Goal: Task Accomplishment & Management: Use online tool/utility

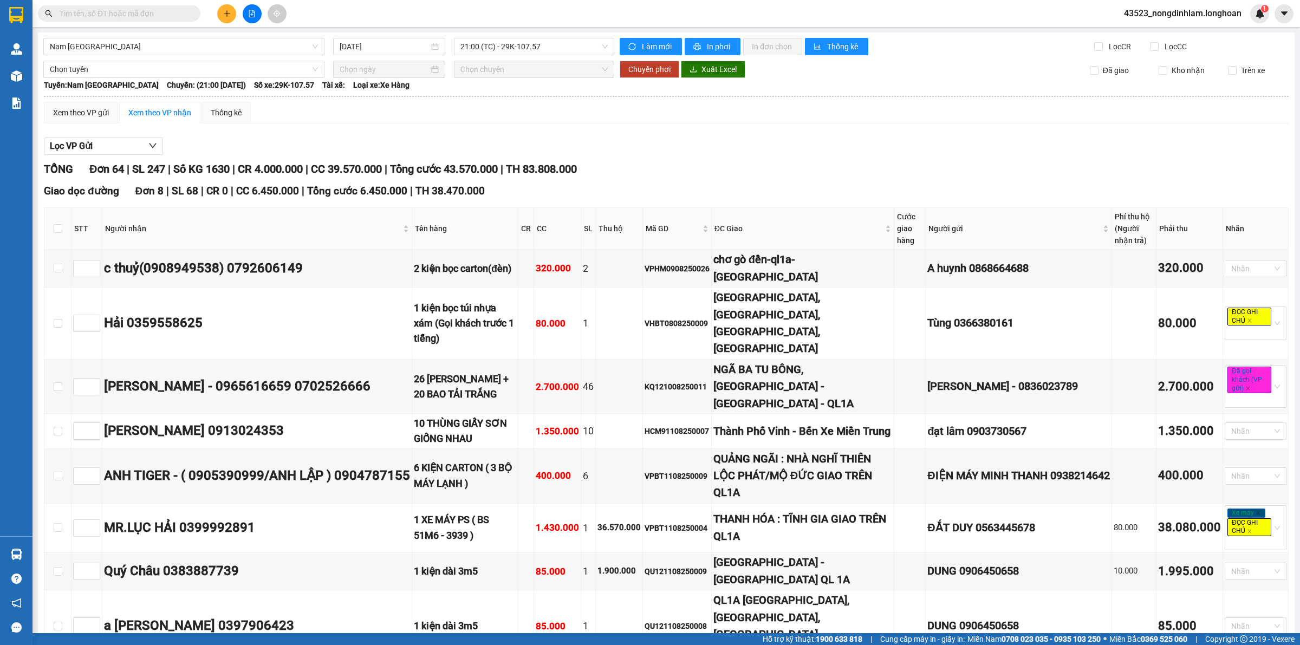
click at [470, 170] on span "Tổng cước 43.570.000" at bounding box center [444, 168] width 108 height 13
click at [489, 167] on span "Tổng cước 43.570.000" at bounding box center [444, 168] width 108 height 13
click at [162, 42] on span "Nam [GEOGRAPHIC_DATA]" at bounding box center [184, 46] width 268 height 16
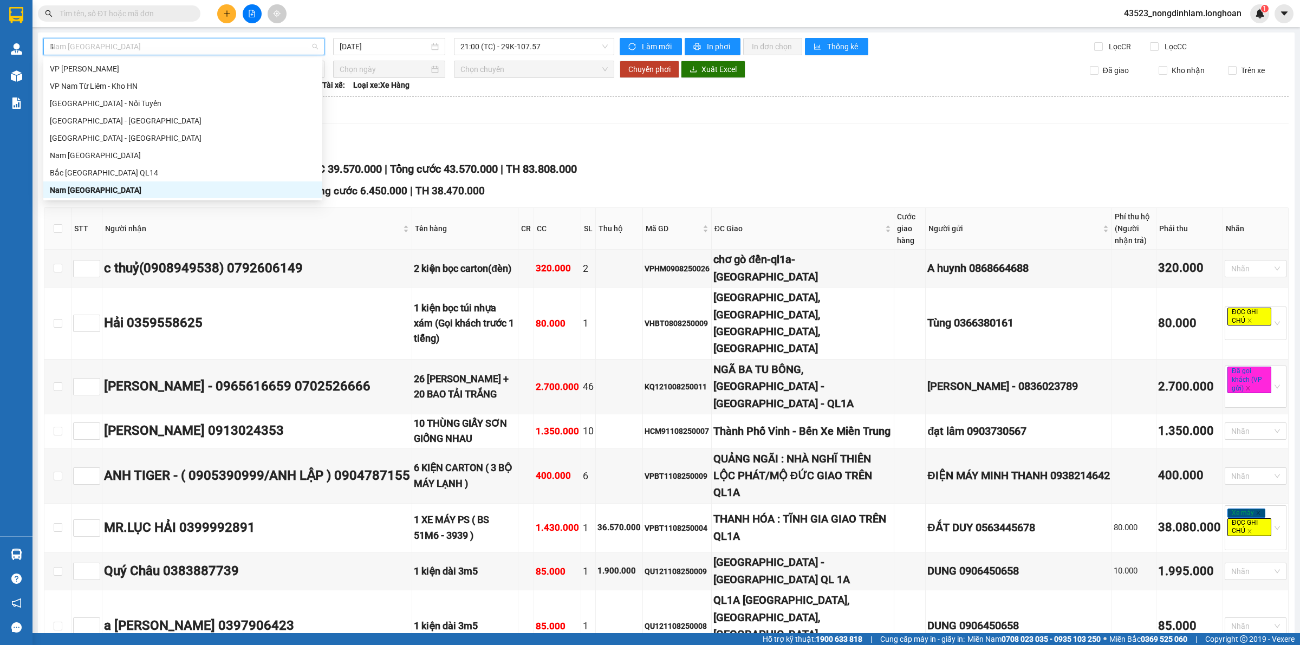
scroll to position [117, 0]
type input "12"
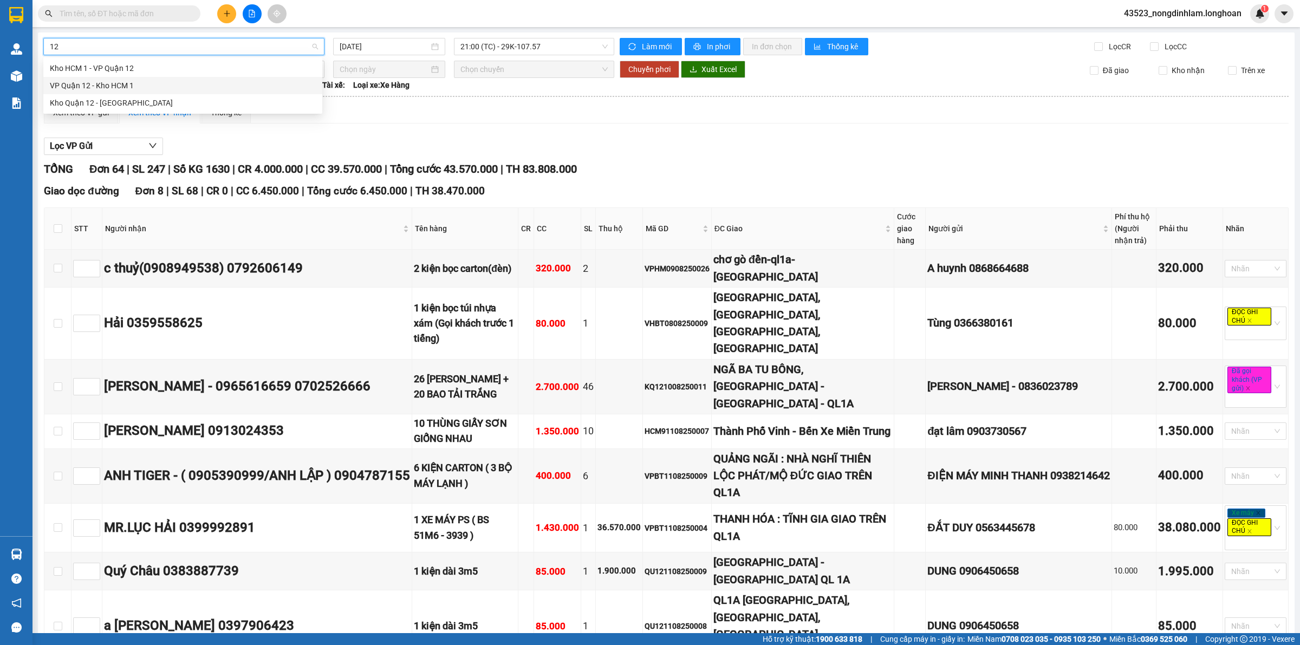
click at [117, 83] on div "VP Quận 12 - Kho HCM 1" at bounding box center [183, 86] width 266 height 12
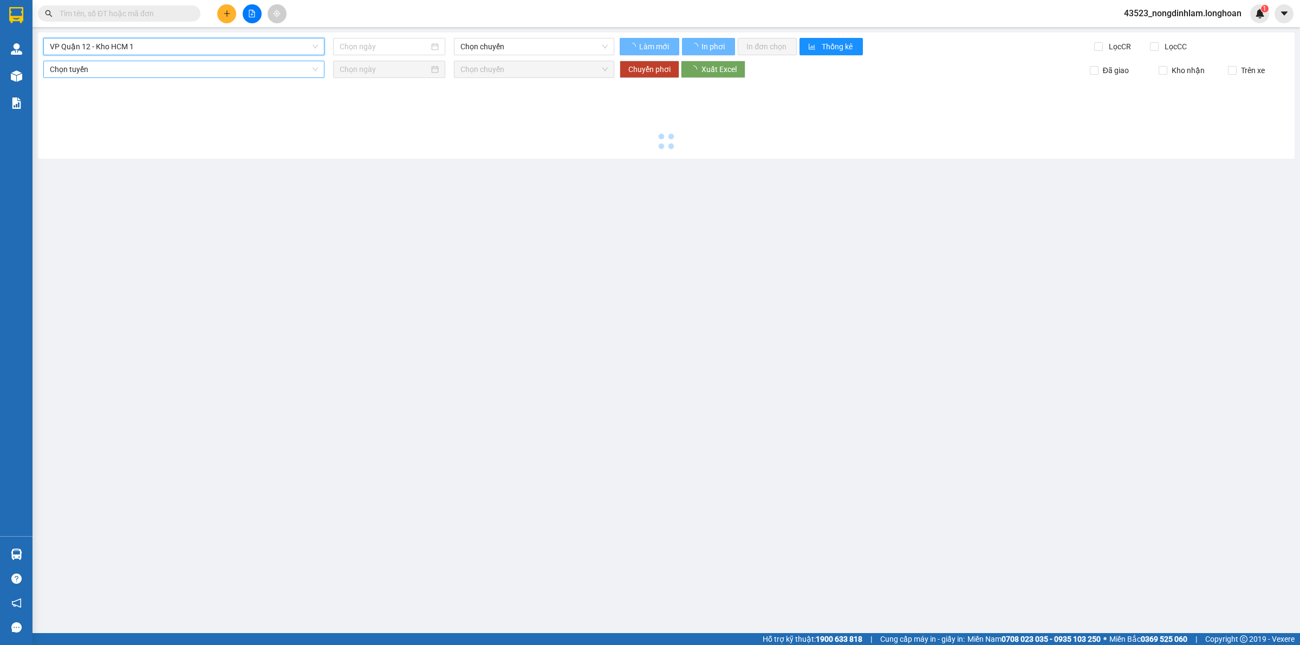
type input "[DATE]"
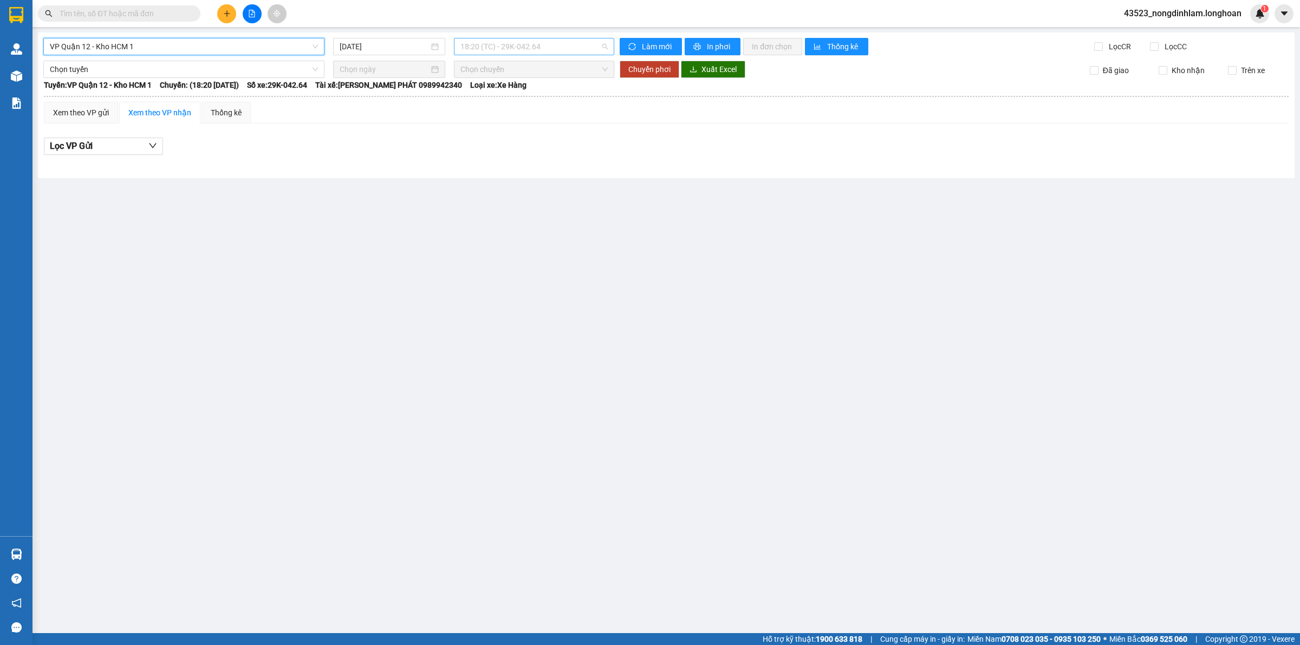
click at [505, 41] on span "18:20 (TC) - 29K-042.64" at bounding box center [533, 46] width 147 height 16
click at [502, 106] on div "19:00 (TC) - 29K-040.68" at bounding box center [502, 103] width 84 height 12
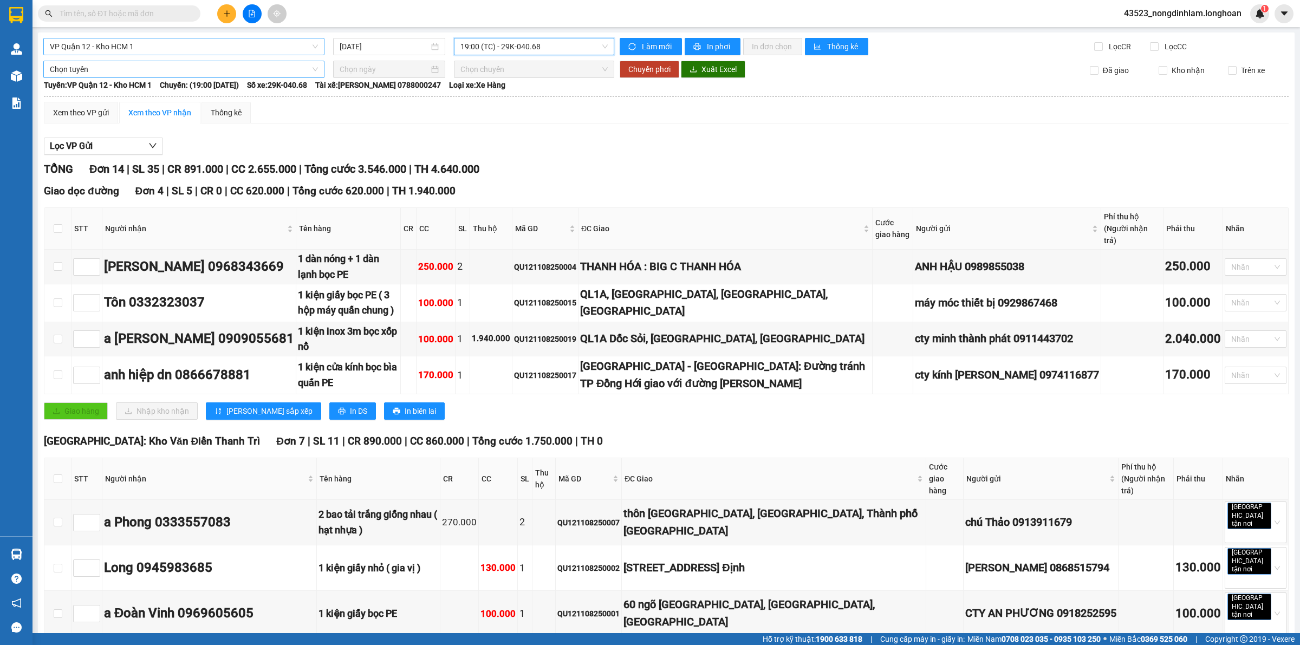
click at [86, 69] on span "Chọn tuyến" at bounding box center [184, 69] width 268 height 16
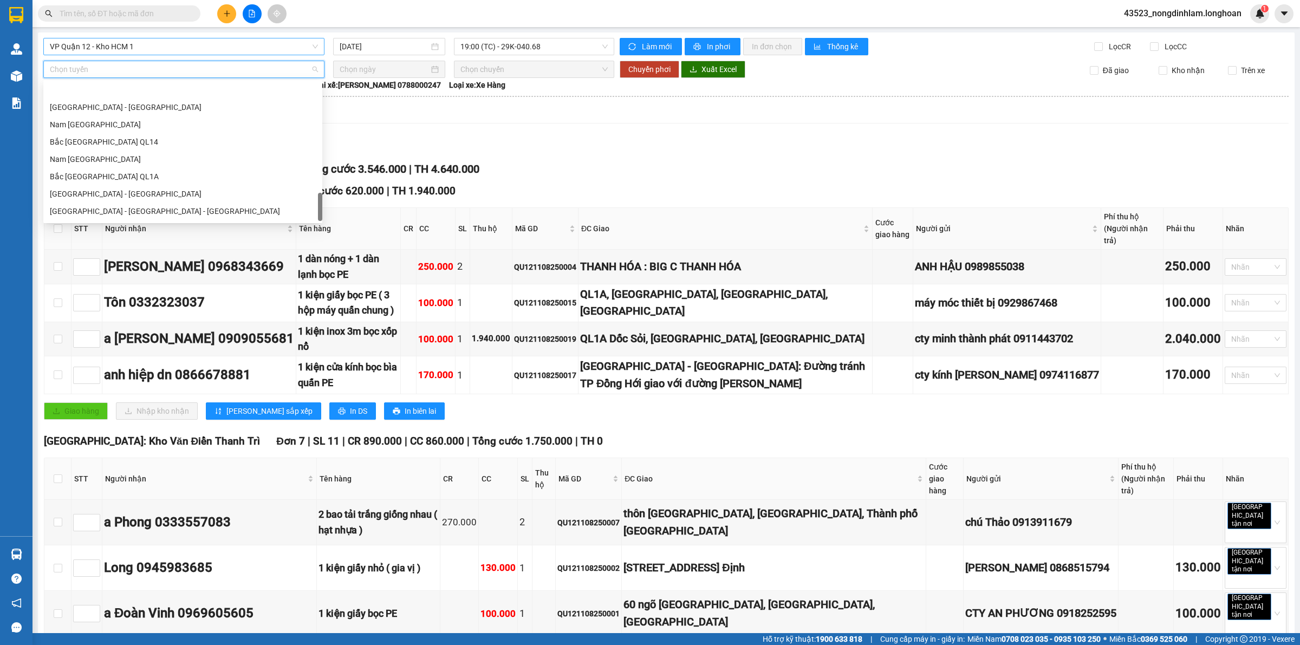
scroll to position [710, 0]
click at [139, 131] on div "Nam Trung Bắc QL1A" at bounding box center [183, 126] width 266 height 12
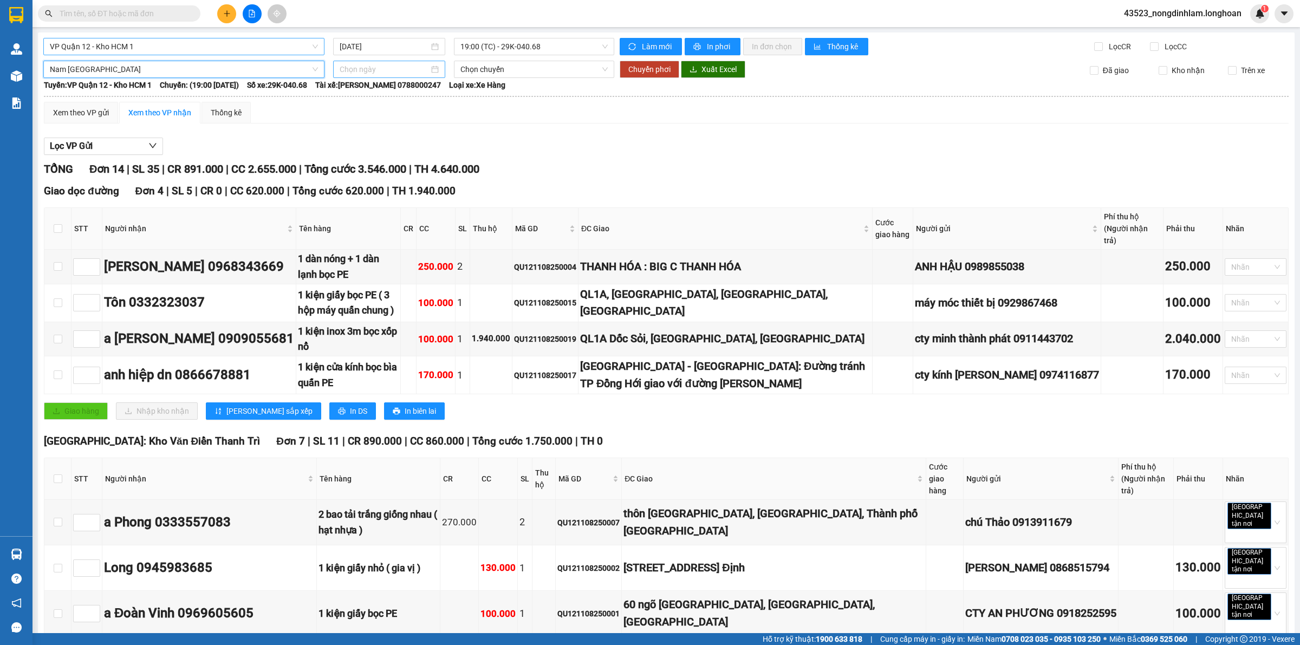
click at [357, 69] on input at bounding box center [384, 69] width 89 height 12
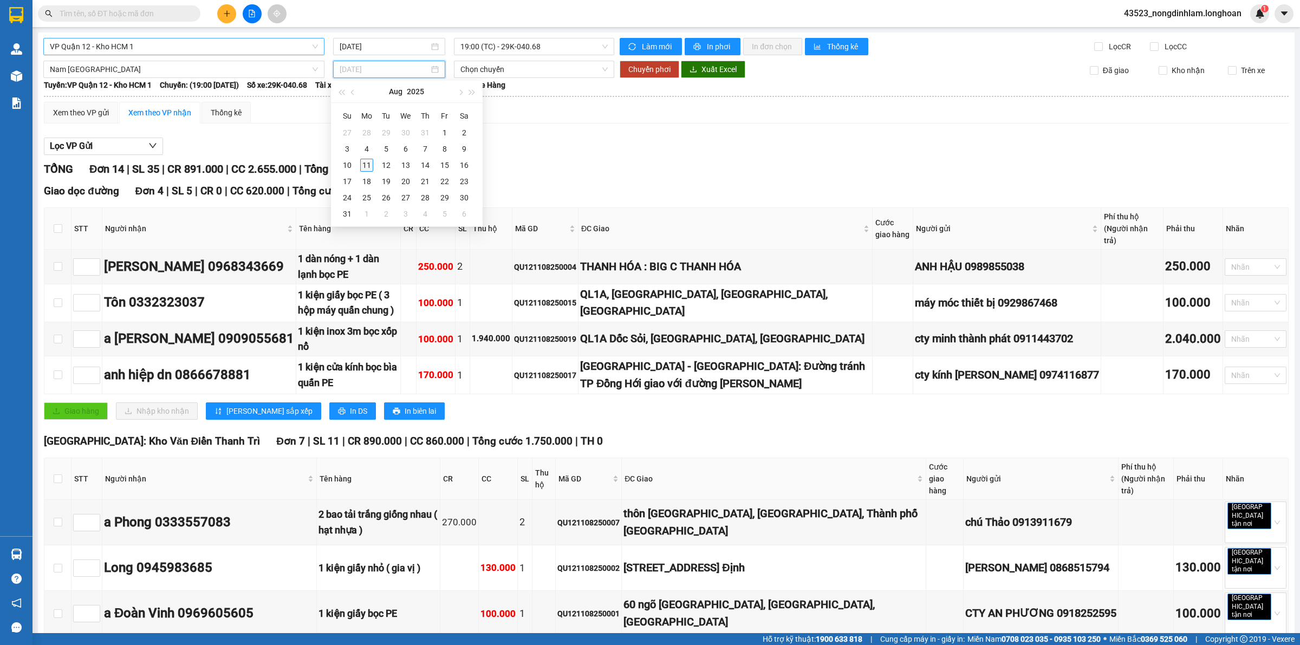
type input "[DATE]"
click at [369, 164] on div "11" at bounding box center [366, 165] width 13 height 13
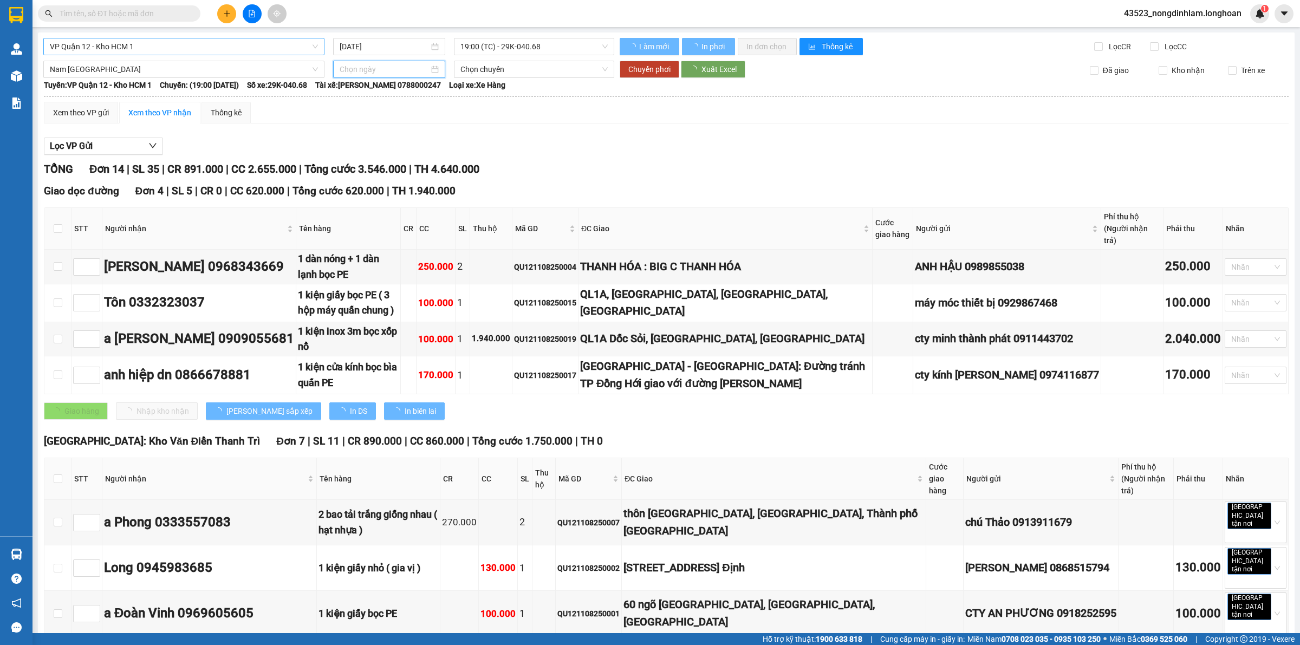
type input "[DATE]"
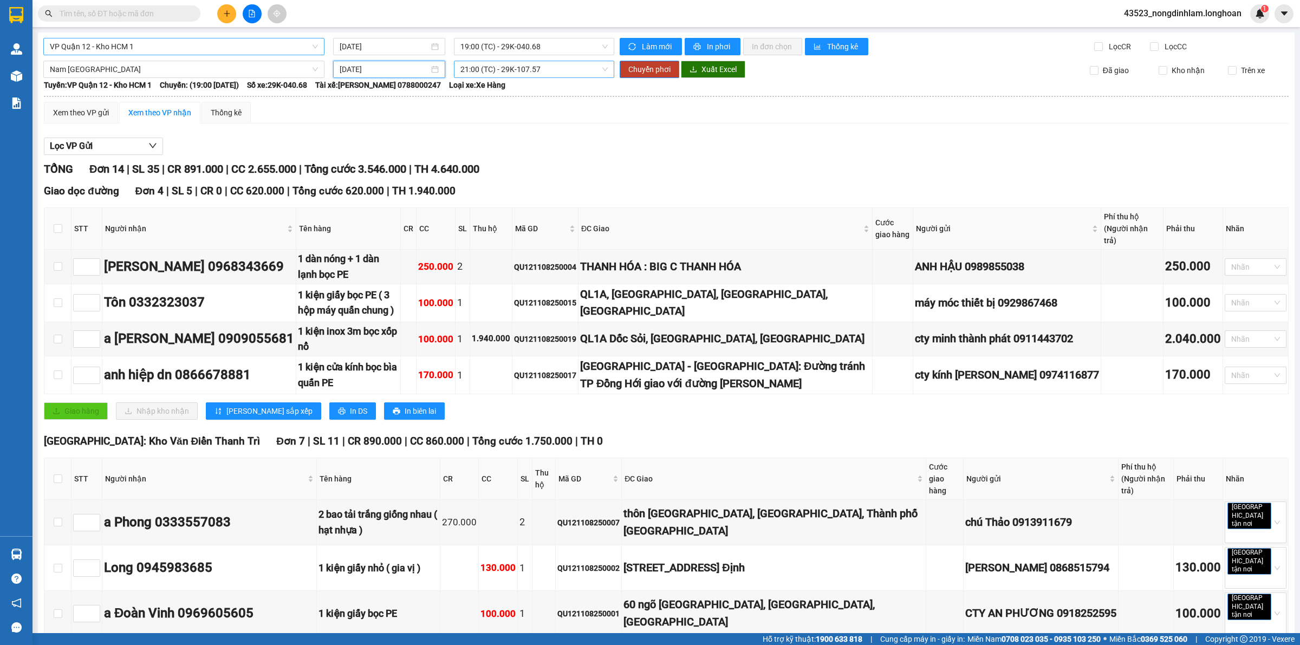
click at [537, 72] on span "21:00 (TC) - 29K-107.57" at bounding box center [533, 69] width 147 height 16
click at [656, 68] on span "Chuyển phơi" at bounding box center [649, 69] width 42 height 12
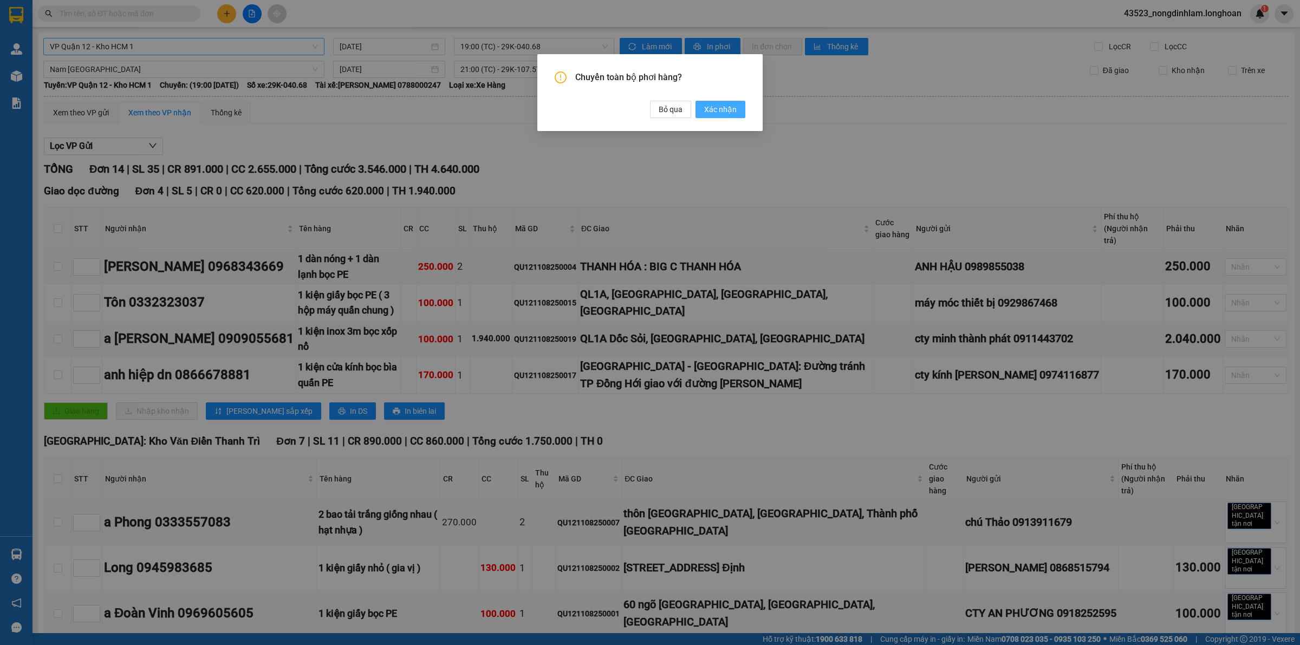
click at [718, 110] on span "Xác nhận" at bounding box center [720, 109] width 32 height 12
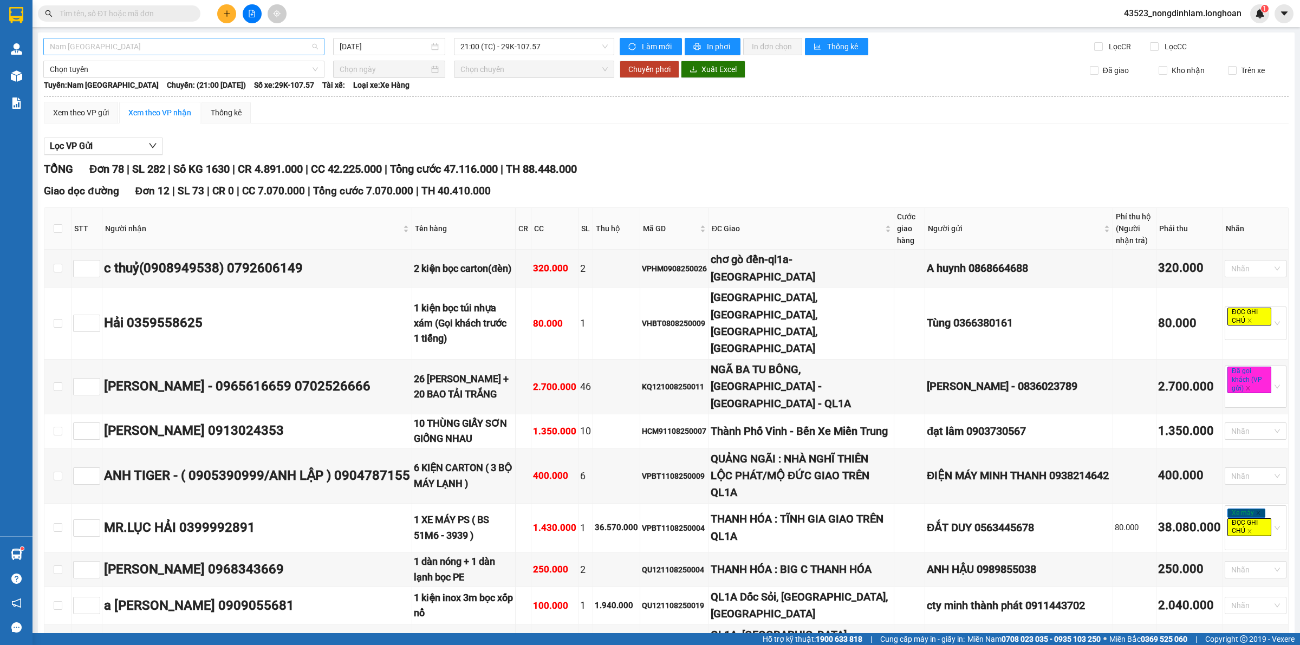
click at [179, 49] on span "Nam Trung Bắc QL1A" at bounding box center [184, 46] width 268 height 16
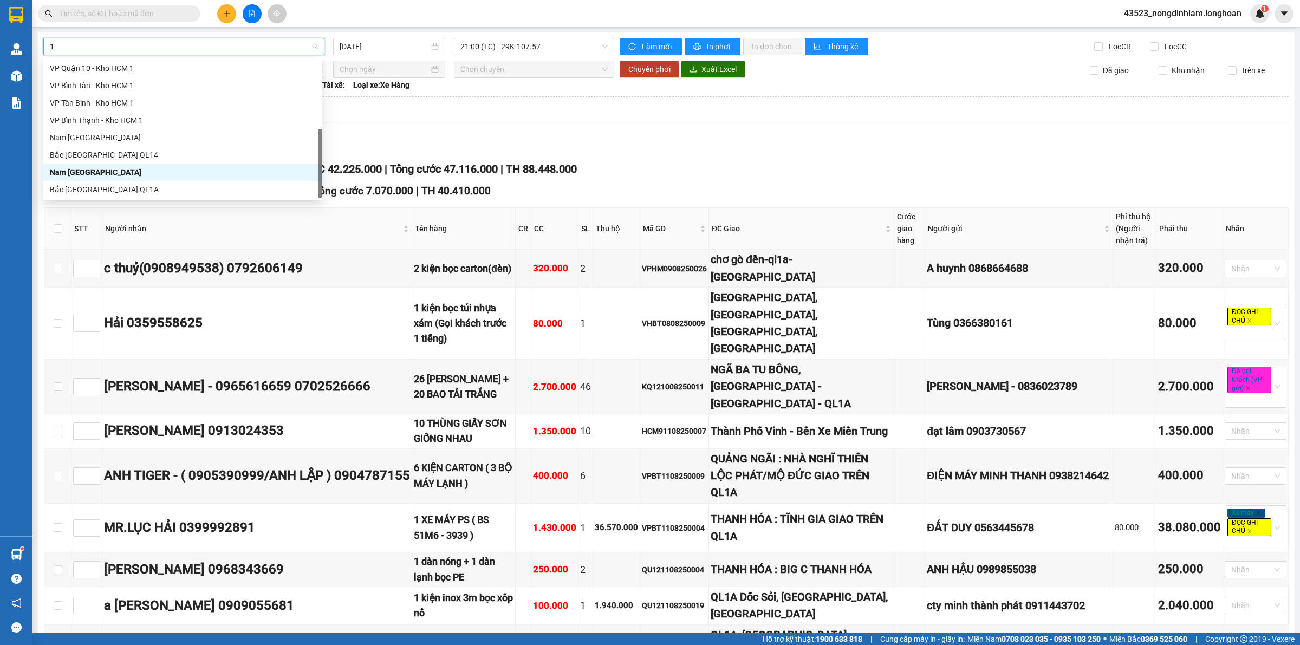
scroll to position [139, 0]
type input "10"
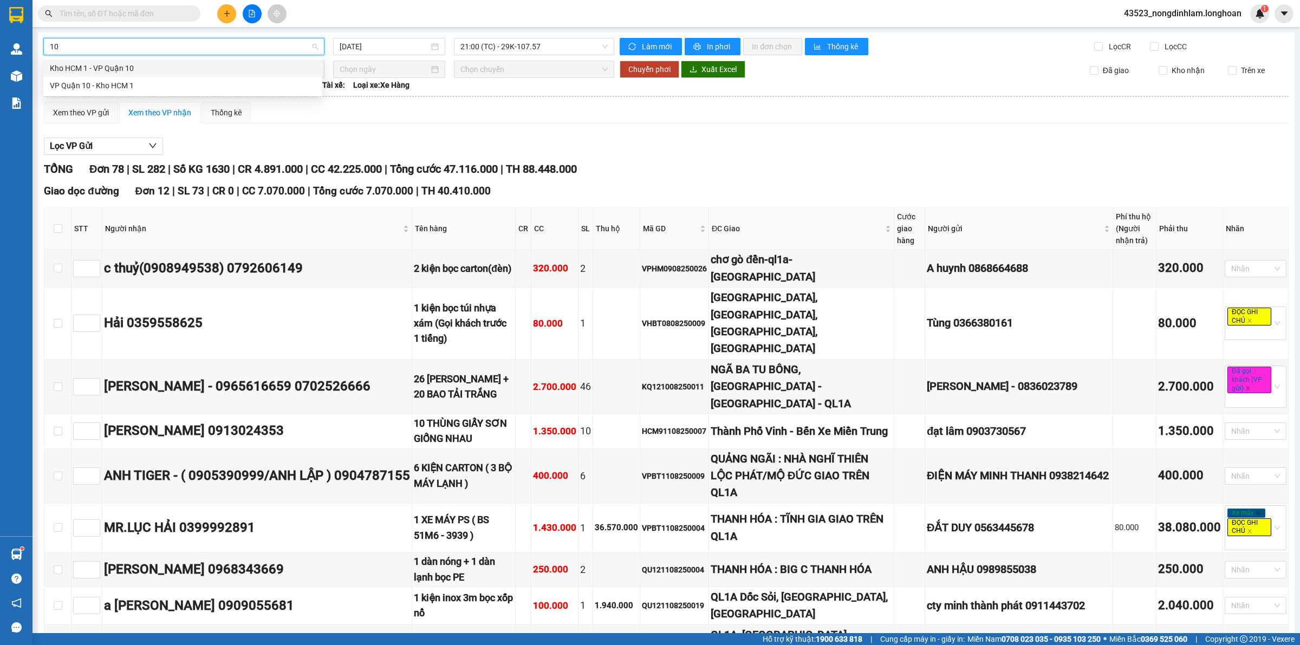
click at [156, 68] on div "Kho HCM 1 - VP Quận 10" at bounding box center [183, 68] width 266 height 12
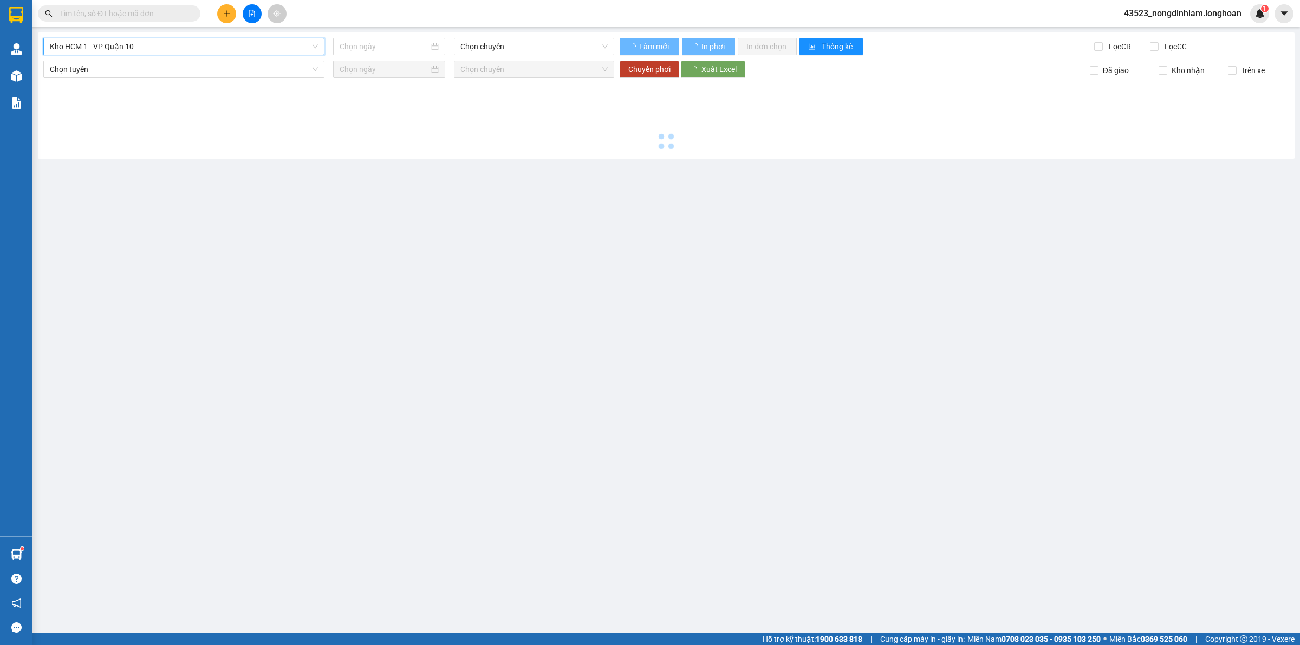
type input "[DATE]"
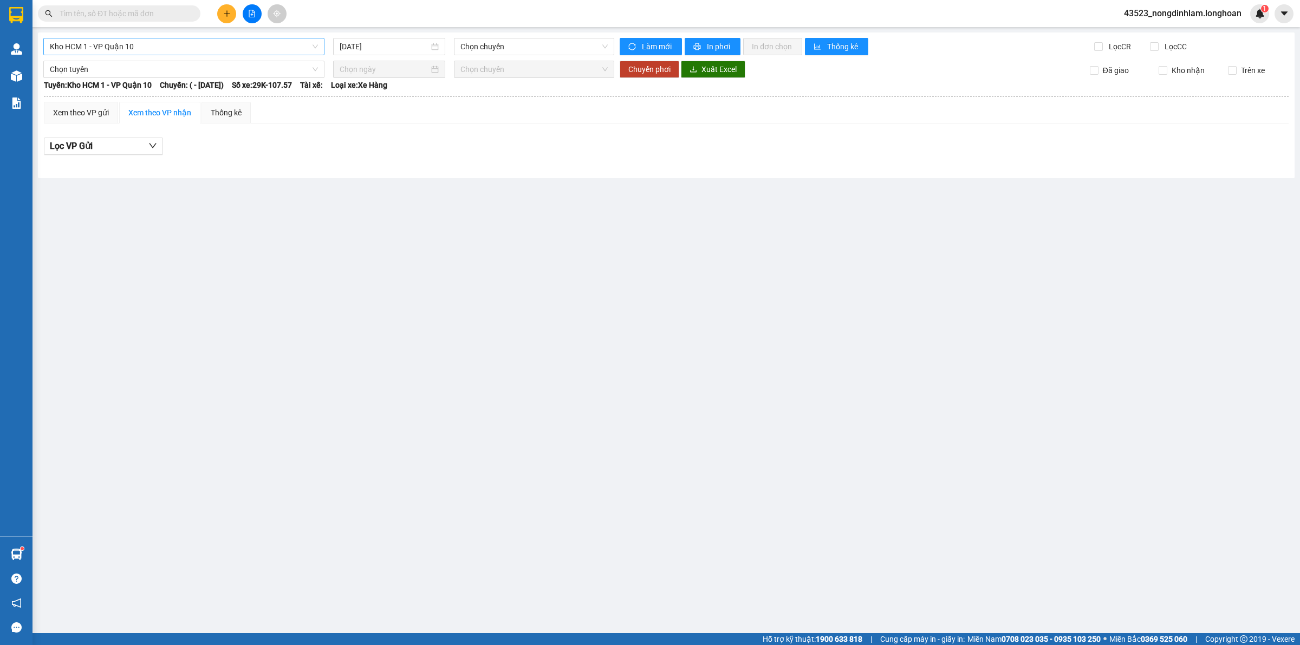
click at [499, 57] on div "Kho HCM 1 - VP Quận 10 11/08/2025 Chọn chuyến Làm mới In phơi In đơn chọn Thống…" at bounding box center [666, 105] width 1256 height 146
click at [500, 50] on span "Chọn chuyến" at bounding box center [533, 46] width 147 height 16
click at [223, 45] on span "Kho HCM 1 - VP Quận 10" at bounding box center [184, 46] width 268 height 16
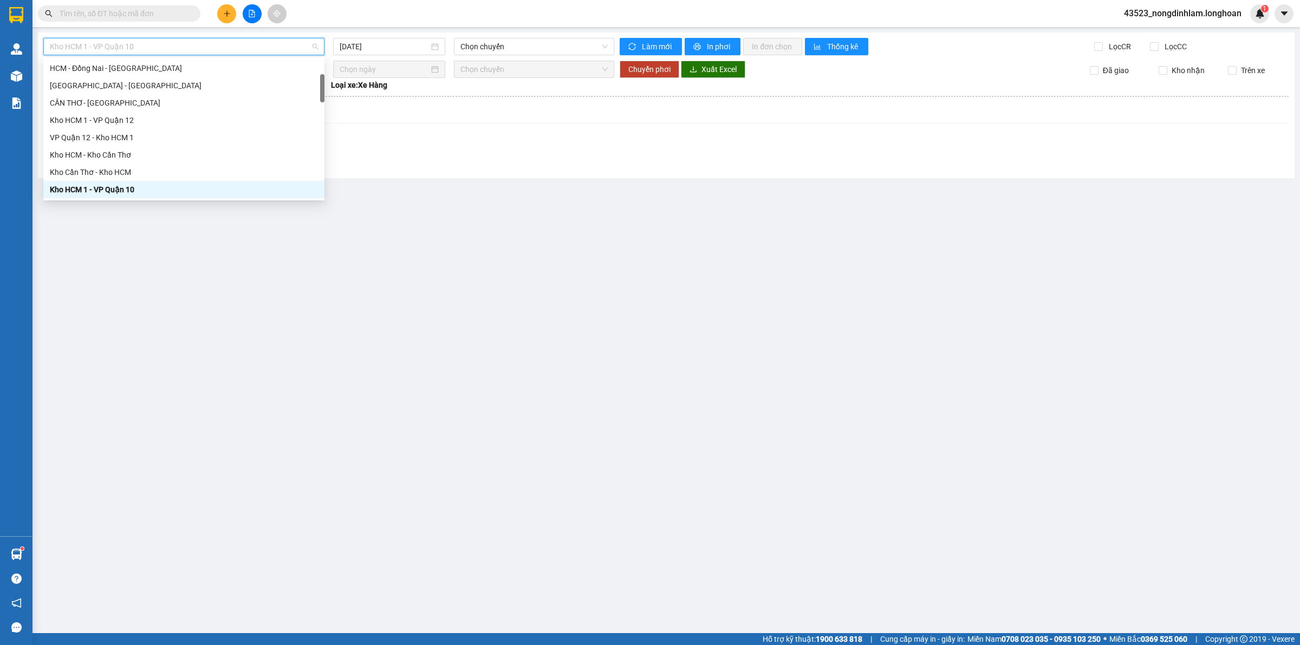
click at [223, 45] on span "Kho HCM 1 - VP Quận 10" at bounding box center [184, 46] width 268 height 16
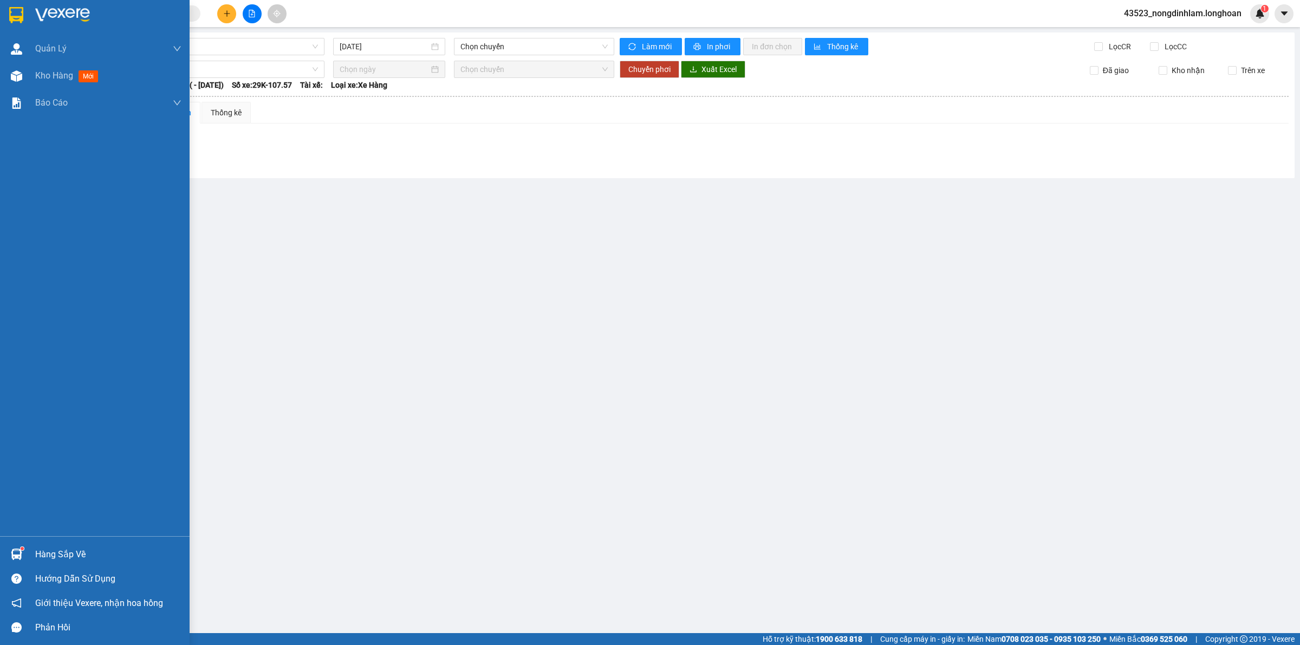
click at [22, 15] on img at bounding box center [16, 15] width 14 height 16
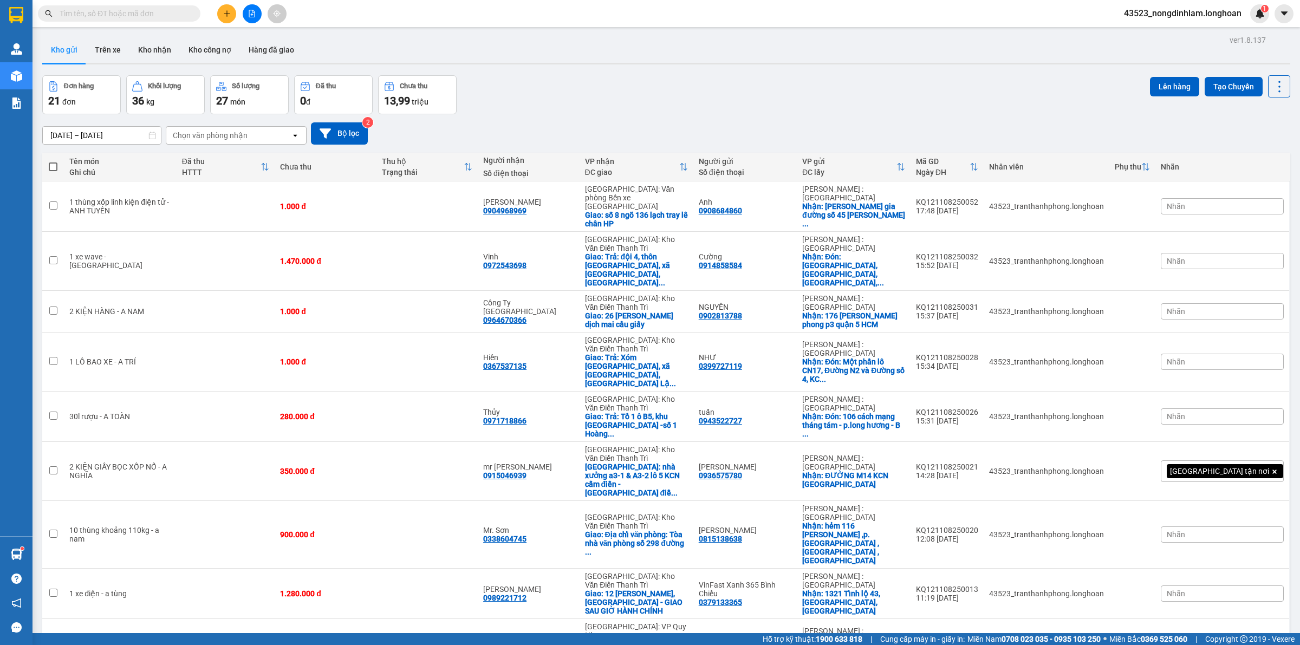
click at [325, 136] on icon at bounding box center [325, 133] width 11 height 10
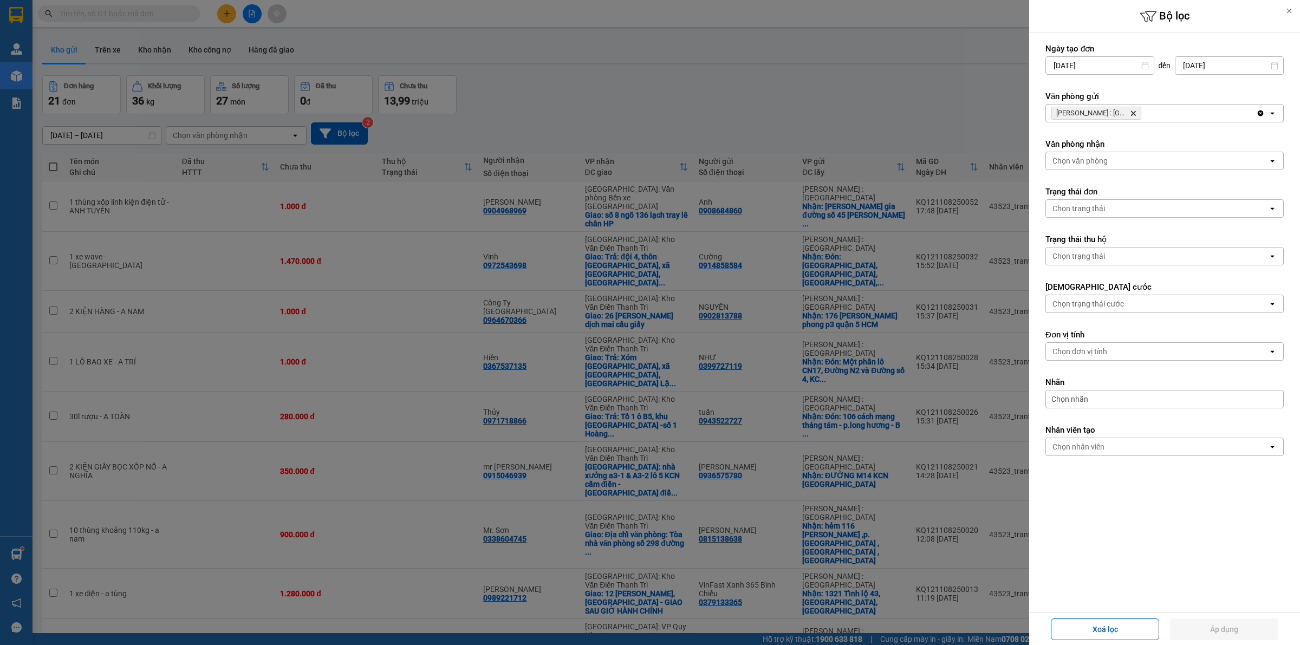
click at [1133, 112] on icon "Delete" at bounding box center [1133, 113] width 6 height 6
click at [1128, 116] on div "Chọn văn phòng" at bounding box center [1157, 113] width 222 height 17
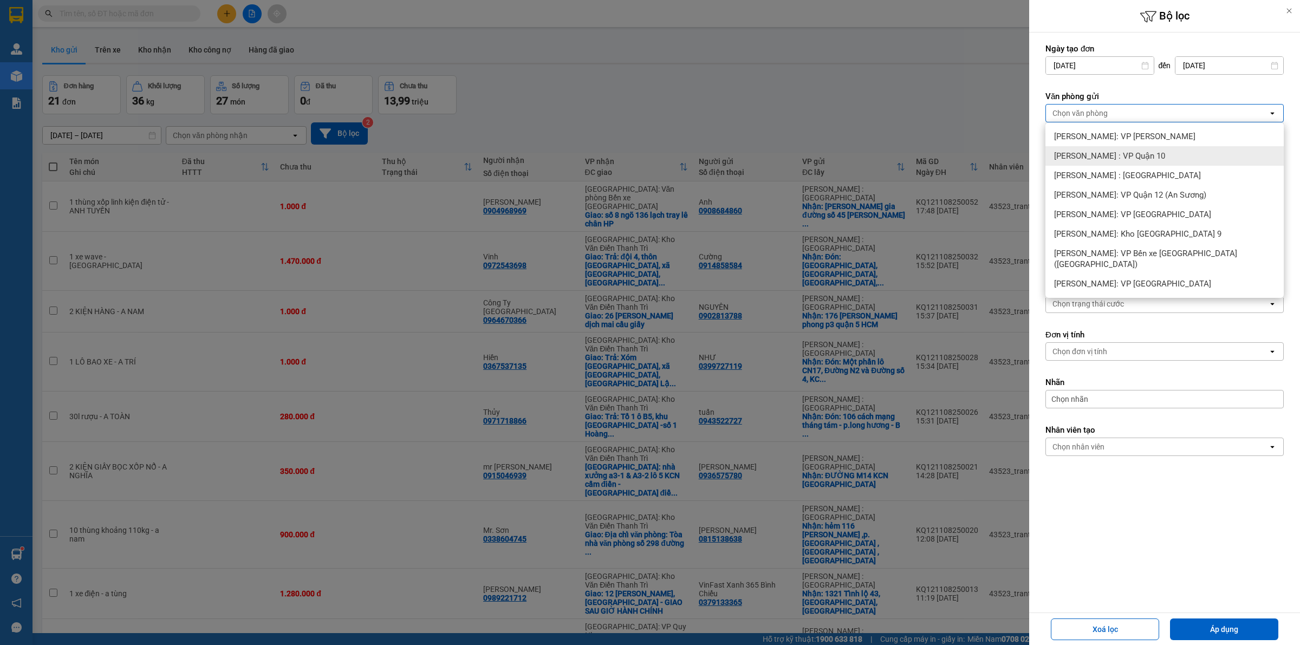
click at [1127, 153] on span "Hồ Chí Minh : VP Quận 10" at bounding box center [1109, 156] width 111 height 11
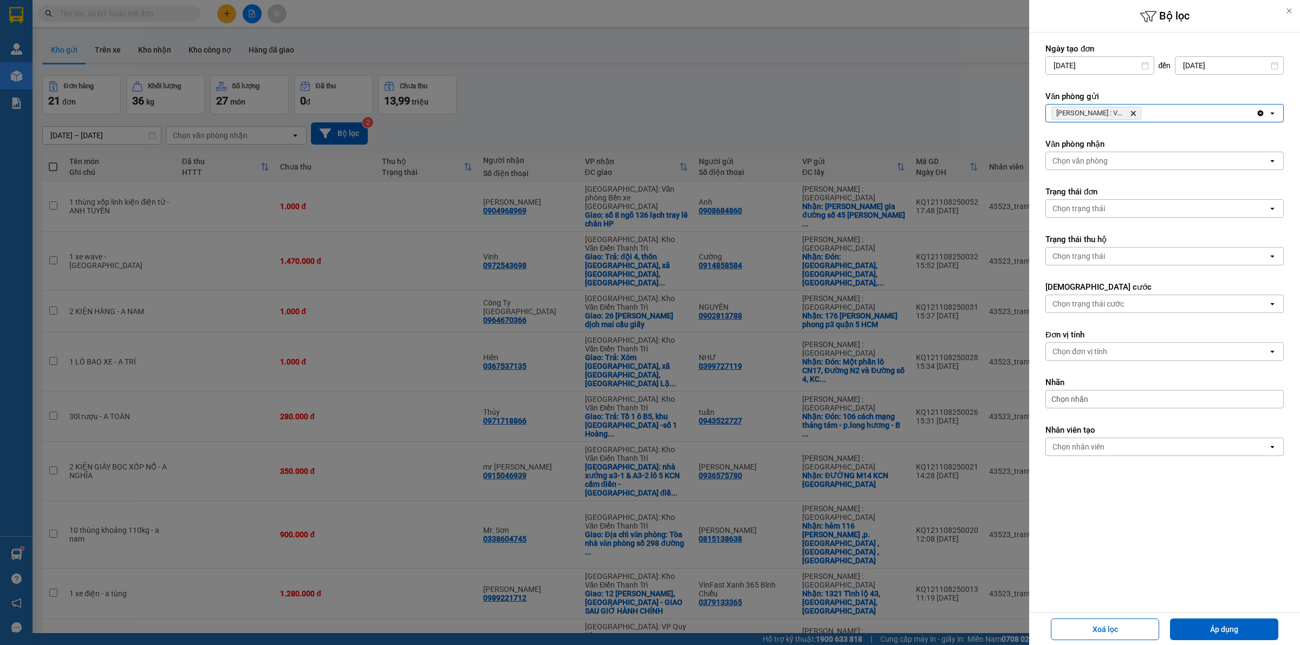
click at [1151, 113] on div "Hồ Chí Minh : VP Quận 10 Delete" at bounding box center [1151, 113] width 210 height 17
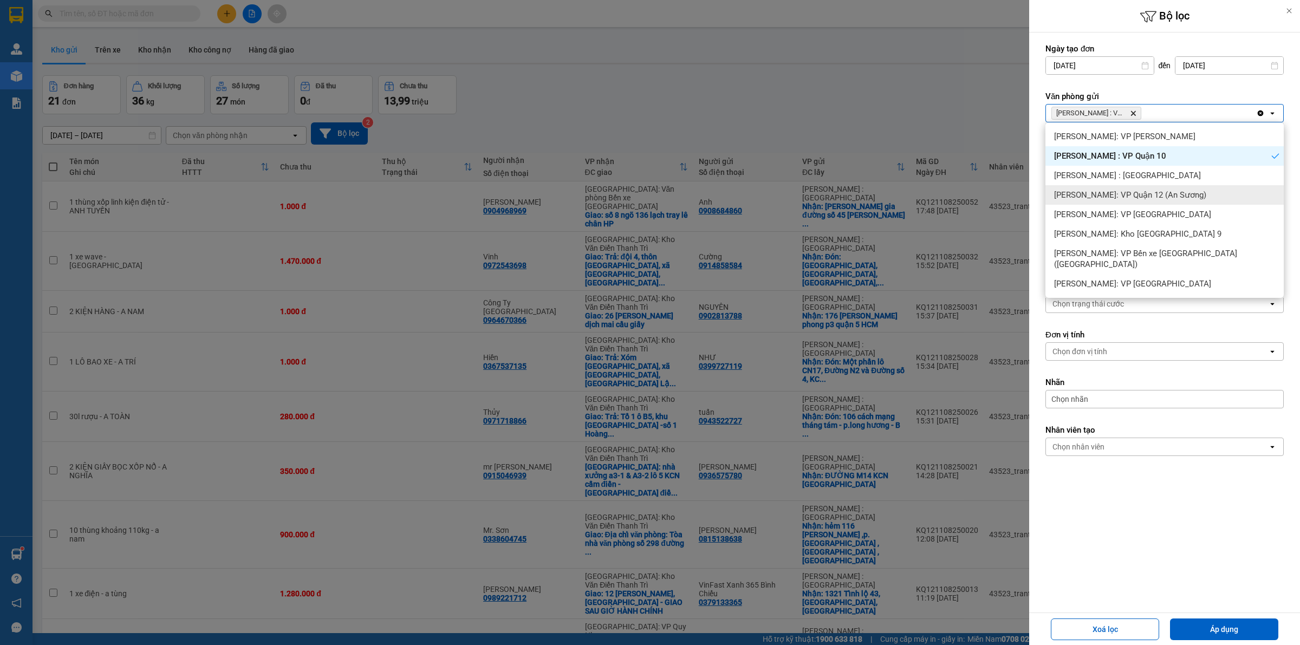
click at [1149, 191] on span "Hồ Chí Minh: VP Quận 12 (An Sương)" at bounding box center [1130, 195] width 152 height 11
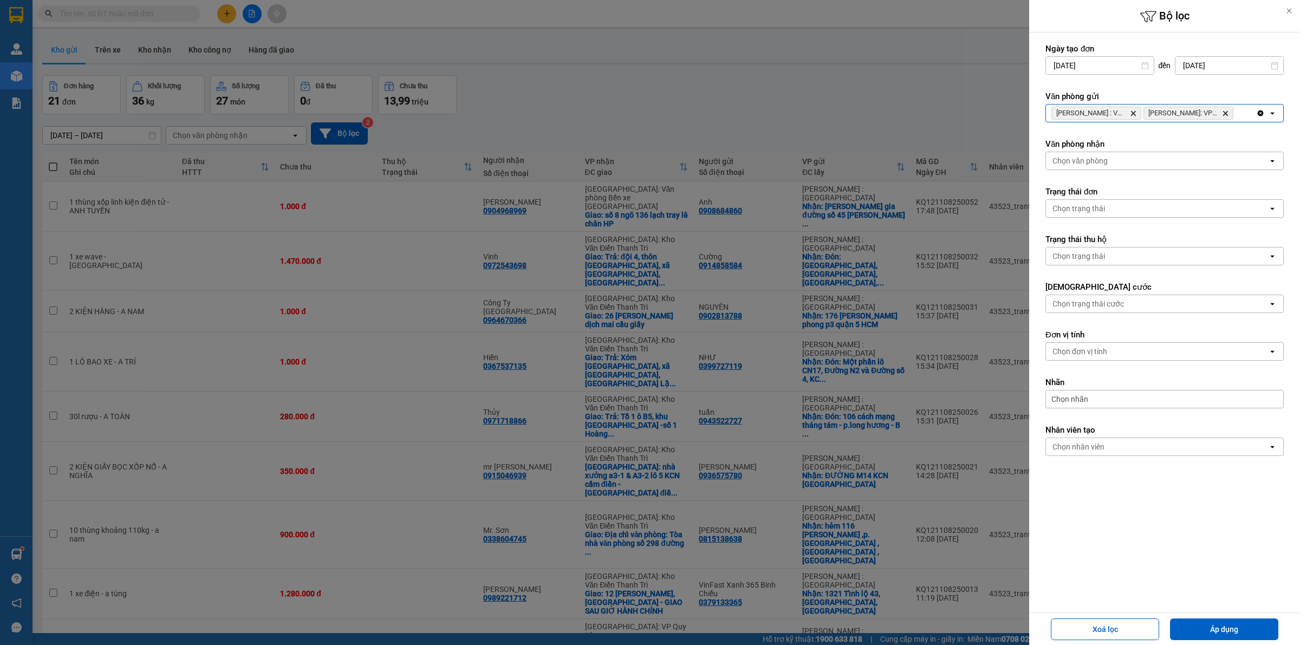
click at [1238, 109] on div "Hồ Chí Minh : VP Quận 10 Delete Hồ Chí Minh: VP Quận 12 (An Sương) Delete" at bounding box center [1151, 113] width 210 height 17
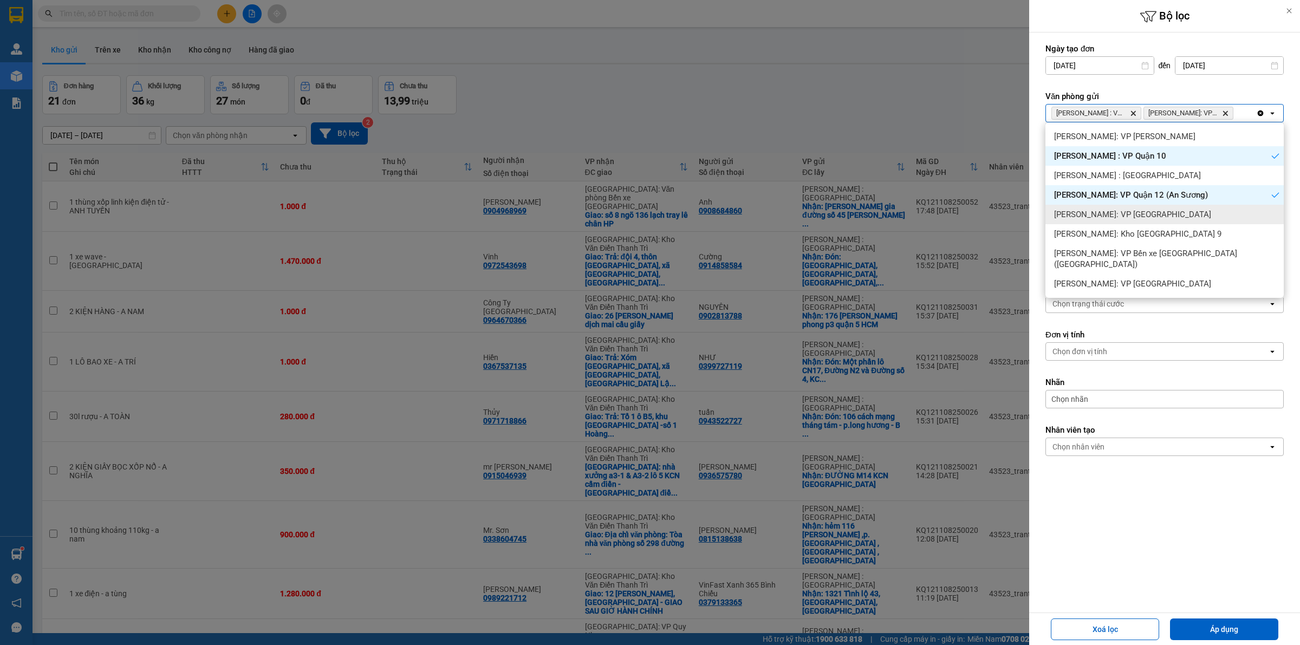
click at [1190, 210] on div "[PERSON_NAME]: VP [GEOGRAPHIC_DATA]" at bounding box center [1164, 214] width 238 height 19
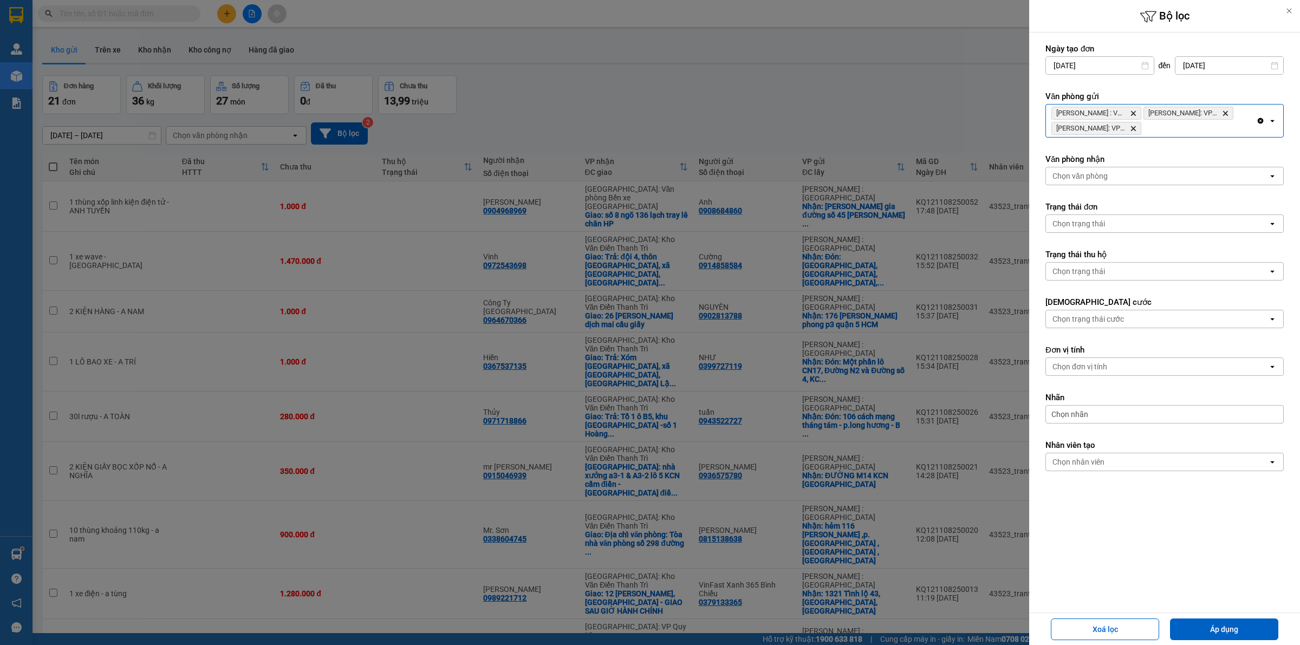
click at [1217, 130] on div "Hồ Chí Minh : VP Quận 10 Delete Hồ Chí Minh: VP Quận 12 (An Sương) Delete Hồ Ch…" at bounding box center [1151, 121] width 210 height 32
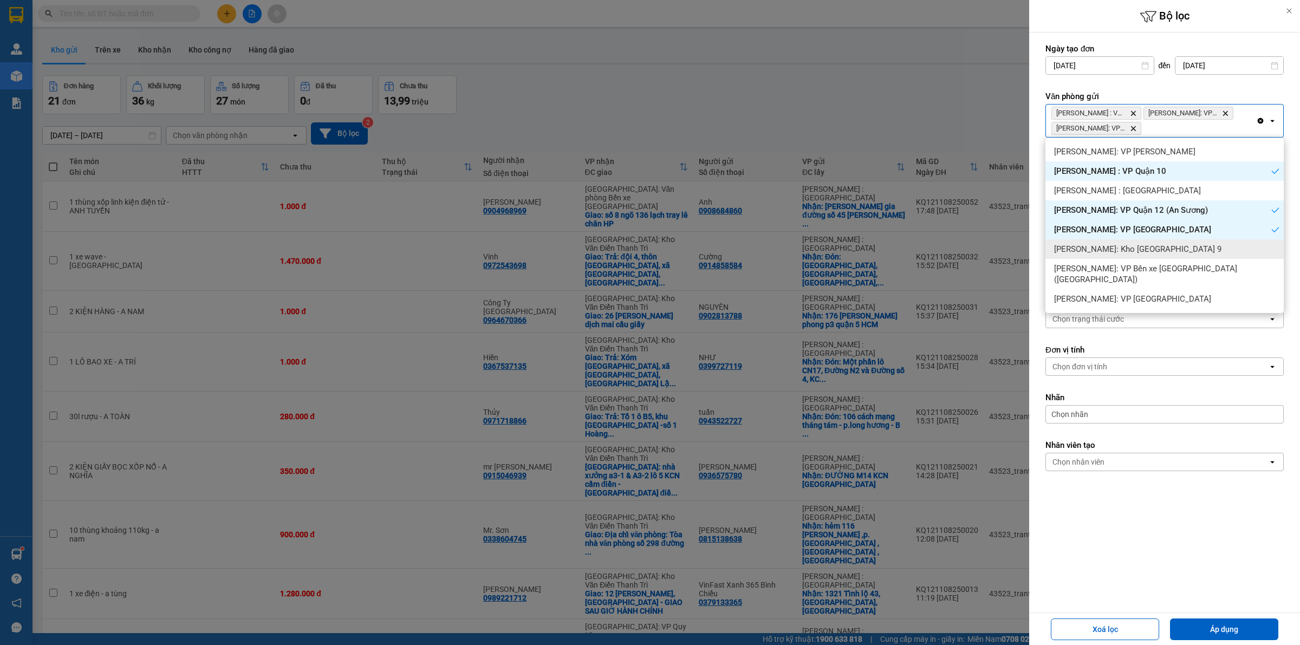
click at [1169, 252] on span "Hồ Chí Minh: Kho Thủ Đức & Quận 9" at bounding box center [1137, 249] width 167 height 11
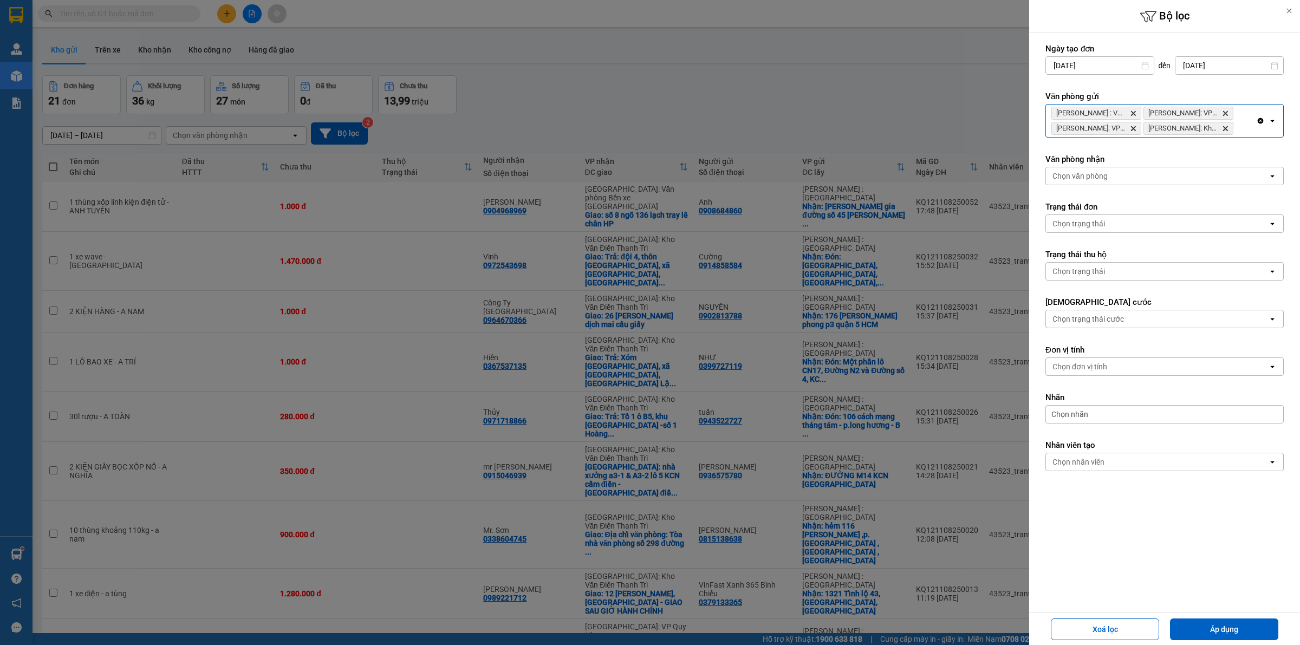
click at [1243, 130] on div "Hồ Chí Minh : VP Quận 10 Delete Hồ Chí Minh: VP Quận 12 (An Sương) Delete Hồ Ch…" at bounding box center [1151, 121] width 210 height 32
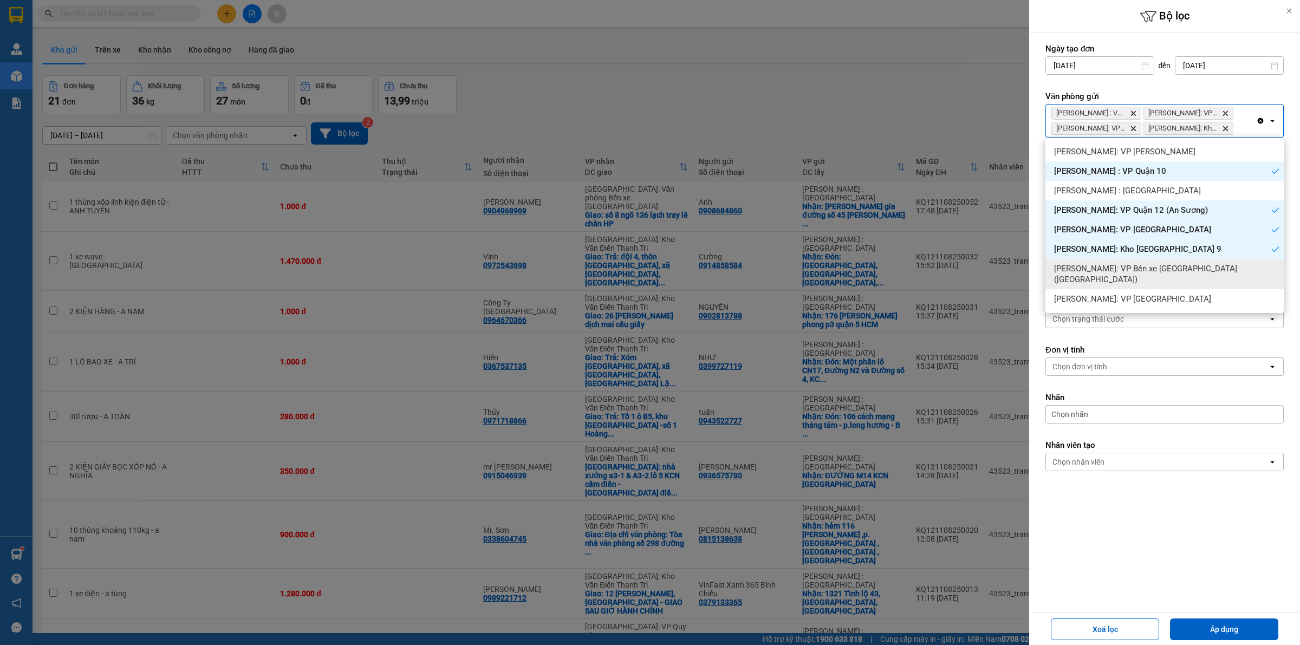
drag, startPoint x: 1196, startPoint y: 264, endPoint x: 1193, endPoint y: 258, distance: 6.8
click at [1196, 265] on span "Hồ Chí Minh: VP Bến xe Miền Tây (Quận Bình Tân)" at bounding box center [1166, 274] width 225 height 22
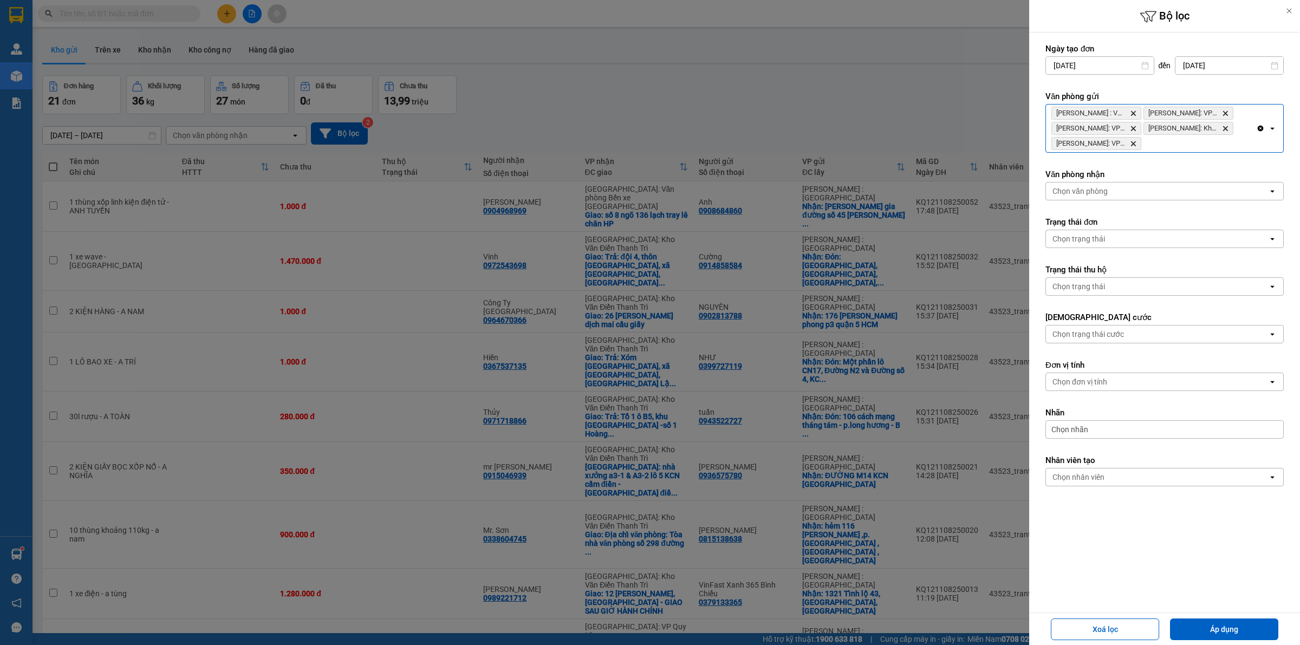
click at [1183, 142] on div "Hồ Chí Minh : VP Quận 10 Delete Hồ Chí Minh: VP Quận 12 (An Sương) Delete Hồ Ch…" at bounding box center [1151, 129] width 210 height 48
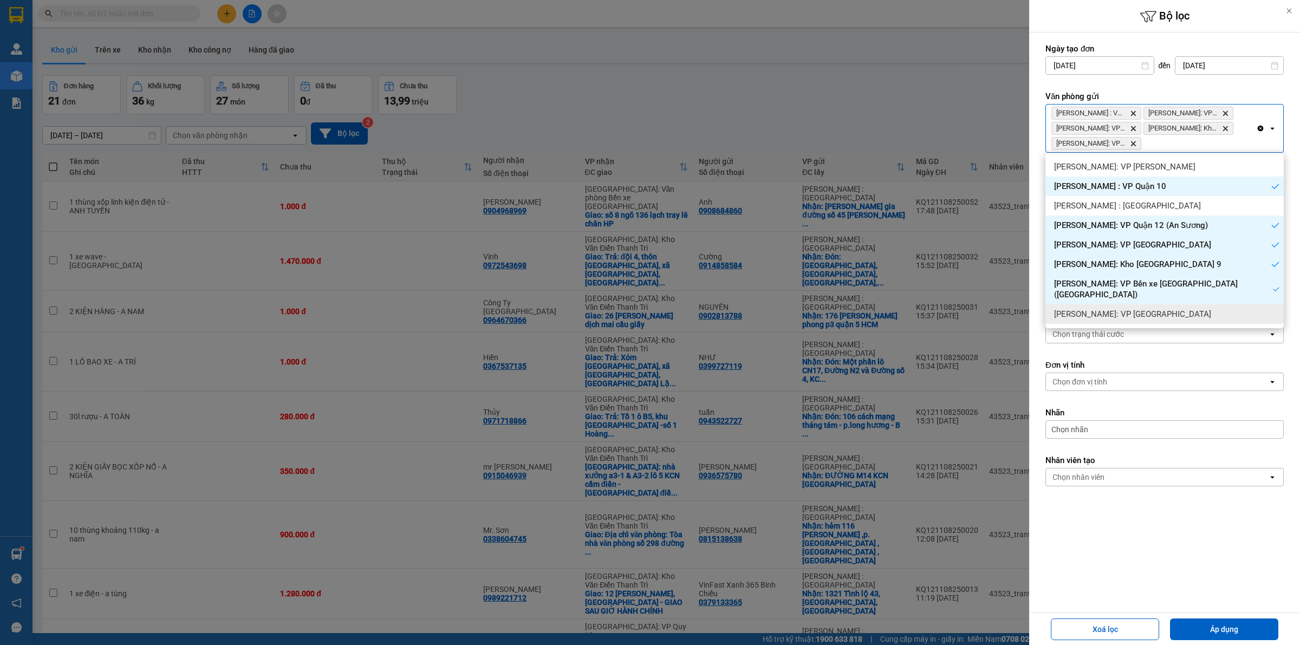
click at [1163, 309] on span "Hồ Chí Minh: VP Quận Tân Bình" at bounding box center [1132, 314] width 157 height 11
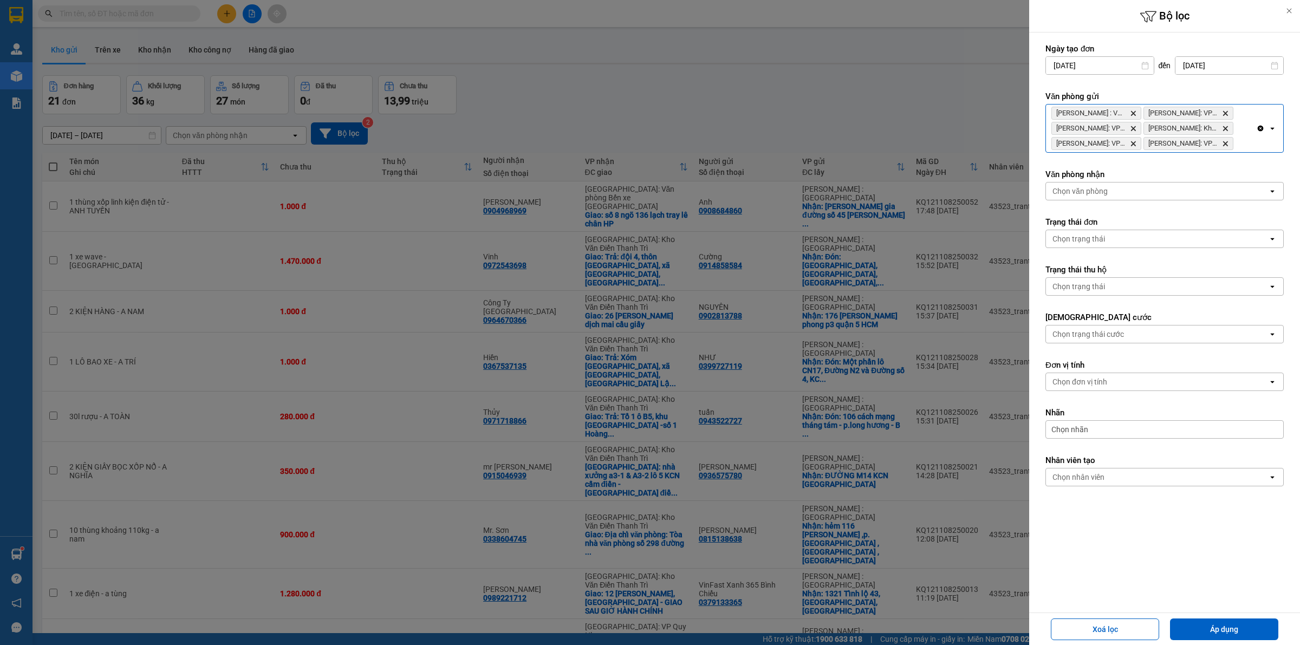
drag, startPoint x: 1185, startPoint y: 562, endPoint x: 1191, endPoint y: 588, distance: 26.8
click at [1191, 572] on div "Ngày tạo đơn 13/07/2025 Press the down arrow key to interact with the calendar …" at bounding box center [1164, 322] width 271 height 580
drag, startPoint x: 1212, startPoint y: 629, endPoint x: 1139, endPoint y: 595, distance: 80.2
click at [1212, 629] on button "Áp dụng" at bounding box center [1224, 629] width 108 height 22
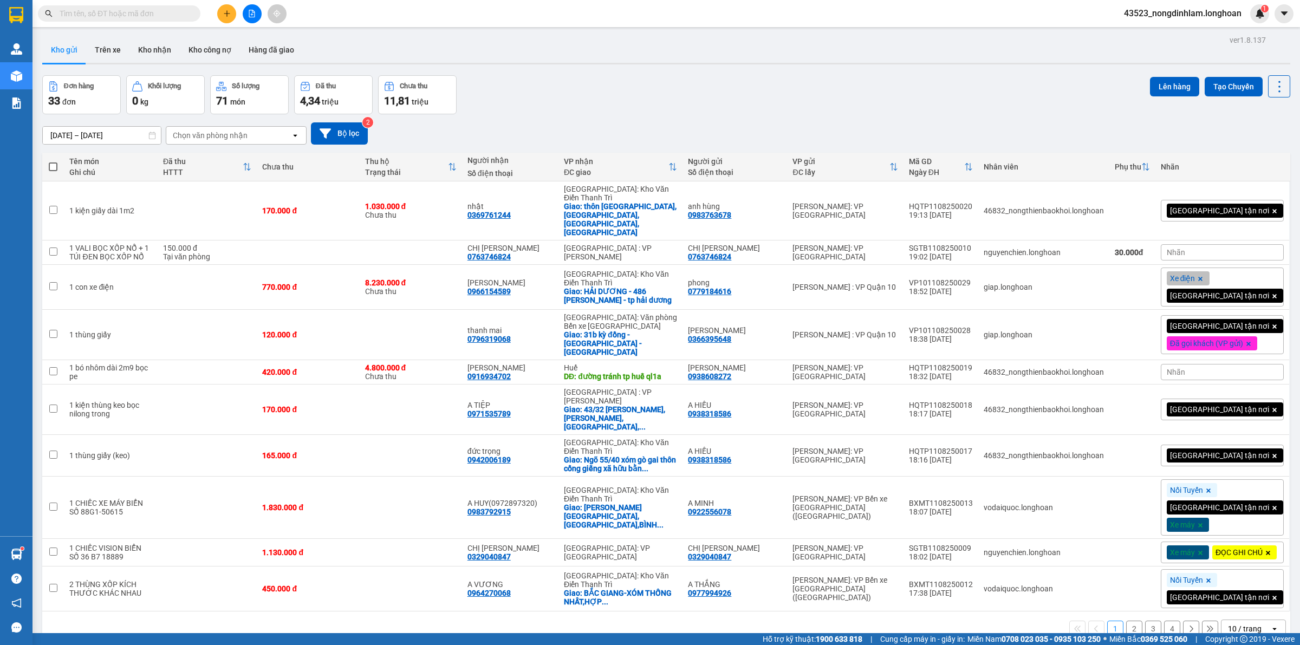
click at [247, 12] on button at bounding box center [252, 13] width 19 height 19
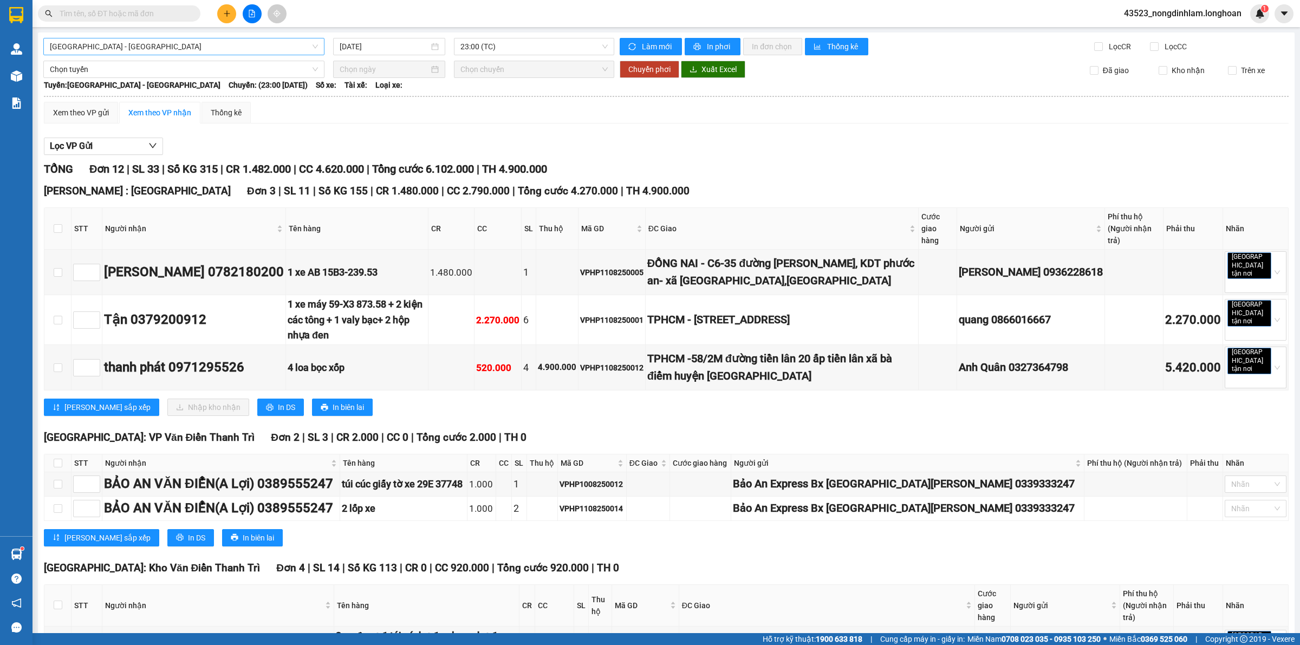
click at [196, 43] on span "[GEOGRAPHIC_DATA] - [GEOGRAPHIC_DATA]" at bounding box center [184, 46] width 268 height 16
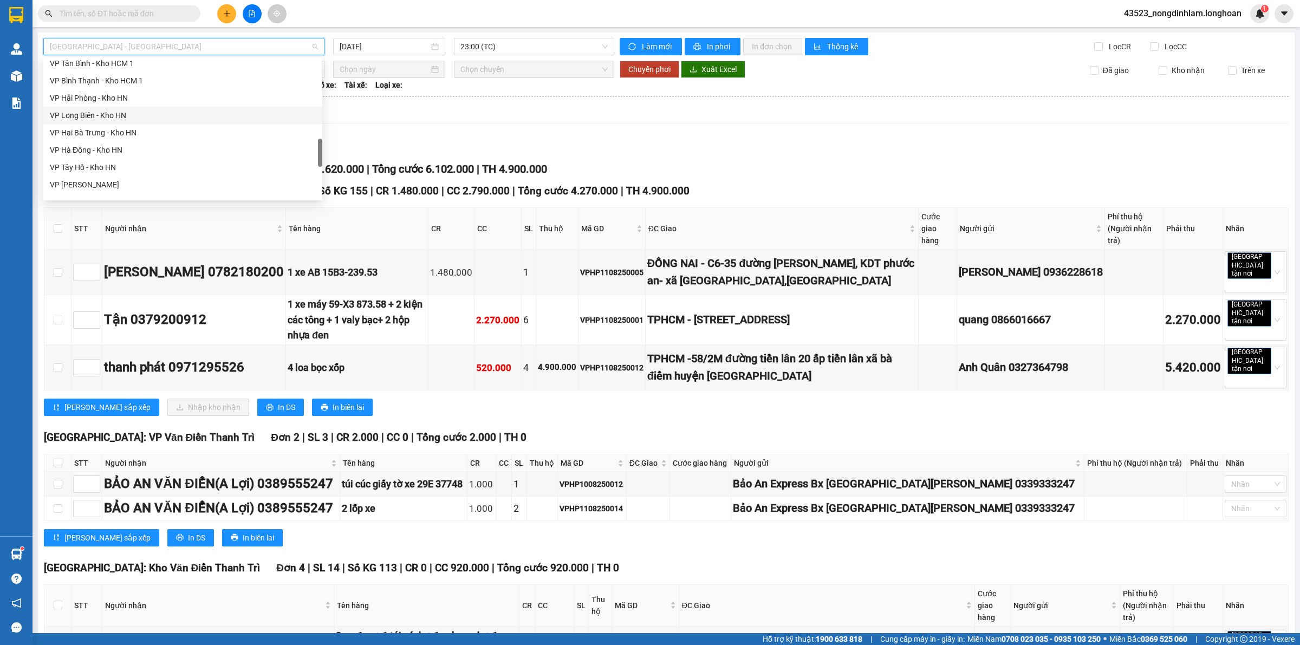
scroll to position [440, 0]
click at [127, 101] on div "VP Quận 10 - Kho HCM 1" at bounding box center [183, 96] width 266 height 12
type input "[DATE]"
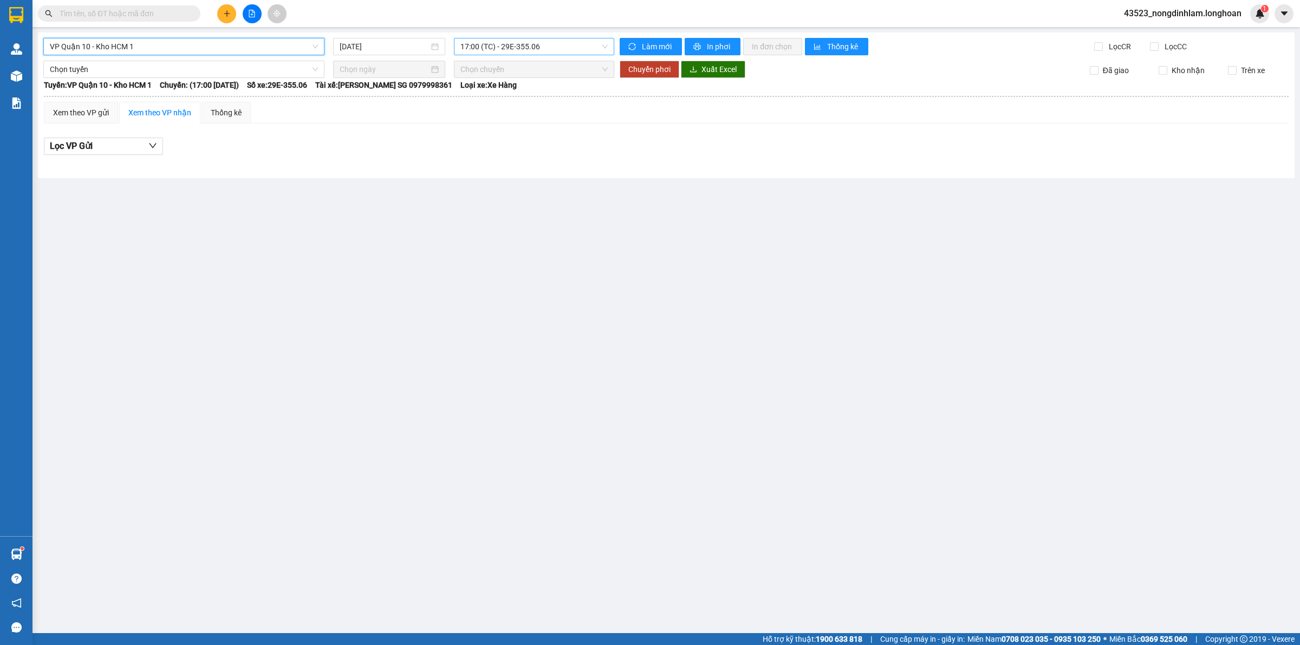
click at [515, 48] on span "17:00 (TC) - 29E-355.06" at bounding box center [533, 46] width 147 height 16
click at [163, 44] on span "VP Quận 10 - Kho HCM 1" at bounding box center [184, 46] width 268 height 16
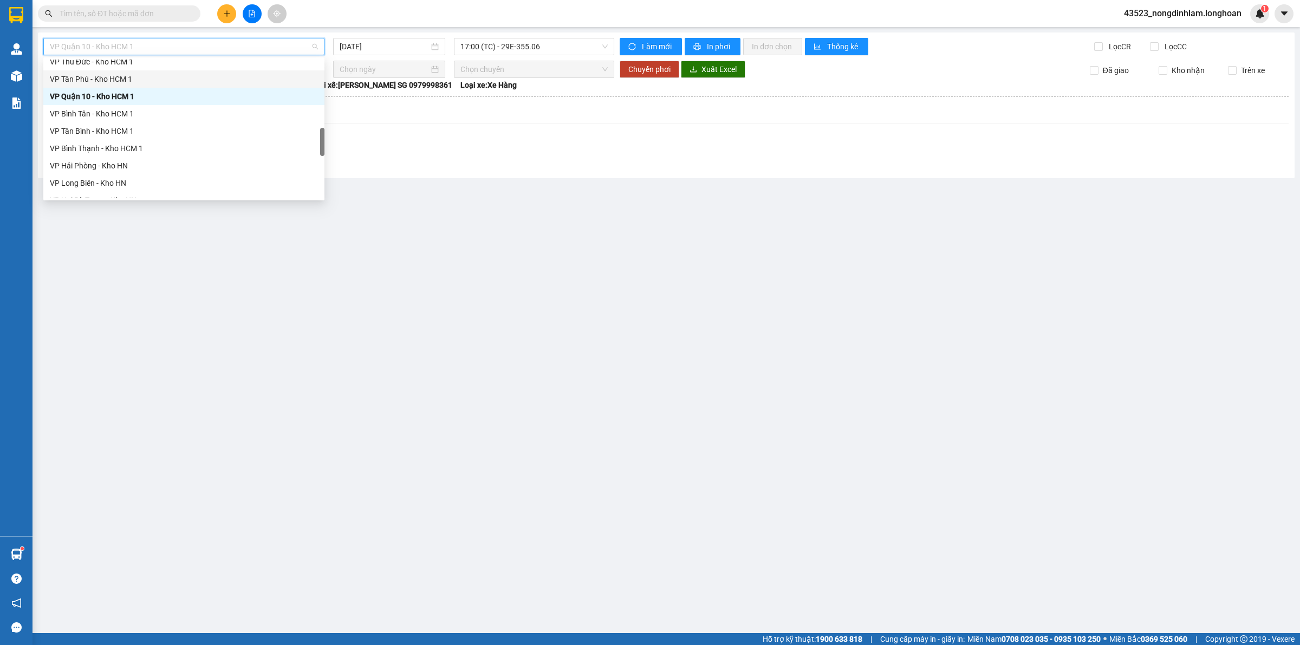
click at [128, 82] on div "VP Tân Phú - Kho HCM 1" at bounding box center [184, 79] width 268 height 12
type input "[DATE]"
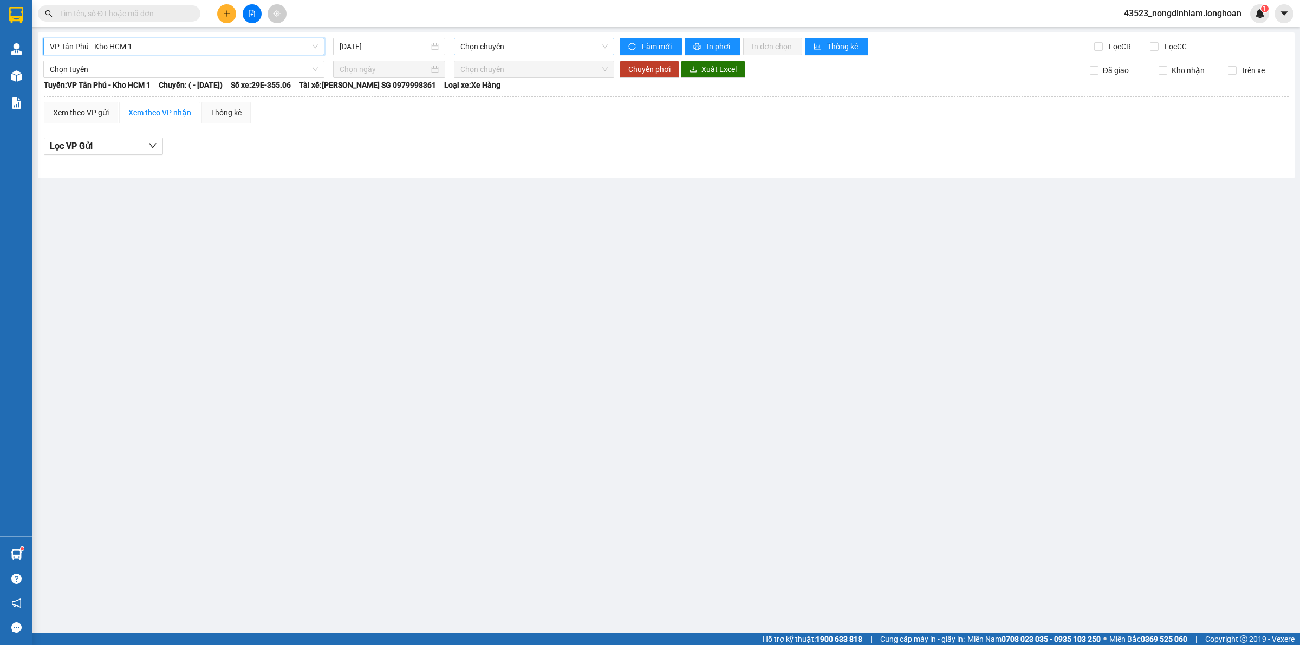
click at [484, 50] on span "Chọn chuyến" at bounding box center [533, 46] width 147 height 16
click at [265, 50] on span "VP Tân Phú - Kho HCM 1" at bounding box center [184, 46] width 268 height 16
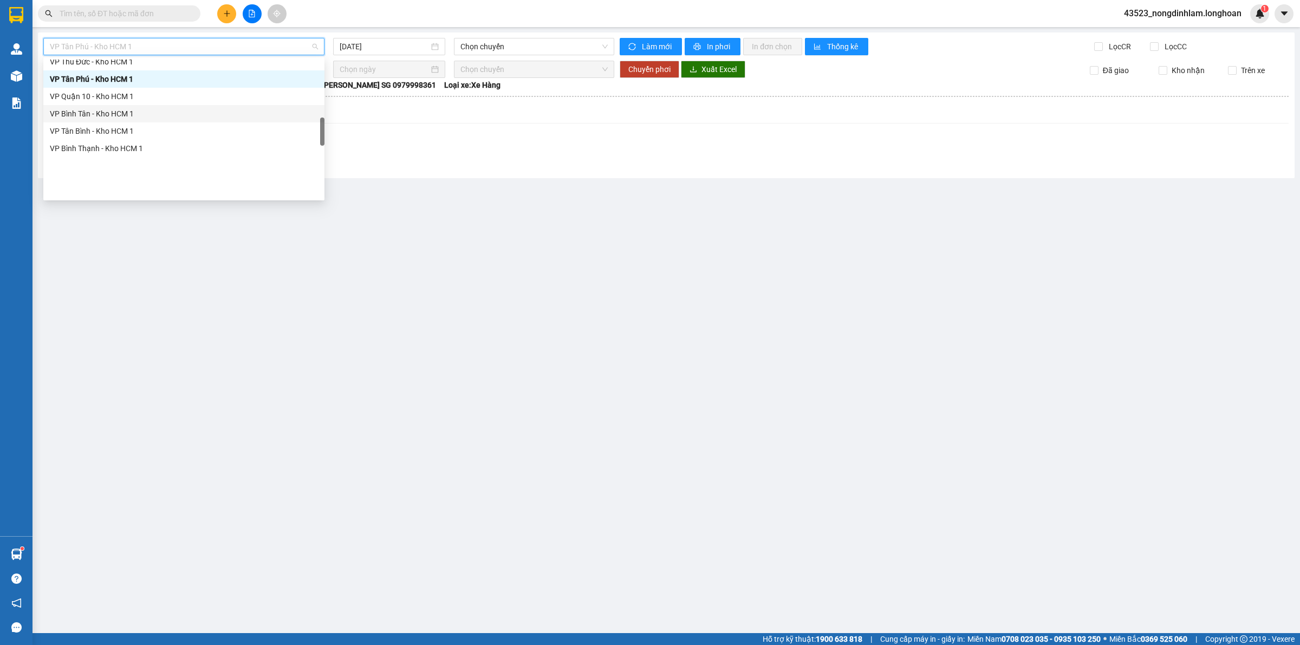
scroll to position [372, 0]
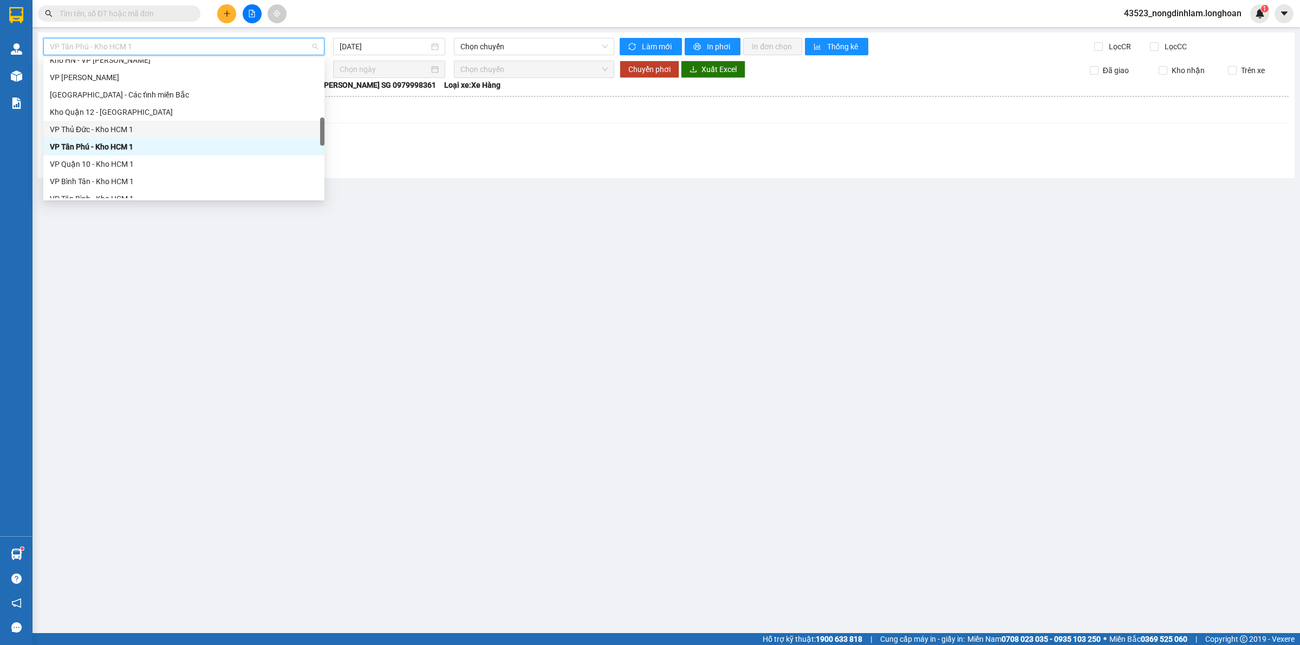
click at [107, 125] on div "VP Thủ Đức - Kho HCM 1" at bounding box center [184, 129] width 268 height 12
type input "[DATE]"
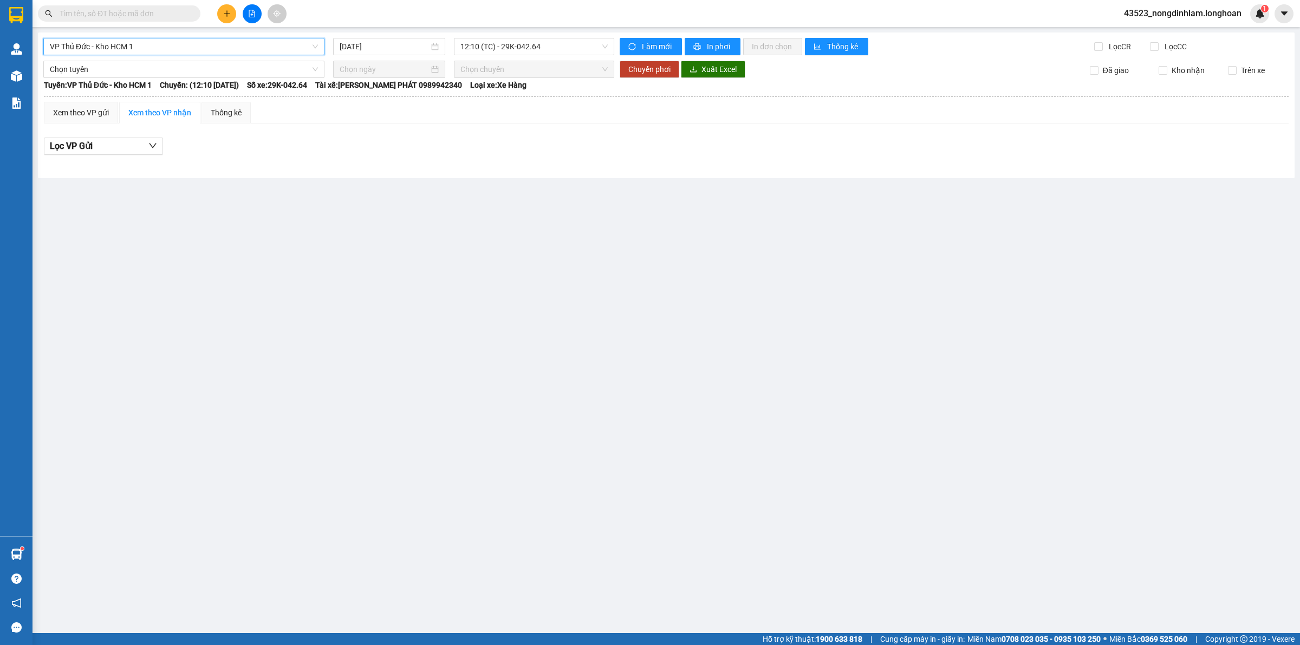
click at [513, 37] on div "VP Thủ Đức - Kho HCM 1 VP Thủ Đức - Kho HCM 1 11/08/2025 12:10 (TC) - 29K-042.6…" at bounding box center [666, 105] width 1256 height 146
click at [513, 43] on span "12:10 (TC) - 29K-042.64" at bounding box center [533, 46] width 147 height 16
click at [522, 101] on div "17:00 (TC) - 29K-040.68" at bounding box center [502, 103] width 84 height 12
click at [272, 43] on span "VP Thủ Đức - Kho HCM 1" at bounding box center [184, 46] width 268 height 16
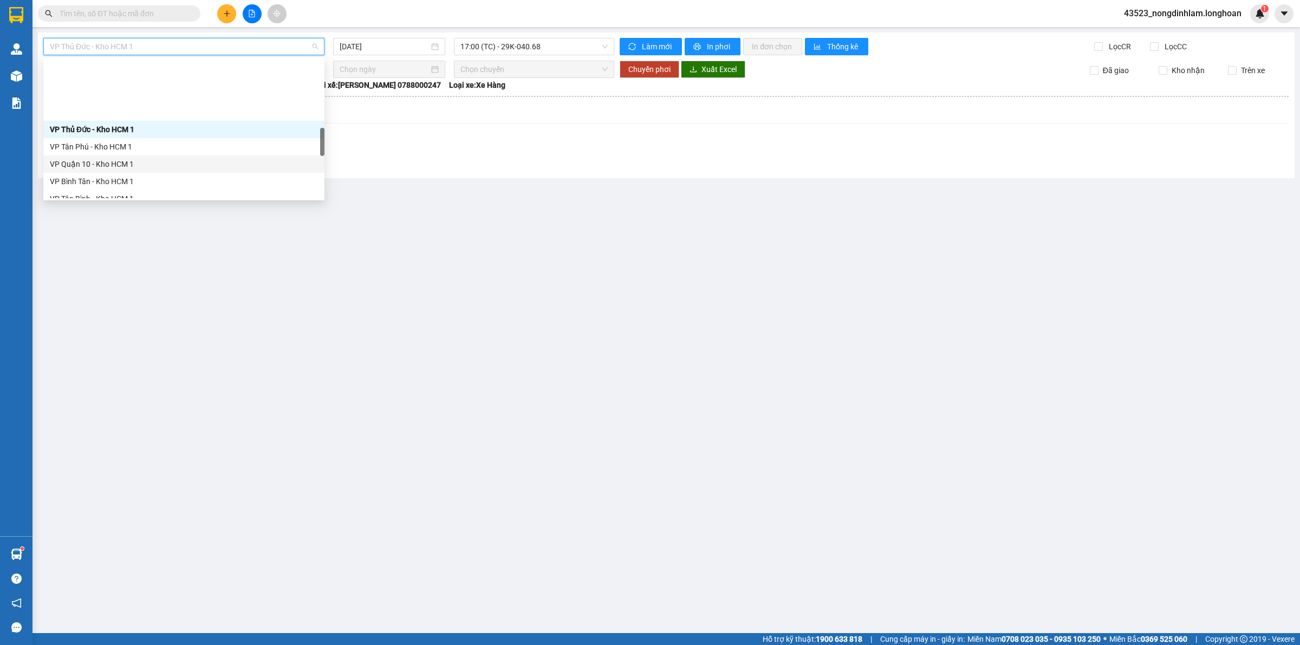
scroll to position [440, 0]
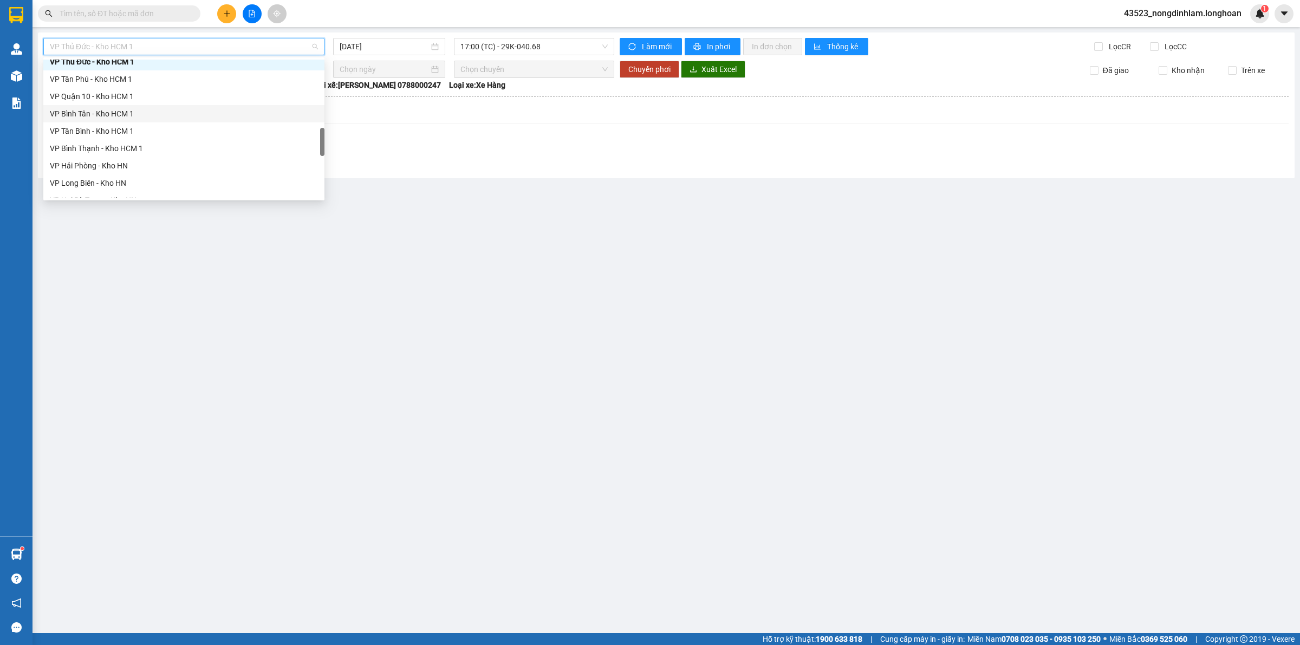
click at [111, 118] on div "VP Bình Tân - Kho HCM 1" at bounding box center [184, 114] width 268 height 12
type input "11/08/2025"
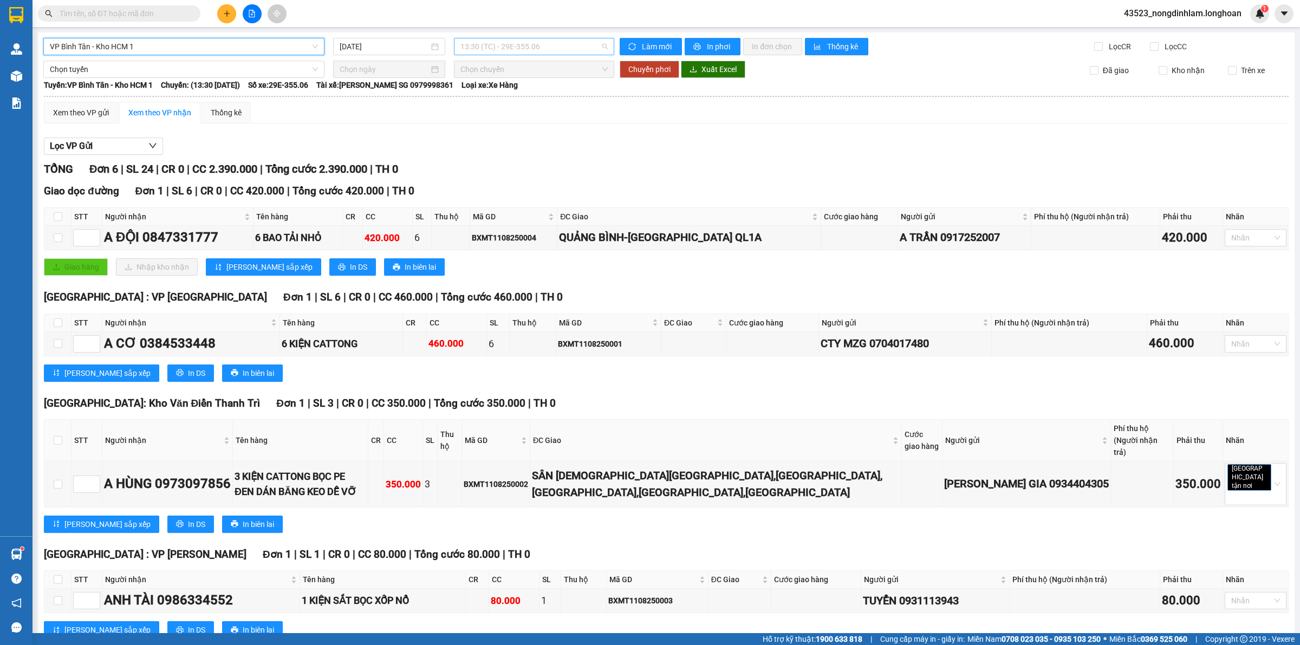
click at [521, 44] on span "13:30 (TC) - 29E-355.06" at bounding box center [533, 46] width 147 height 16
click at [508, 83] on div "13:30 (TC) - 29E-355.06" at bounding box center [499, 86] width 84 height 12
click at [202, 79] on th "Tuyến: VP Bình Tân - Kho HCM 1 Chuyến: (13:30 - 11/08/2025) Số xe: 29E-355.06 T…" at bounding box center [666, 85] width 1246 height 13
click at [204, 70] on span "Chọn tuyến" at bounding box center [184, 69] width 268 height 16
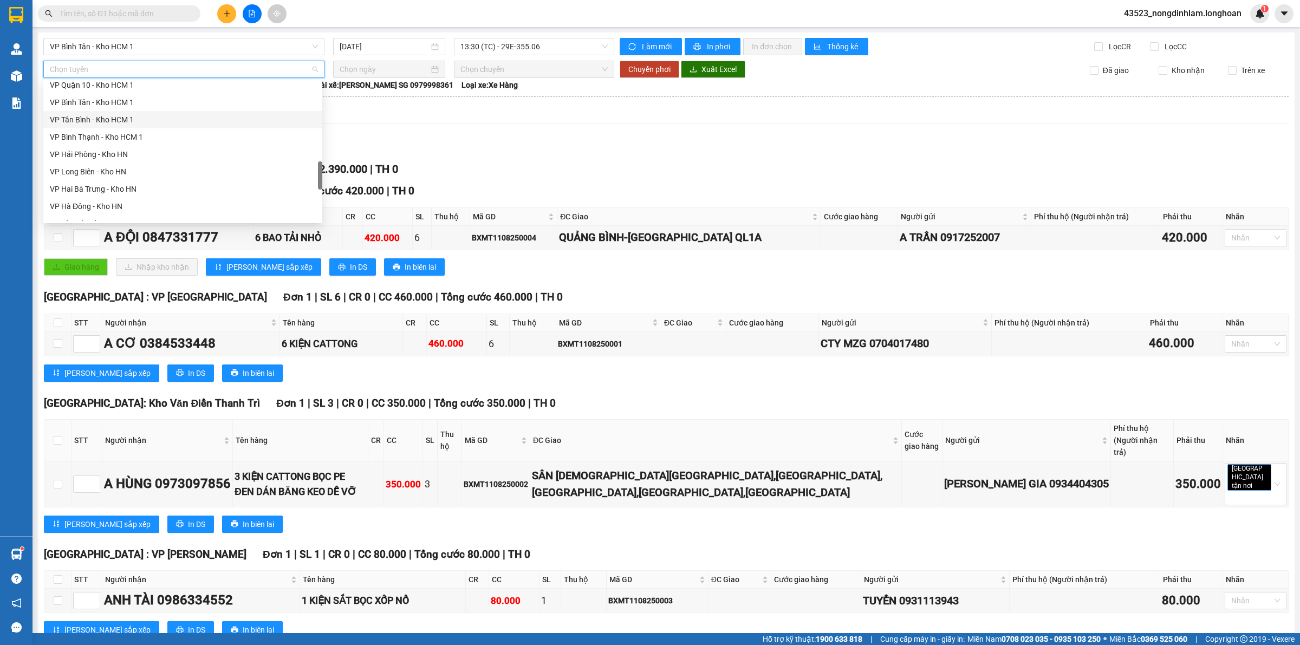
scroll to position [710, 0]
click at [136, 120] on div "Nam [GEOGRAPHIC_DATA]" at bounding box center [183, 126] width 266 height 12
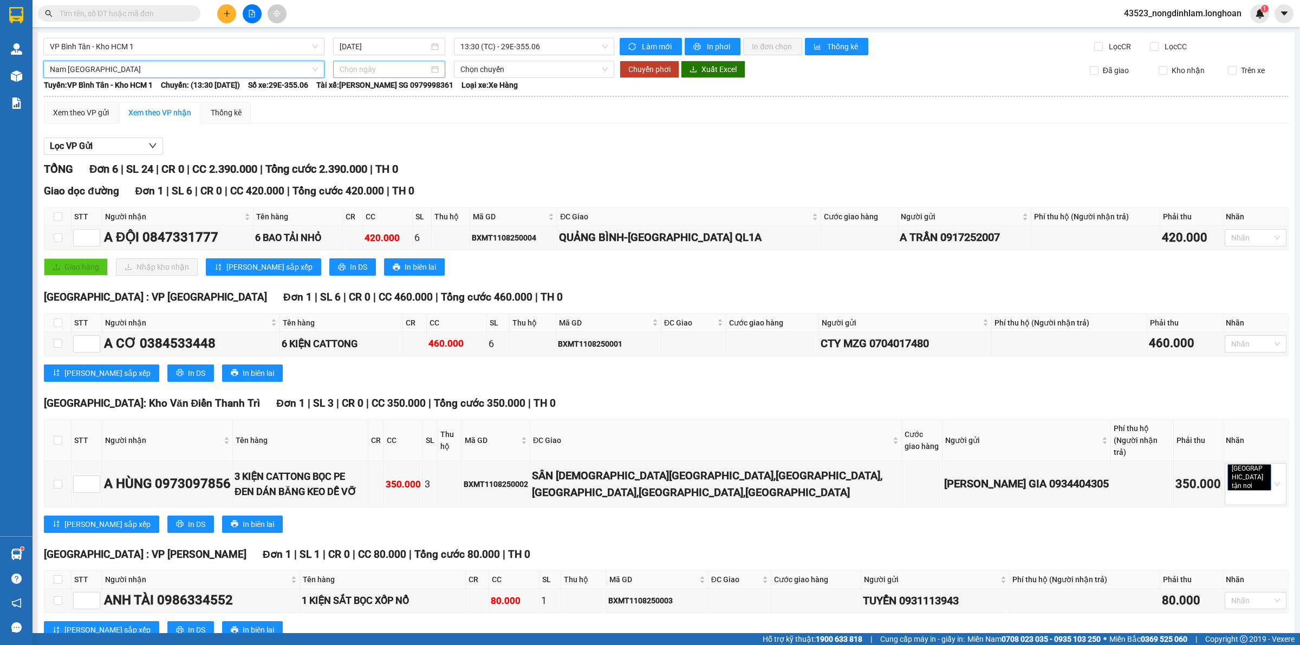
click at [347, 72] on input at bounding box center [384, 69] width 89 height 12
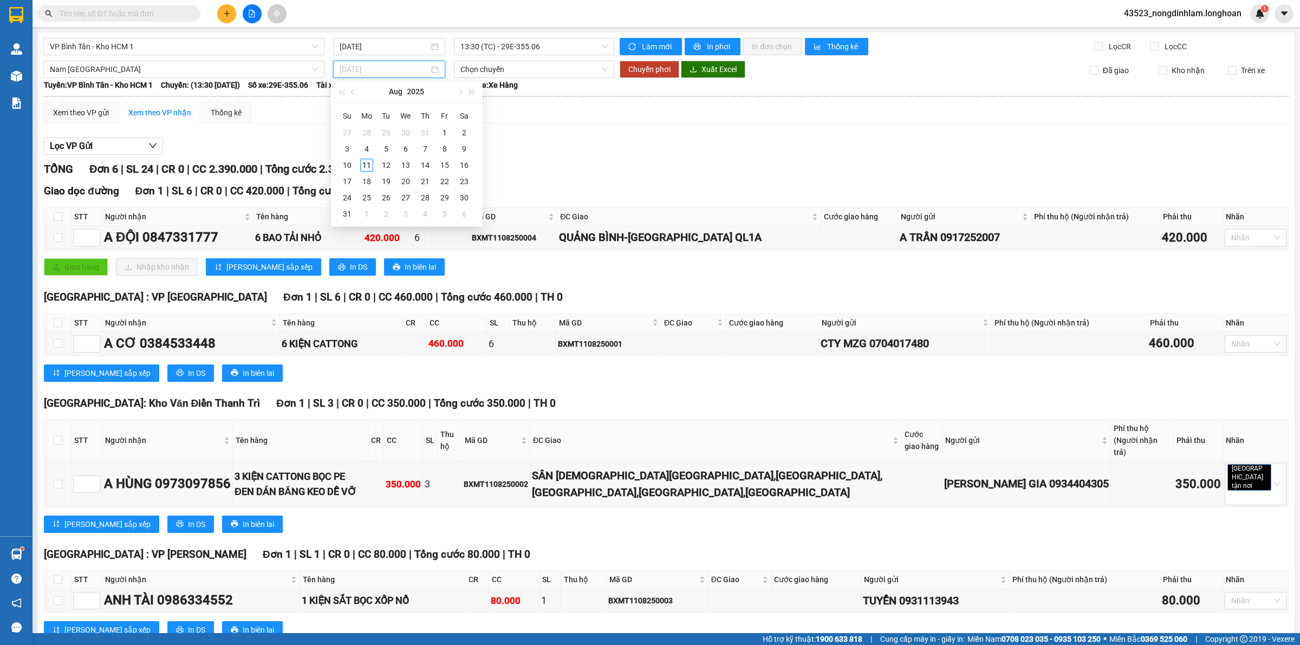
type input "[DATE]"
click at [369, 166] on div "11" at bounding box center [366, 165] width 13 height 13
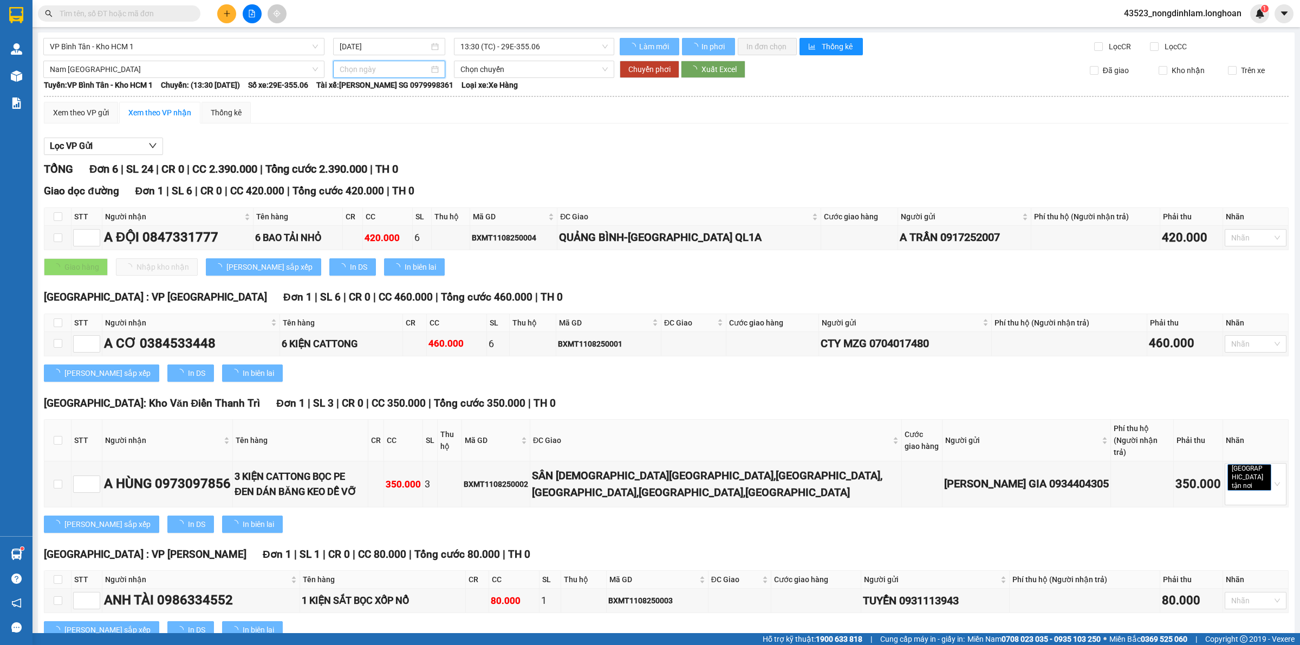
type input "[DATE]"
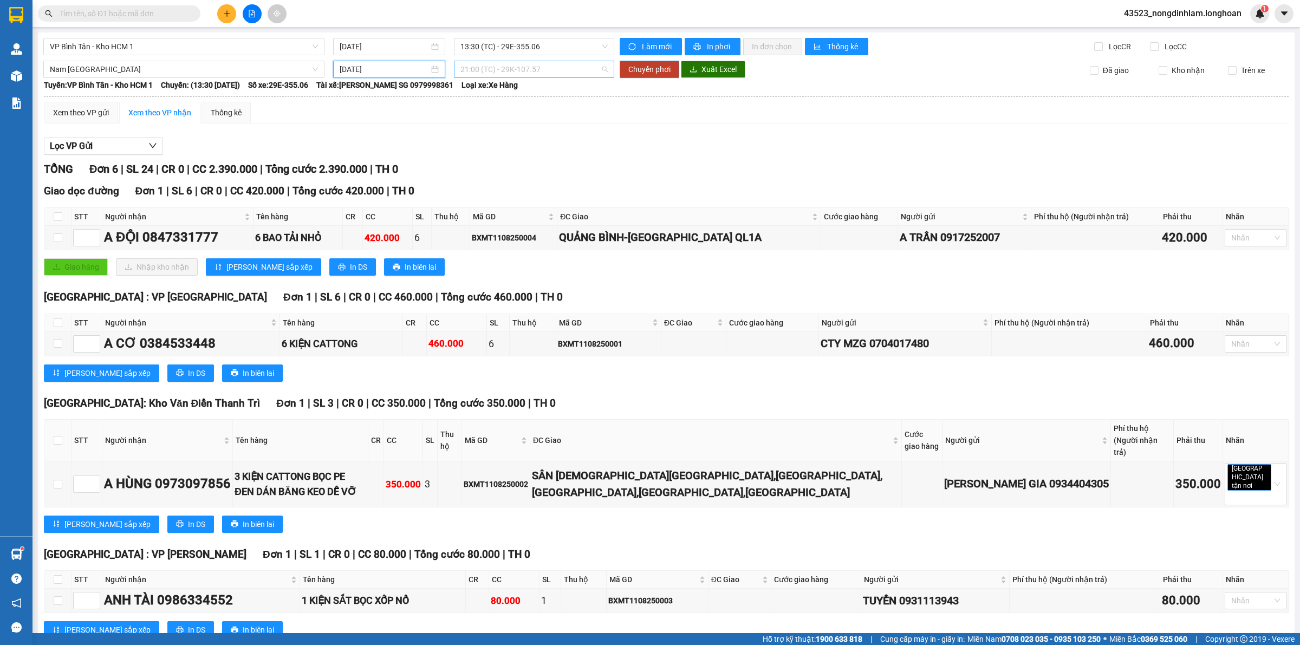
click at [549, 71] on span "21:00 (TC) - 29K-107.57" at bounding box center [533, 69] width 147 height 16
click at [516, 126] on div "23:00 (TC) - 37H-119.61" at bounding box center [499, 126] width 84 height 12
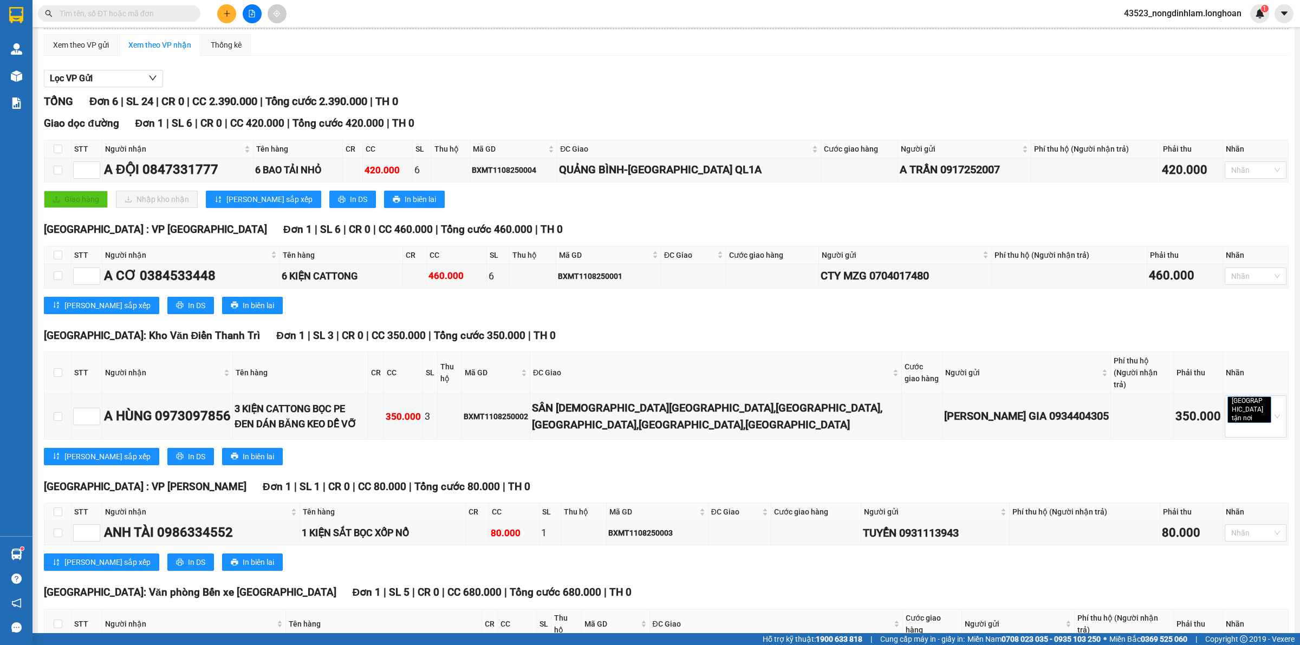
scroll to position [0, 0]
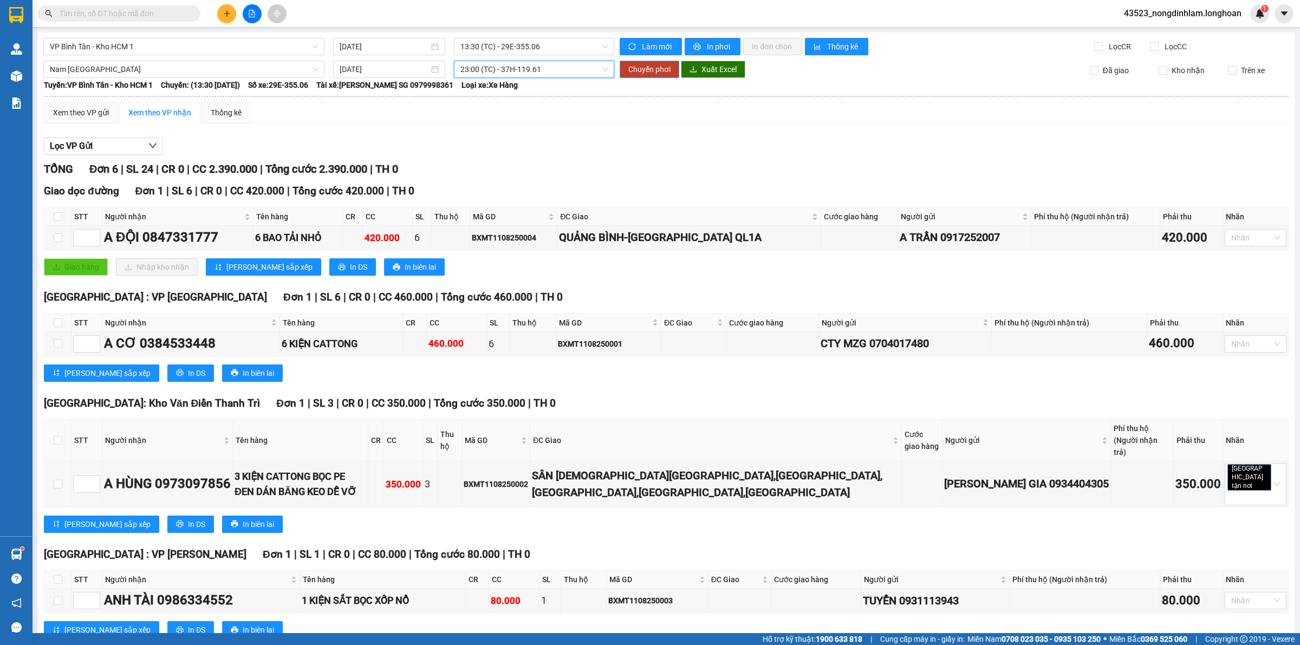
click at [647, 72] on span "Chuyển phơi" at bounding box center [649, 69] width 42 height 12
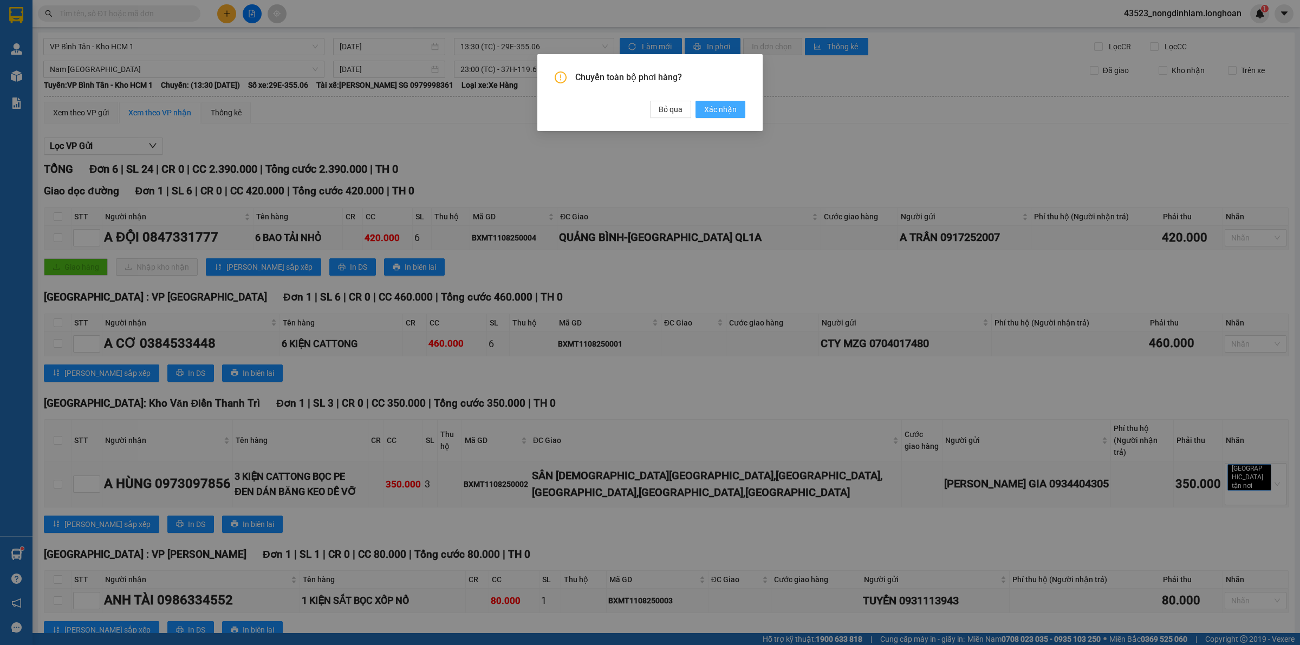
click at [726, 109] on span "Xác nhận" at bounding box center [720, 109] width 32 height 12
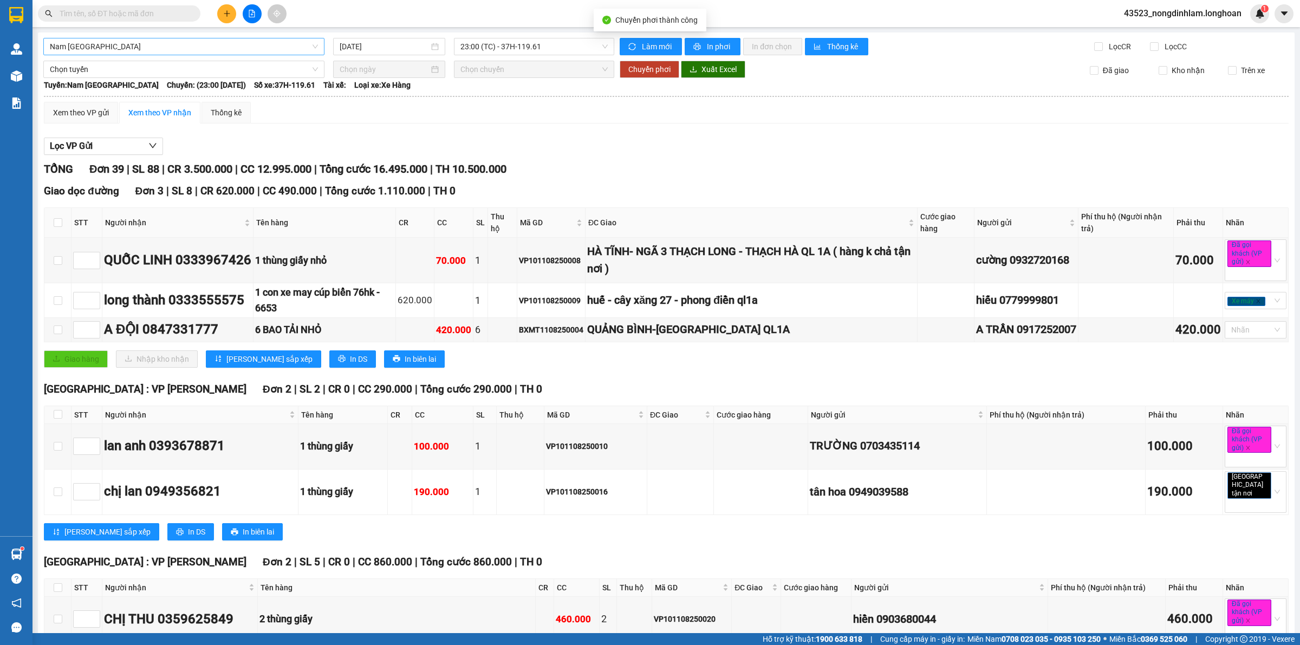
click at [180, 46] on span "Nam [GEOGRAPHIC_DATA]" at bounding box center [184, 46] width 268 height 16
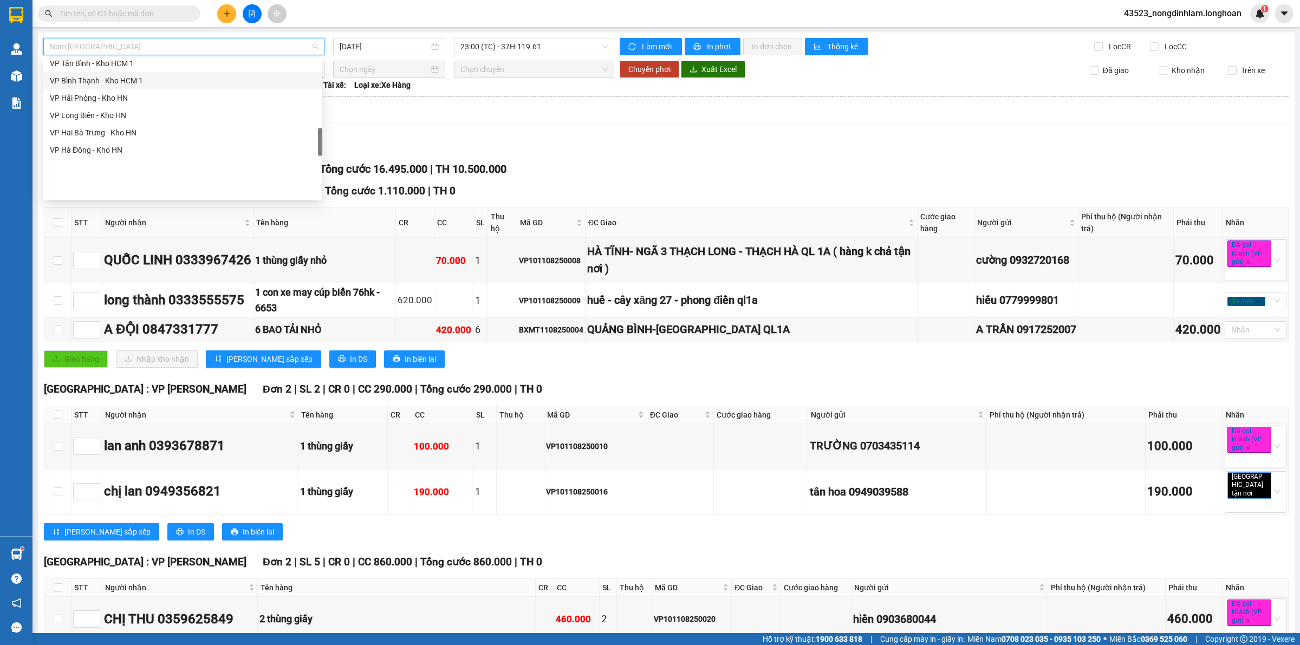
scroll to position [440, 0]
click at [134, 108] on div "VP Bình Tân - Kho HCM 1" at bounding box center [183, 114] width 266 height 12
type input "[DATE]"
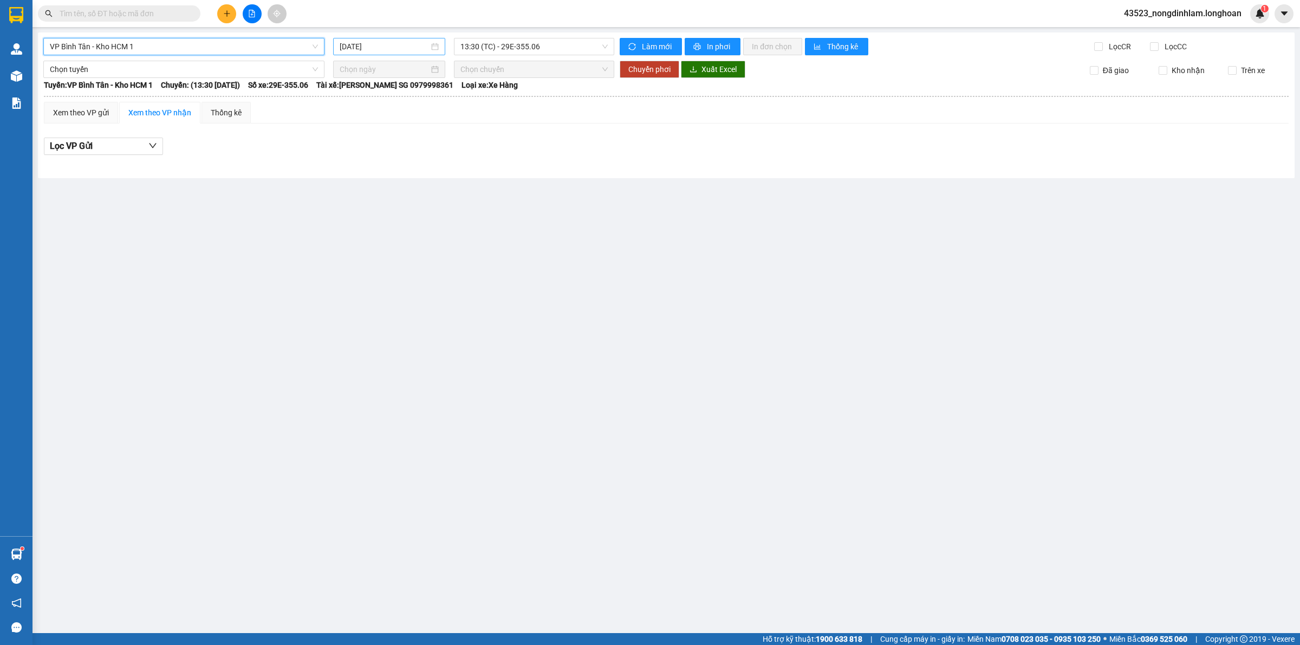
click at [369, 45] on input "[DATE]" at bounding box center [384, 47] width 89 height 12
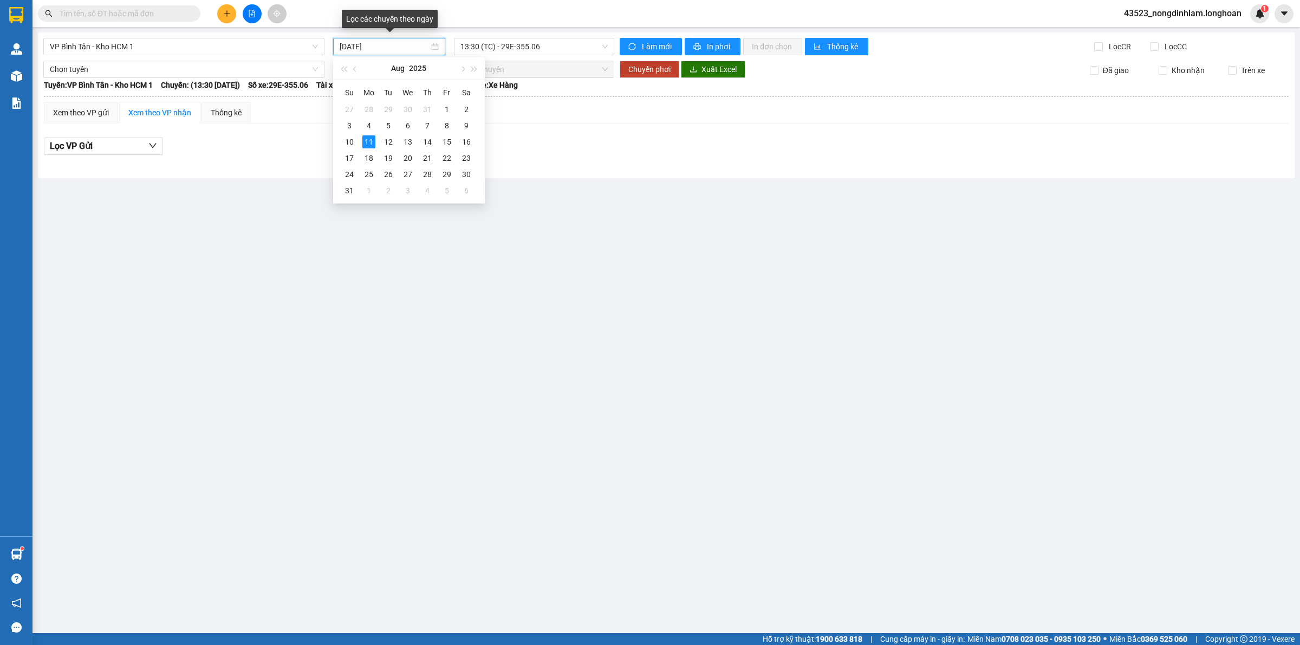
click at [369, 44] on input "[DATE]" at bounding box center [384, 47] width 89 height 12
click at [502, 49] on span "13:30 (TC) - 29E-355.06" at bounding box center [533, 46] width 147 height 16
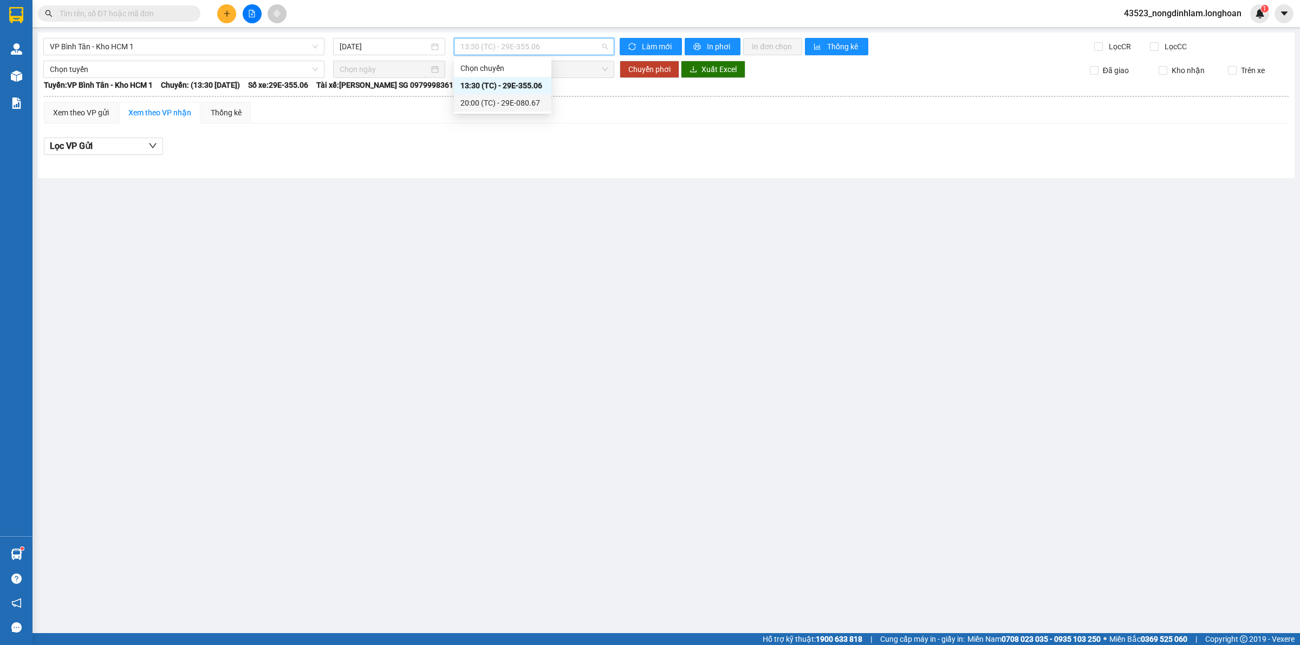
click at [524, 103] on div "20:00 (TC) - 29E-080.67" at bounding box center [502, 103] width 84 height 12
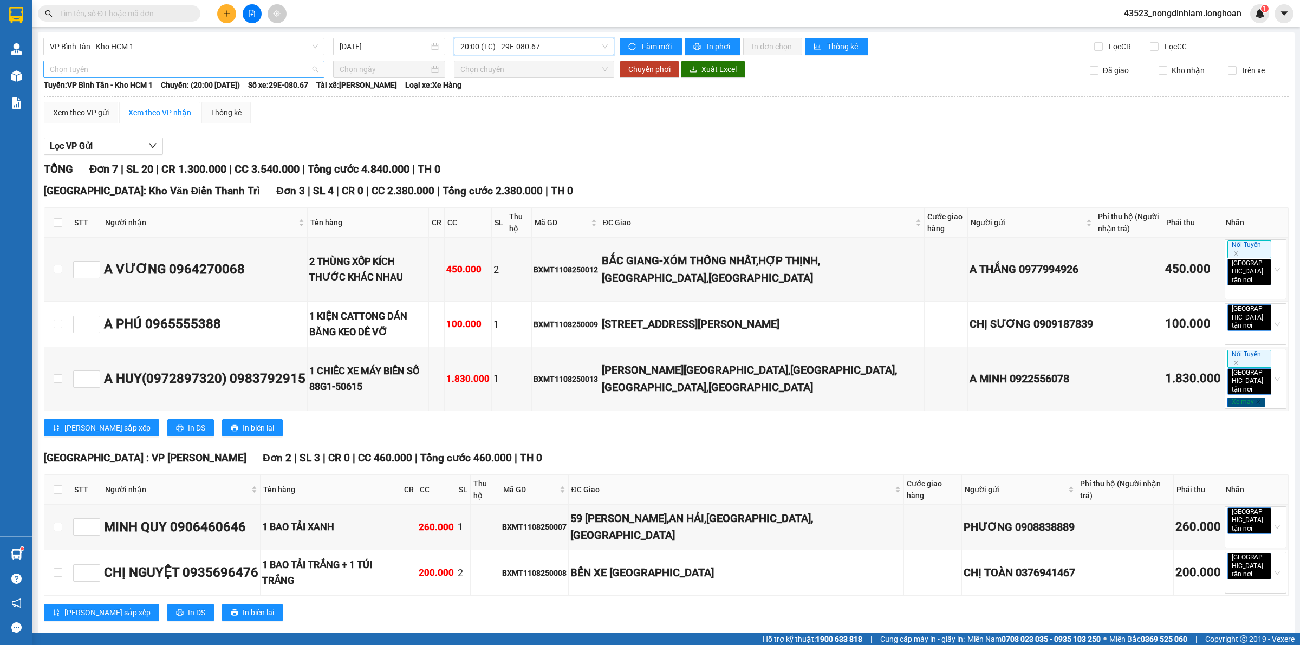
click at [225, 71] on span "Chọn tuyến" at bounding box center [184, 69] width 268 height 16
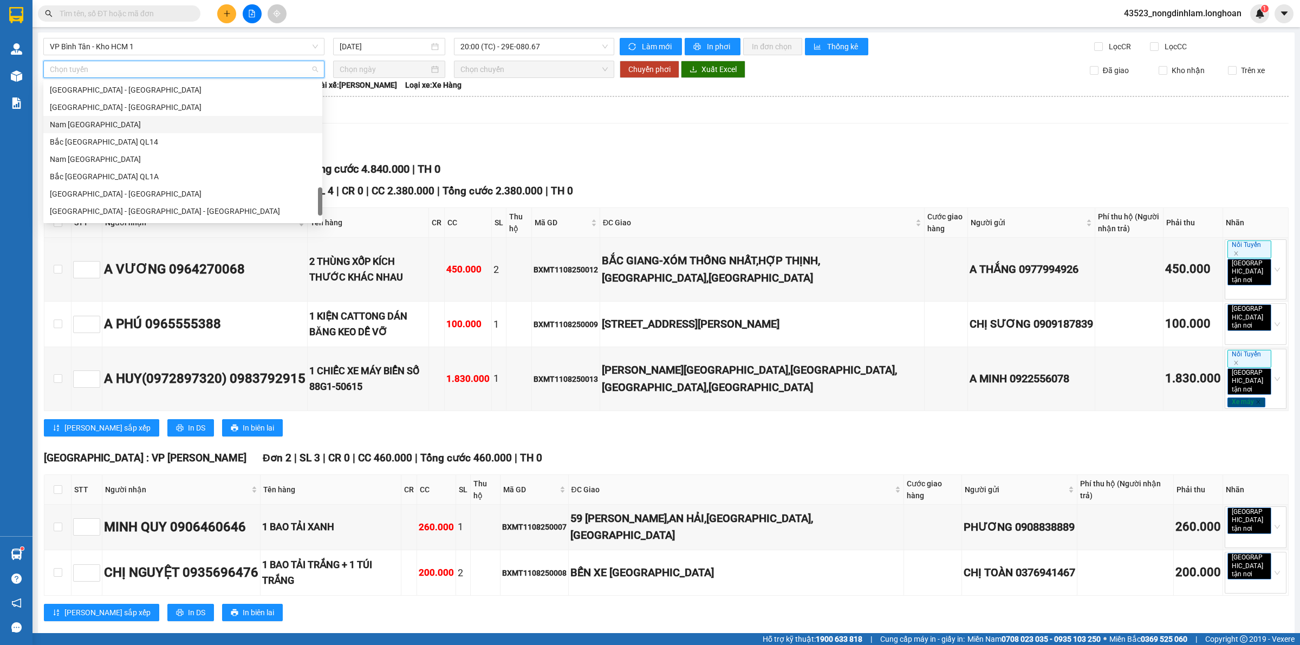
scroll to position [710, 0]
click at [132, 128] on div "Nam [GEOGRAPHIC_DATA]" at bounding box center [183, 126] width 266 height 12
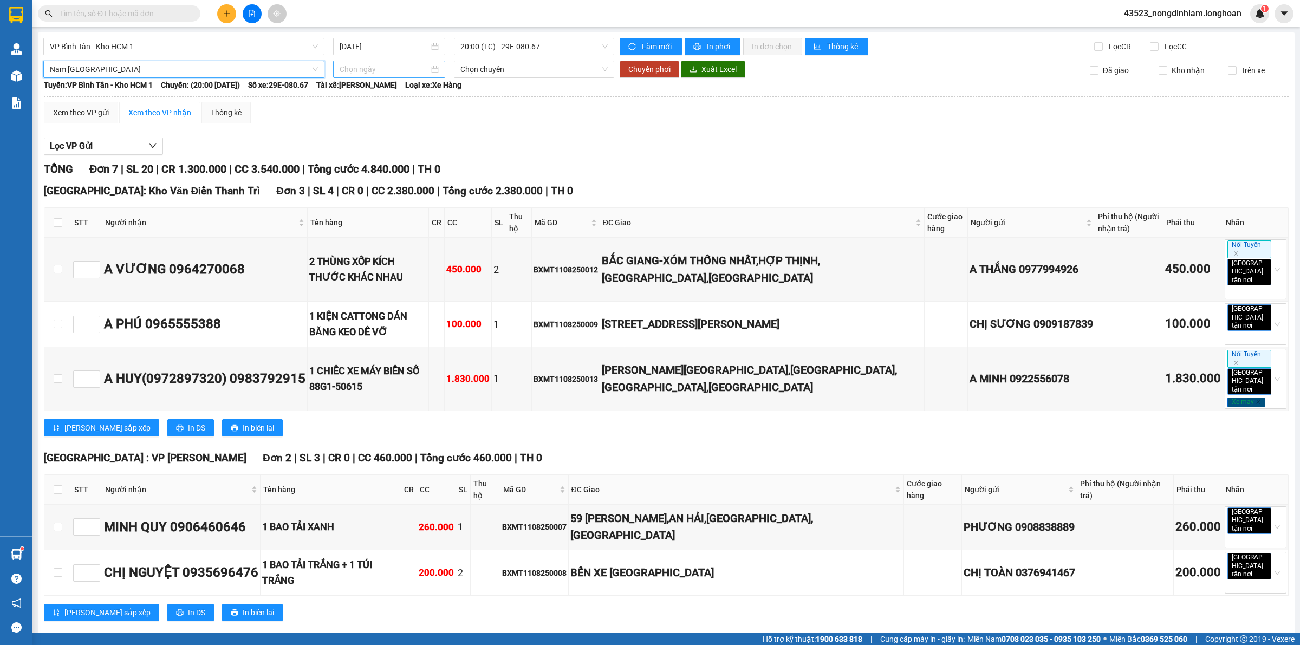
click at [370, 75] on input at bounding box center [384, 69] width 89 height 12
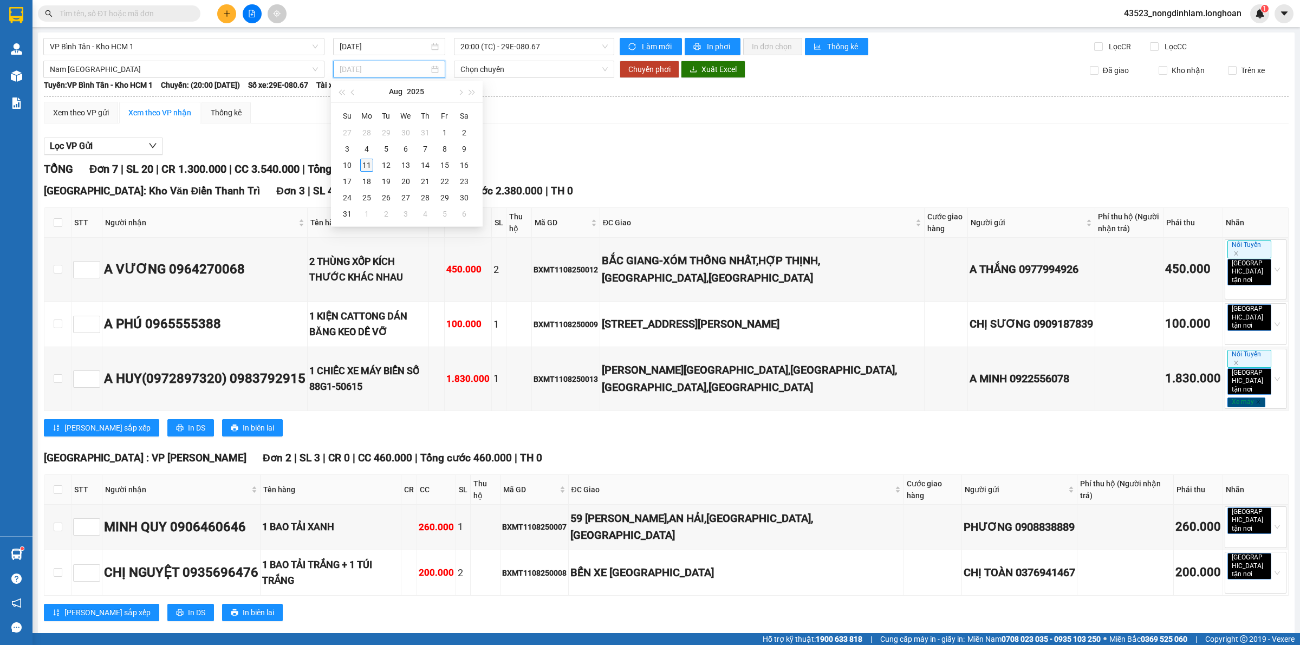
type input "[DATE]"
click at [366, 165] on div "11" at bounding box center [366, 165] width 13 height 13
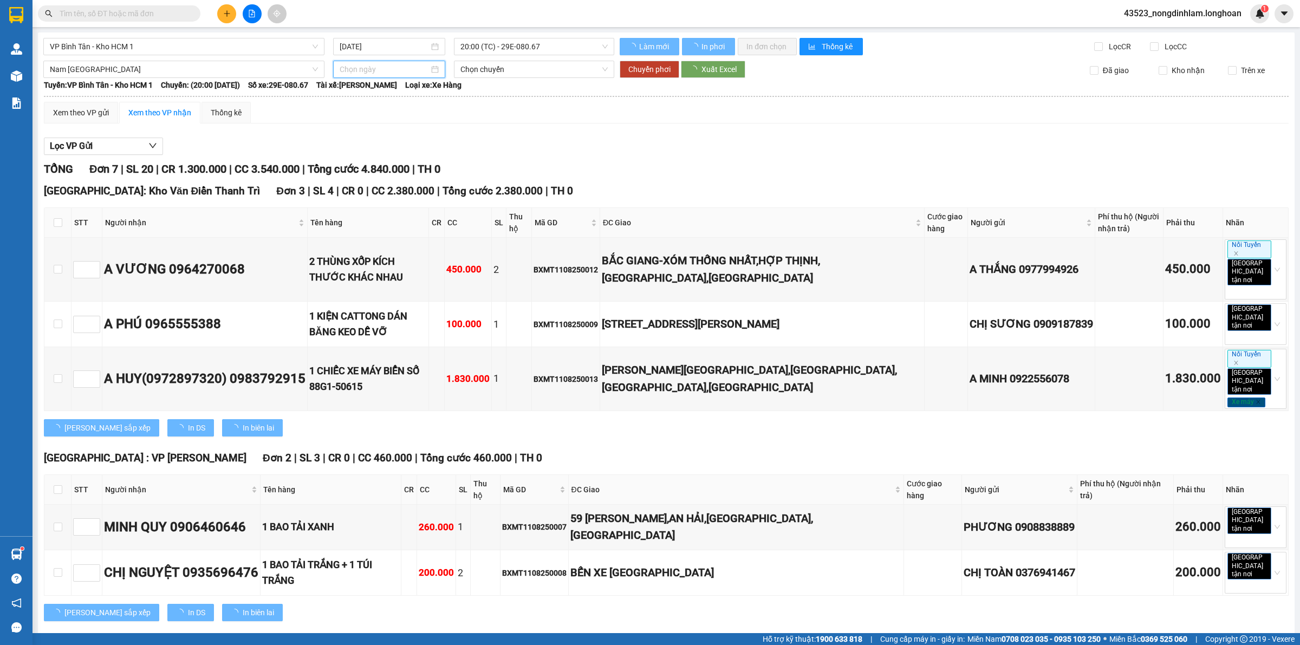
type input "[DATE]"
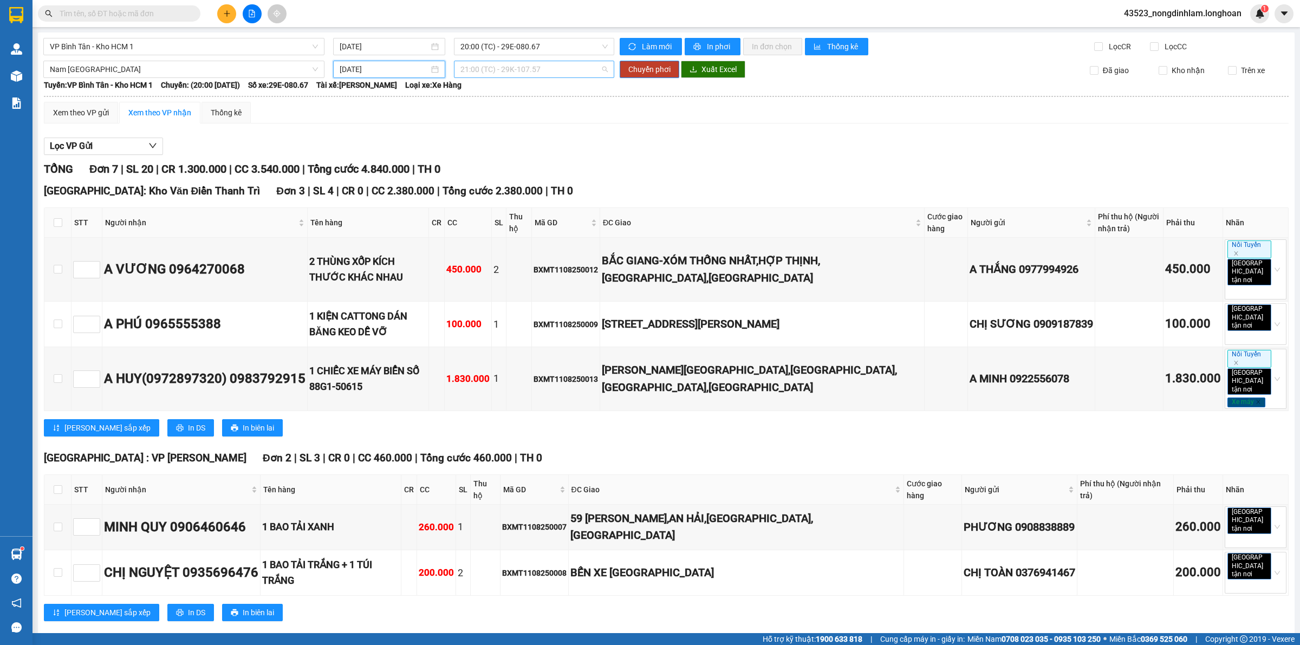
click at [524, 68] on span "21:00 (TC) - 29K-107.57" at bounding box center [533, 69] width 147 height 16
click at [522, 126] on div "23:00 (TC) - 37H-119.61" at bounding box center [499, 126] width 84 height 12
click at [539, 71] on span "23:00 (TC) - 37H-119.61" at bounding box center [533, 69] width 147 height 16
click at [530, 130] on div "23:00 (TC) - 37H-119.61" at bounding box center [499, 126] width 84 height 12
click at [640, 74] on span "Chuyển phơi" at bounding box center [649, 69] width 42 height 12
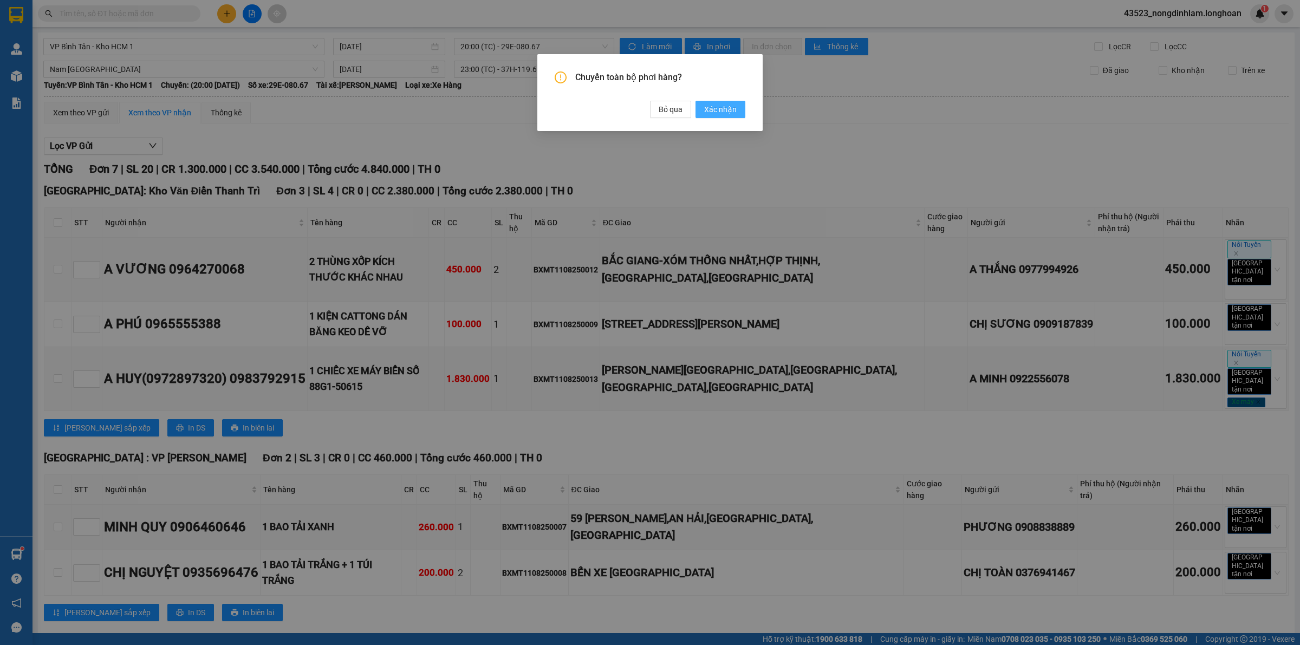
click at [724, 112] on span "Xác nhận" at bounding box center [720, 109] width 32 height 12
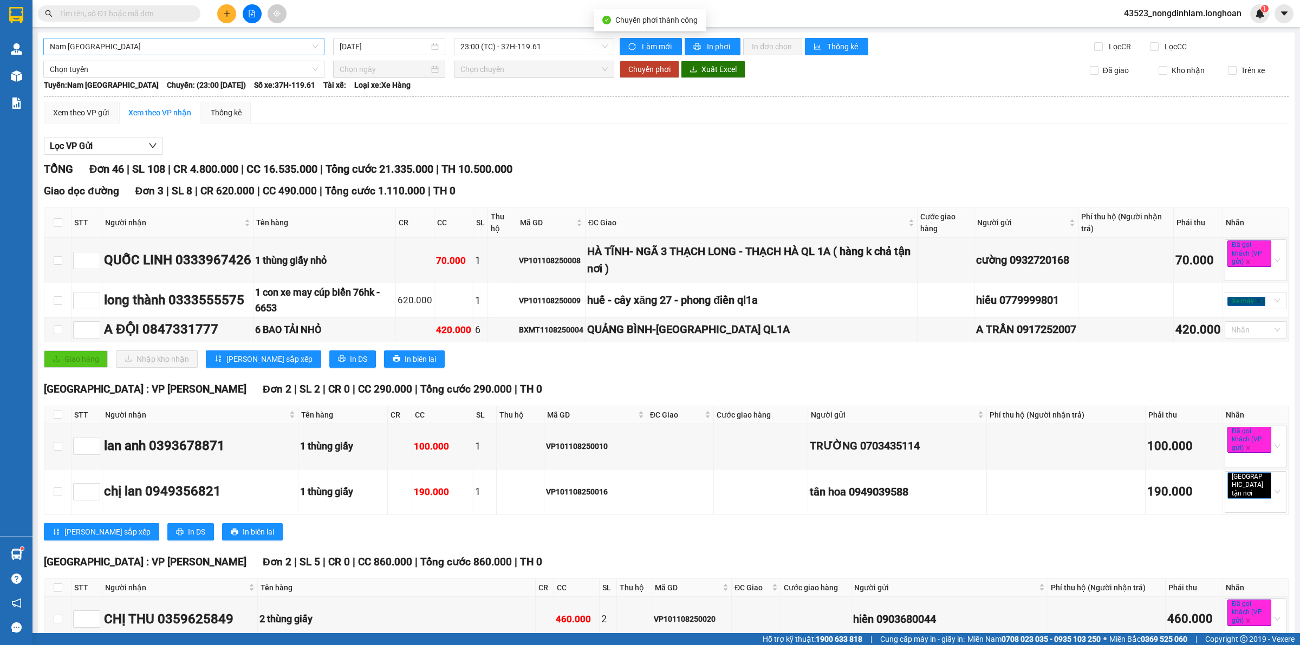
click at [239, 52] on span "Nam [GEOGRAPHIC_DATA]" at bounding box center [184, 46] width 268 height 16
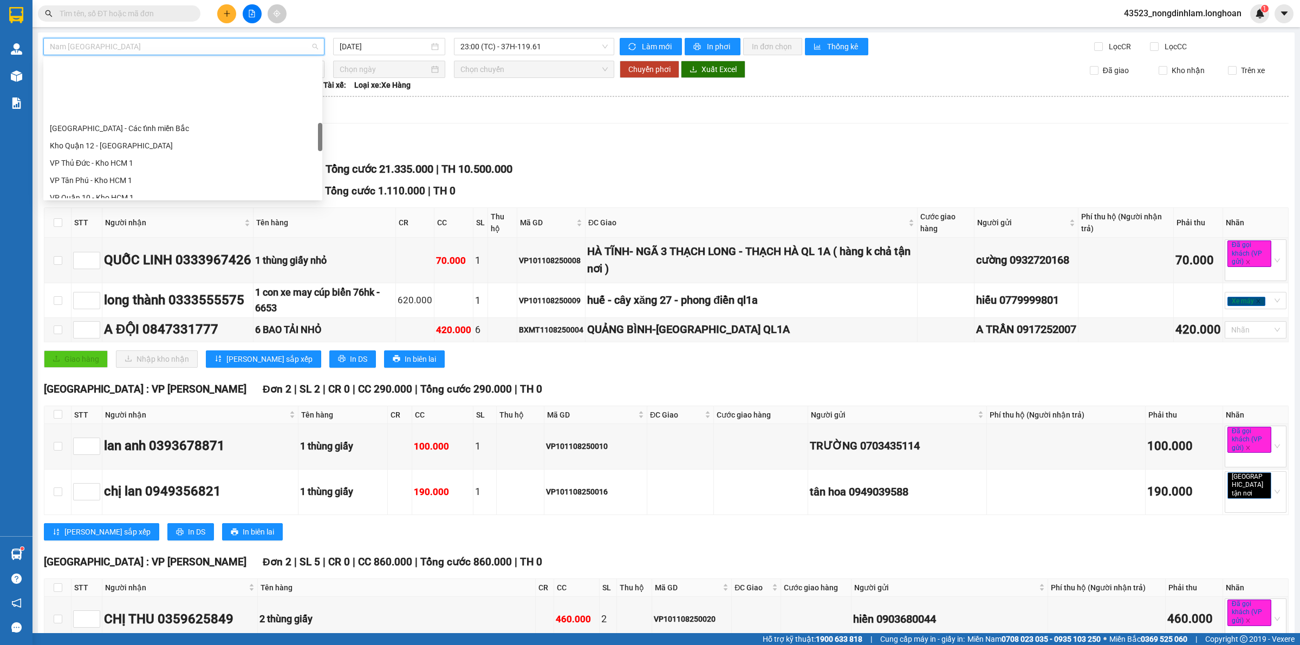
scroll to position [406, 0]
click at [115, 111] on div "VP Tân Phú - Kho HCM 1" at bounding box center [183, 113] width 266 height 12
type input "[DATE]"
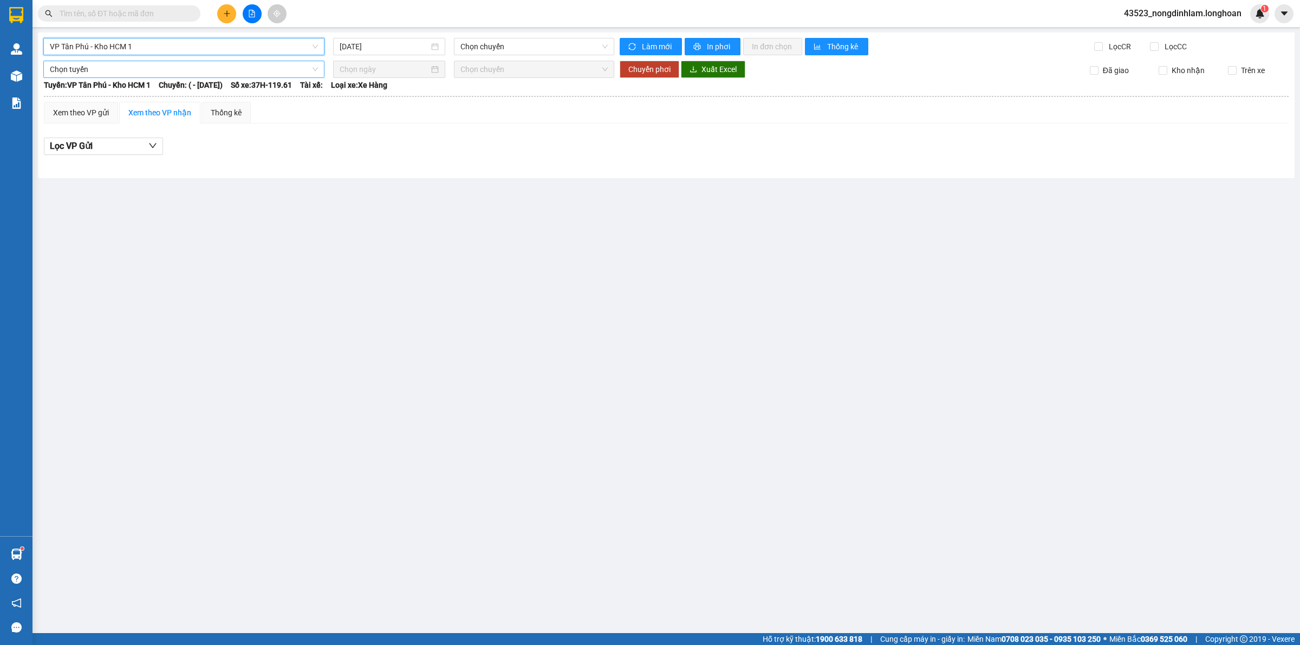
click at [160, 71] on span "Chọn tuyến" at bounding box center [184, 69] width 268 height 16
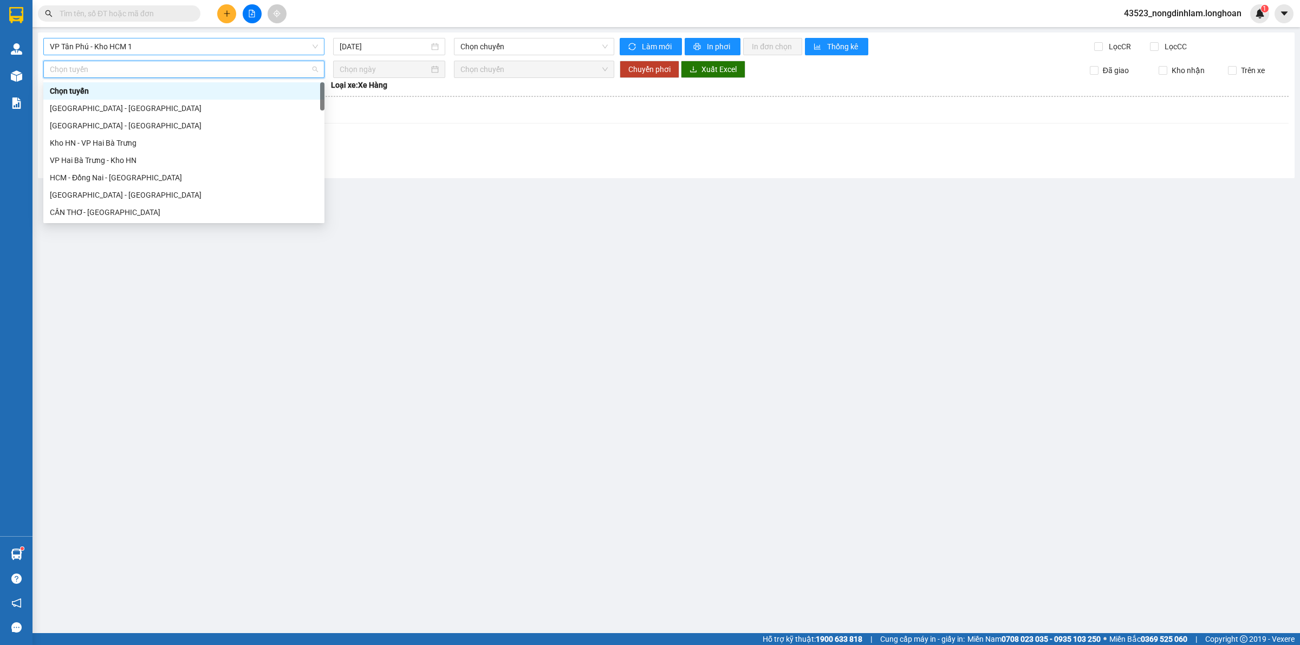
click at [163, 46] on span "VP Tân Phú - Kho HCM 1" at bounding box center [184, 46] width 268 height 16
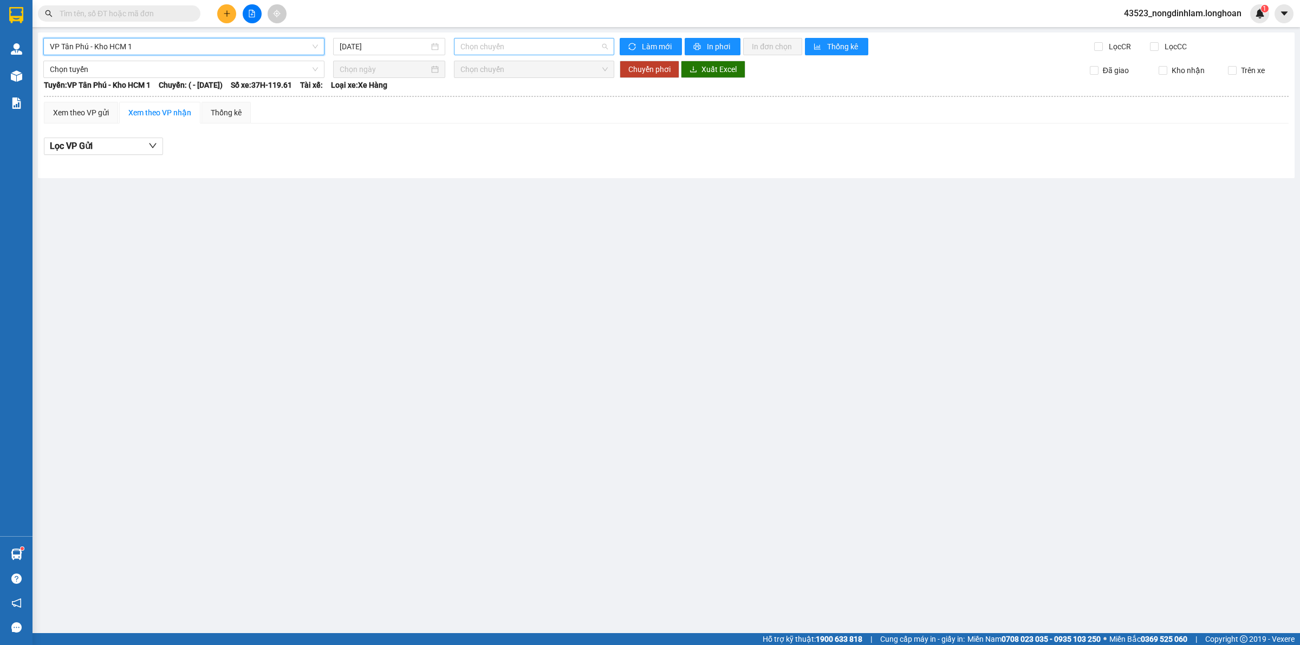
click at [472, 48] on span "Chọn chuyến" at bounding box center [533, 46] width 147 height 16
click at [271, 44] on span "VP Tân Phú - Kho HCM 1" at bounding box center [184, 46] width 268 height 16
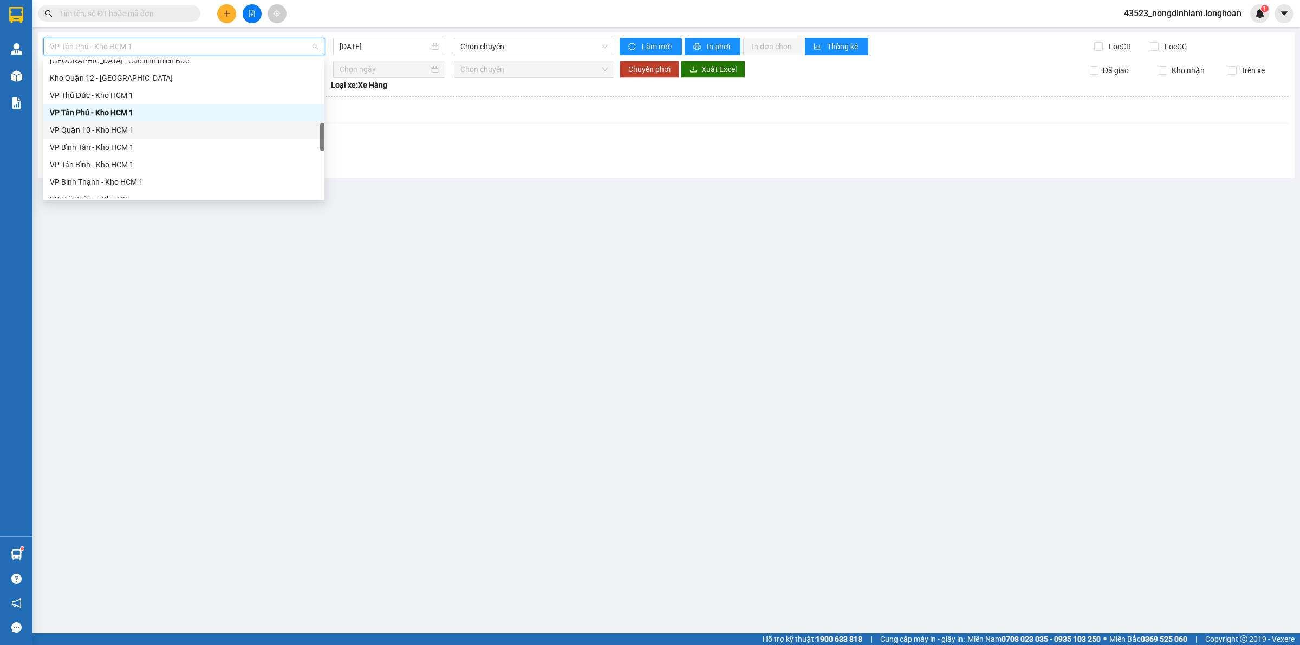
click at [114, 131] on div "VP Quận 10 - Kho HCM 1" at bounding box center [184, 130] width 268 height 12
type input "[DATE]"
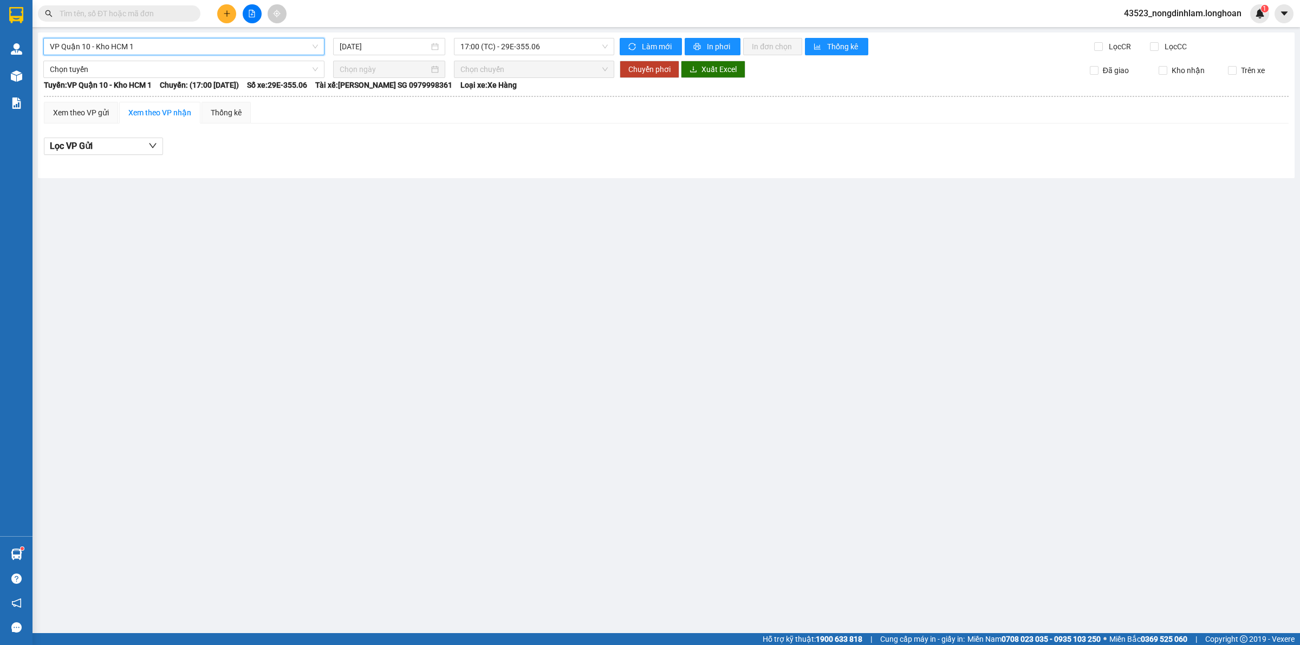
click at [24, 10] on div at bounding box center [16, 14] width 19 height 19
click at [142, 46] on span "Kho HCM - Kho Cần Thơ" at bounding box center [184, 46] width 268 height 16
click at [145, 46] on span "Kho HCM - Kho Cần Thơ" at bounding box center [184, 46] width 268 height 16
type input "12"
click at [152, 85] on div "VP Quận 12 - Kho HCM 1" at bounding box center [184, 86] width 268 height 12
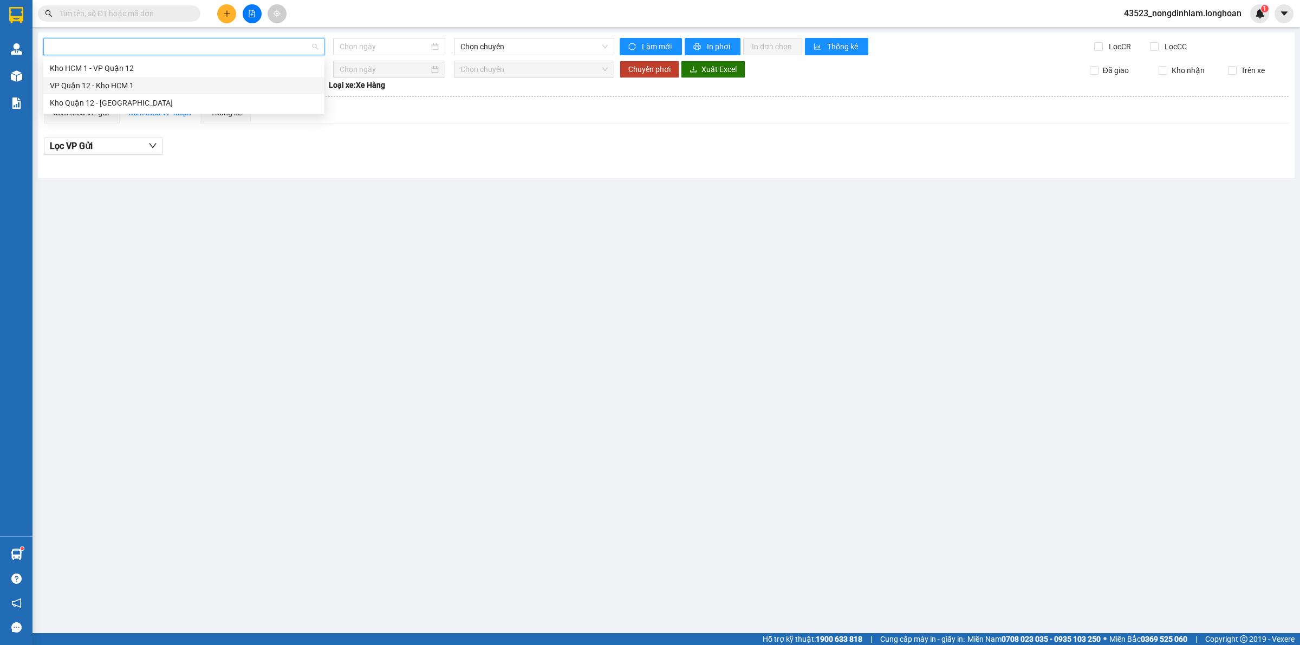
type input "[DATE]"
click at [548, 42] on span "18:20 (TC) - 29K-042.64" at bounding box center [533, 46] width 147 height 16
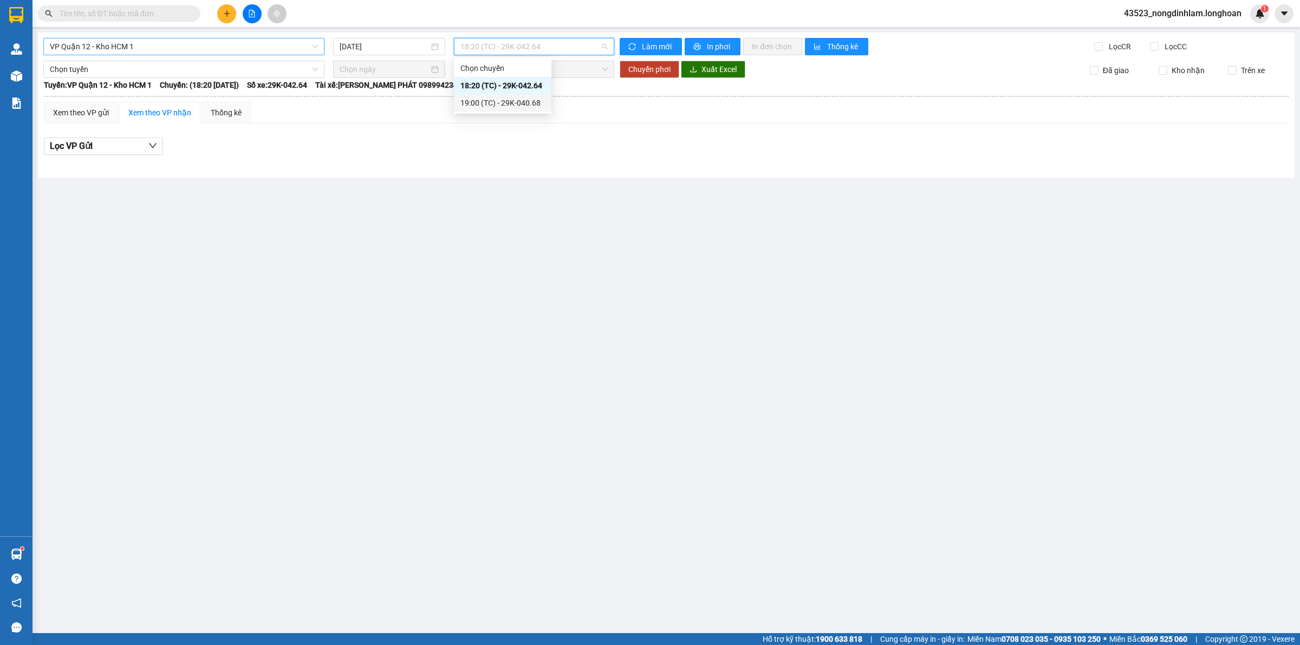
click at [531, 99] on div "19:00 (TC) - 29K-040.68" at bounding box center [502, 103] width 84 height 12
click at [88, 44] on span "VP Quận 12 - Kho HCM 1" at bounding box center [184, 46] width 268 height 16
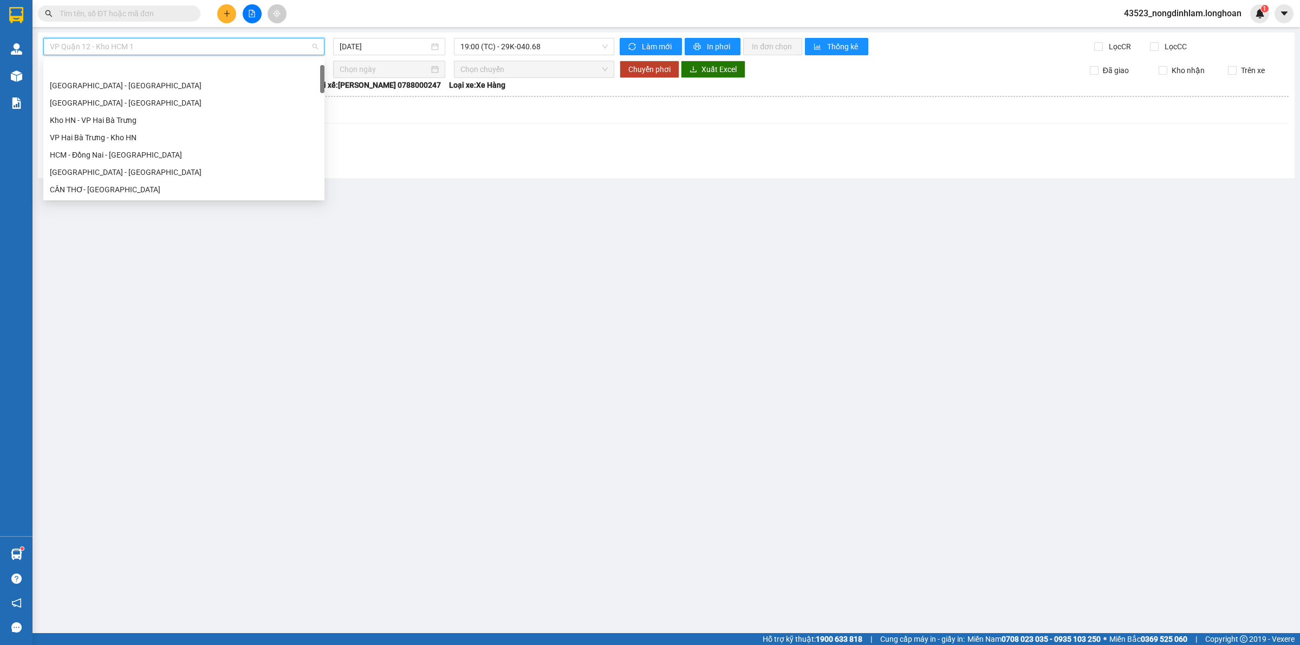
scroll to position [34, 0]
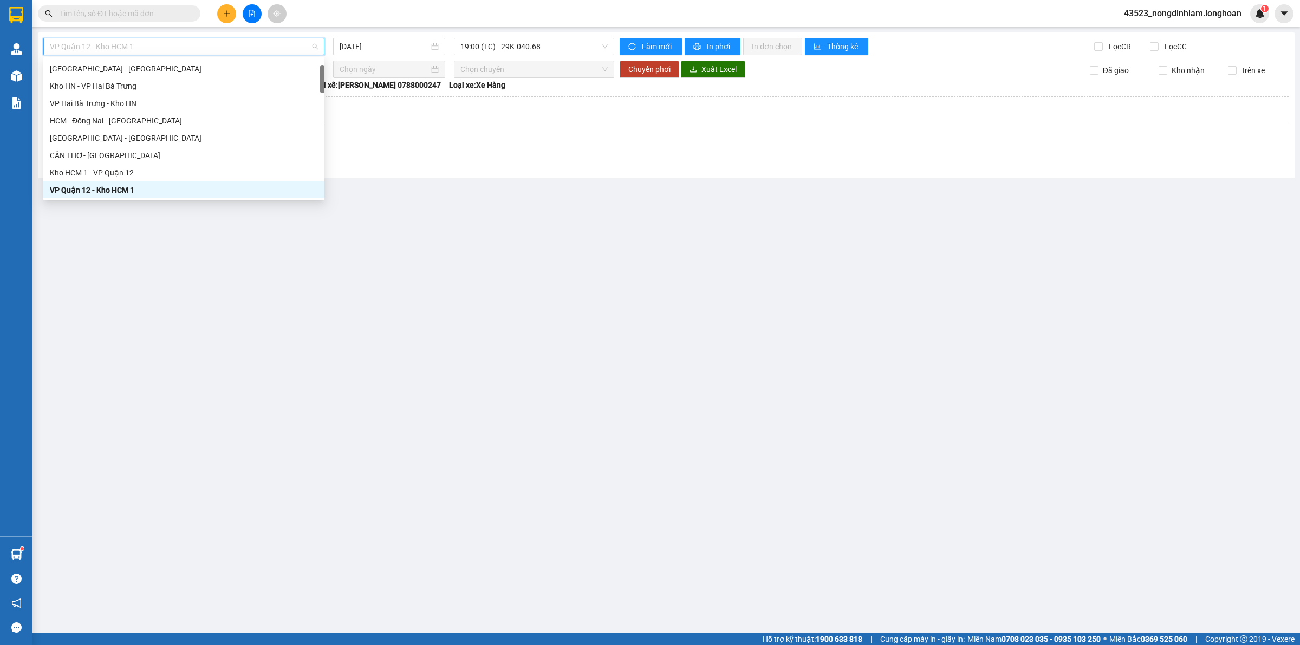
click at [114, 190] on div "VP Quận 12 - Kho HCM 1" at bounding box center [184, 190] width 268 height 12
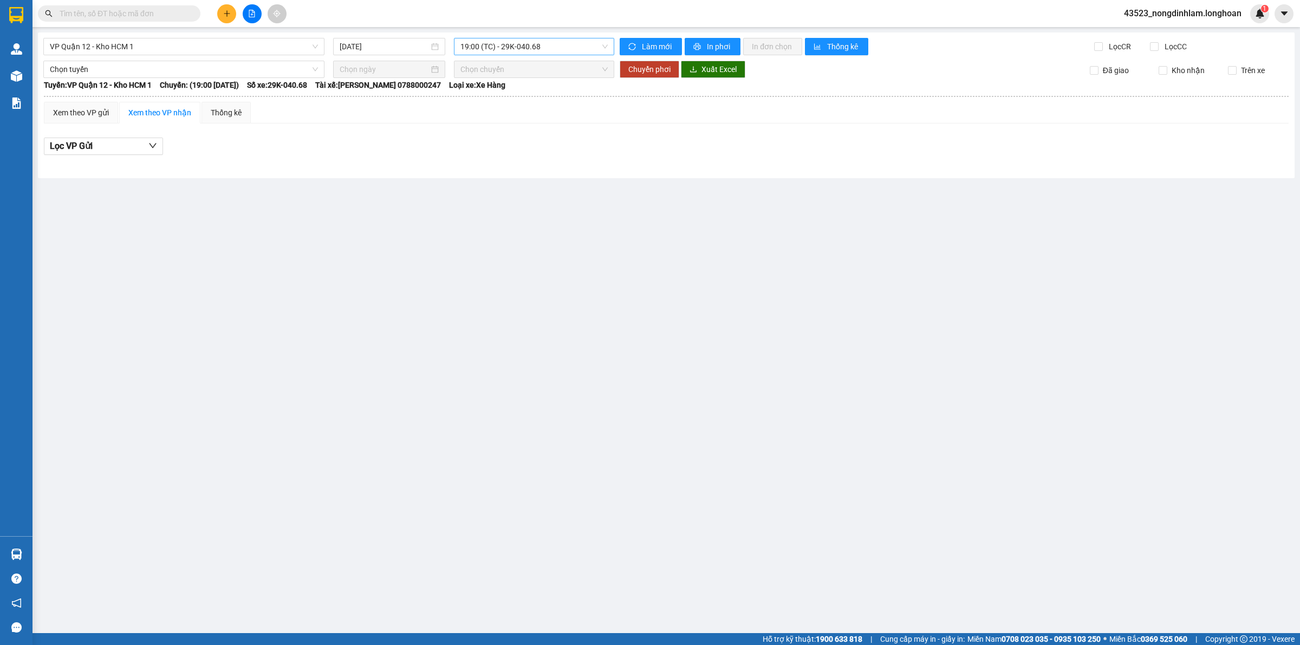
click at [526, 49] on span "19:00 (TC) - 29K-040.68" at bounding box center [533, 46] width 147 height 16
click at [529, 103] on div "19:00 (TC) - 29K-040.68" at bounding box center [502, 103] width 84 height 12
click at [210, 51] on span "VP Quận 12 - Kho HCM 1" at bounding box center [184, 46] width 268 height 16
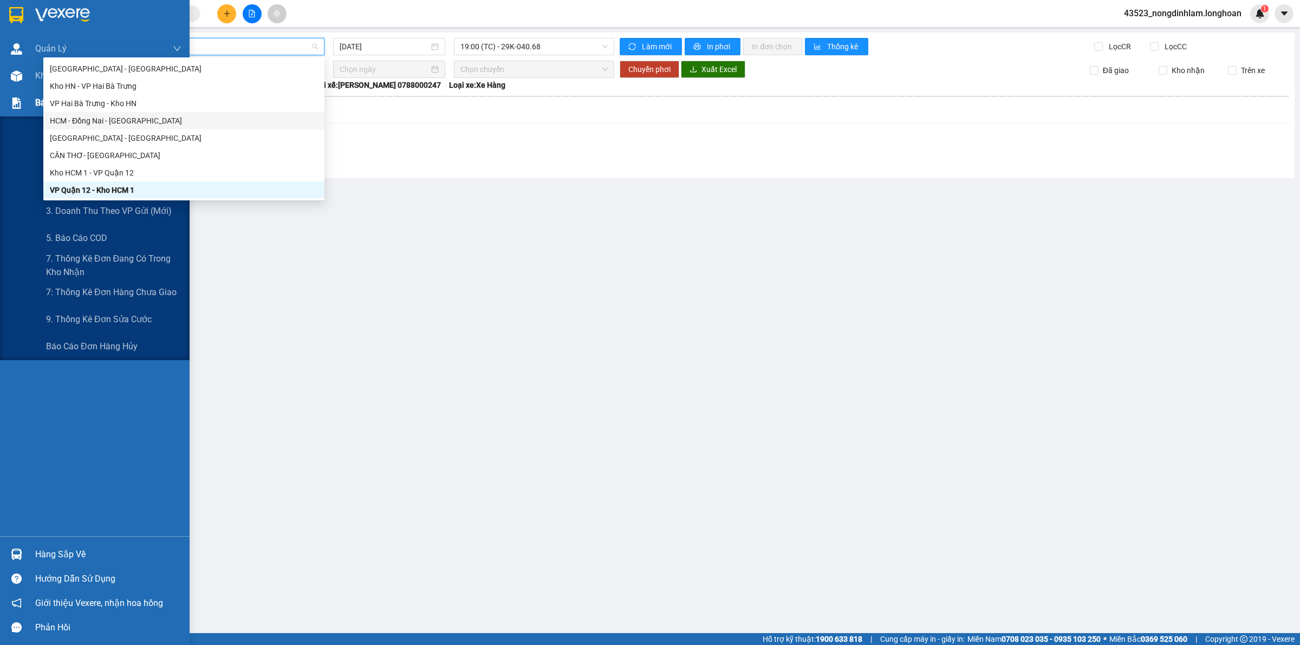
click at [11, 103] on img at bounding box center [16, 102] width 11 height 11
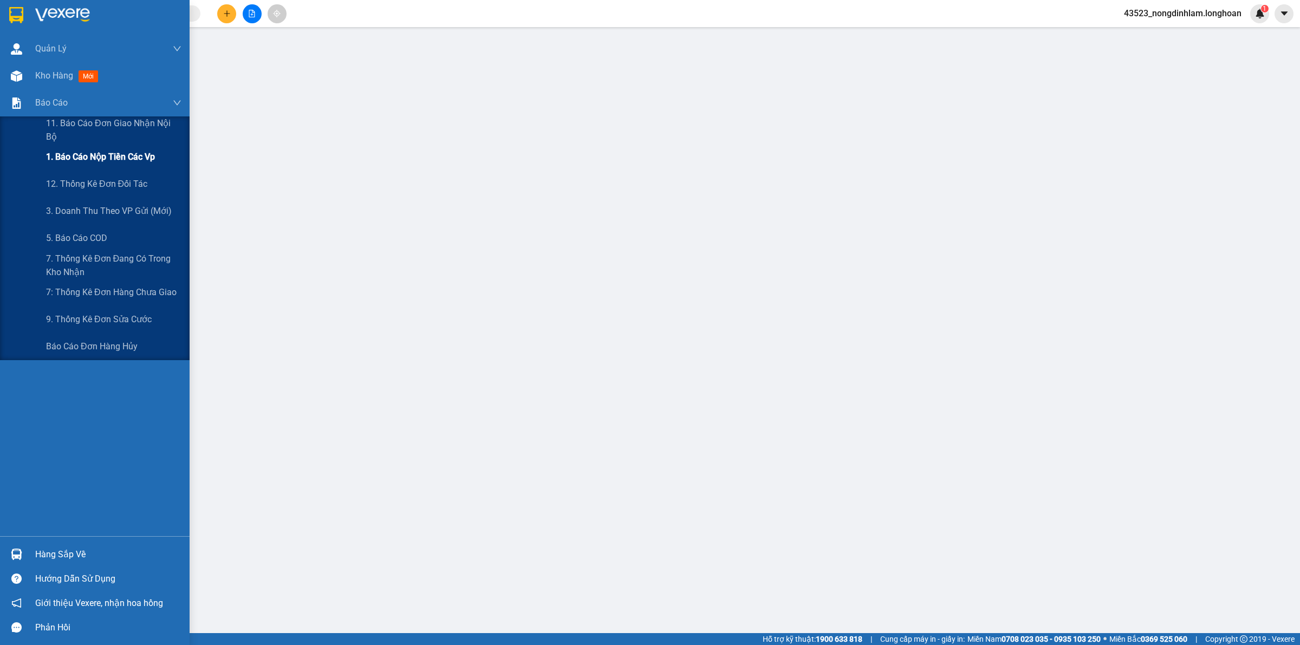
click at [107, 157] on span "1. Báo cáo nộp tiền các vp" at bounding box center [100, 157] width 109 height 14
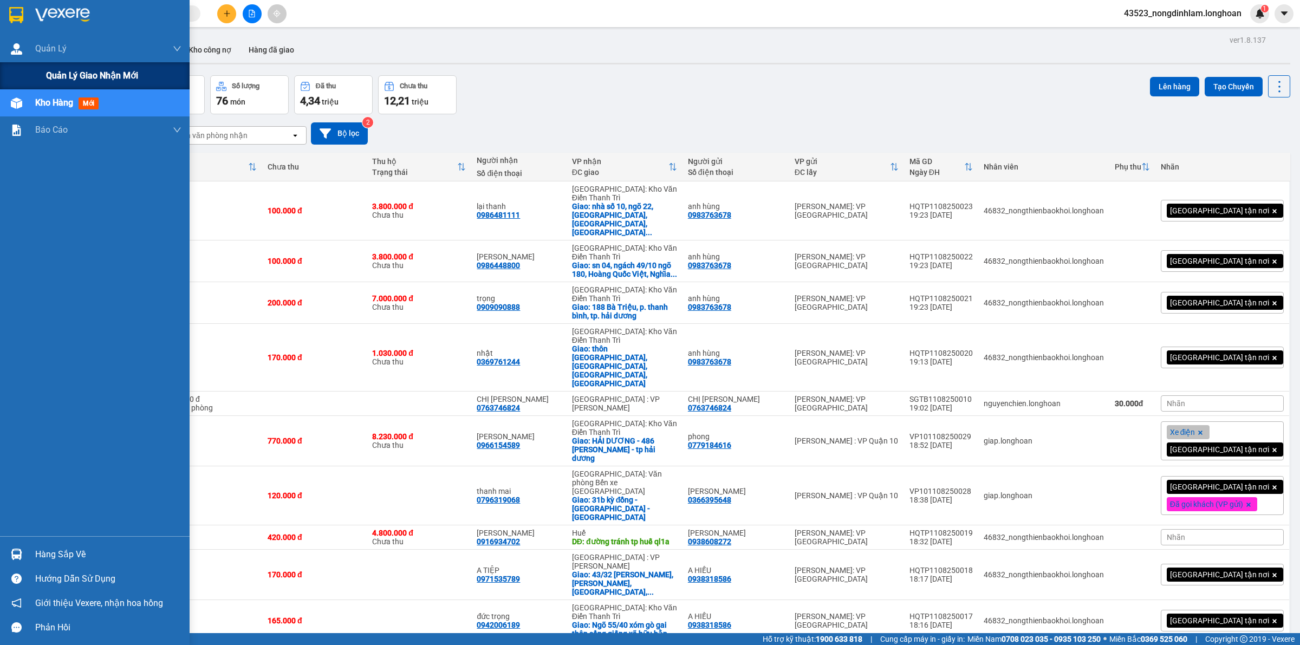
click at [85, 69] on span "Quản lý giao nhận mới" at bounding box center [92, 76] width 92 height 14
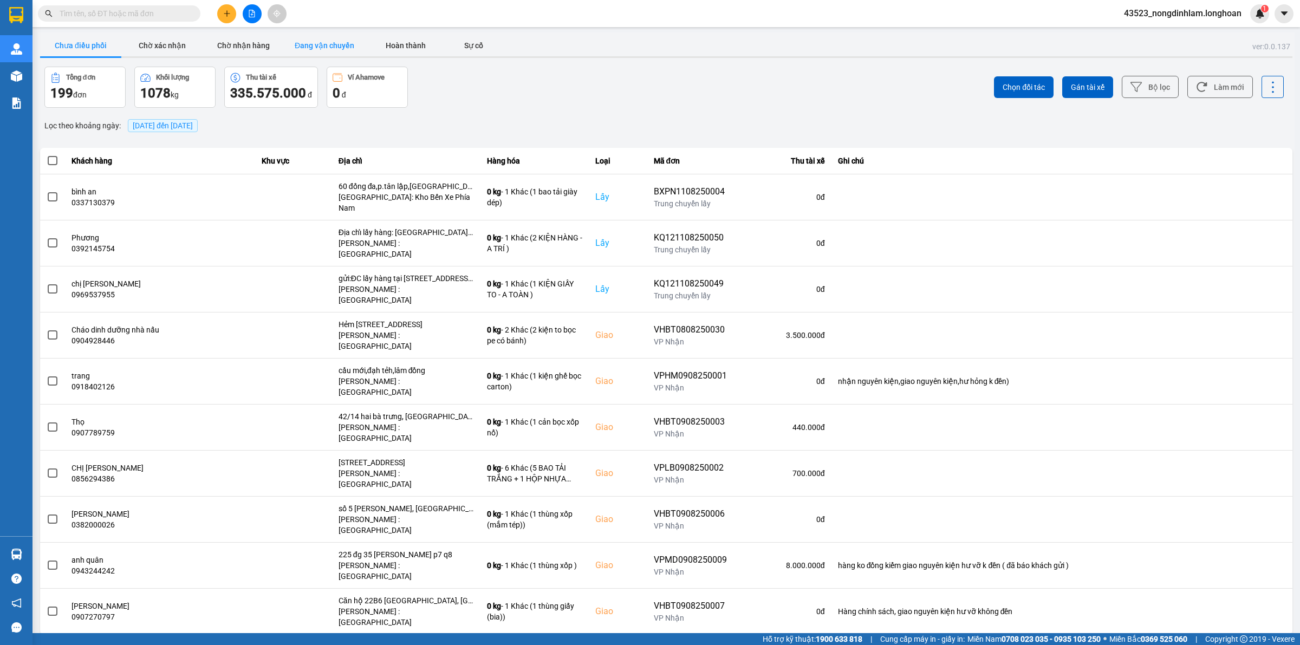
click at [325, 49] on button "Đang vận chuyển" at bounding box center [324, 46] width 81 height 22
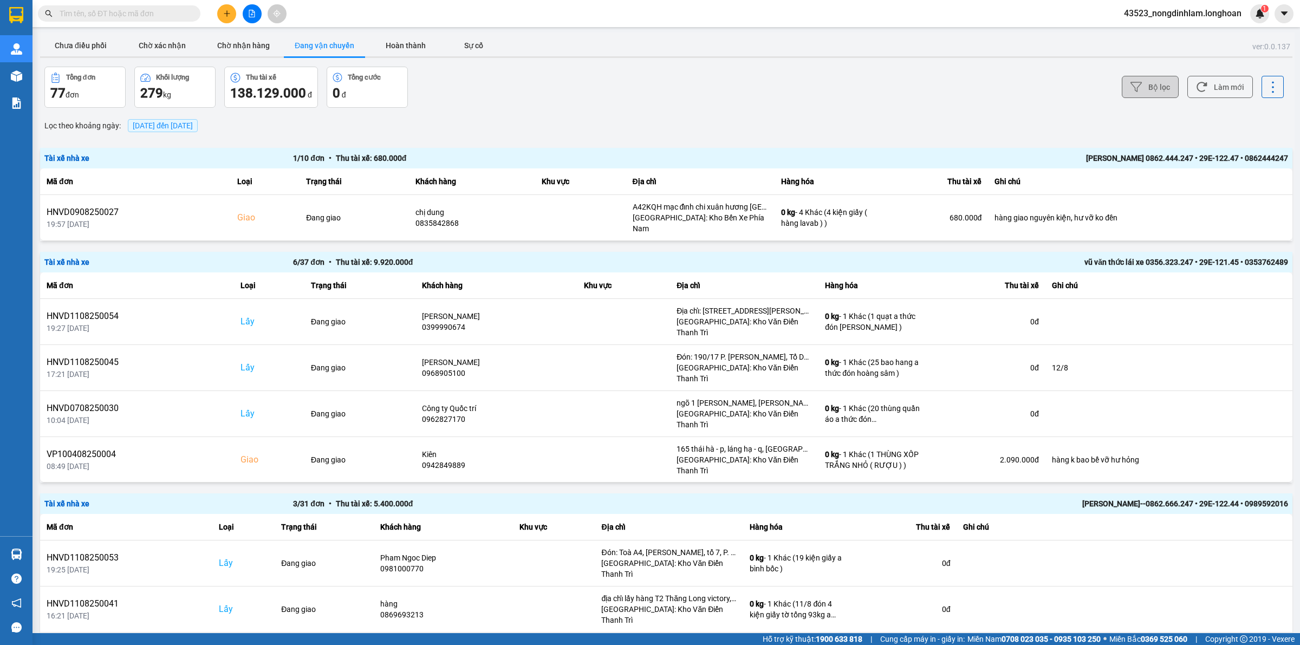
click at [1144, 82] on button "Bộ lọc" at bounding box center [1150, 87] width 57 height 22
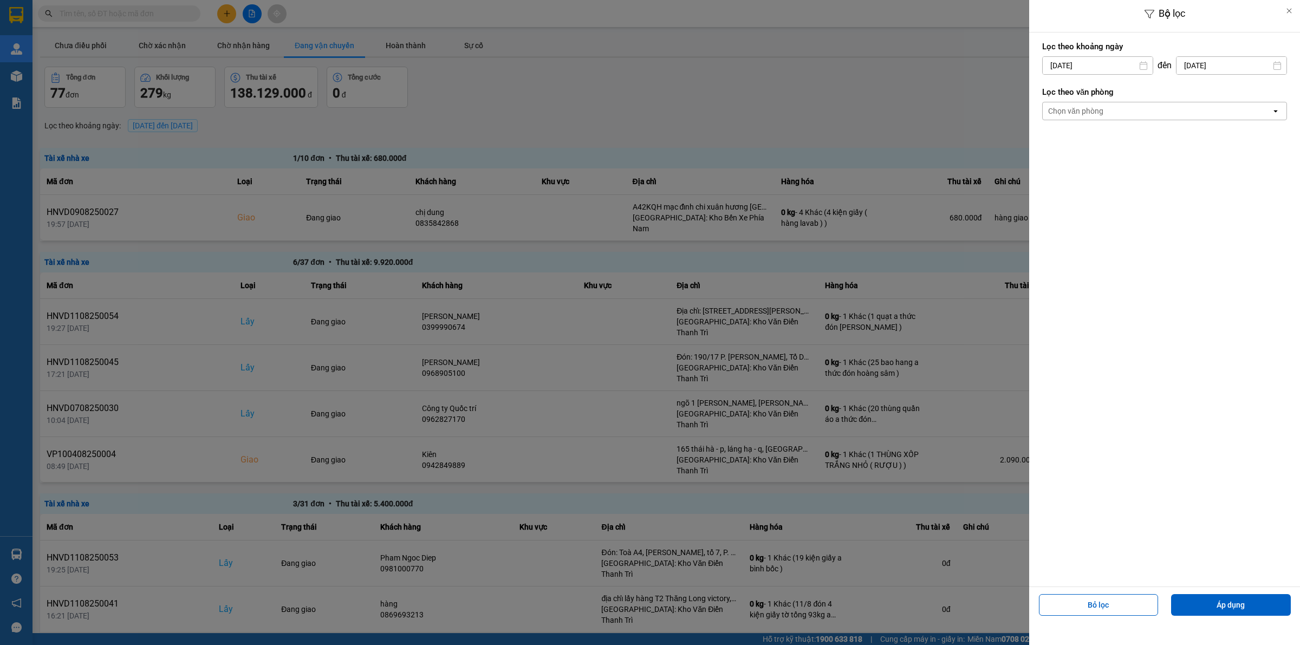
click at [1086, 66] on input "11/08/2025" at bounding box center [1098, 65] width 110 height 17
click at [1049, 93] on icon "Arrow Left" at bounding box center [1047, 92] width 13 height 13
click at [1070, 142] on div "1" at bounding box center [1070, 144] width 15 height 13
type input "01/07/2025"
click at [1090, 109] on div "Chọn văn phòng" at bounding box center [1075, 111] width 55 height 11
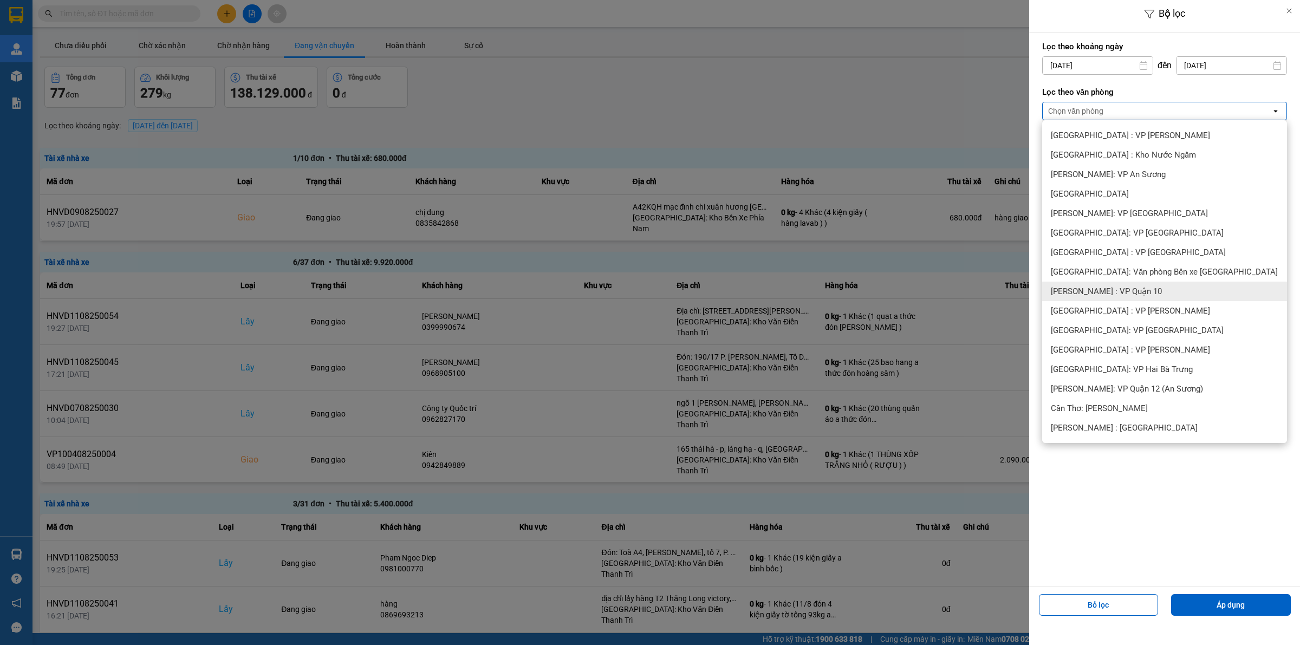
scroll to position [203, 0]
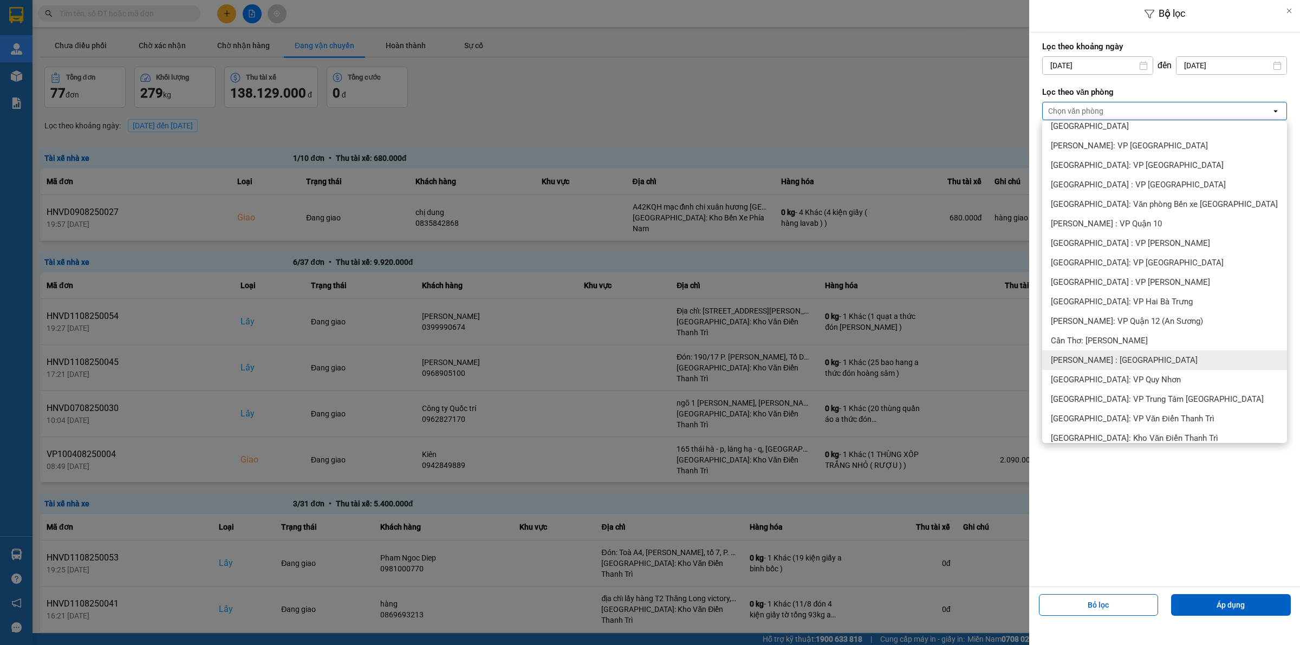
click at [1136, 353] on div "[PERSON_NAME] : [GEOGRAPHIC_DATA]" at bounding box center [1164, 359] width 245 height 19
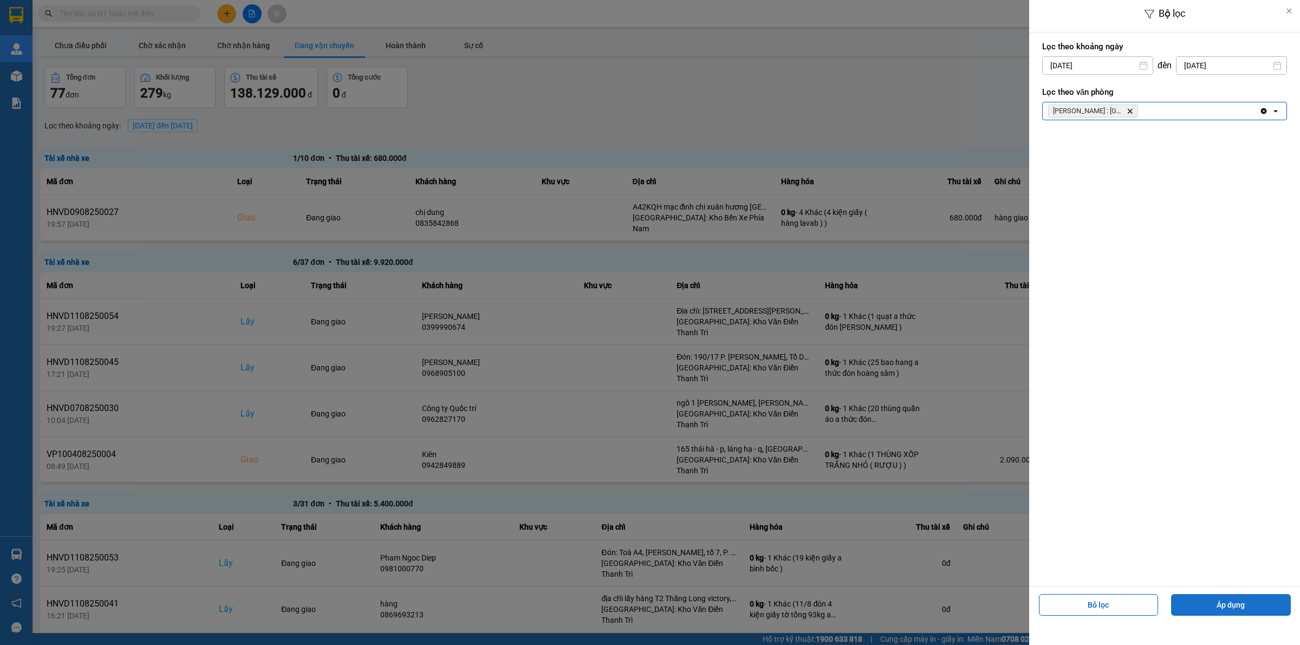
click at [1211, 607] on button "Áp dụng" at bounding box center [1231, 605] width 120 height 22
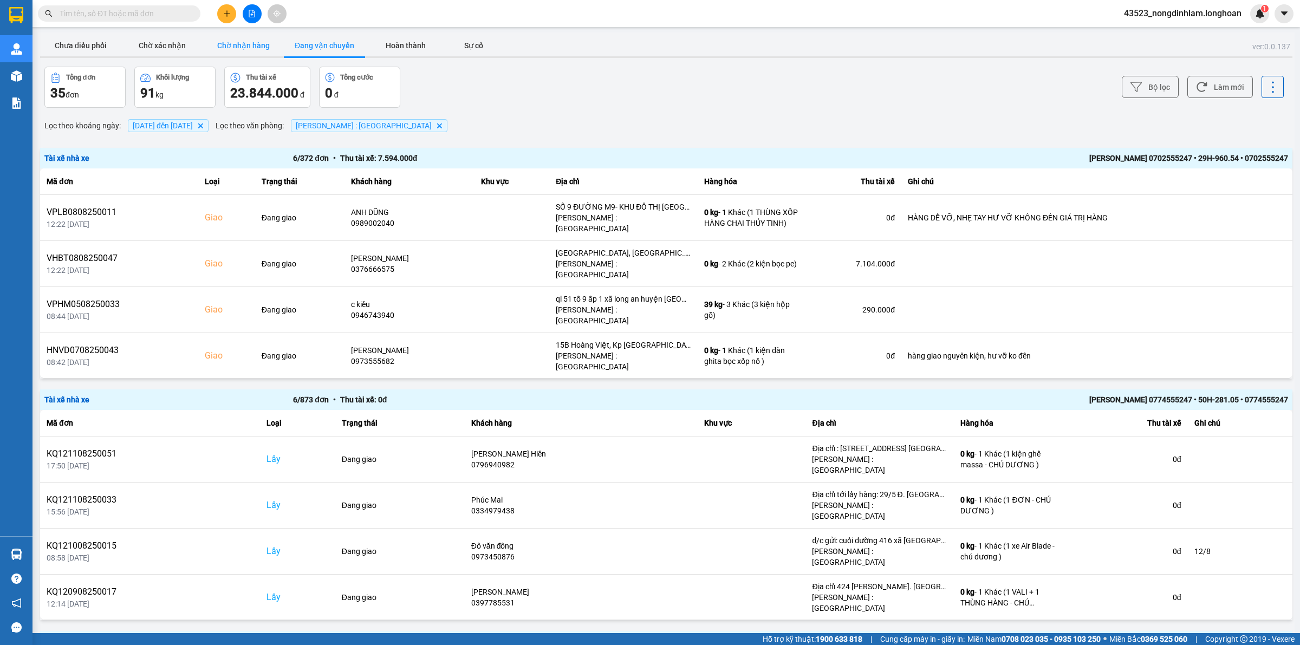
click at [246, 39] on button "Chờ nhận hàng" at bounding box center [243, 46] width 81 height 22
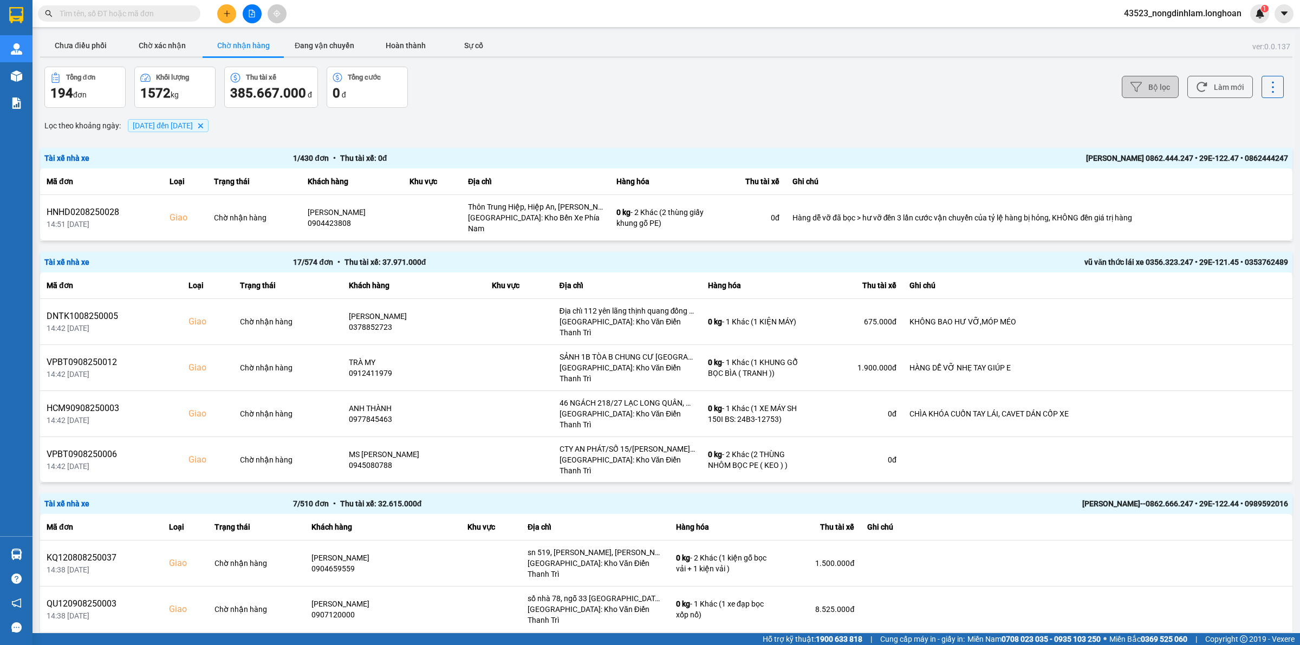
click at [1143, 89] on button "Bộ lọc" at bounding box center [1150, 87] width 57 height 22
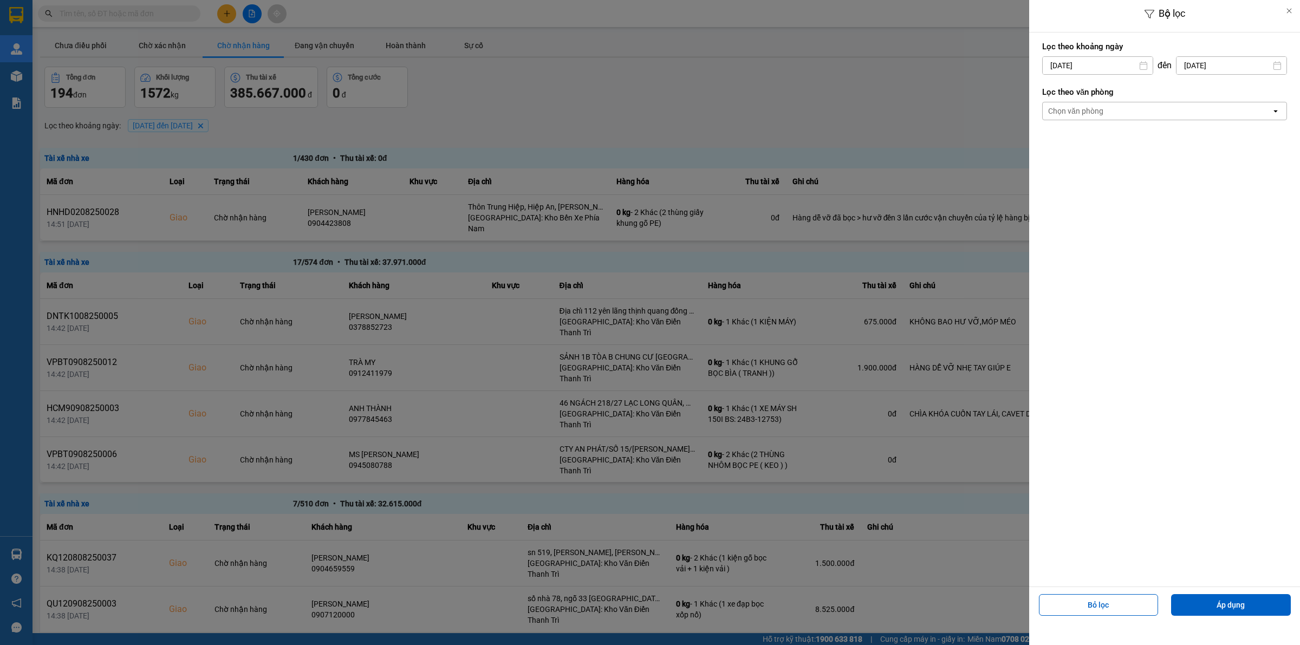
drag, startPoint x: 848, startPoint y: 84, endPoint x: 856, endPoint y: 84, distance: 7.6
click at [850, 83] on div at bounding box center [650, 322] width 1300 height 645
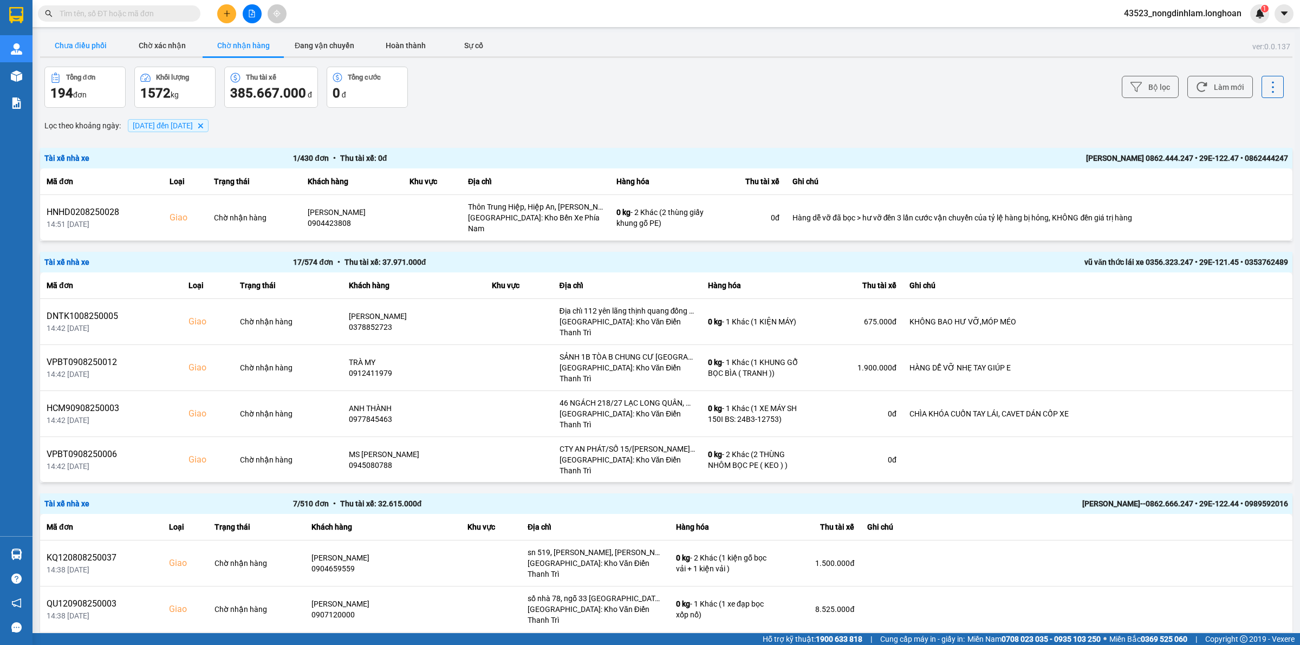
click at [95, 44] on button "Chưa điều phối" at bounding box center [80, 46] width 81 height 22
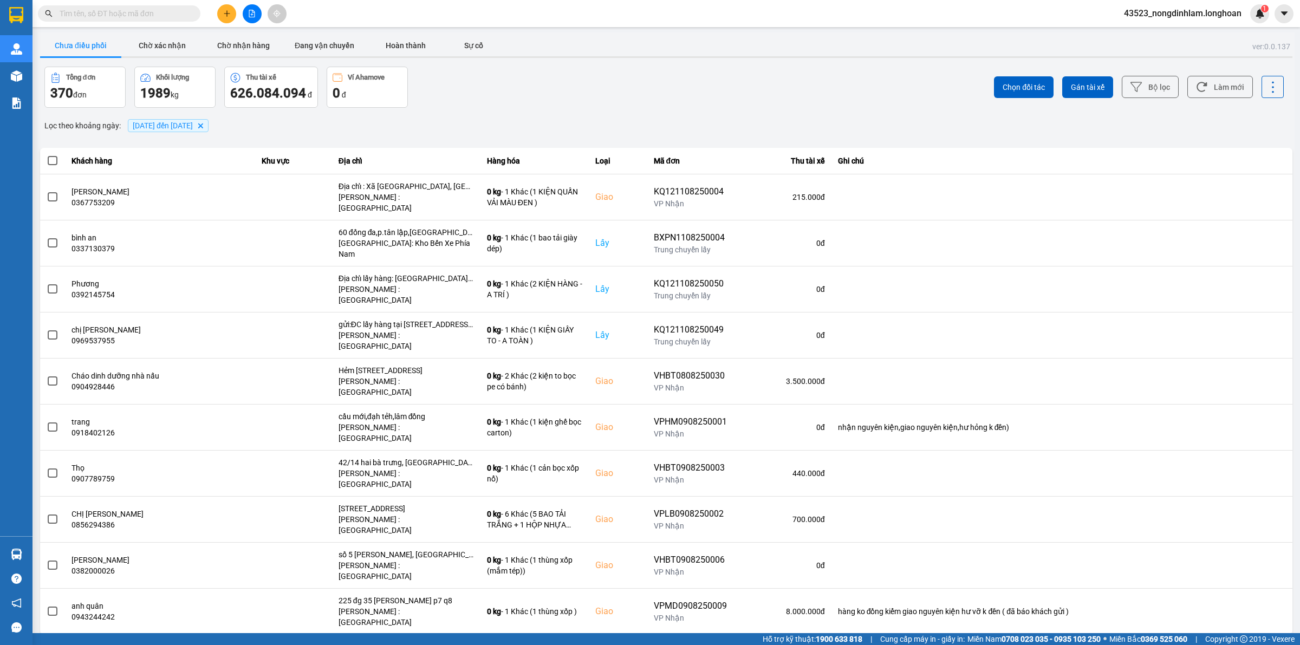
click at [164, 127] on span "01/07/2025 đến 11/08/2025" at bounding box center [163, 125] width 60 height 9
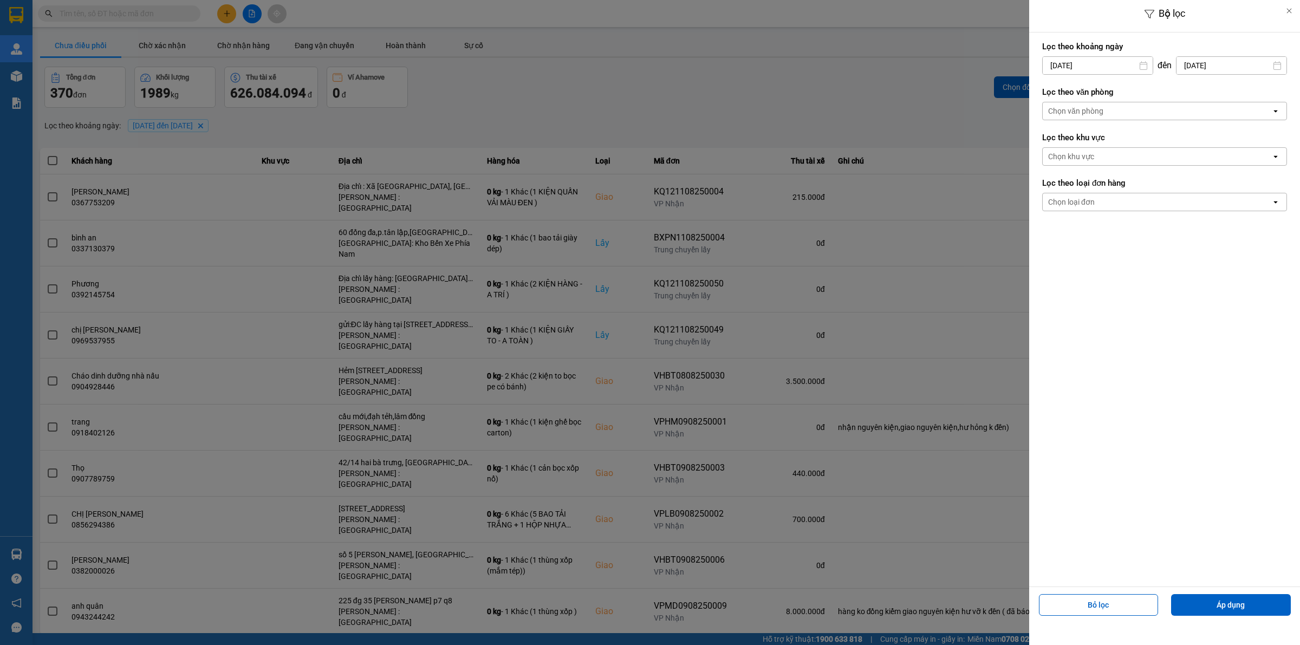
click at [342, 129] on div at bounding box center [650, 322] width 1300 height 645
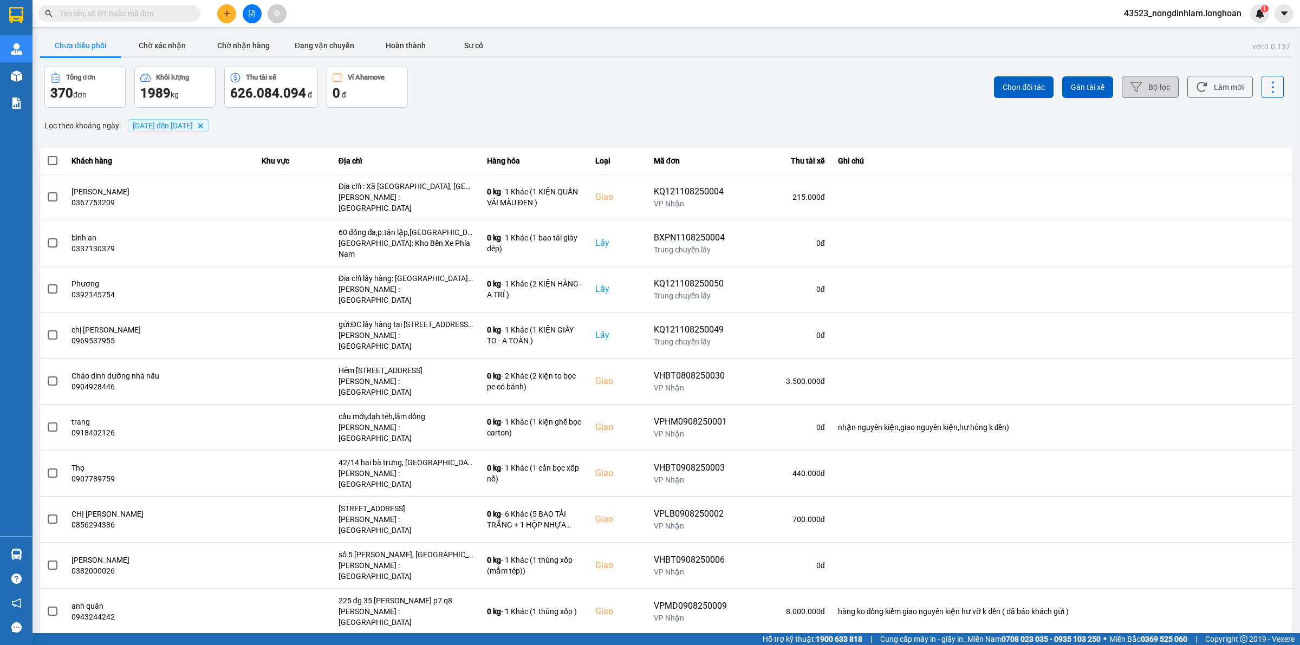
click at [1147, 80] on button "Bộ lọc" at bounding box center [1150, 87] width 57 height 22
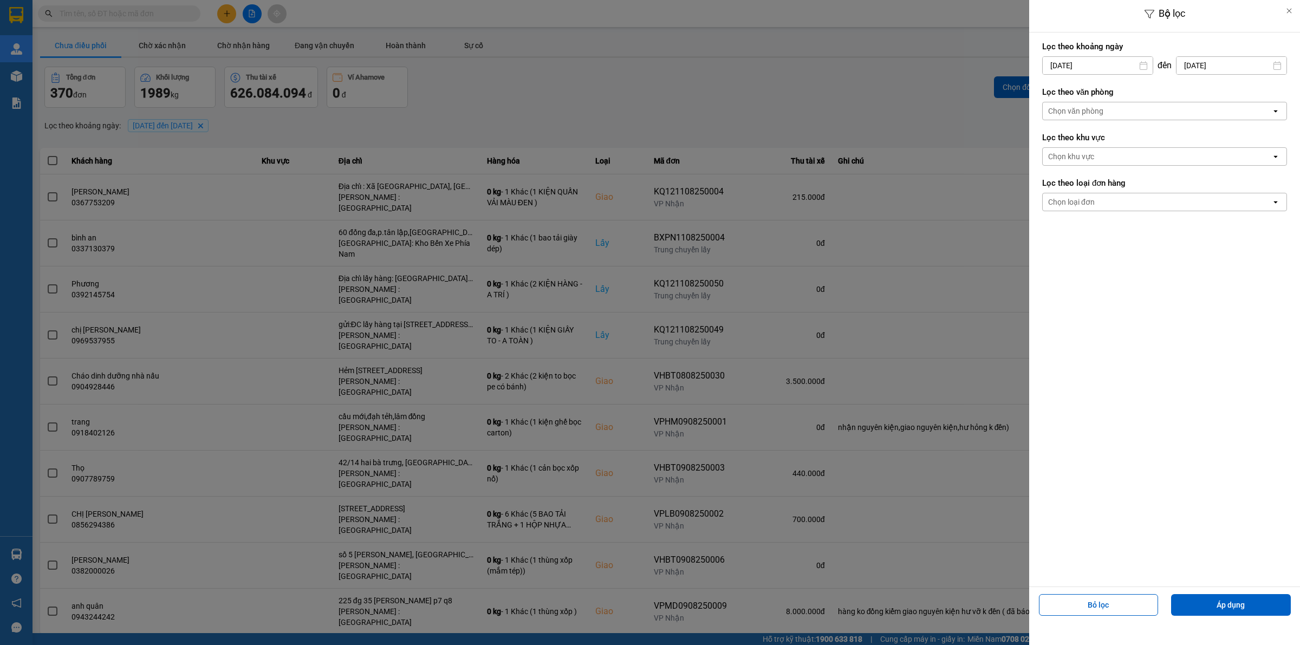
click at [1114, 109] on div "Chọn văn phòng" at bounding box center [1157, 110] width 229 height 17
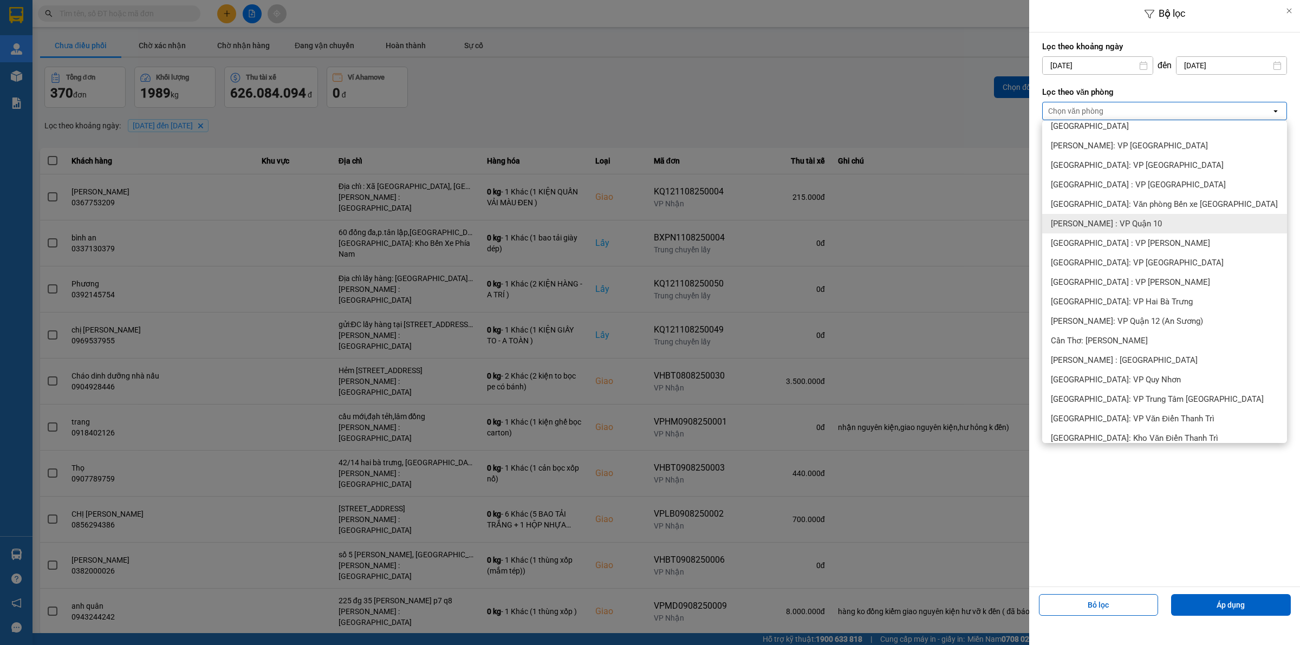
scroll to position [338, 0]
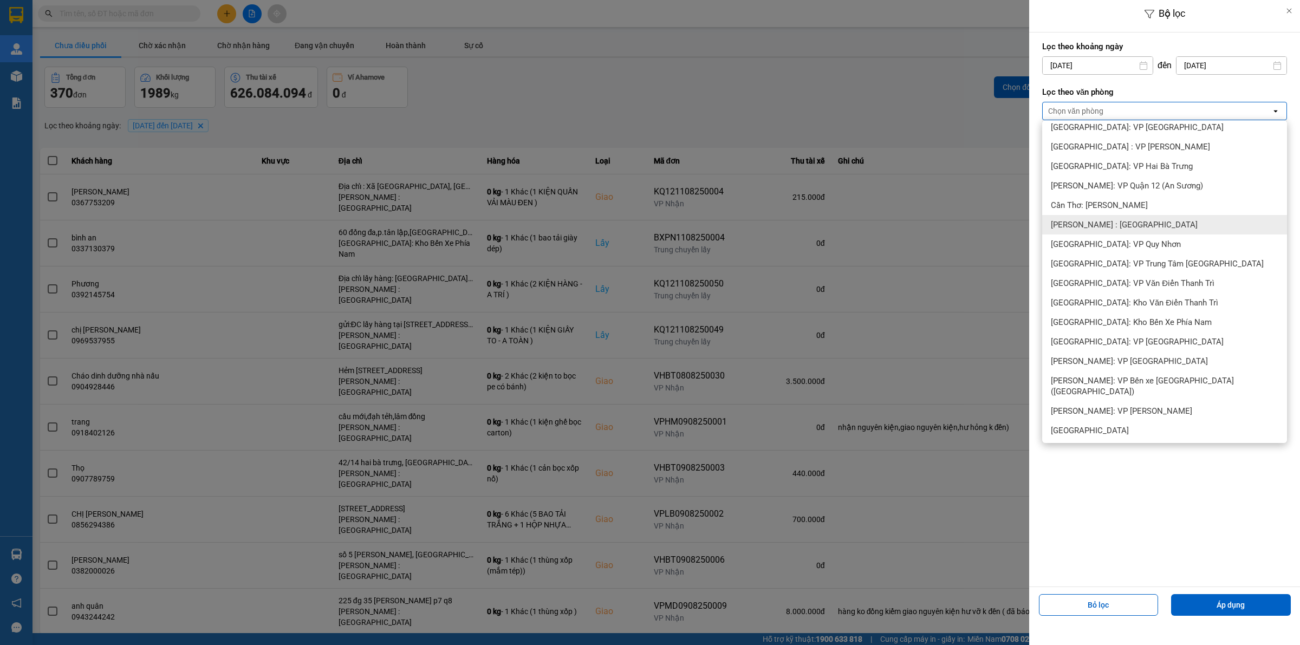
click at [1122, 225] on span "[PERSON_NAME] : [GEOGRAPHIC_DATA]" at bounding box center [1124, 224] width 147 height 11
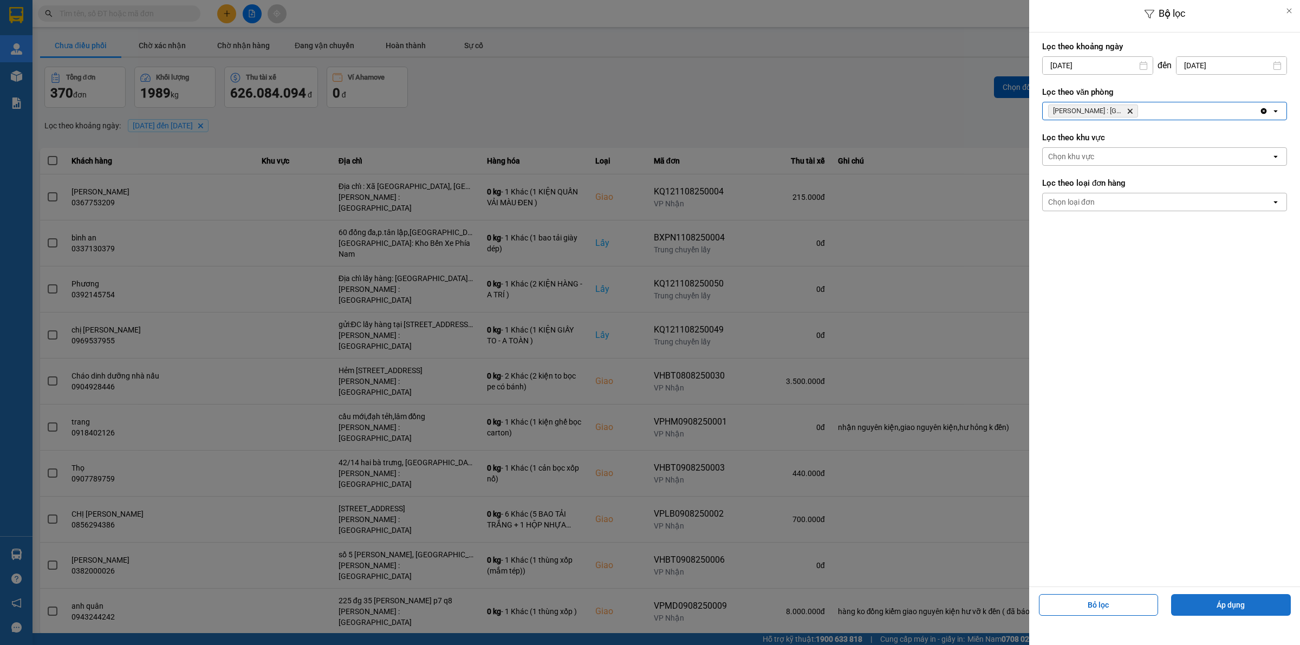
click at [1220, 602] on button "Áp dụng" at bounding box center [1231, 605] width 120 height 22
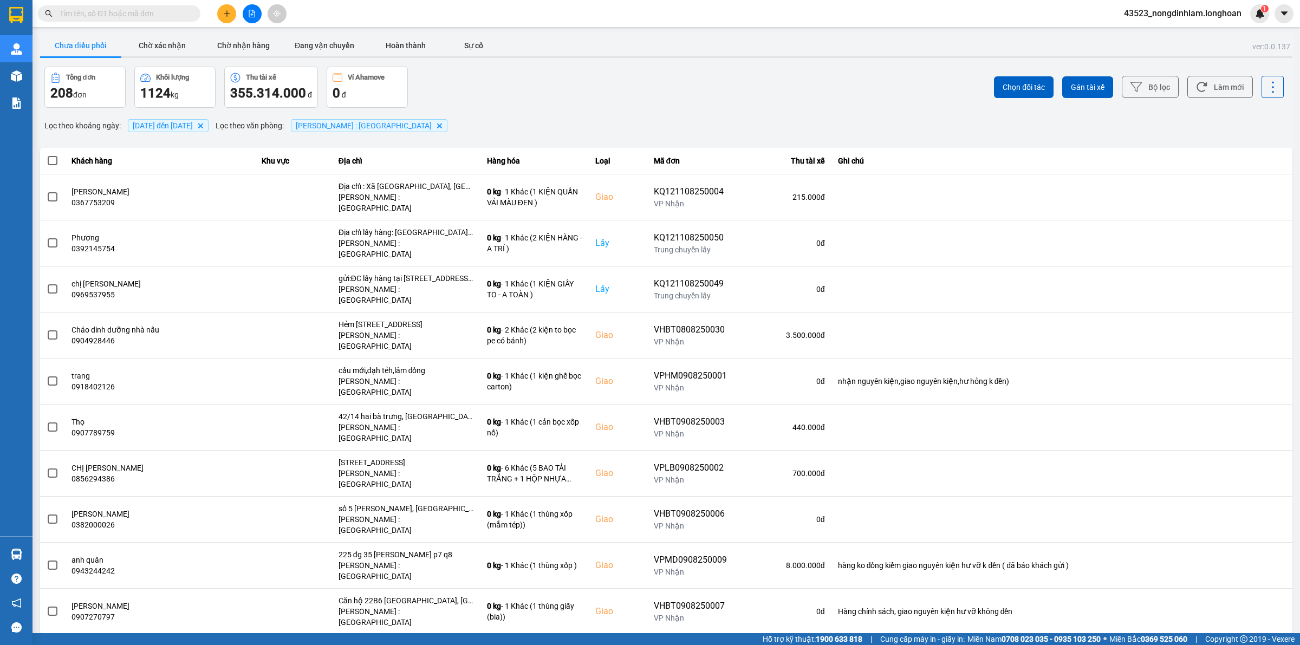
click at [1247, 621] on div "10 / trang" at bounding box center [1258, 643] width 34 height 11
click at [1244, 535] on div "100 / trang" at bounding box center [1264, 535] width 40 height 11
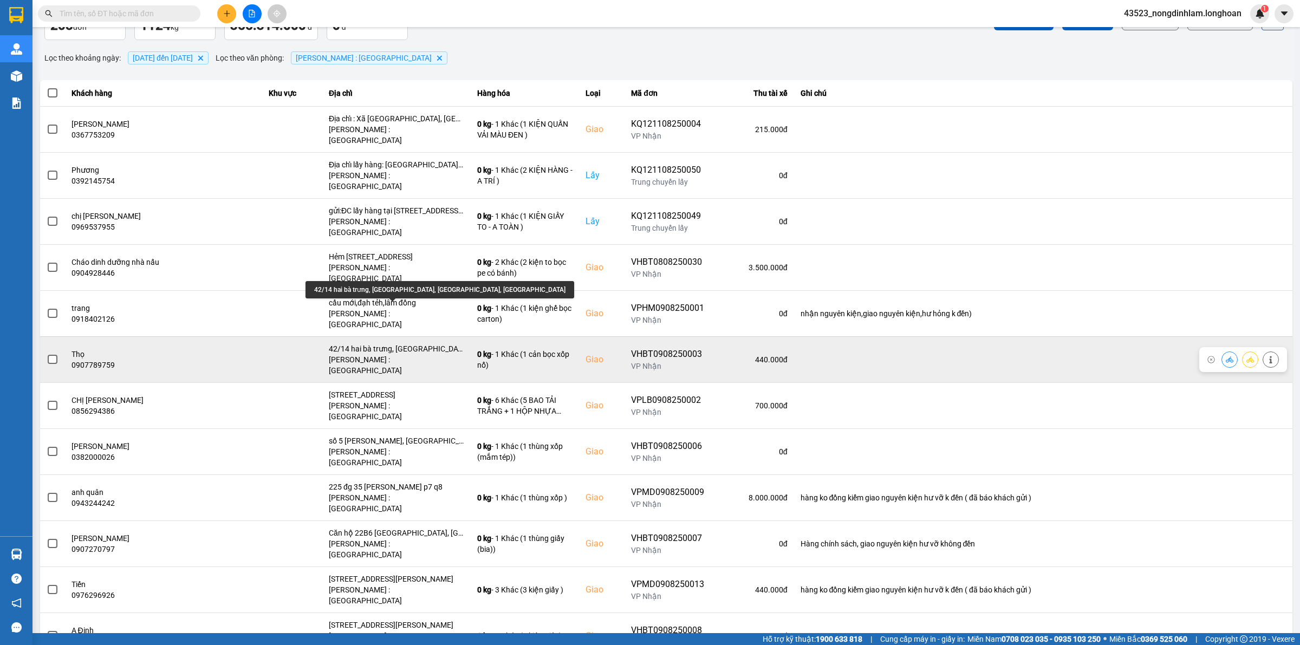
scroll to position [135, 0]
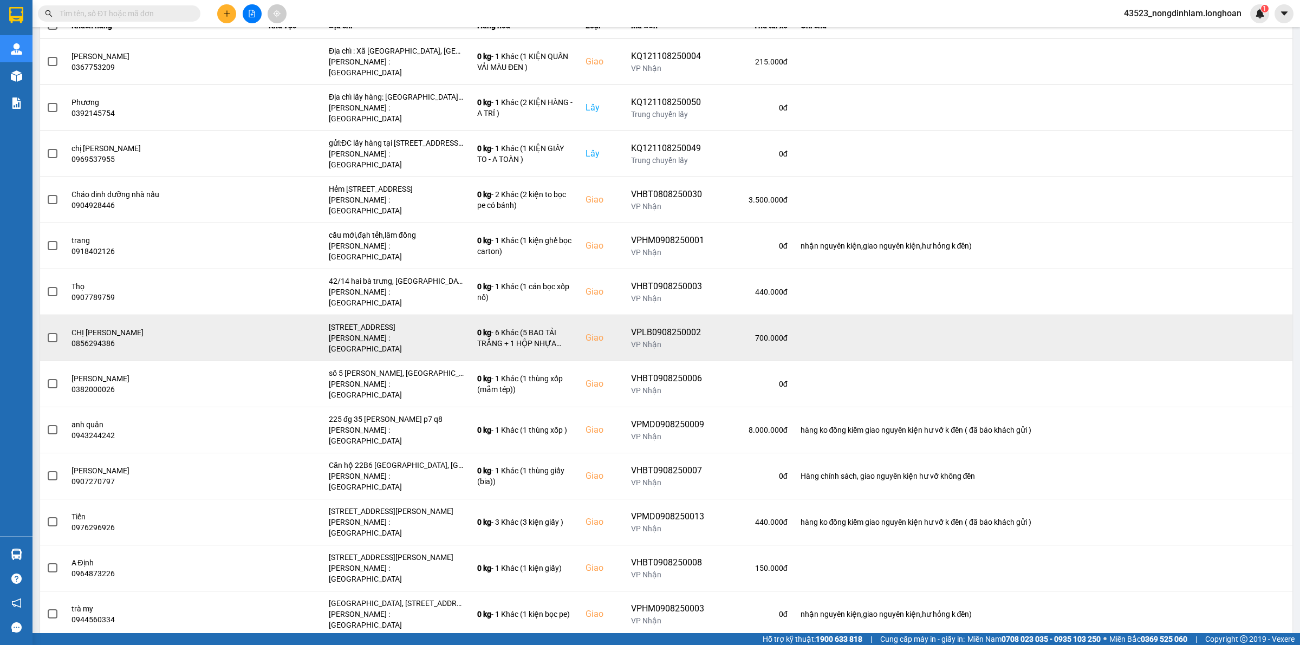
click at [50, 333] on span at bounding box center [53, 338] width 10 height 10
click at [47, 332] on input "checkbox" at bounding box center [47, 332] width 0 height 0
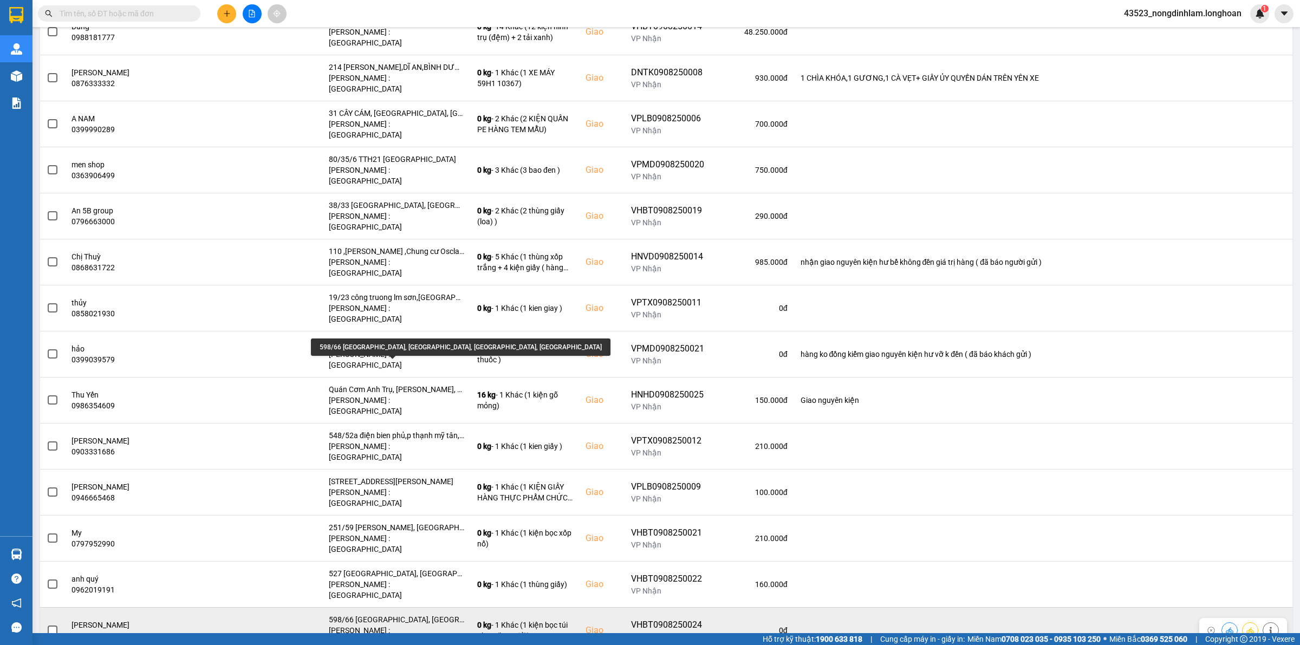
scroll to position [1015, 0]
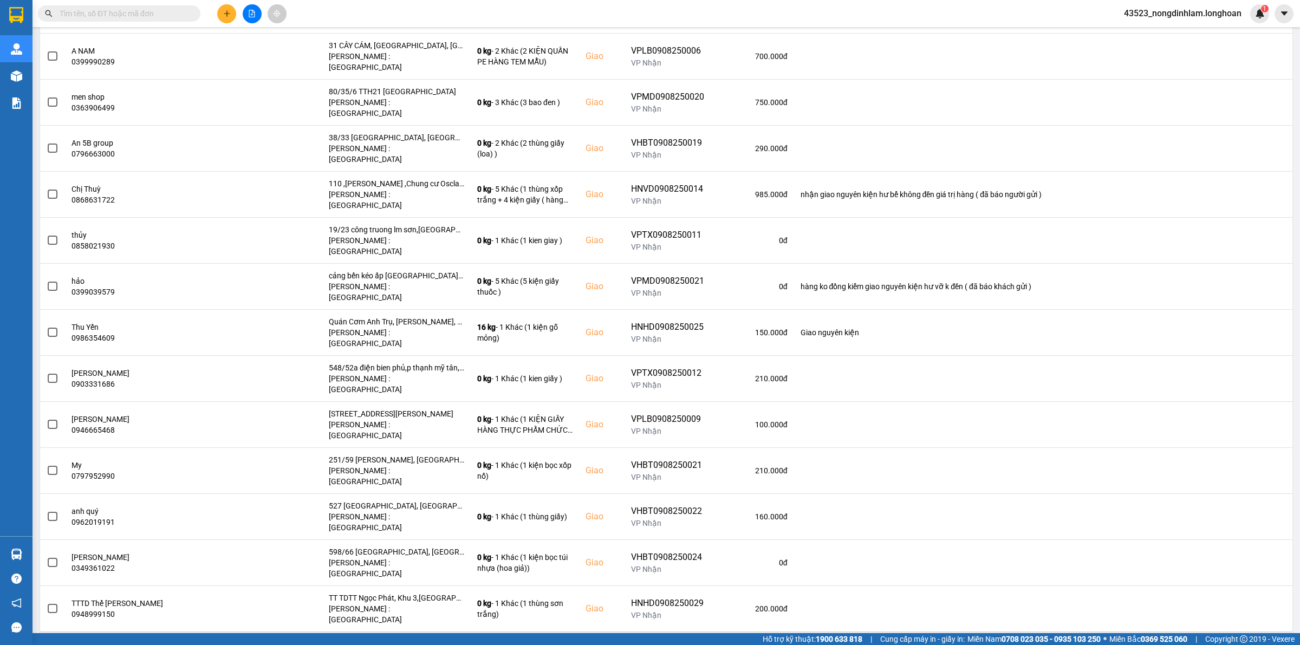
click at [51, 621] on span at bounding box center [53, 655] width 10 height 10
click at [47, 621] on input "checkbox" at bounding box center [47, 649] width 0 height 0
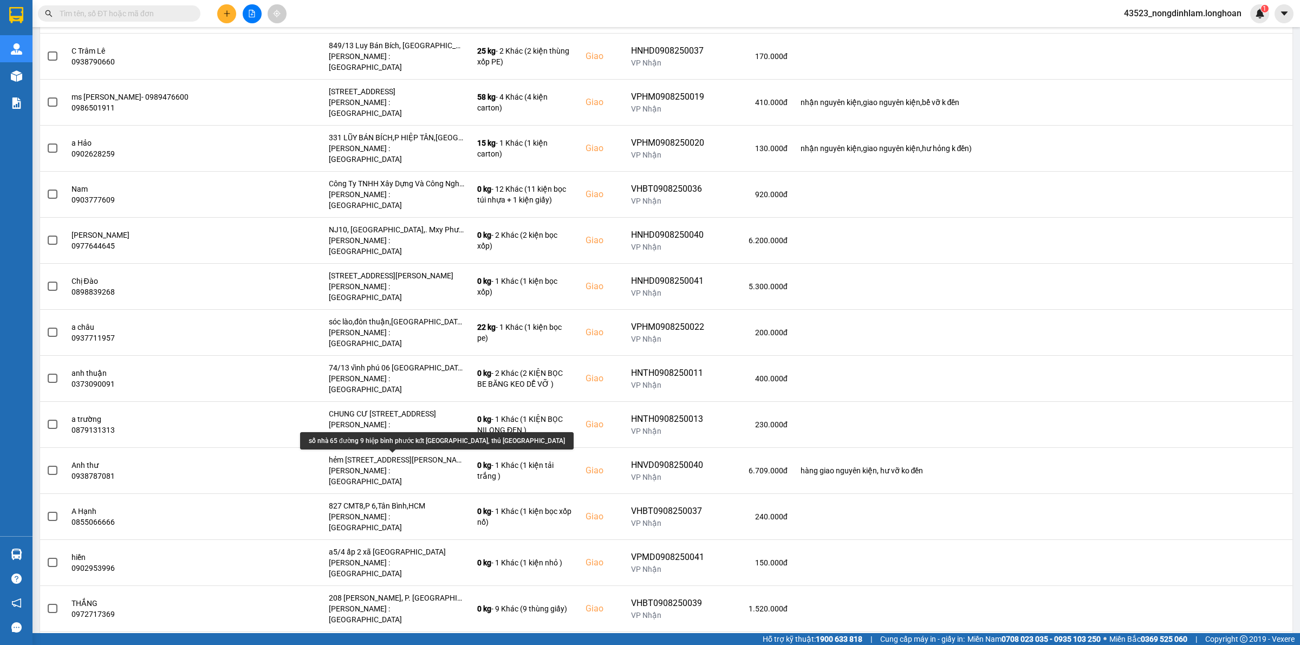
scroll to position [2234, 0]
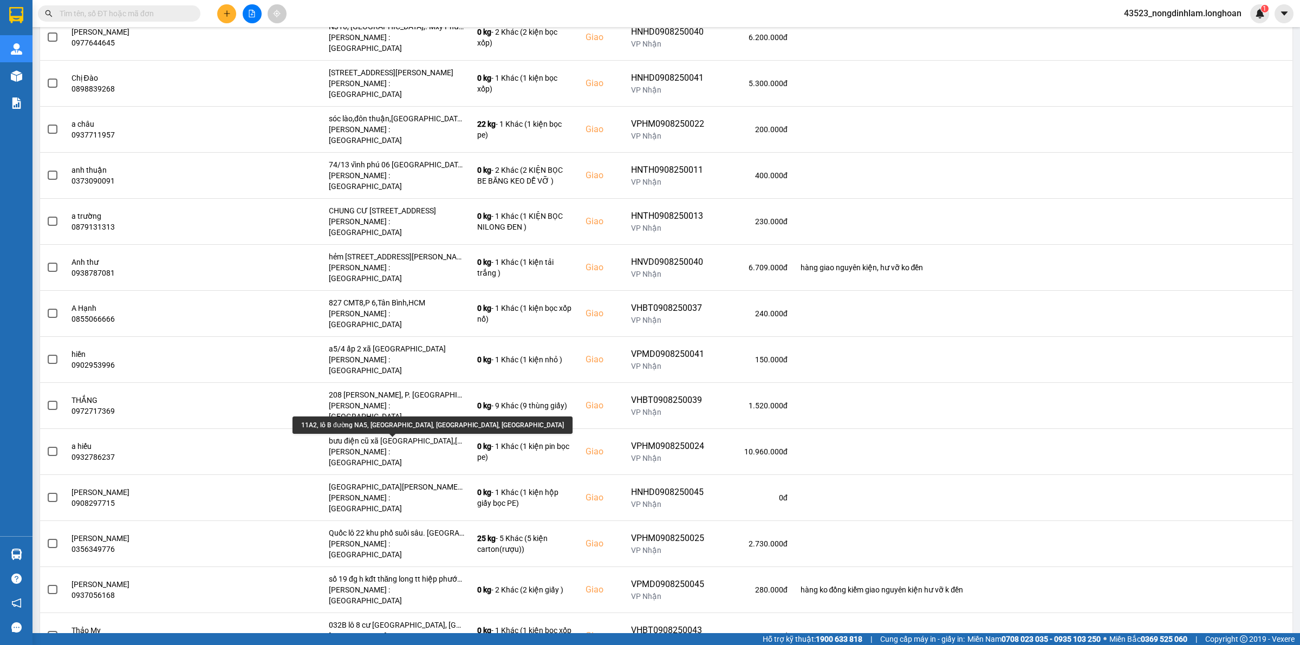
scroll to position [2437, 0]
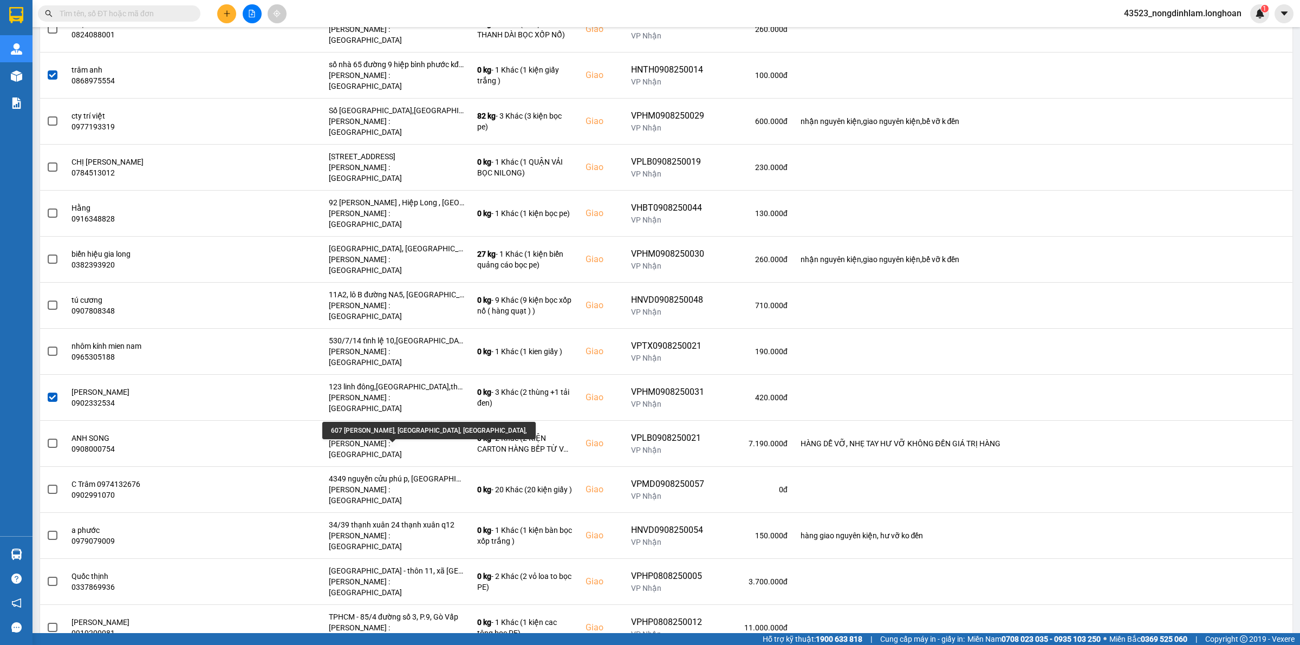
scroll to position [3182, 0]
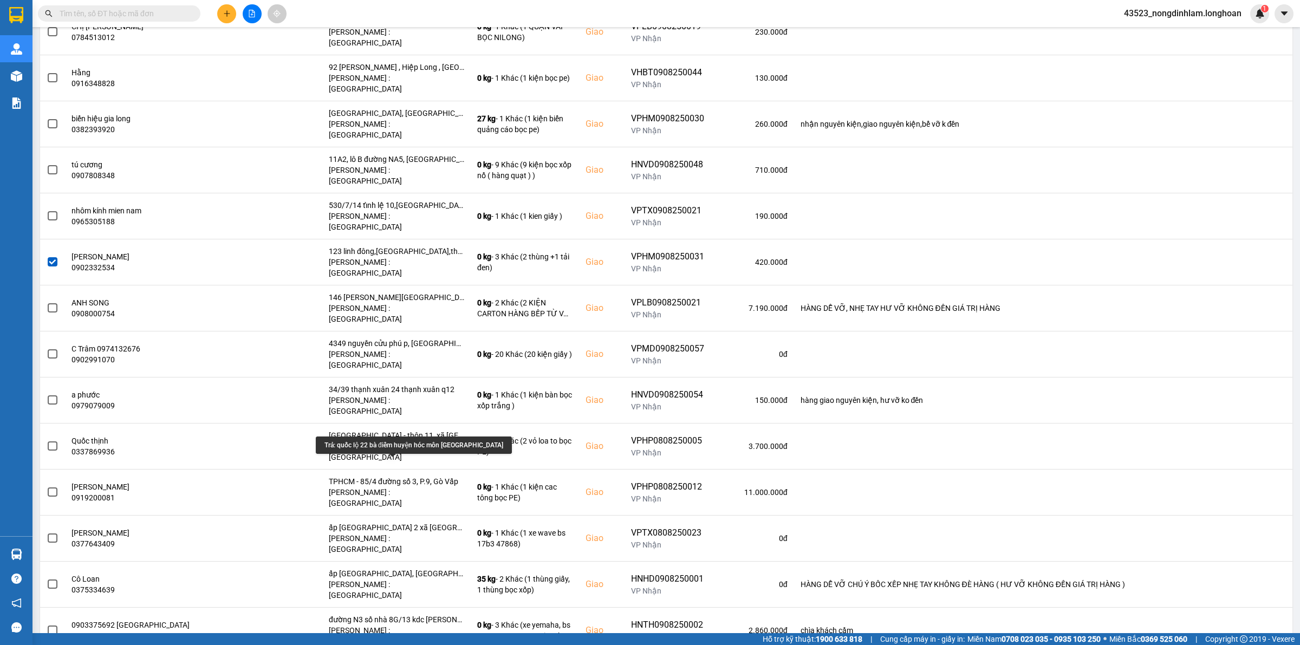
scroll to position [3316, 0]
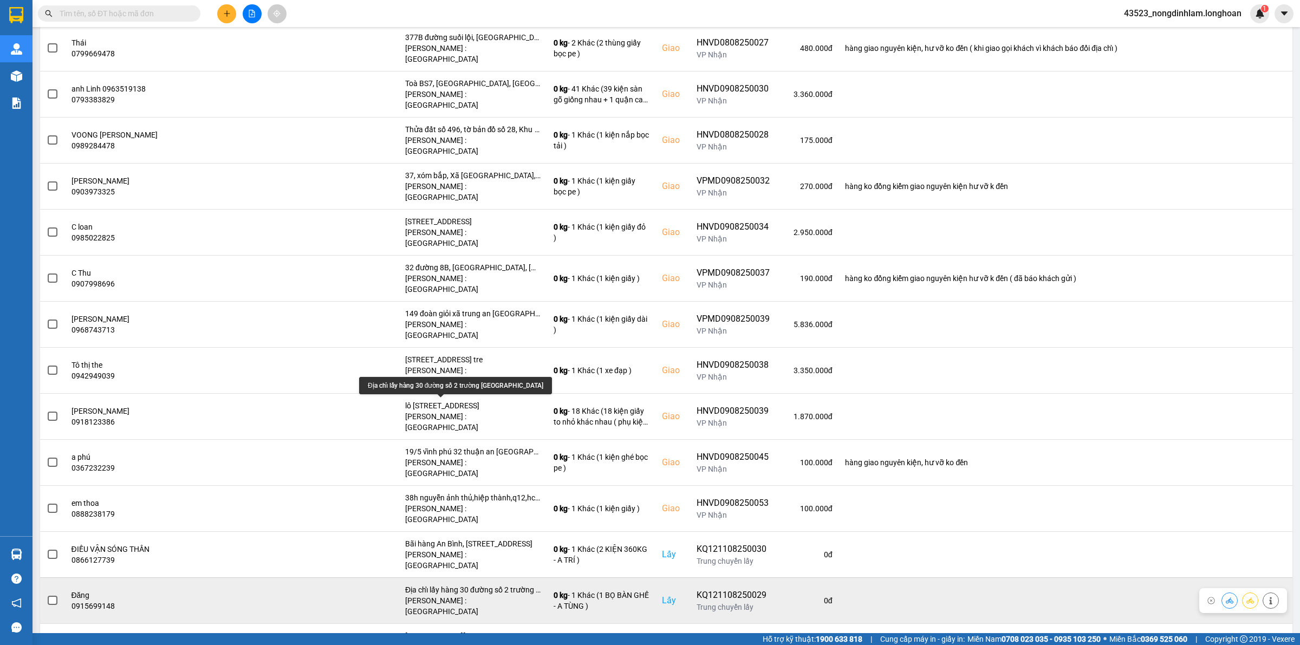
scroll to position [677, 0]
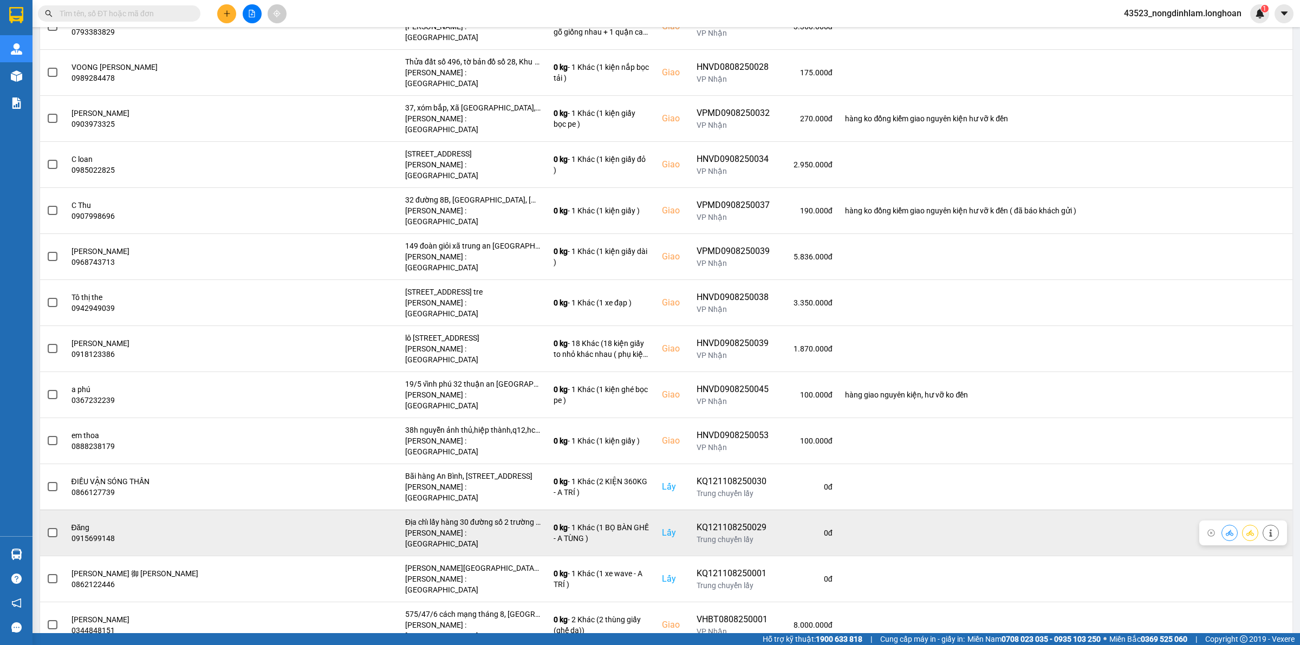
click at [51, 528] on span at bounding box center [53, 533] width 10 height 10
click at [47, 527] on input "checkbox" at bounding box center [47, 527] width 0 height 0
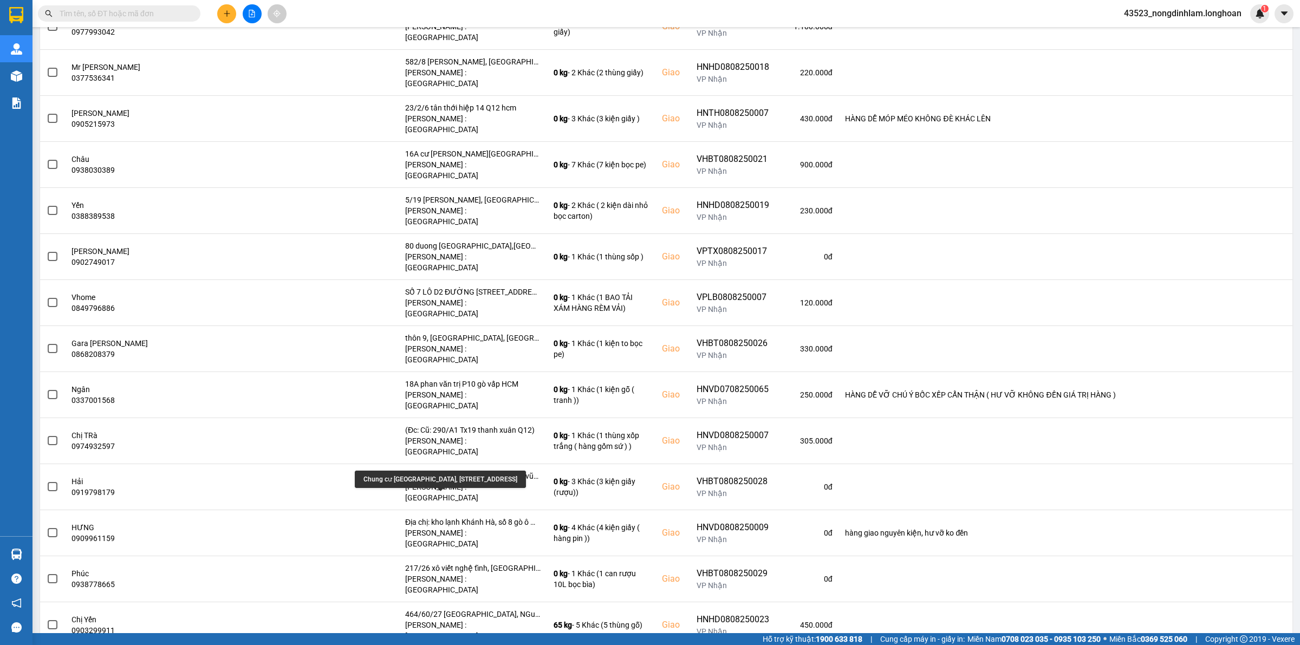
scroll to position [1896, 0]
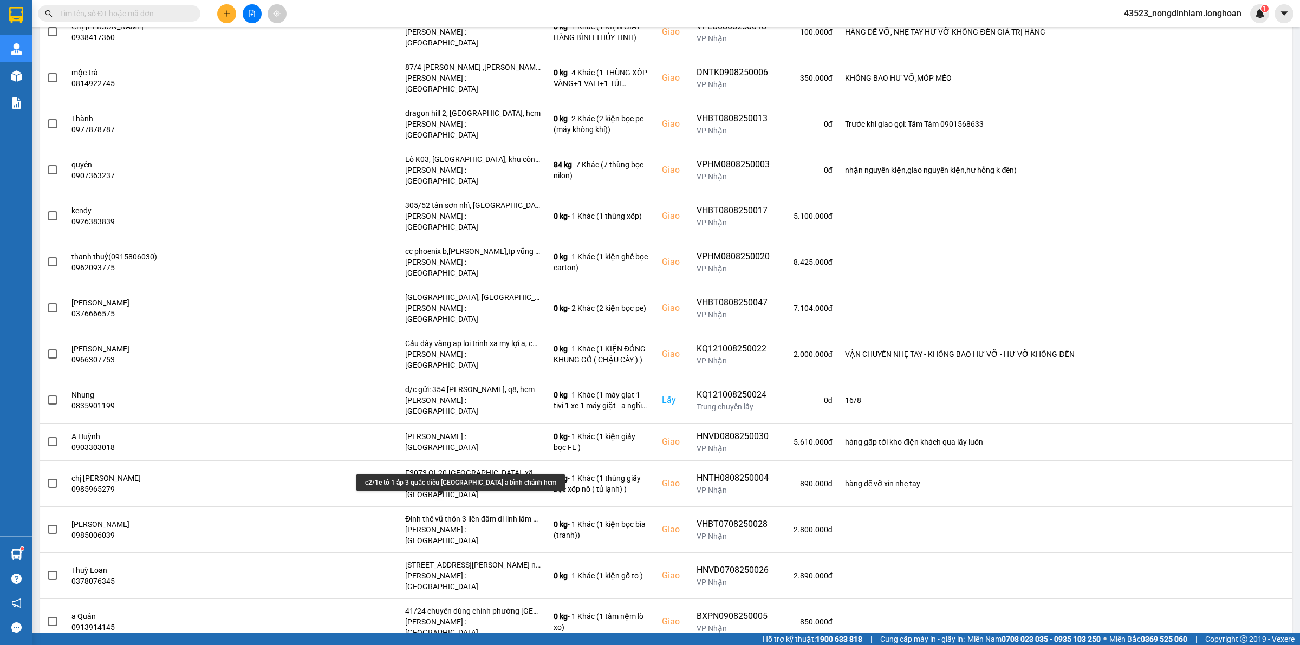
scroll to position [3316, 0]
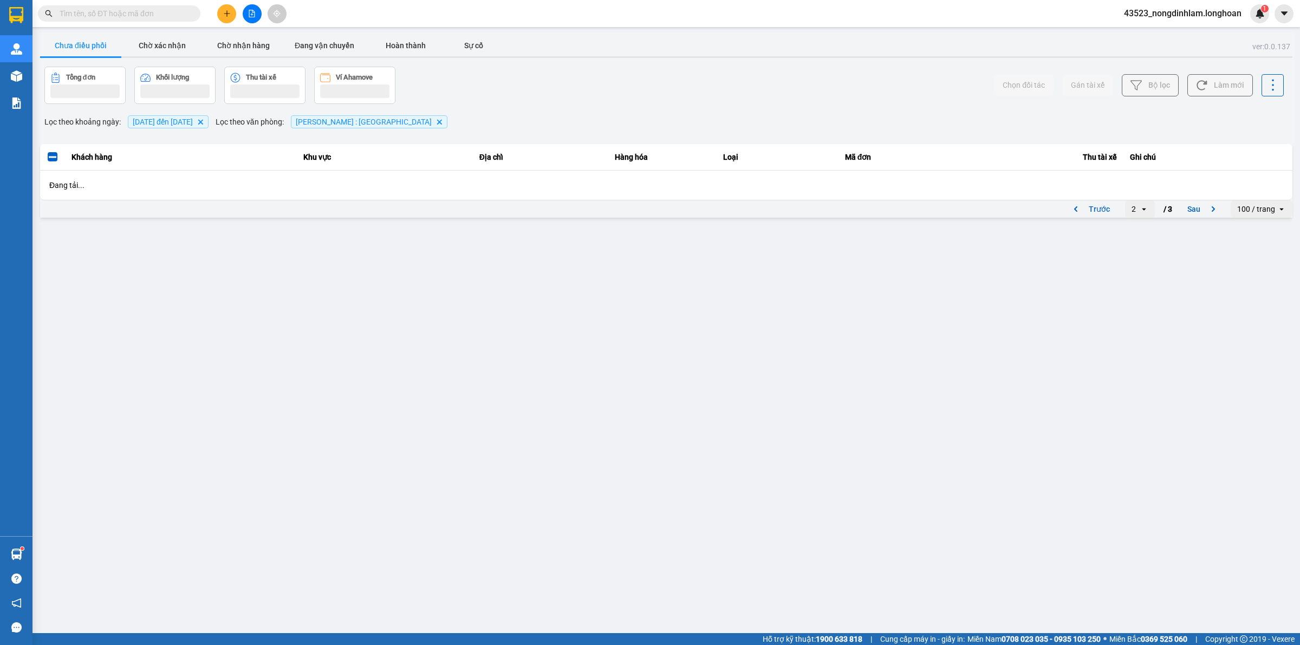
scroll to position [0, 0]
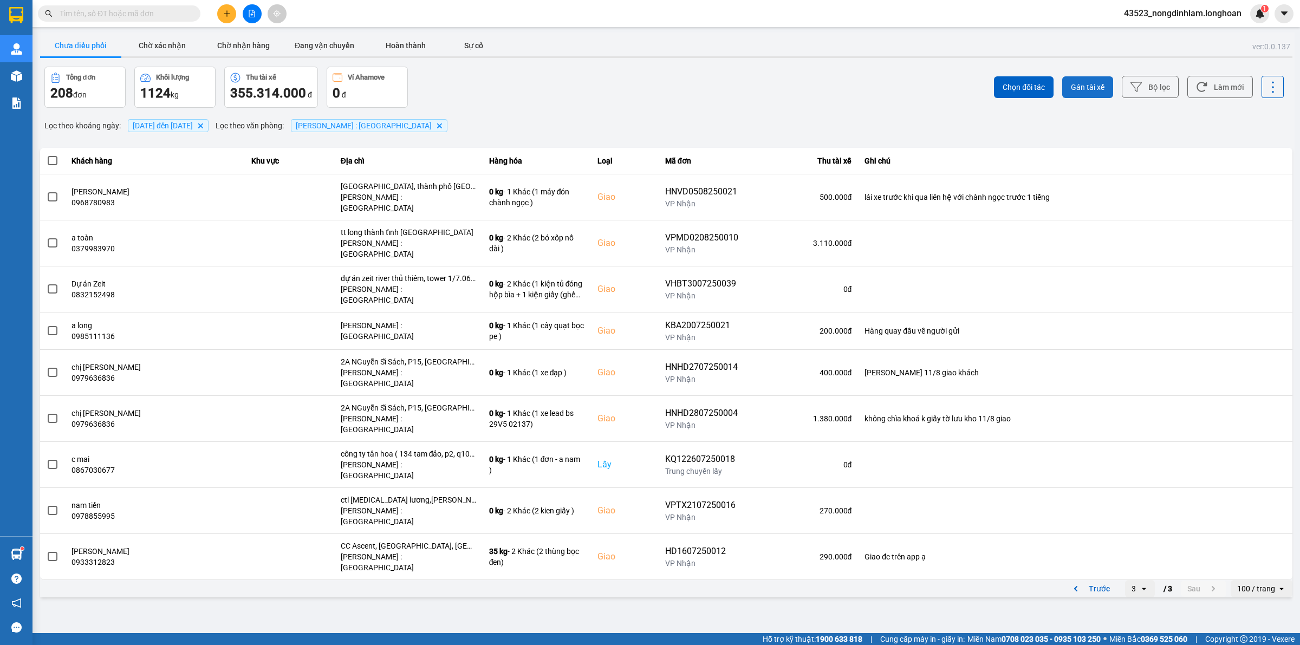
click at [1090, 88] on span "Gán tài xế" at bounding box center [1088, 87] width 34 height 11
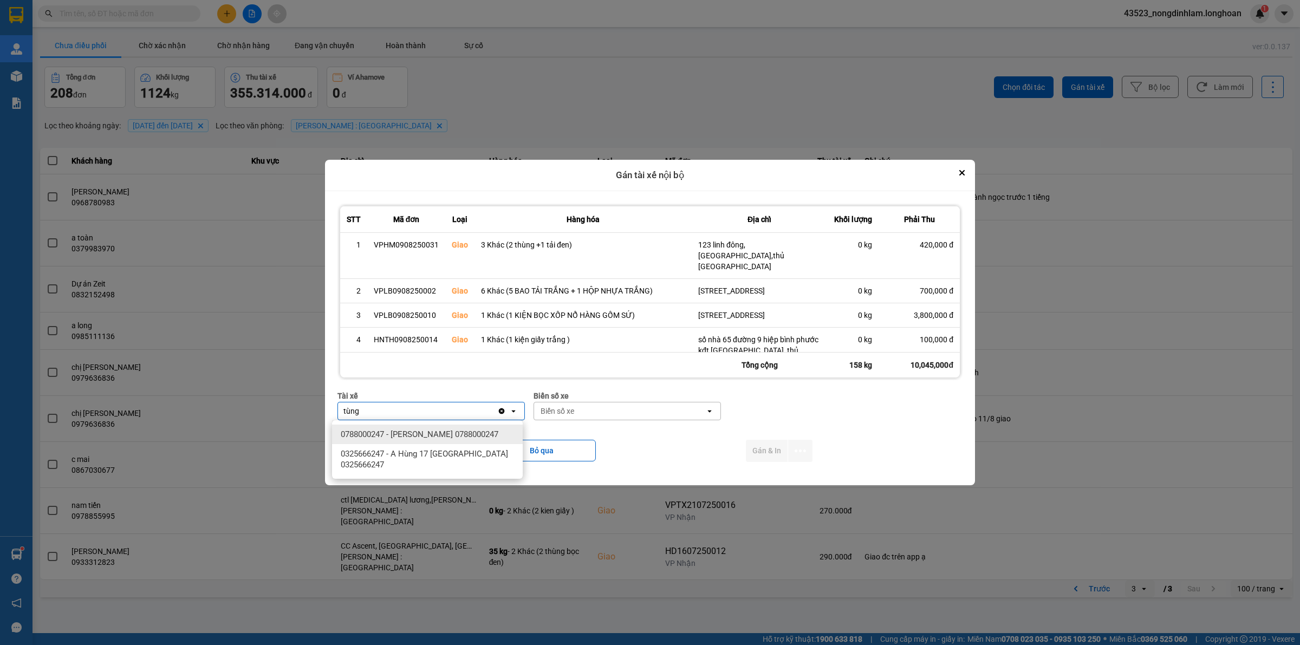
type input "tùng"
click at [428, 440] on span "0788000247 - NGUYỄN THIỆN THANH TÙNG 0788000247" at bounding box center [420, 434] width 158 height 11
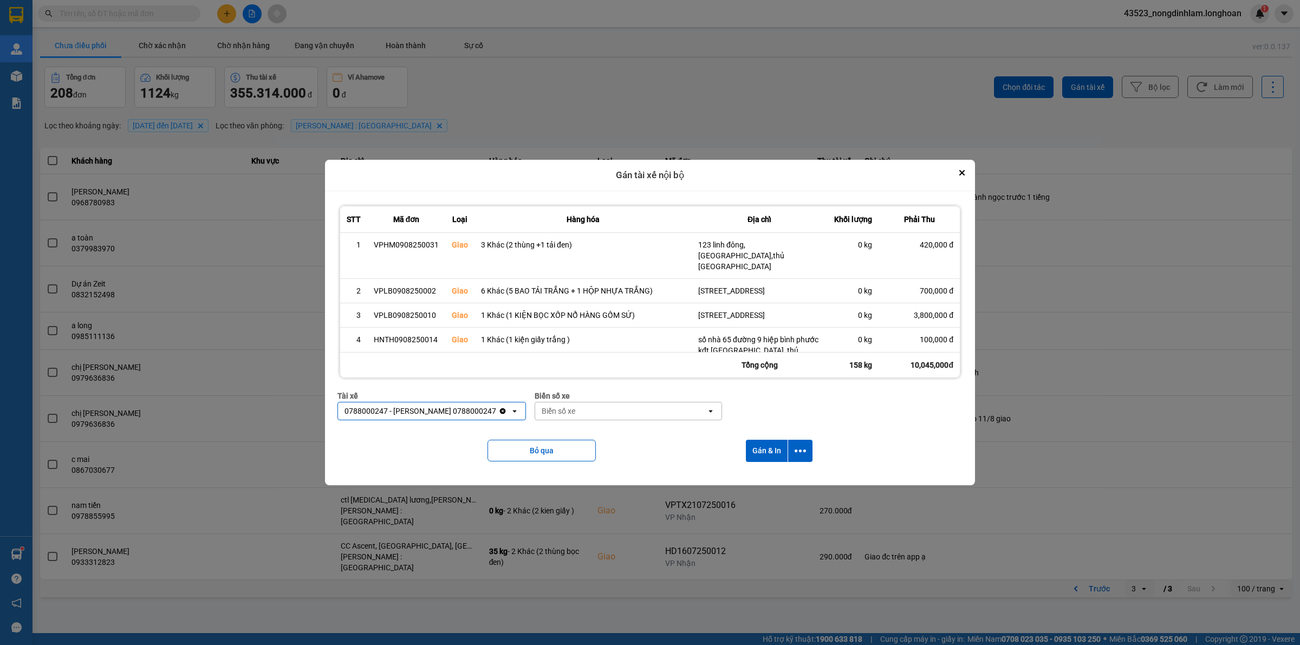
click at [575, 414] on div "Biển số xe" at bounding box center [559, 411] width 34 height 11
type input "68"
click at [621, 472] on span "29K-040.68" at bounding box center [602, 473] width 40 height 11
click at [795, 447] on icon "dialog" at bounding box center [800, 450] width 11 height 11
click at [762, 483] on span "Chỉ gán tài" at bounding box center [759, 480] width 36 height 11
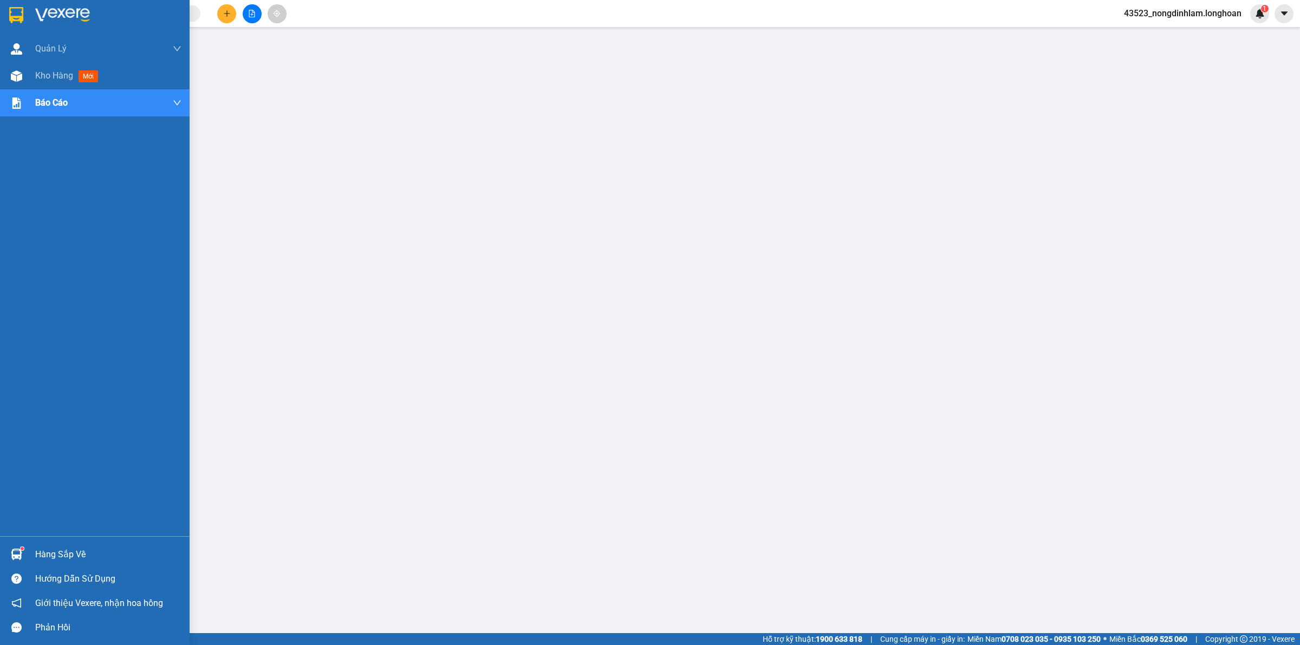
click at [11, 15] on img at bounding box center [16, 15] width 14 height 16
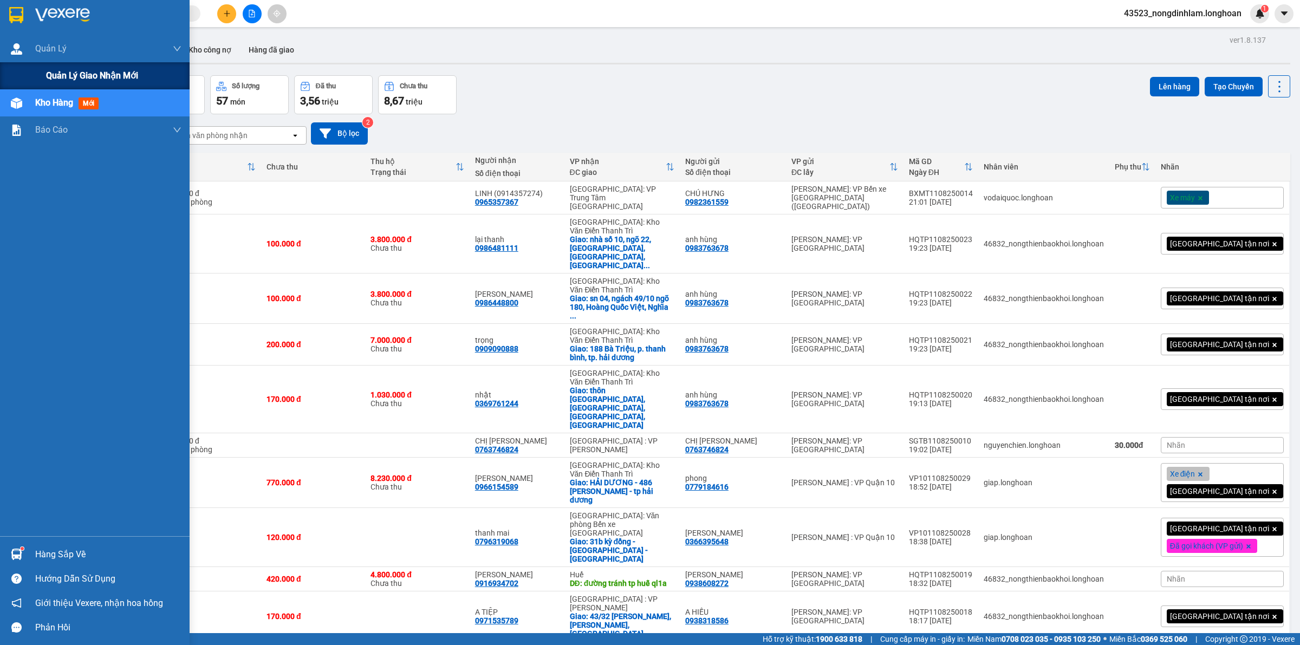
click at [57, 69] on span "Quản lý giao nhận mới" at bounding box center [92, 76] width 92 height 14
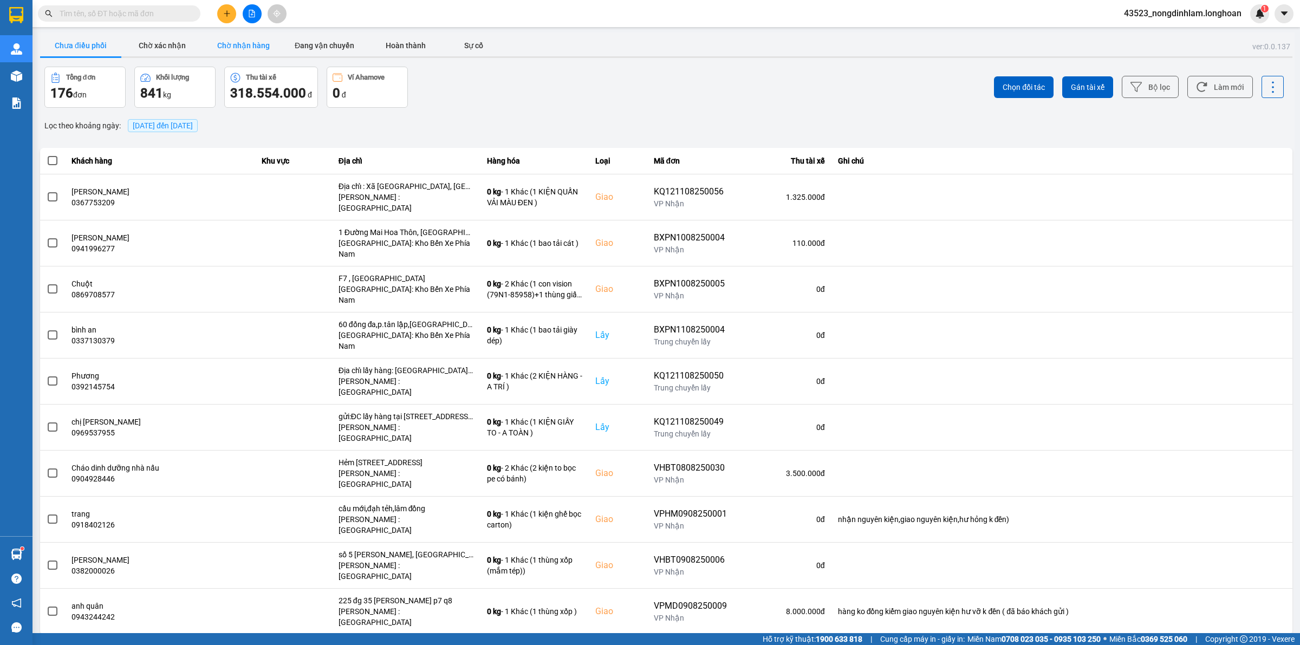
click at [236, 46] on button "Chờ nhận hàng" at bounding box center [243, 46] width 81 height 22
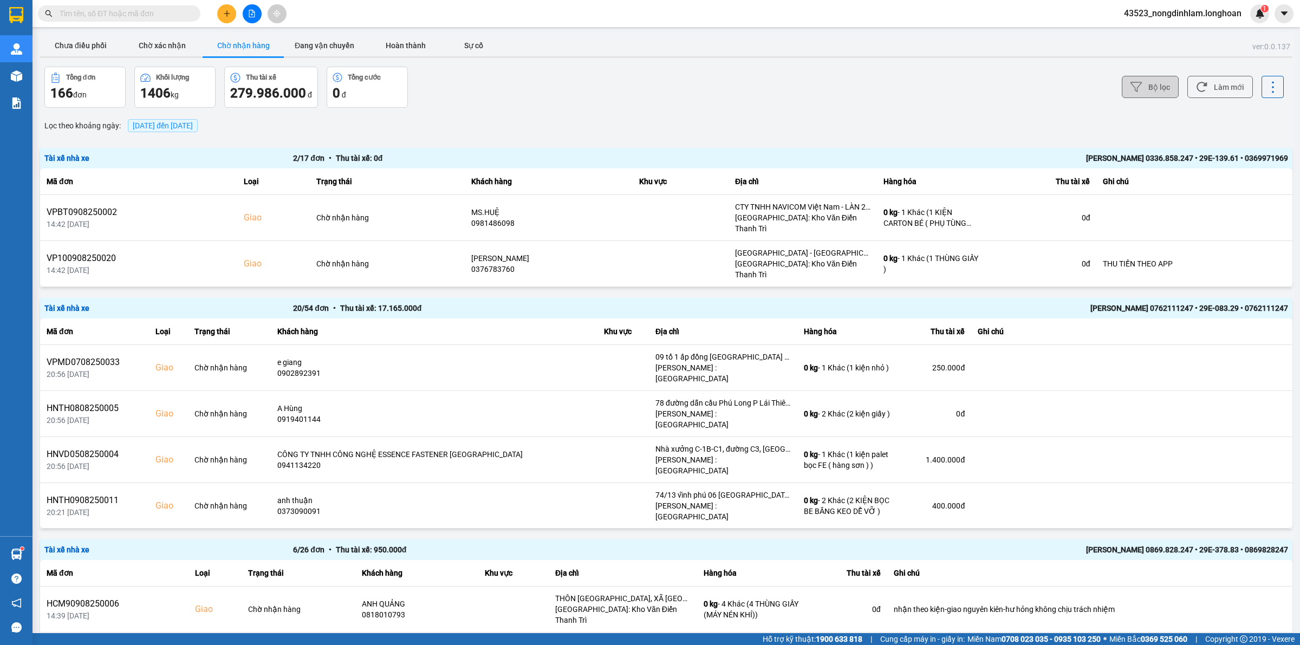
click at [1143, 85] on button "Bộ lọc" at bounding box center [1150, 87] width 57 height 22
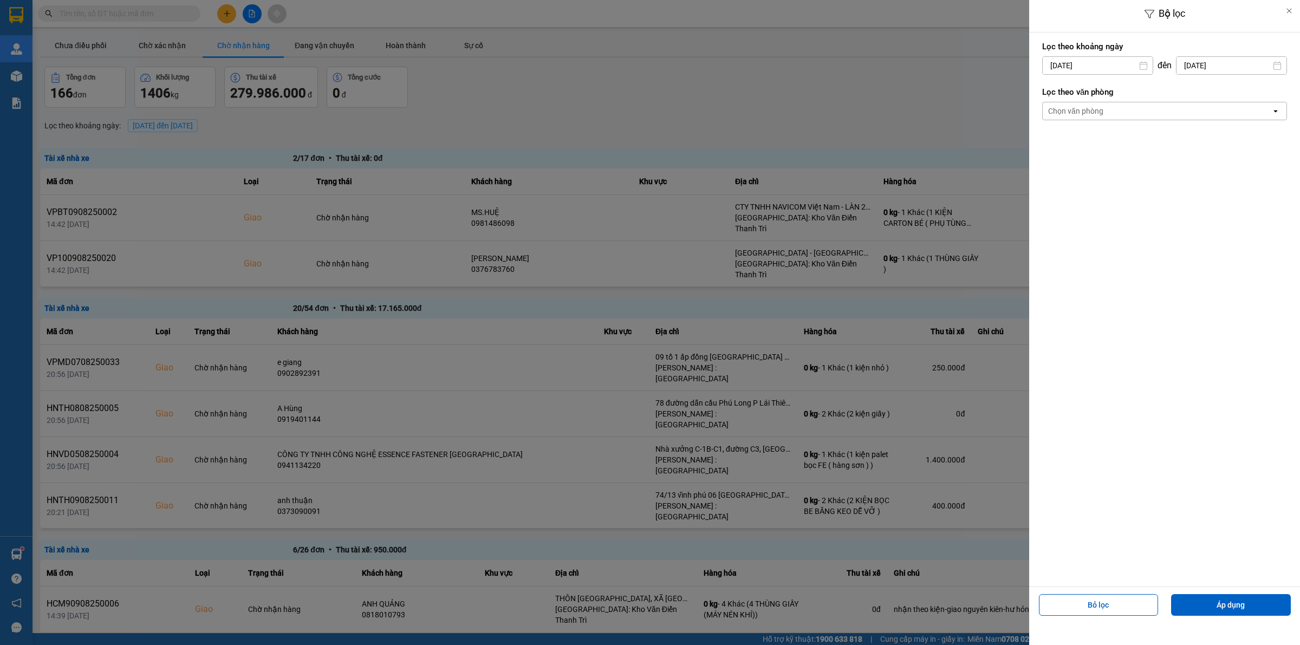
click at [1111, 112] on div "Chọn văn phòng" at bounding box center [1157, 110] width 229 height 17
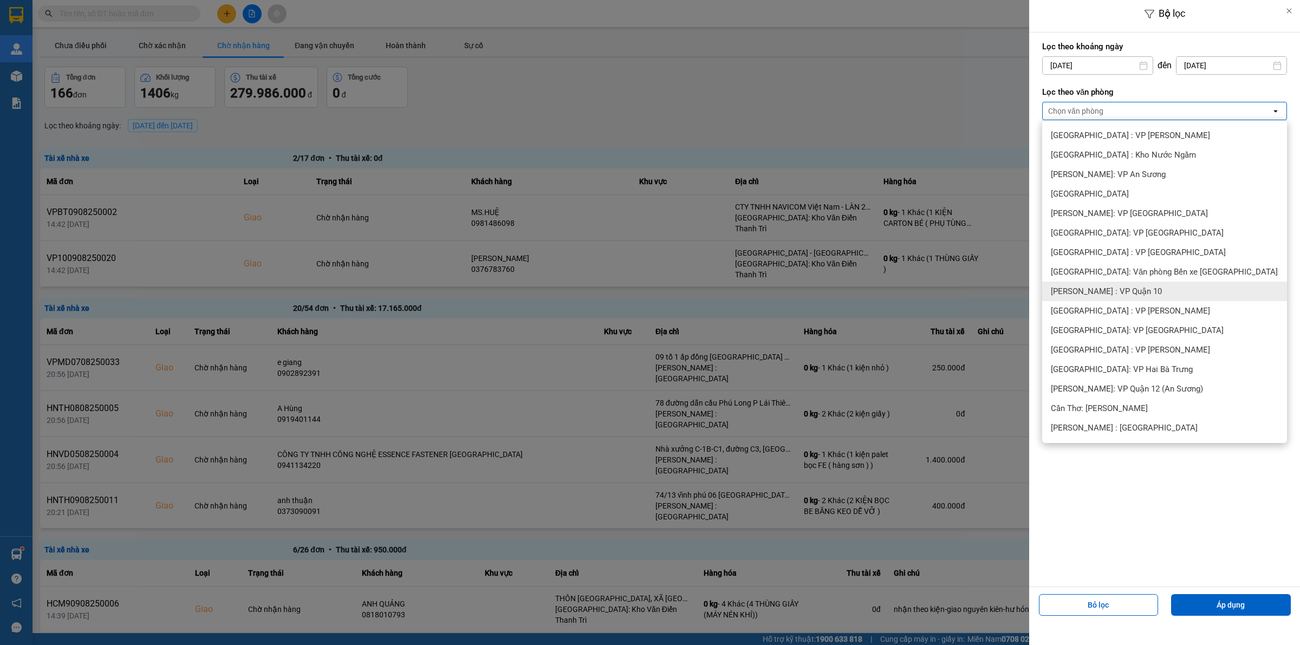
scroll to position [203, 0]
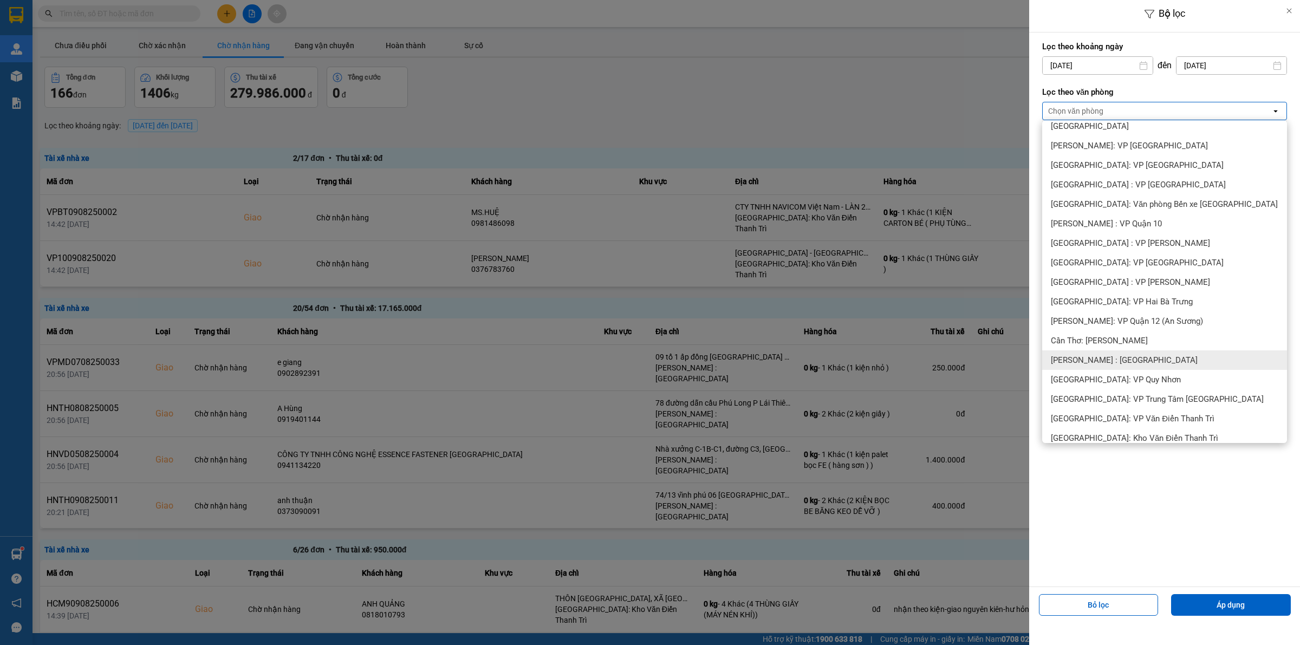
click at [1139, 358] on span "[PERSON_NAME] : [GEOGRAPHIC_DATA]" at bounding box center [1124, 360] width 147 height 11
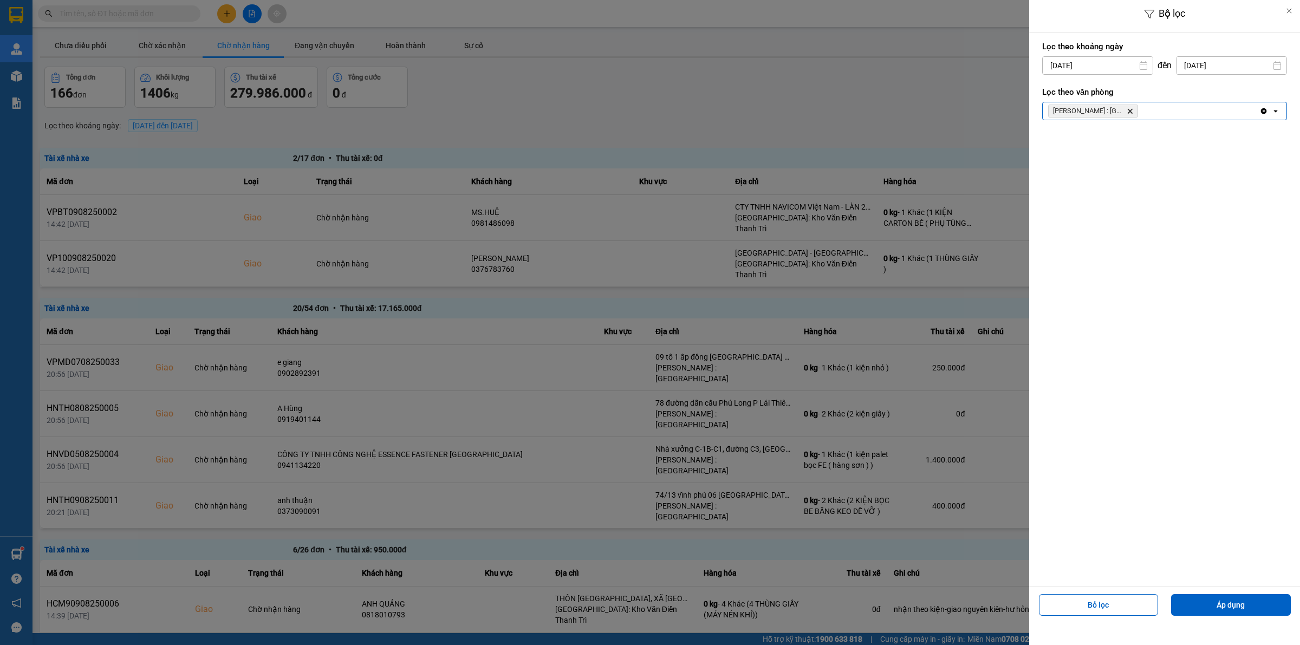
click at [1093, 69] on input "[DATE]" at bounding box center [1098, 65] width 110 height 17
click at [1046, 94] on icon "Previous month." at bounding box center [1047, 91] width 6 height 5
click at [1071, 144] on div "1" at bounding box center [1070, 144] width 15 height 13
type input "01/07/2025"
drag, startPoint x: 1229, startPoint y: 602, endPoint x: 1074, endPoint y: 574, distance: 157.9
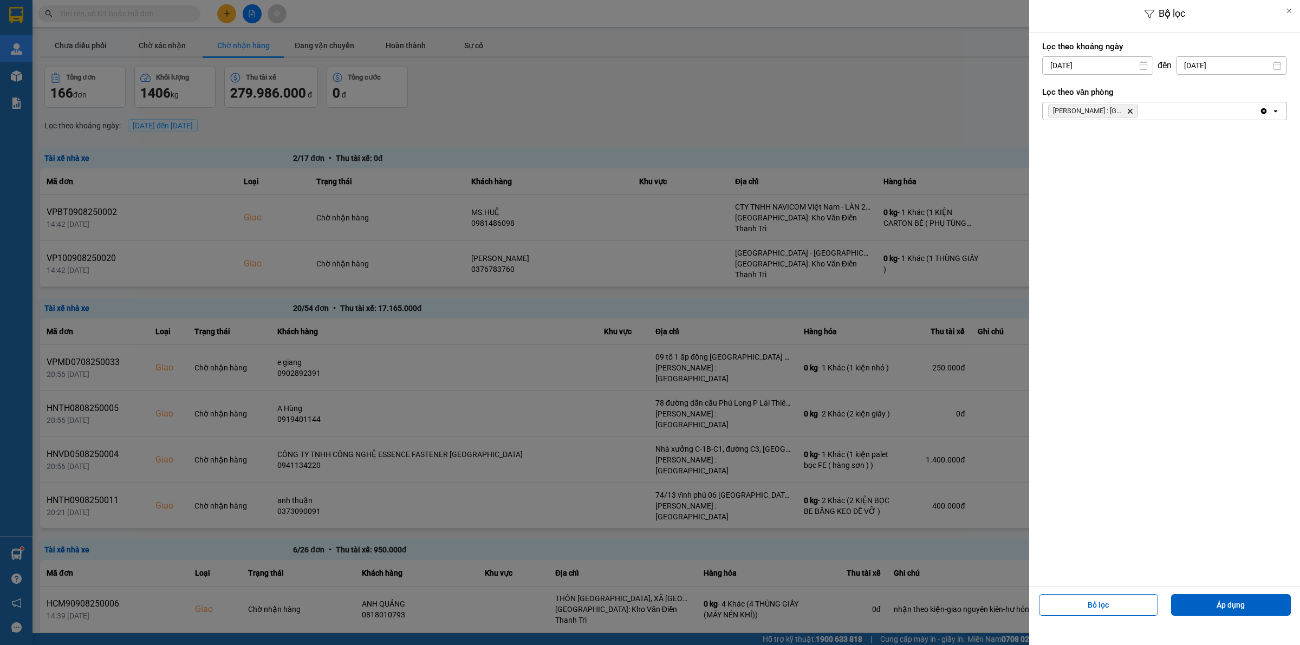
click at [1229, 601] on button "Áp dụng" at bounding box center [1231, 605] width 120 height 22
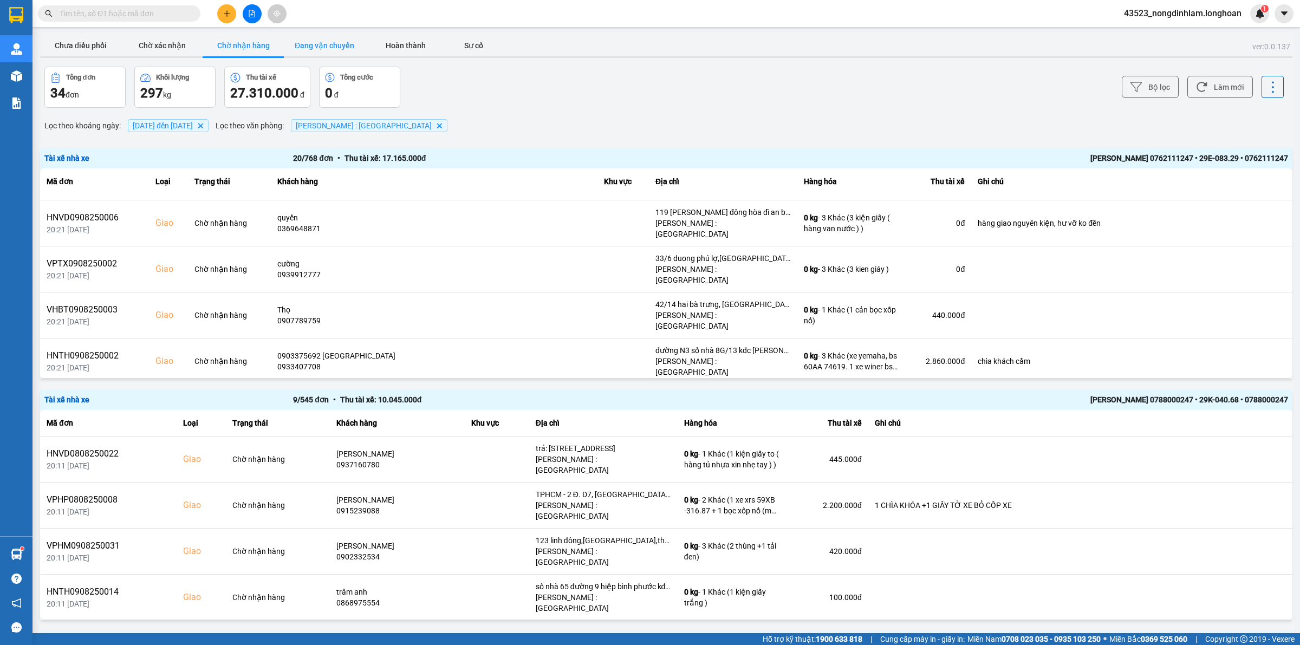
click at [302, 38] on button "Đang vận chuyển" at bounding box center [324, 46] width 81 height 22
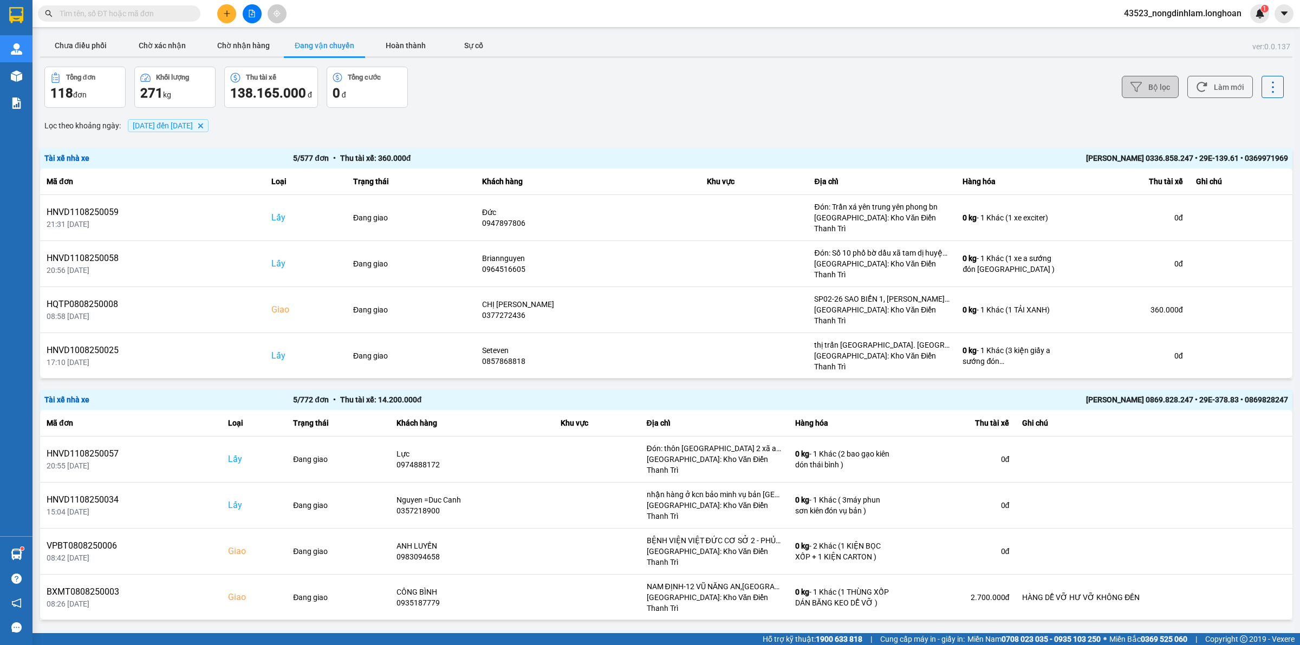
click at [1130, 88] on icon at bounding box center [1135, 86] width 11 height 11
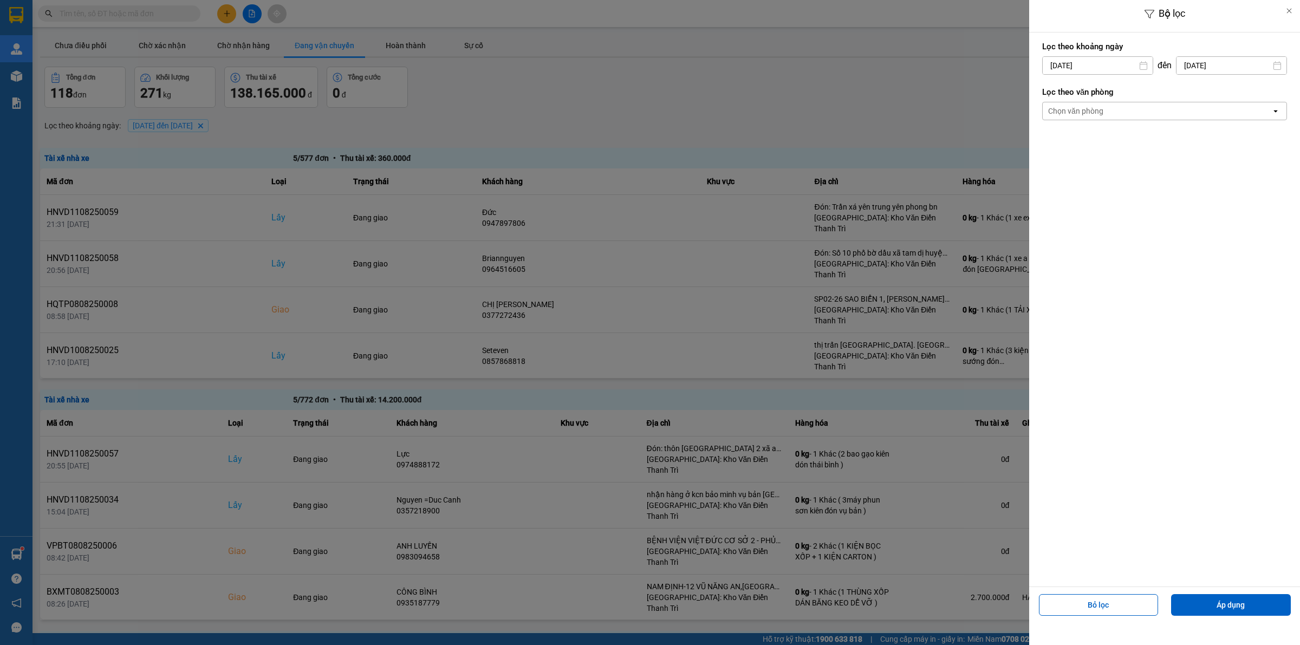
click at [1101, 115] on div "Chọn văn phòng" at bounding box center [1075, 111] width 55 height 11
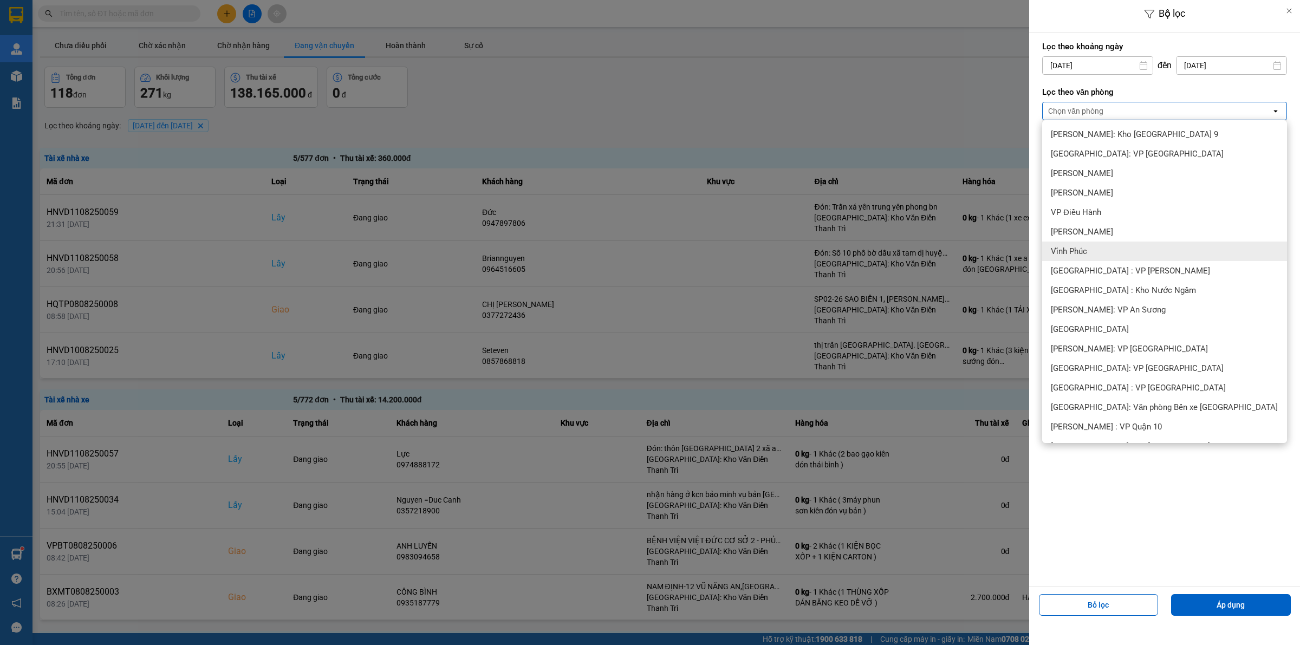
scroll to position [271, 0]
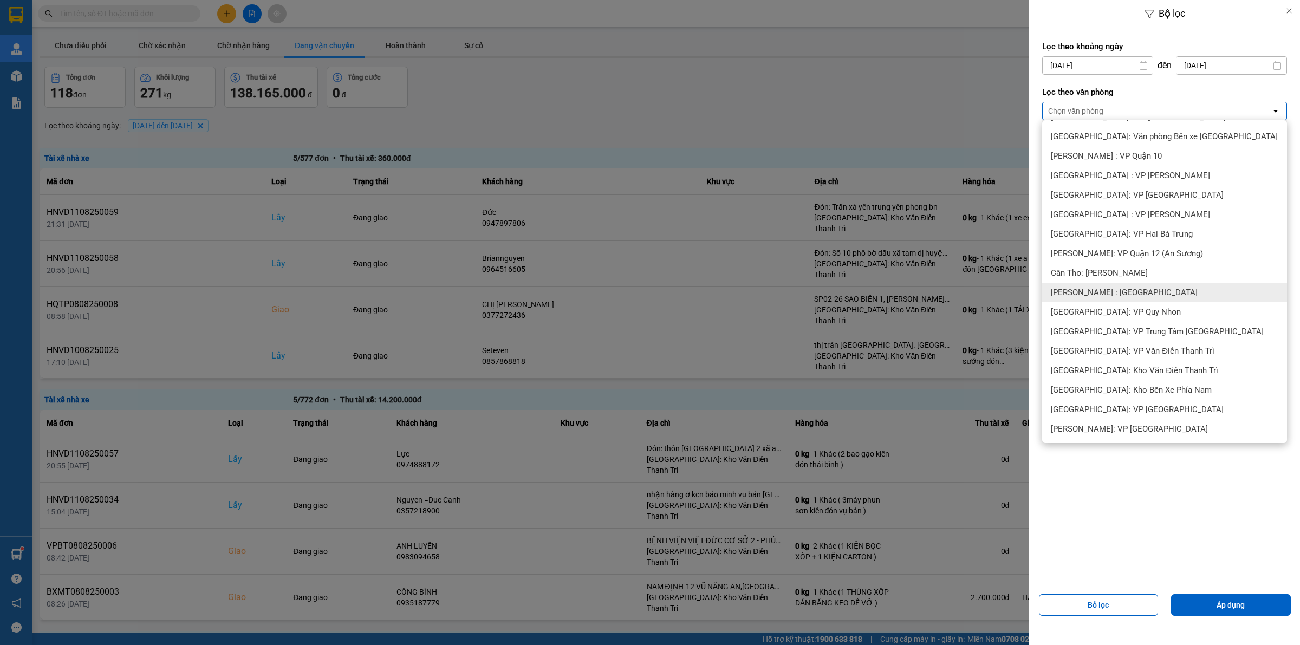
click at [1136, 291] on span "[PERSON_NAME] : [GEOGRAPHIC_DATA]" at bounding box center [1124, 292] width 147 height 11
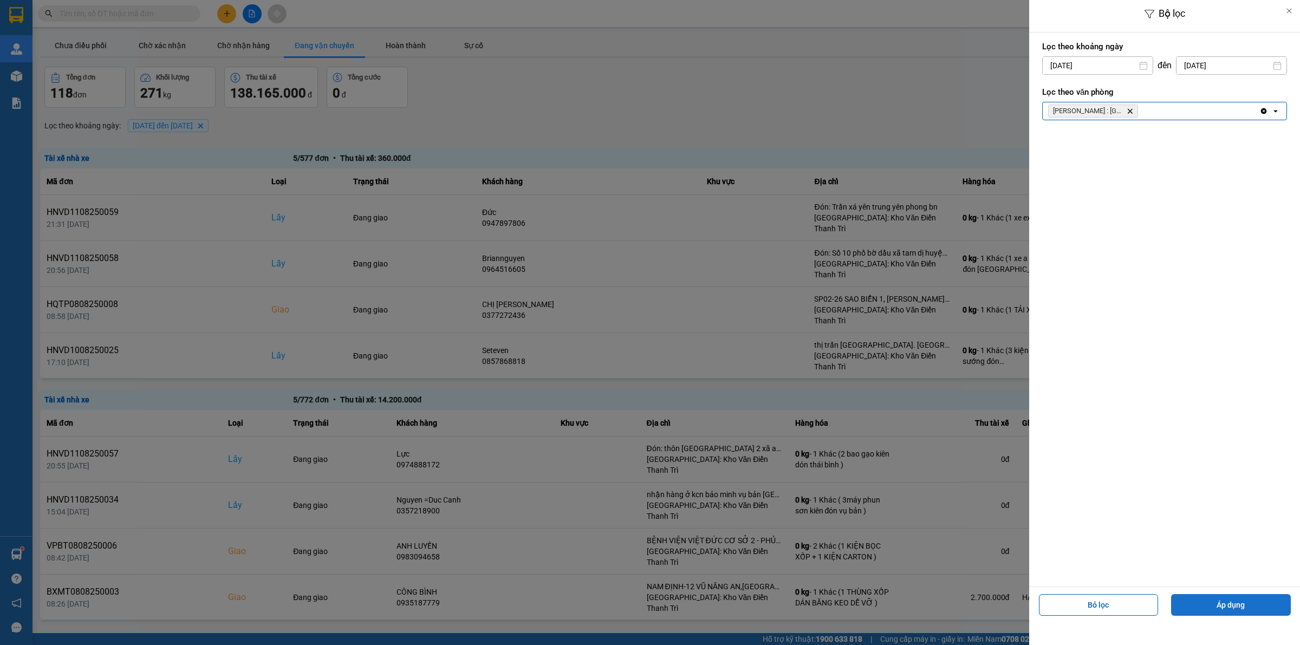
click at [1214, 605] on button "Áp dụng" at bounding box center [1231, 605] width 120 height 22
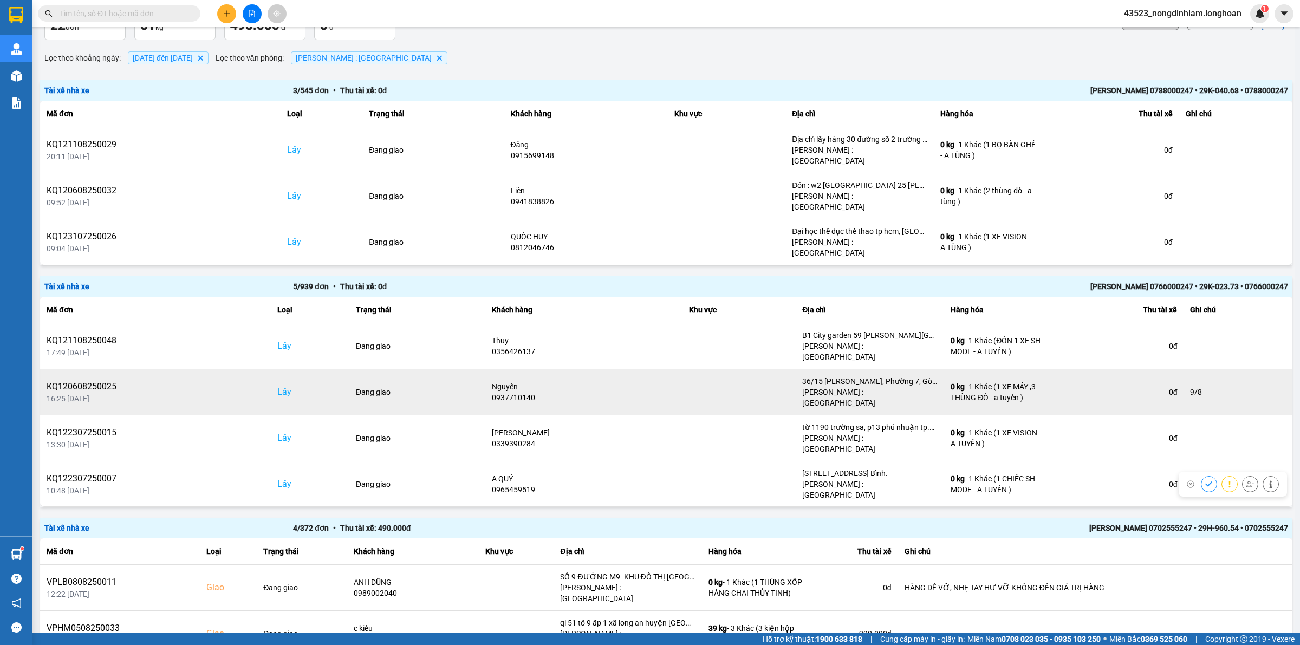
scroll to position [0, 0]
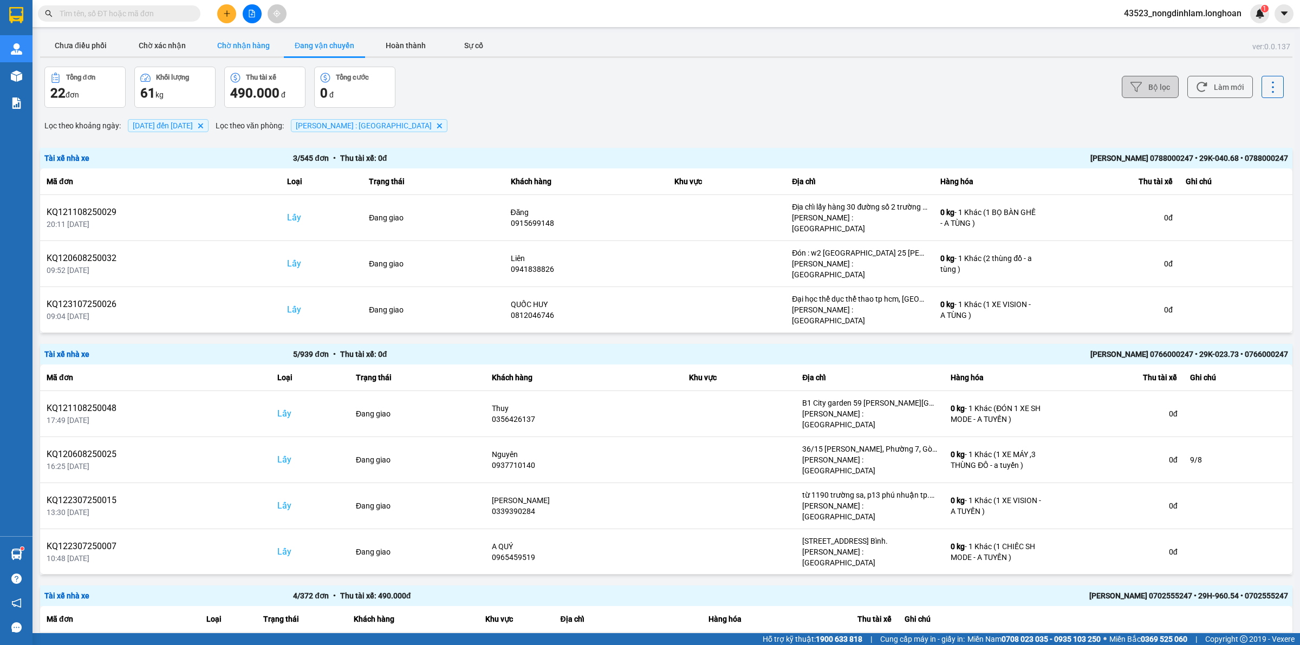
click at [250, 47] on button "Chờ nhận hàng" at bounding box center [243, 46] width 81 height 22
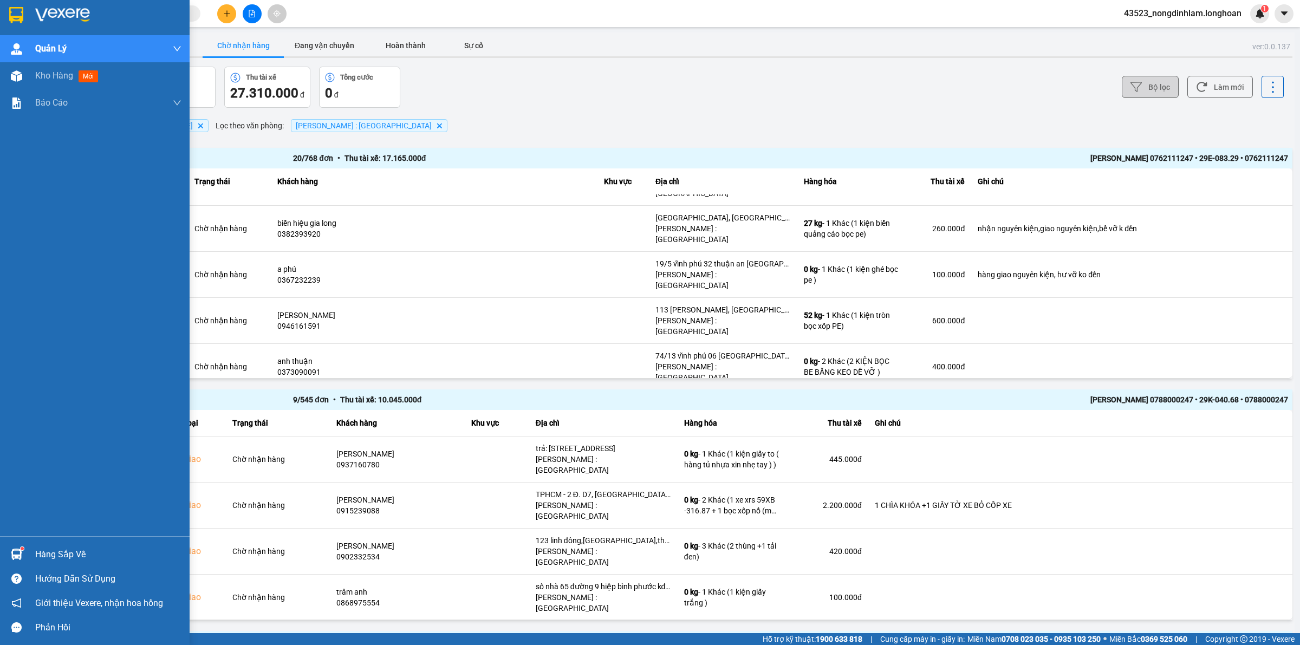
click at [17, 14] on img at bounding box center [16, 15] width 14 height 16
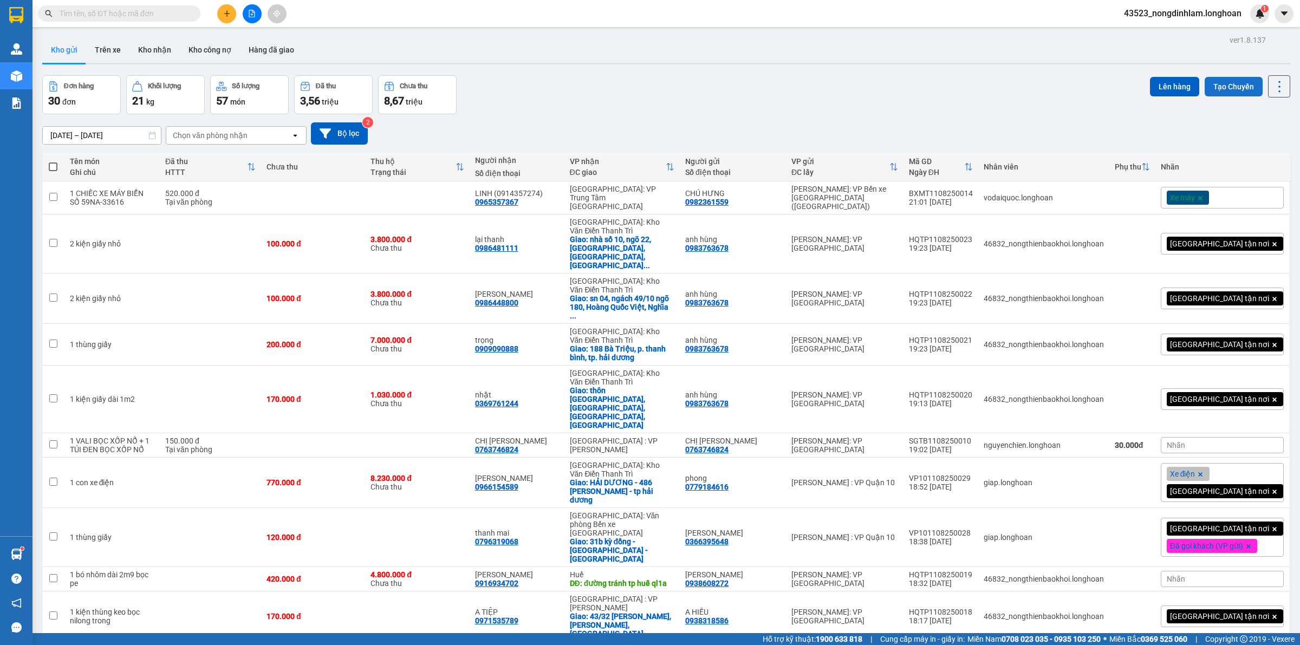
click at [1208, 88] on button "Tạo Chuyến" at bounding box center [1233, 86] width 58 height 19
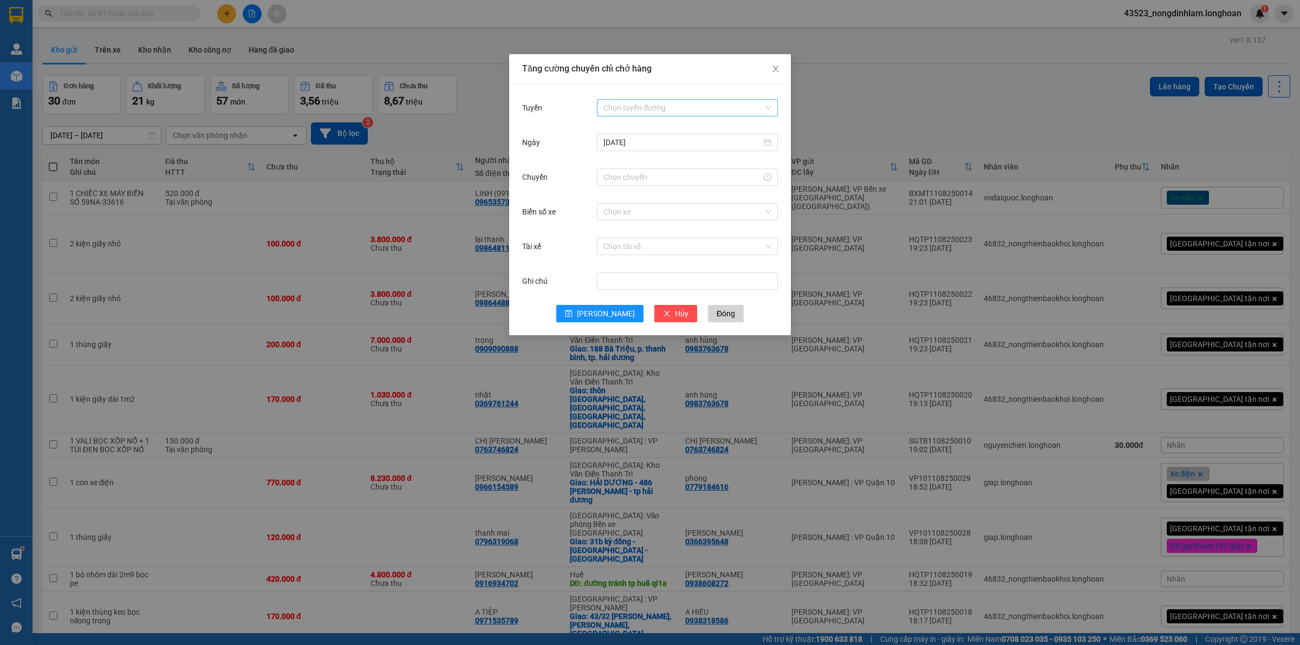
click at [636, 104] on input "Tuyến" at bounding box center [683, 108] width 160 height 16
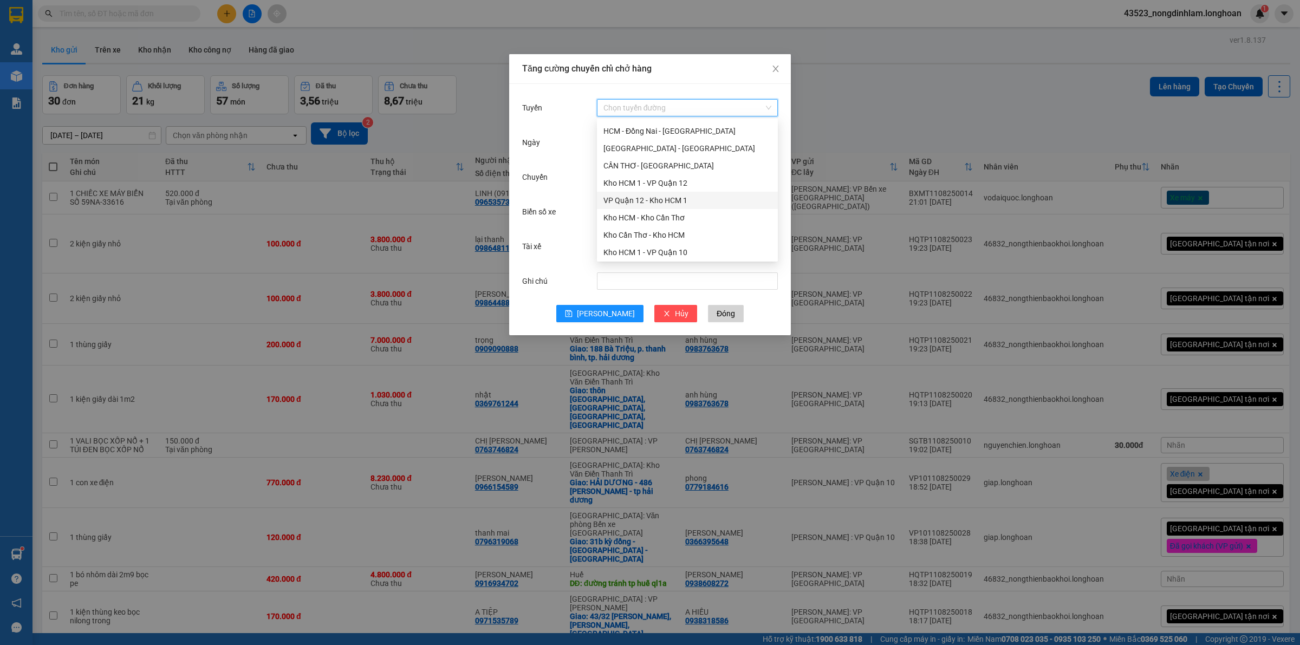
scroll to position [135, 0]
click at [662, 153] on div "Kho HCM - Kho Cần Thơ" at bounding box center [687, 150] width 168 height 12
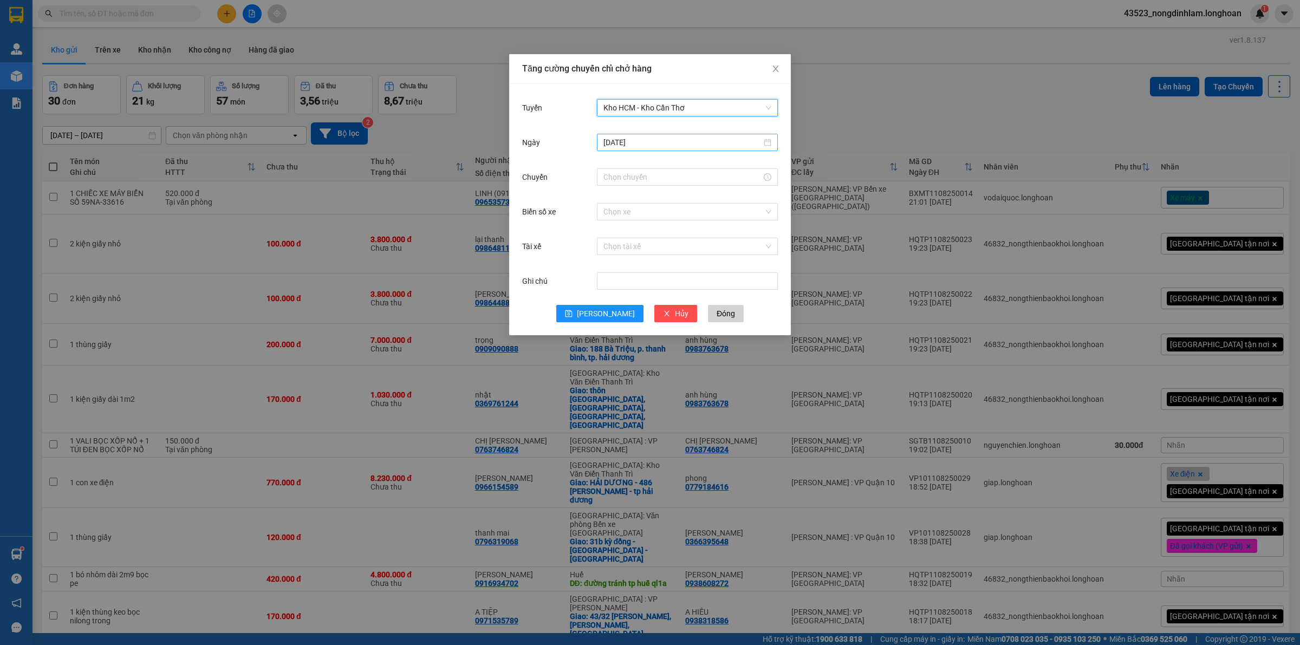
click at [644, 140] on input "[DATE]" at bounding box center [682, 142] width 158 height 12
type input "12/08/2025"
click at [650, 237] on div "12" at bounding box center [652, 237] width 13 height 13
click at [648, 183] on input "Chuyến" at bounding box center [682, 177] width 158 height 12
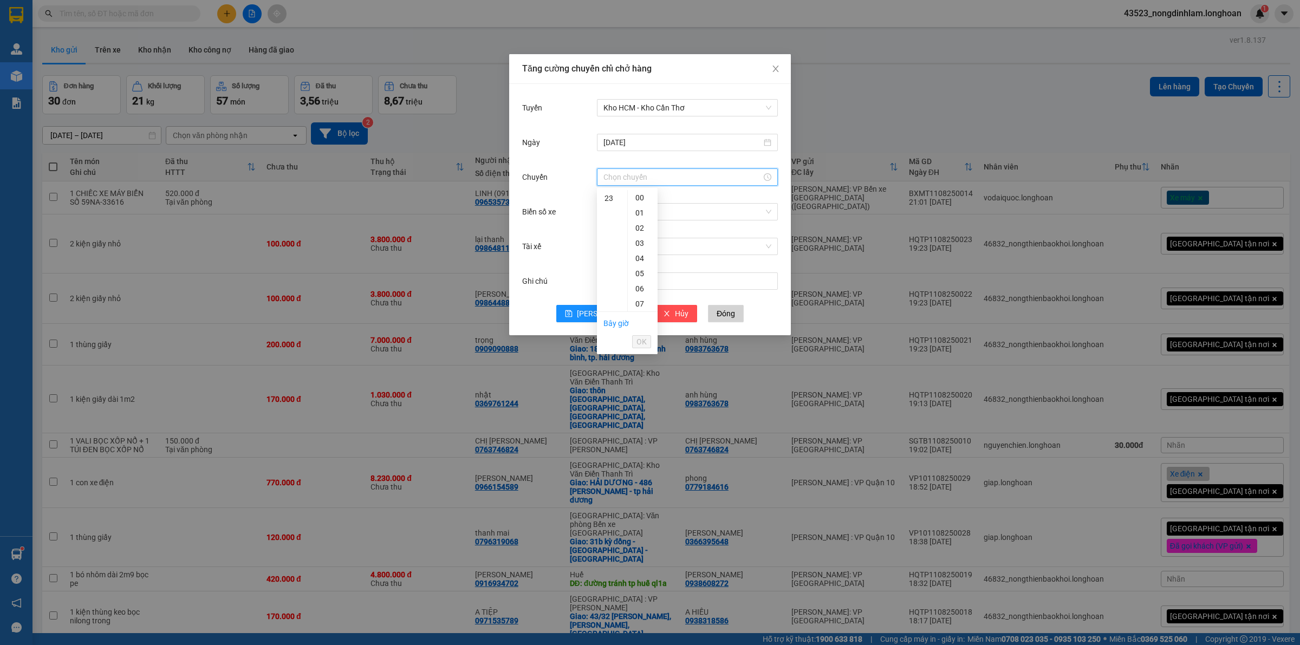
scroll to position [213, 0]
click at [609, 301] on div "21" at bounding box center [612, 303] width 30 height 15
type input "21:00"
click at [646, 340] on span "OK" at bounding box center [641, 342] width 10 height 12
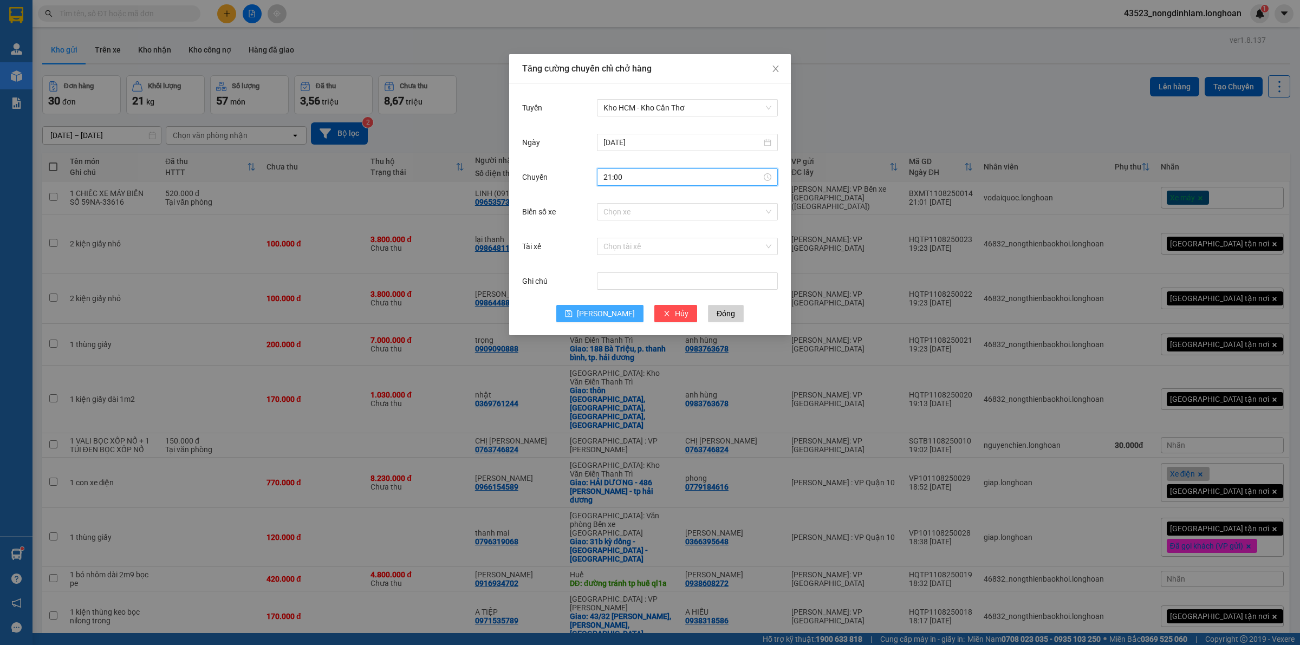
click at [610, 312] on span "Lưu" at bounding box center [606, 314] width 58 height 12
click at [770, 69] on span "Close" at bounding box center [775, 69] width 30 height 30
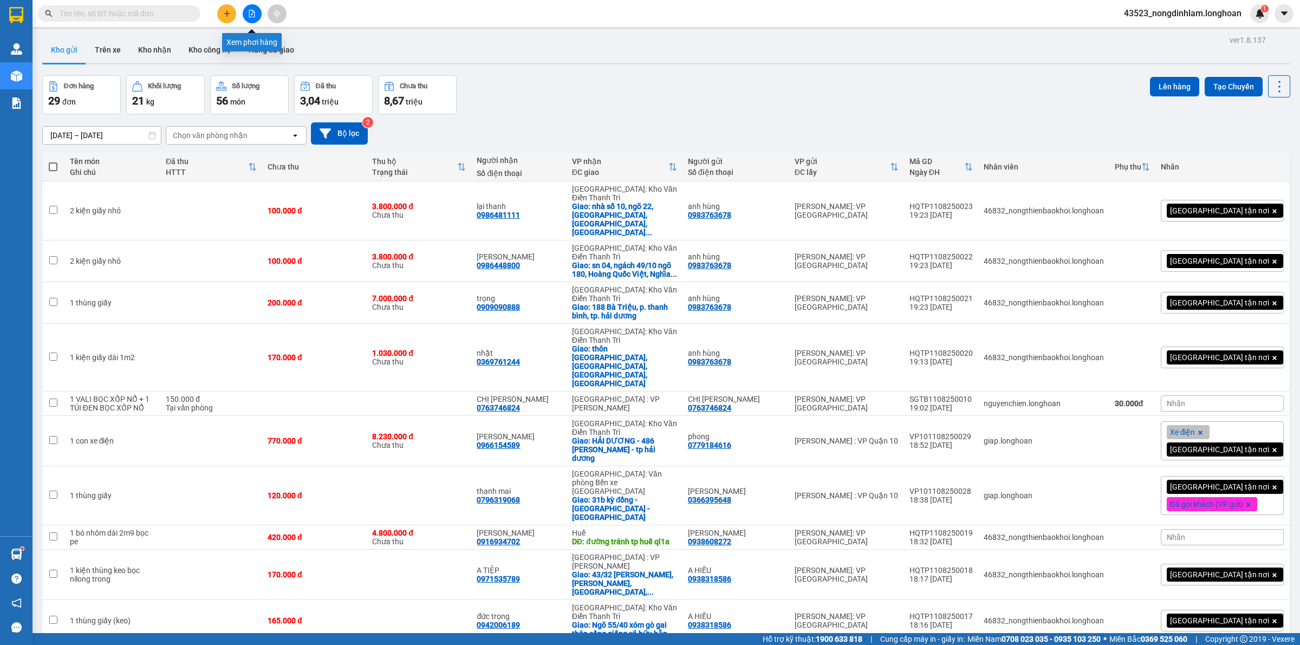
click at [245, 17] on button at bounding box center [252, 13] width 19 height 19
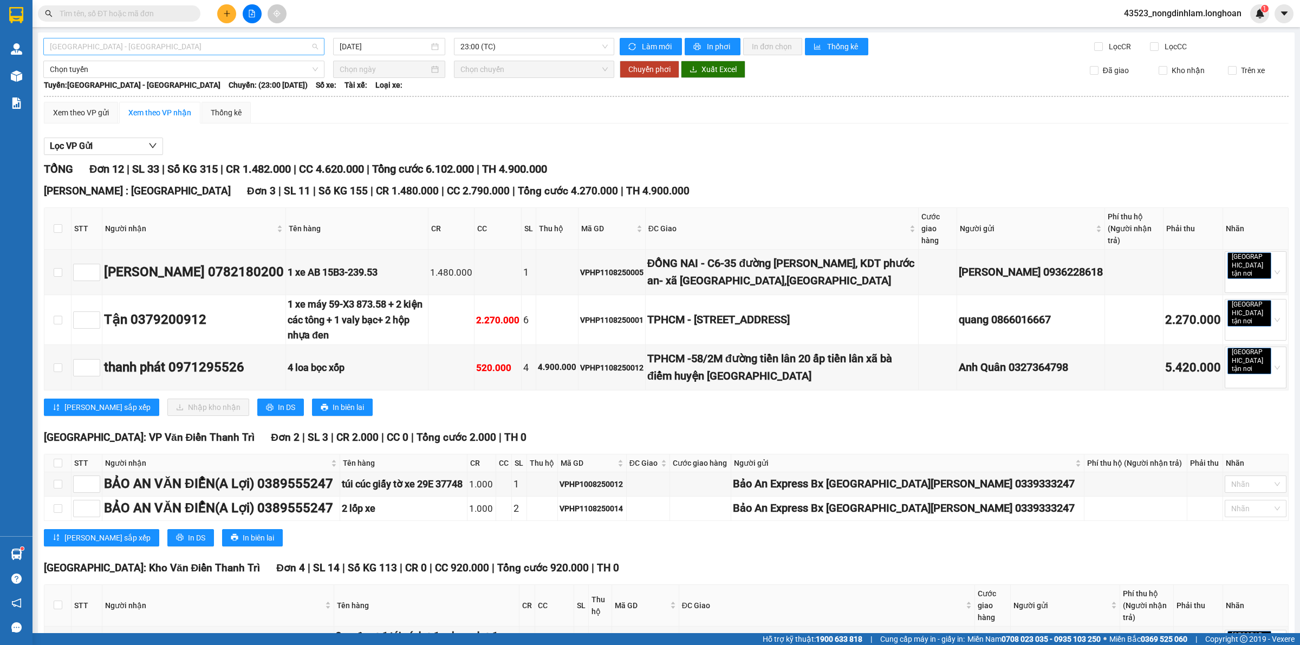
click at [166, 49] on span "Hải Phòng - Hà Nội" at bounding box center [184, 46] width 268 height 16
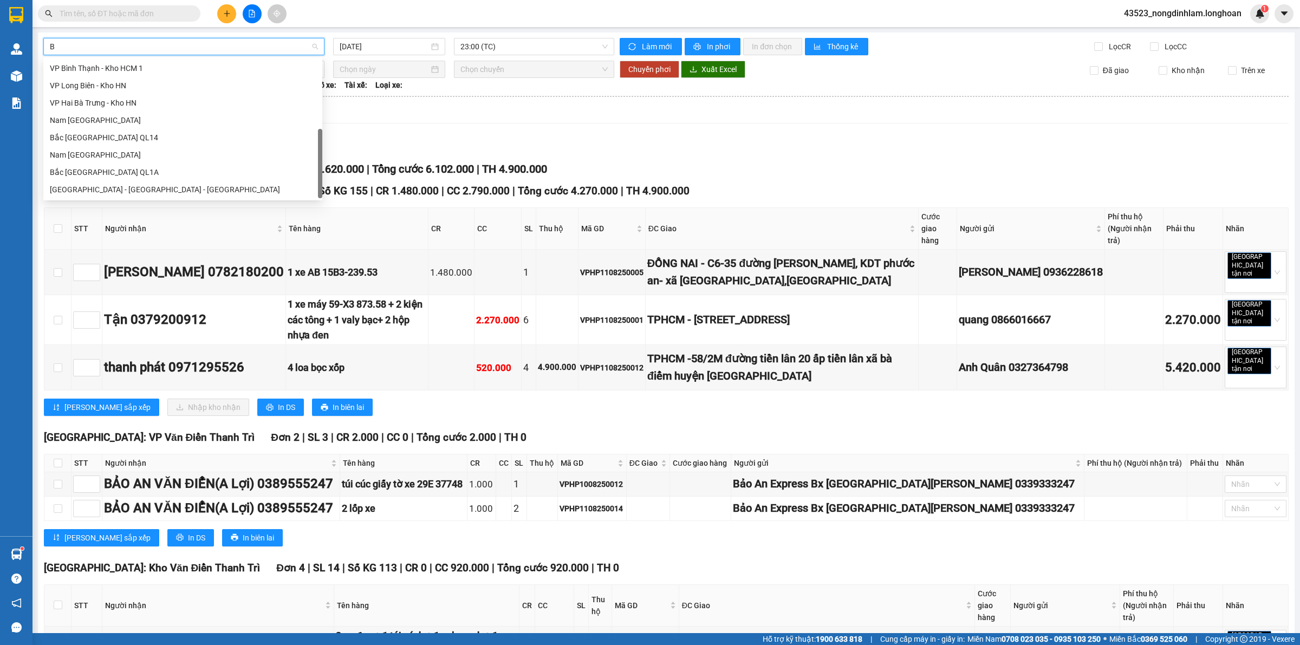
scroll to position [155, 0]
type input "BI"
click at [120, 165] on div "VP Bình Thạnh - Kho HCM 1" at bounding box center [182, 172] width 279 height 17
type input "[DATE]"
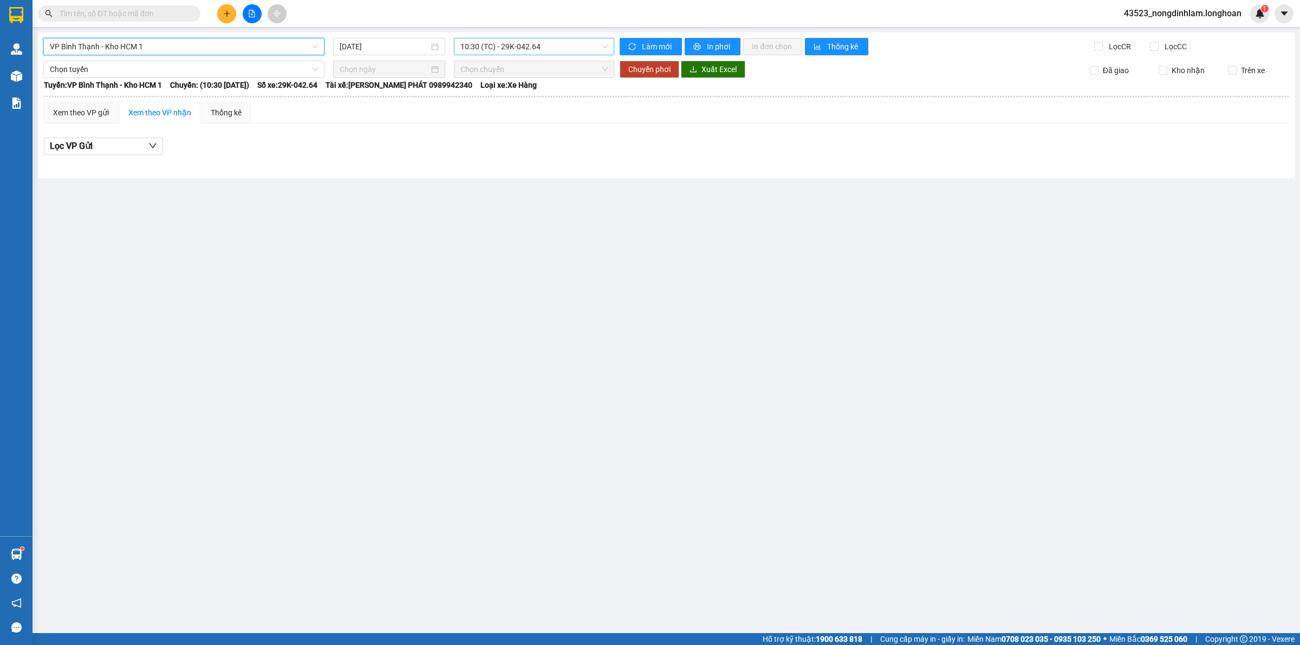
click at [481, 43] on span "10:30 (TC) - 29K-042.64" at bounding box center [533, 46] width 147 height 16
click at [493, 99] on div "18:00 (TC) - 29K-023.73" at bounding box center [502, 103] width 84 height 12
click at [525, 44] on span "18:00 (TC) - 29K-023.73" at bounding box center [533, 46] width 147 height 16
click at [529, 118] on div "20:40 (TC) - 29K-023.73" at bounding box center [502, 120] width 84 height 12
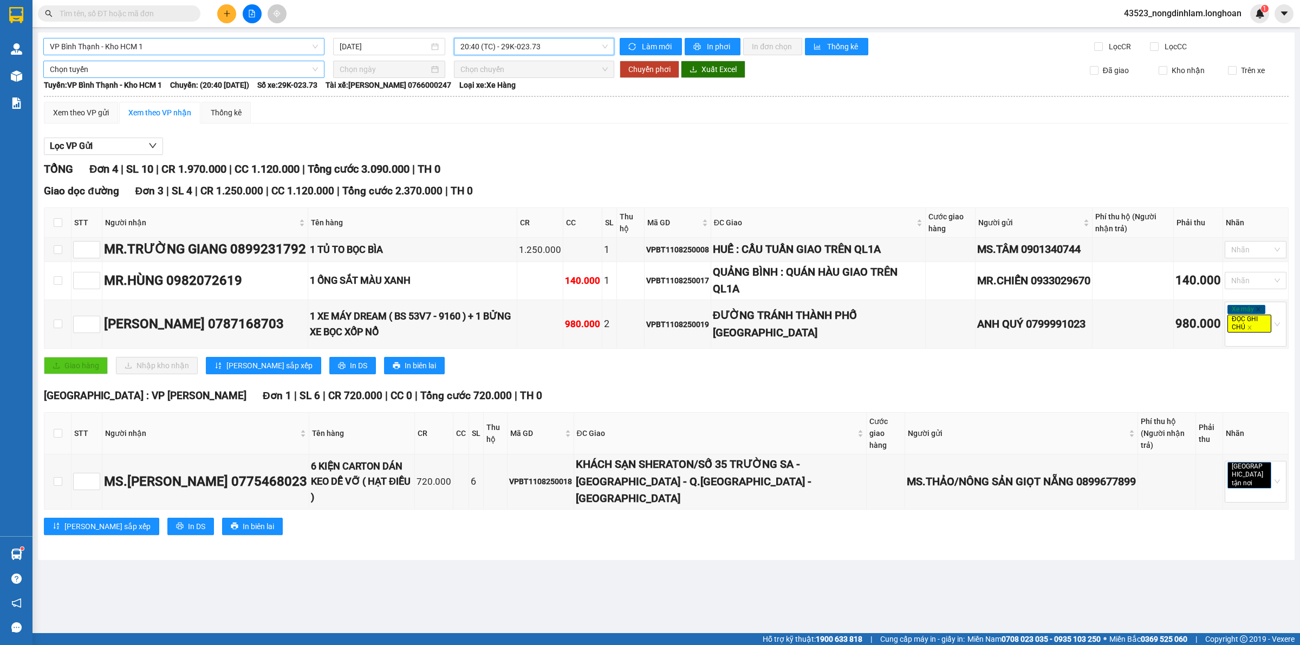
click at [152, 69] on span "Chọn tuyến" at bounding box center [184, 69] width 268 height 16
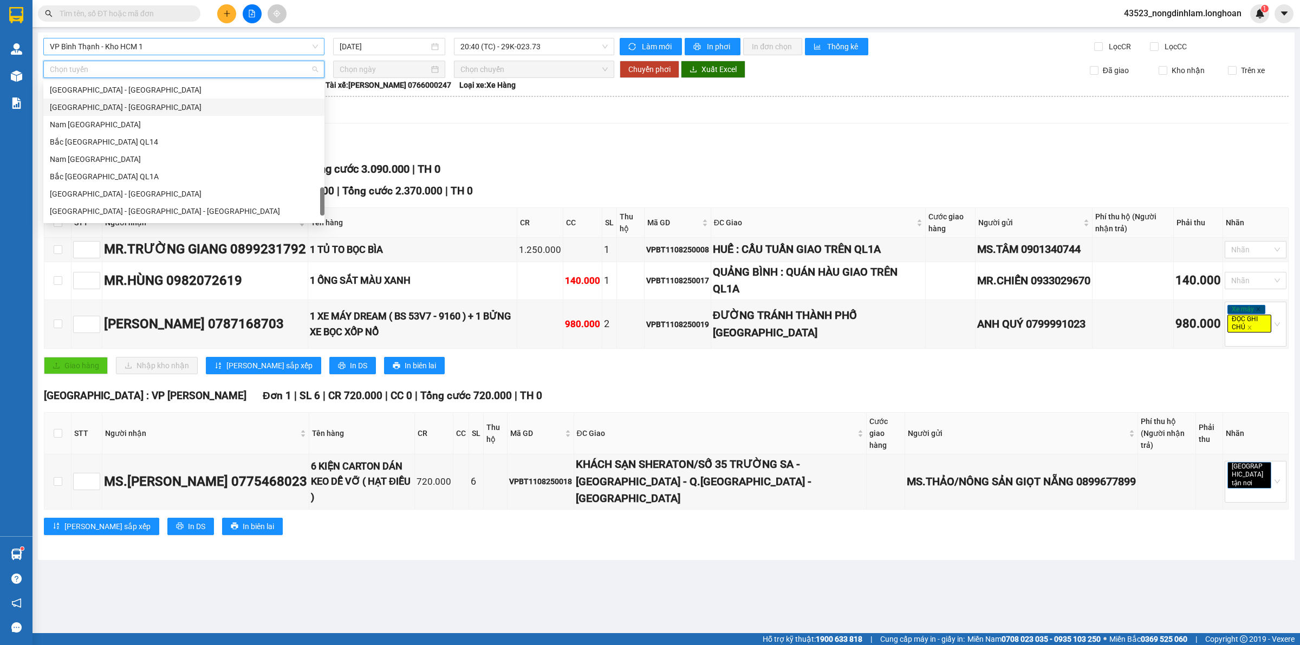
scroll to position [710, 0]
click at [112, 128] on div "Nam [GEOGRAPHIC_DATA]" at bounding box center [184, 126] width 268 height 12
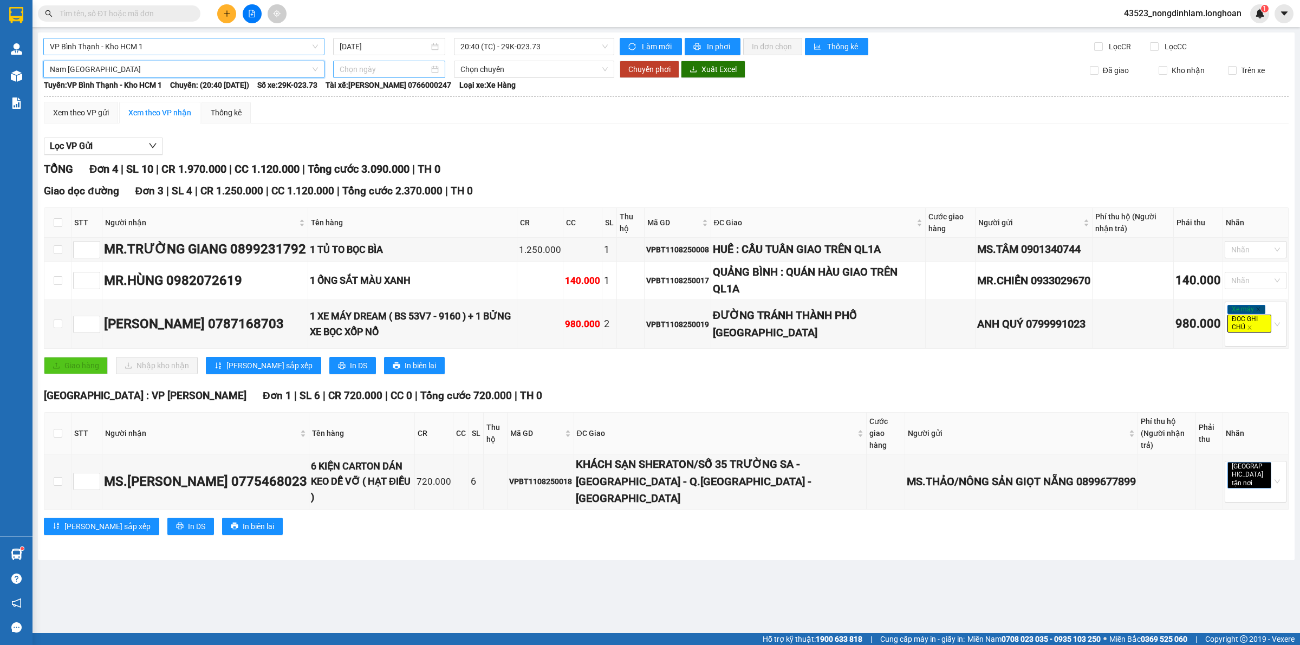
click at [368, 69] on input at bounding box center [384, 69] width 89 height 12
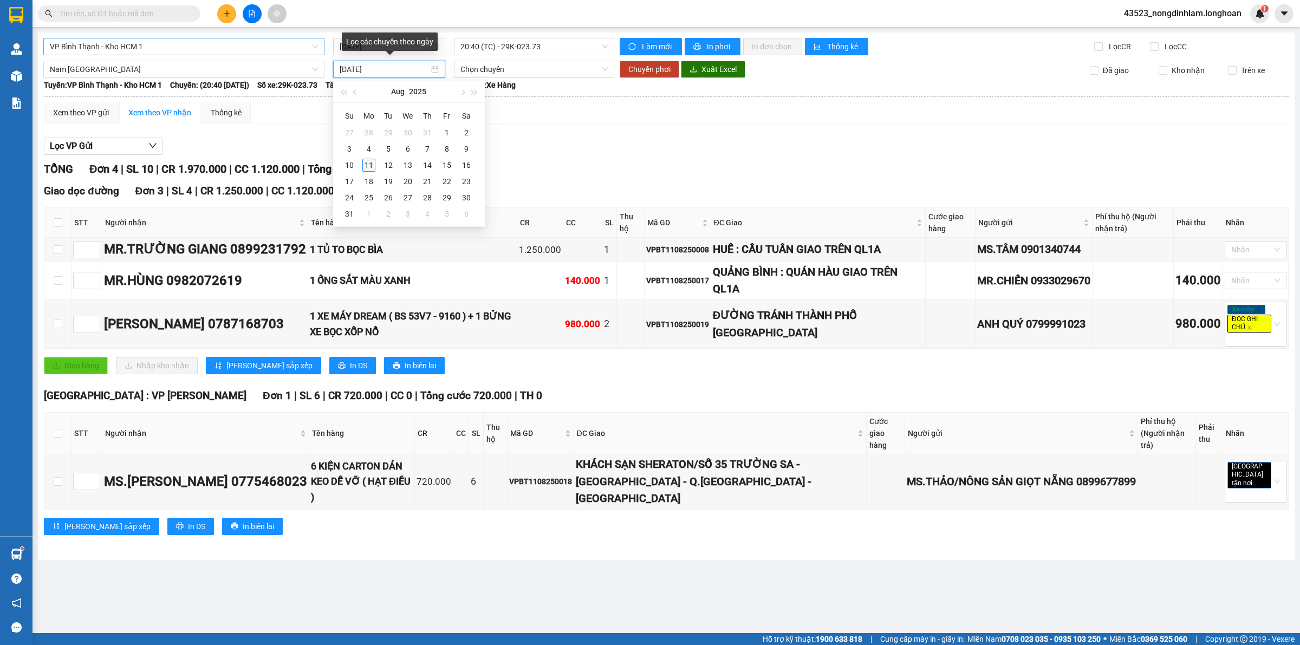
type input "[DATE]"
click at [370, 164] on div "11" at bounding box center [368, 165] width 13 height 13
type input "[DATE]"
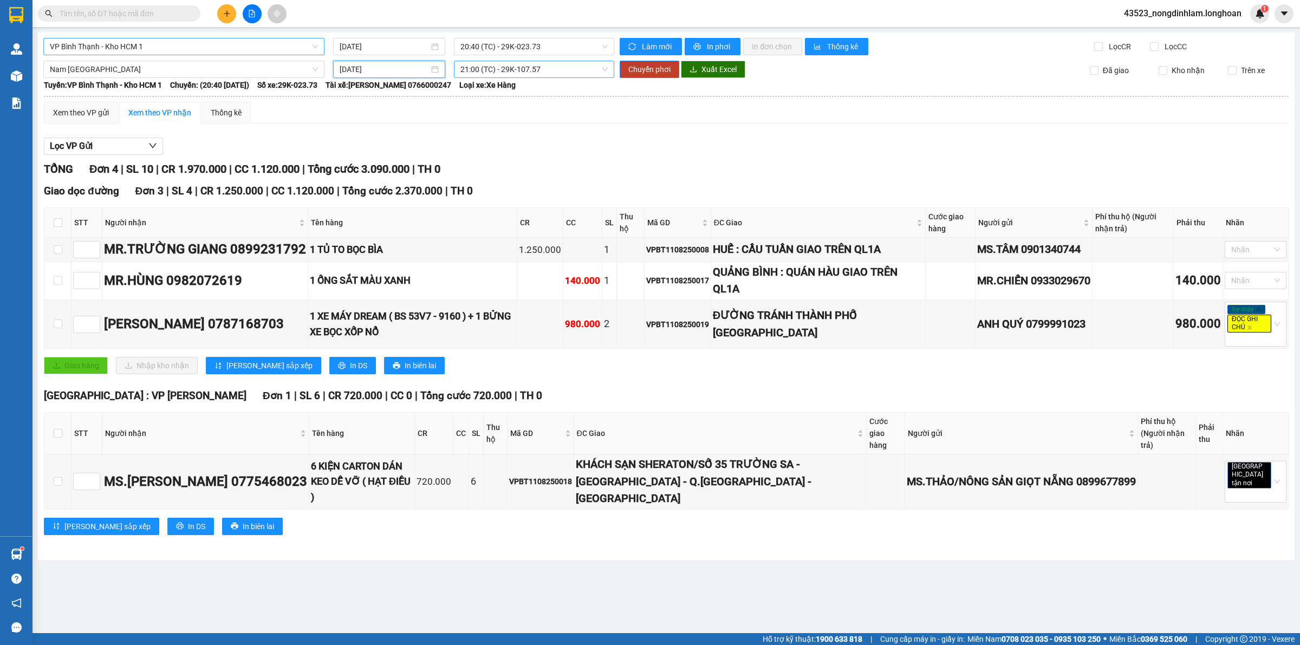
click at [494, 69] on span "21:00 (TC) - 29K-107.57" at bounding box center [533, 69] width 147 height 16
click at [506, 127] on div "23:00 (TC) - 29H-954.95" at bounding box center [502, 126] width 84 height 12
click at [638, 70] on span "Chuyển phơi" at bounding box center [649, 69] width 42 height 12
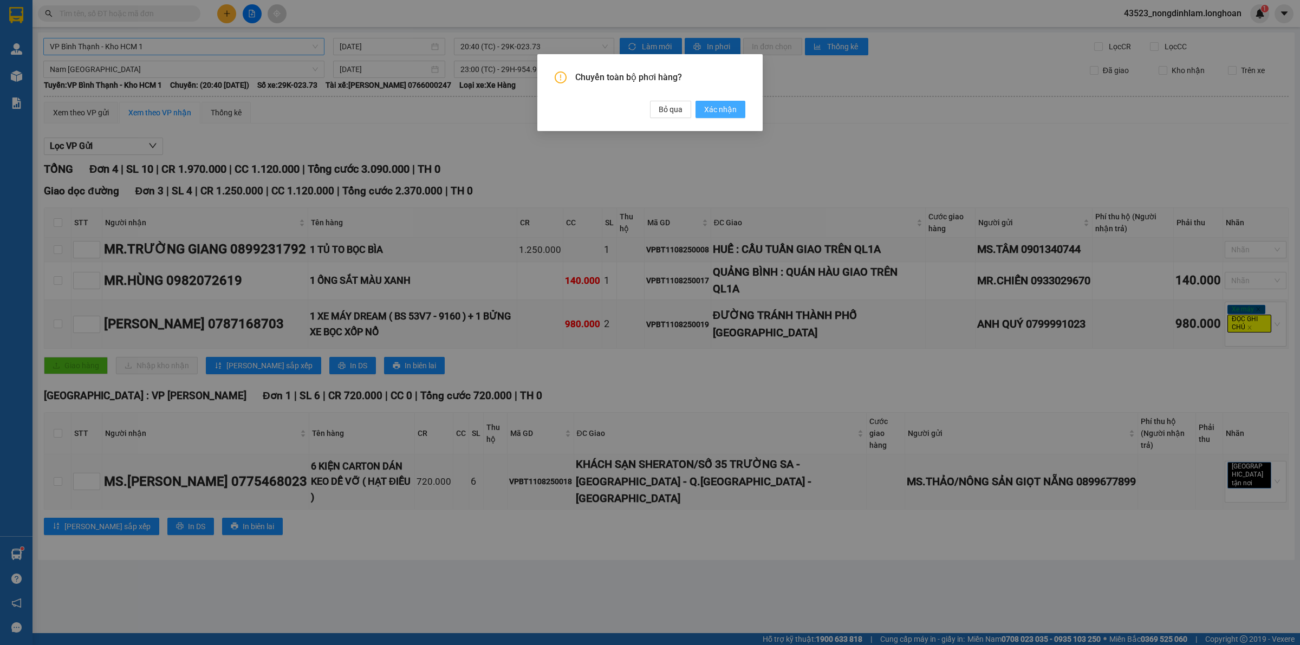
click at [724, 109] on span "Xác nhận" at bounding box center [720, 109] width 32 height 12
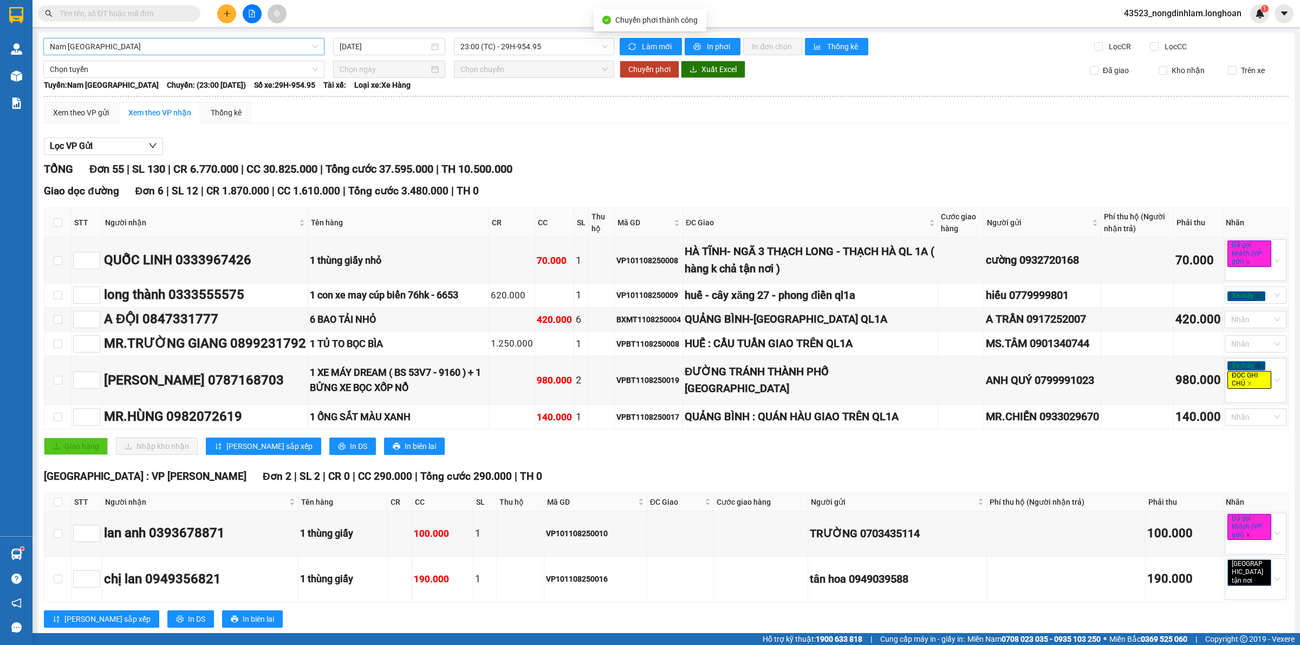
click at [98, 47] on span "Nam Trung Bắc QL1A" at bounding box center [184, 46] width 268 height 16
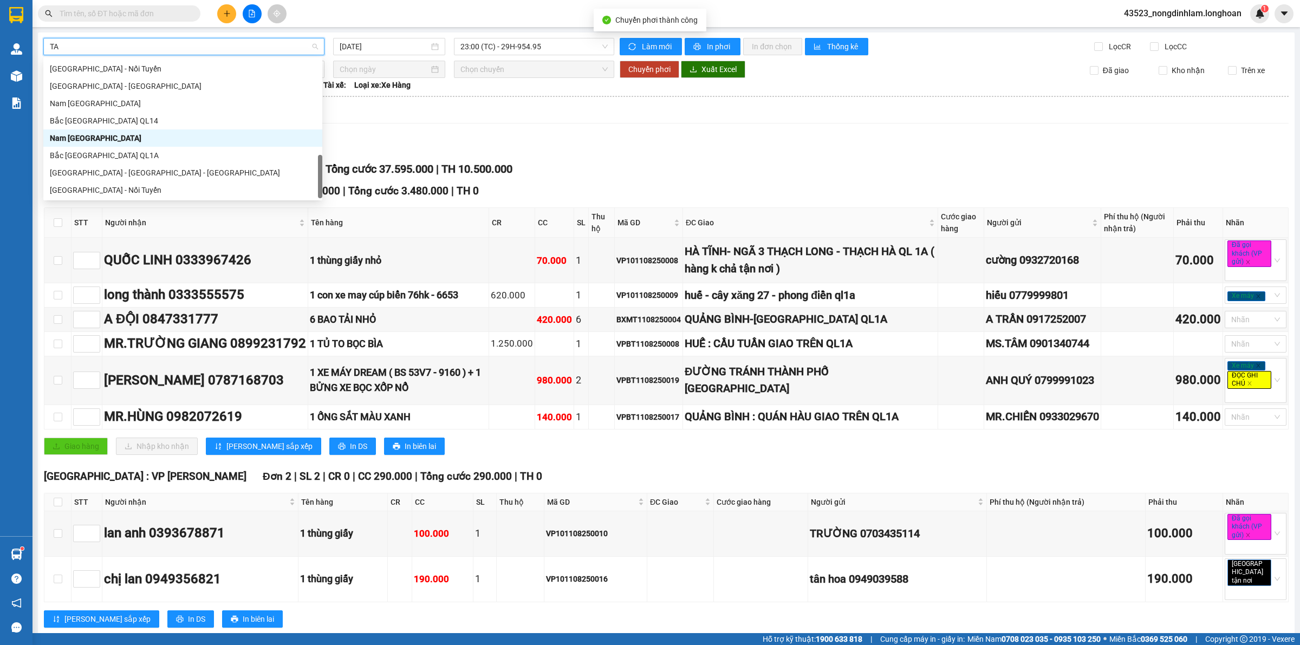
scroll to position [17, 0]
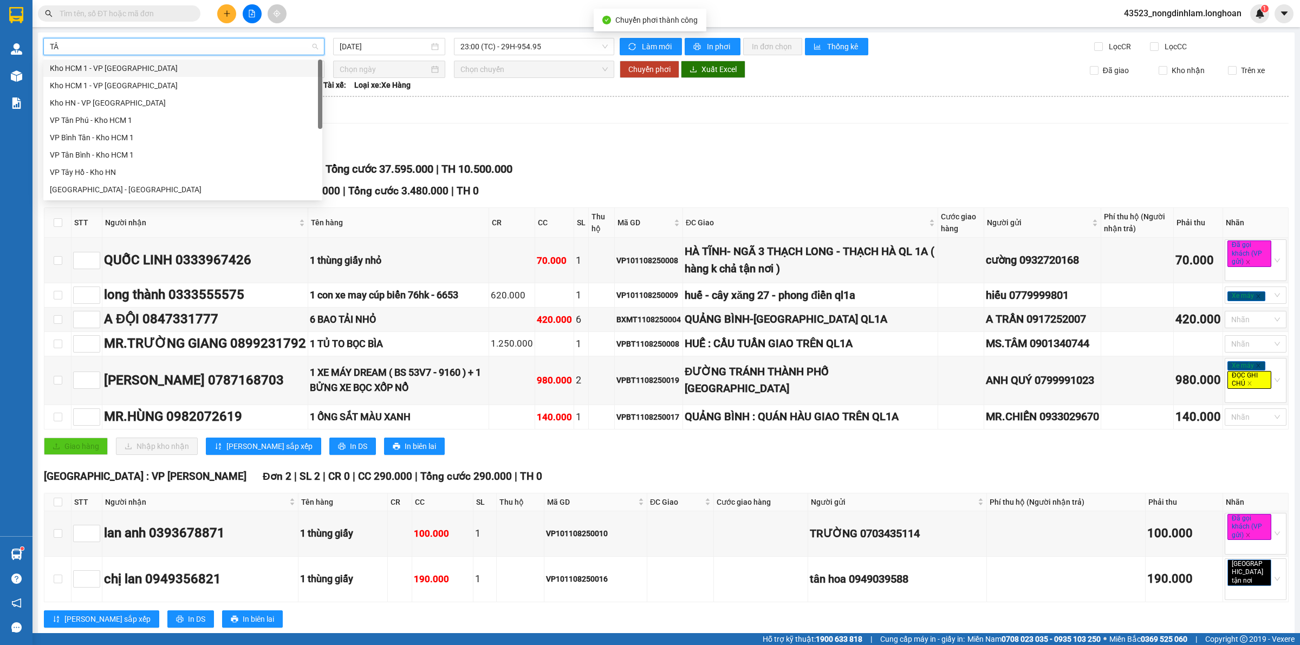
type input "TÂN"
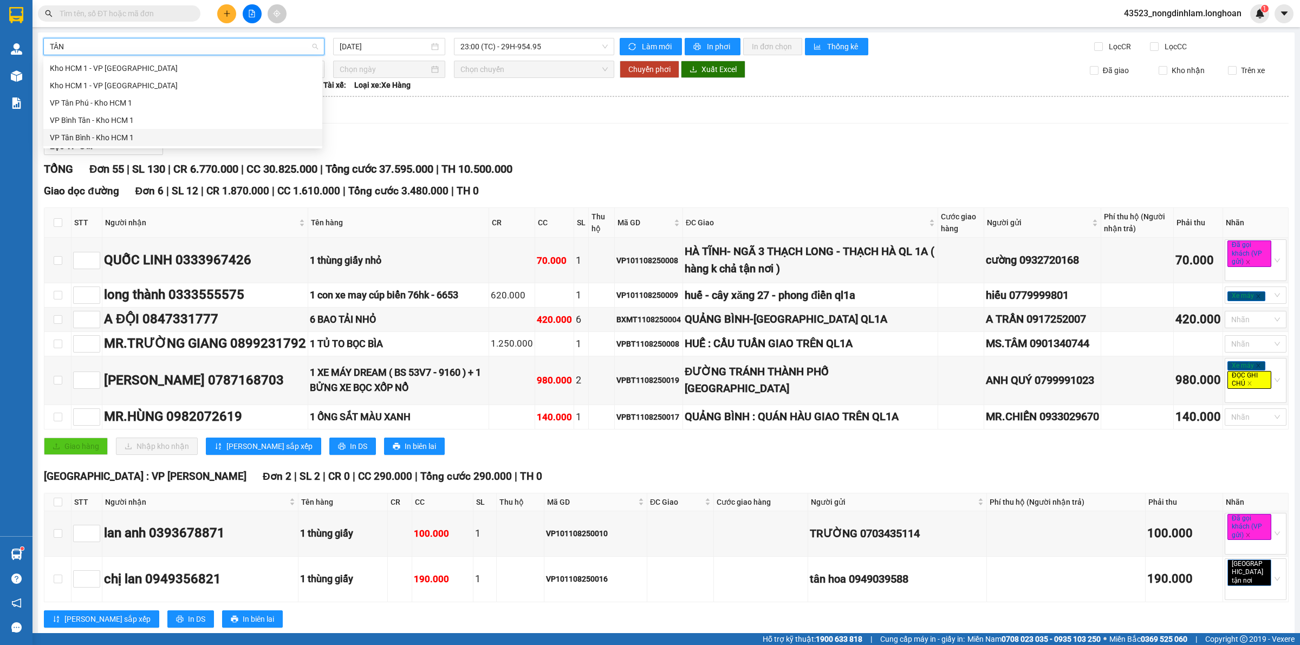
click at [111, 132] on div "VP Tân Bình - Kho HCM 1" at bounding box center [183, 138] width 266 height 12
type input "[DATE]"
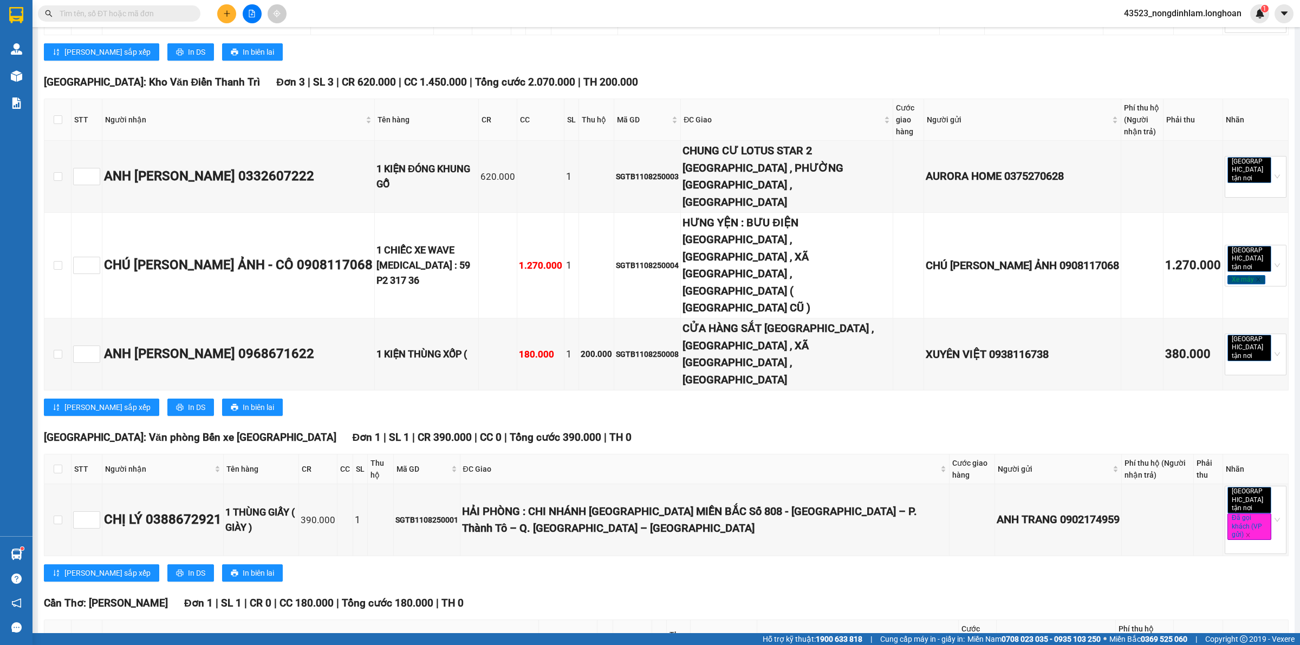
scroll to position [342, 0]
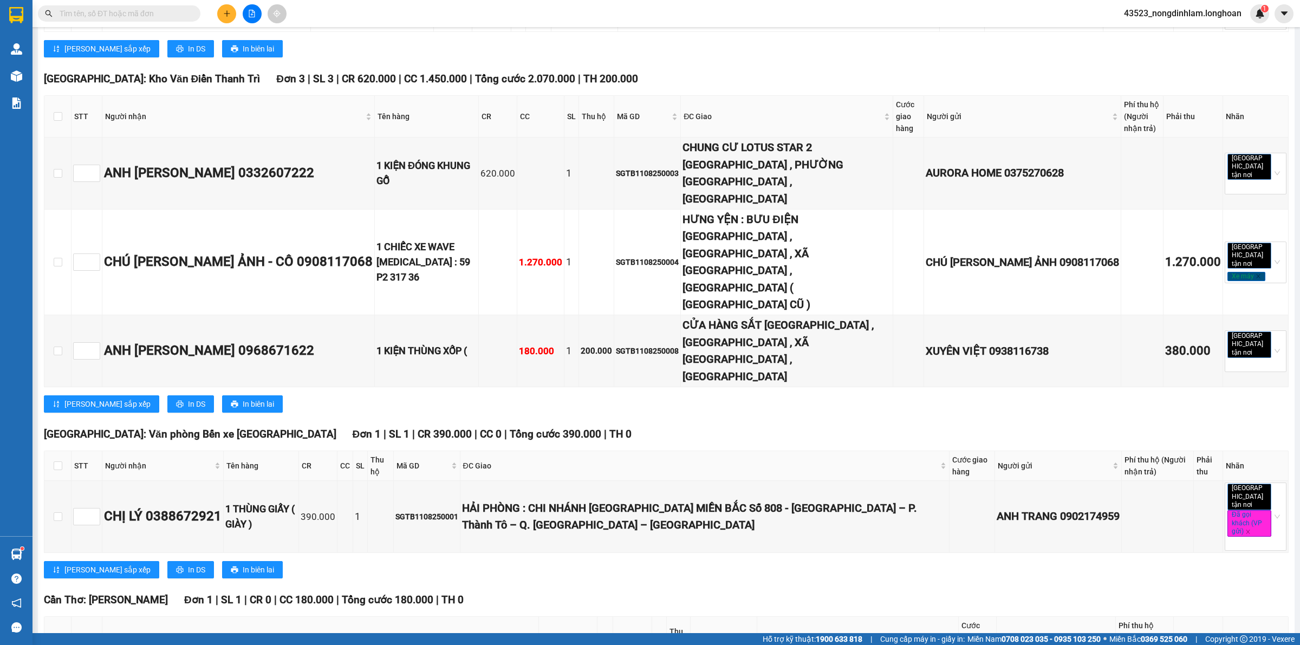
checkbox input "true"
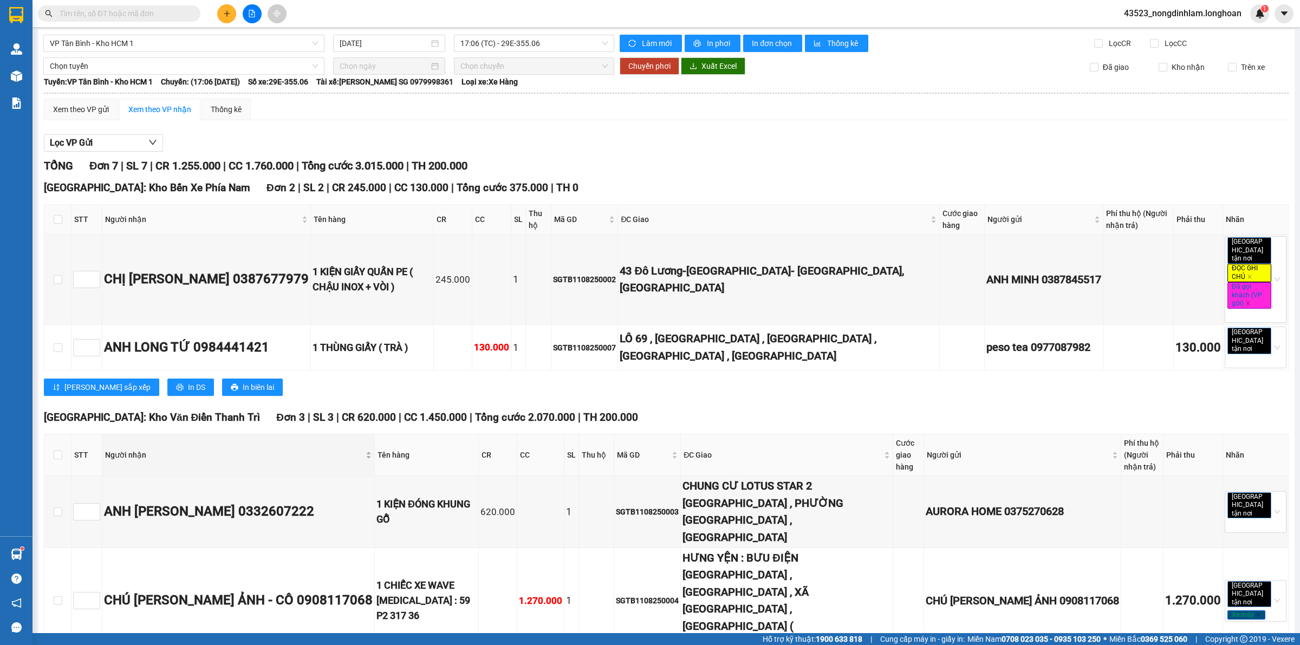
scroll to position [0, 0]
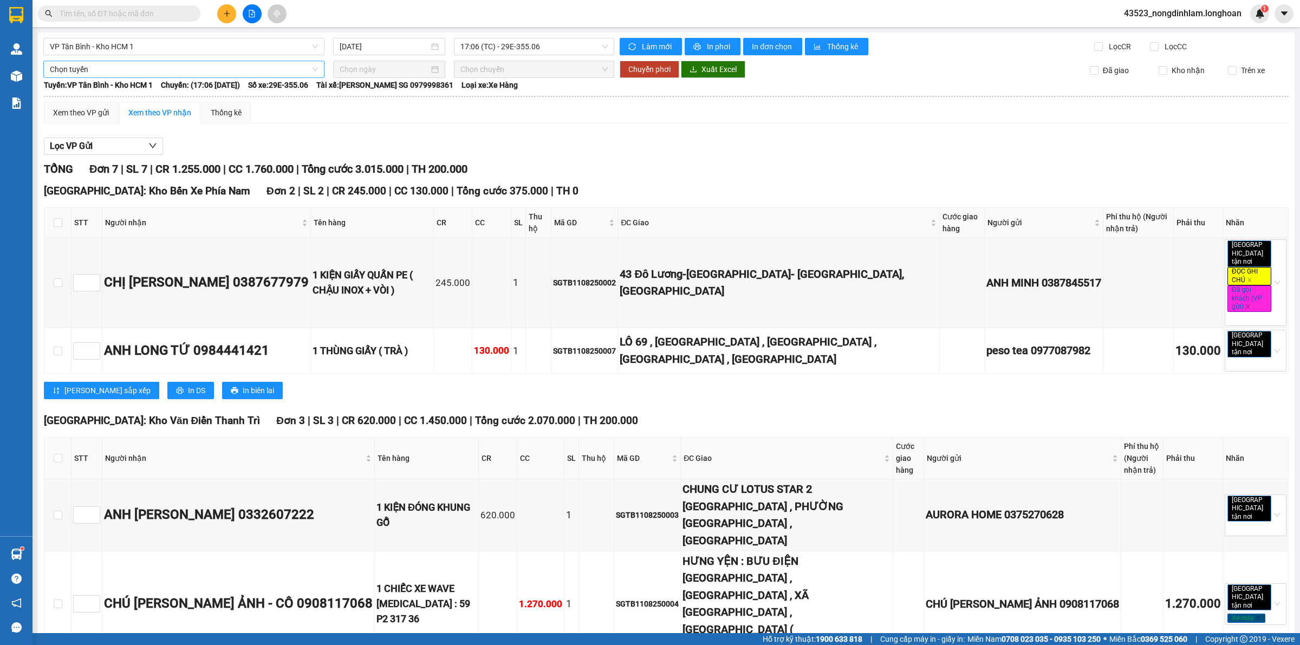
click at [141, 63] on span "Chọn tuyến" at bounding box center [184, 69] width 268 height 16
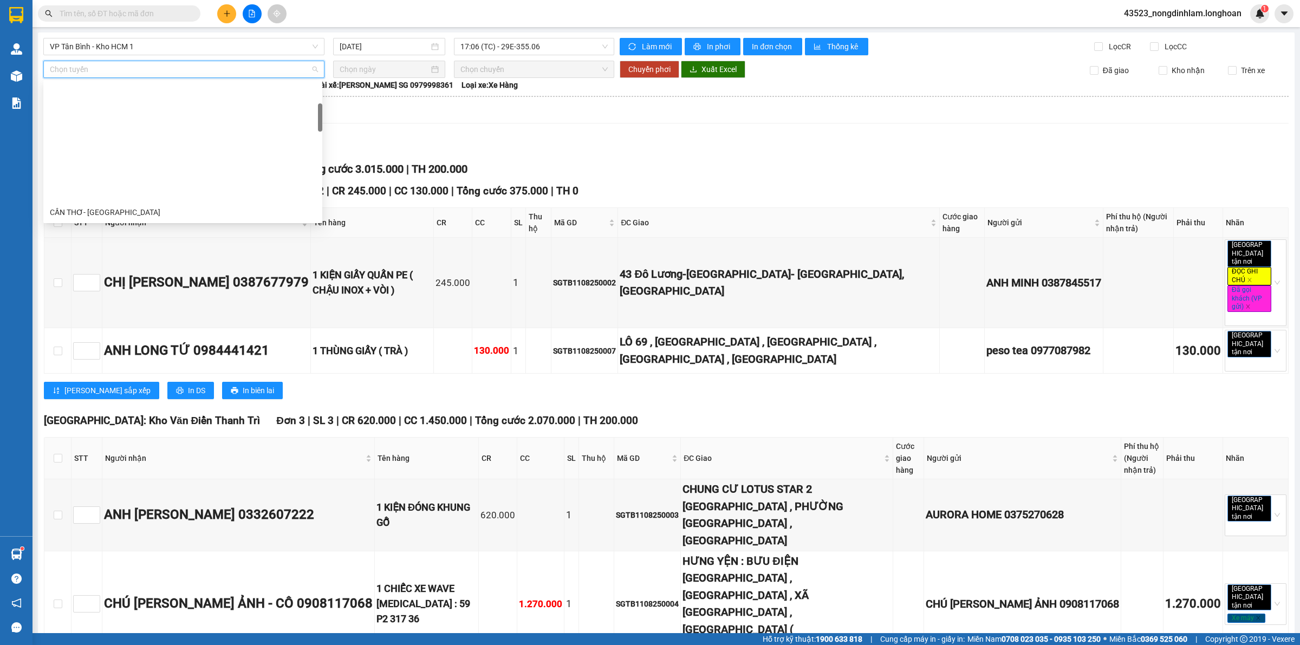
scroll to position [135, 0]
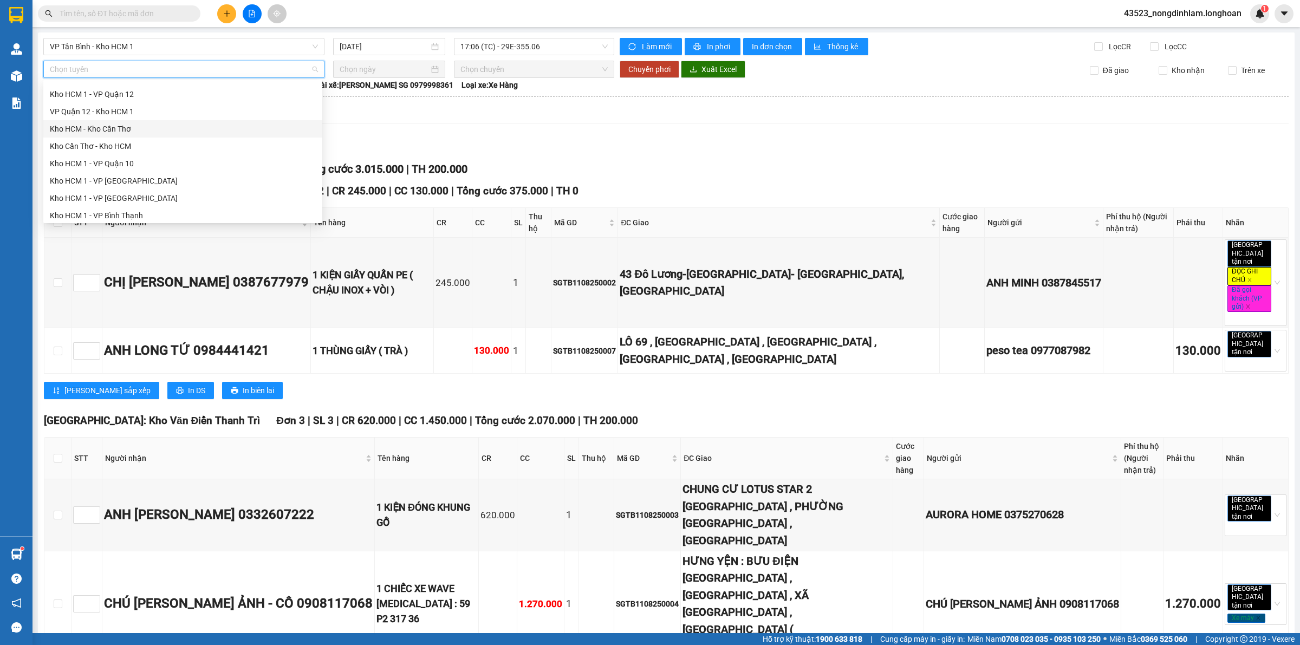
click at [134, 130] on div "Kho HCM - Kho Cần Thơ" at bounding box center [183, 129] width 266 height 12
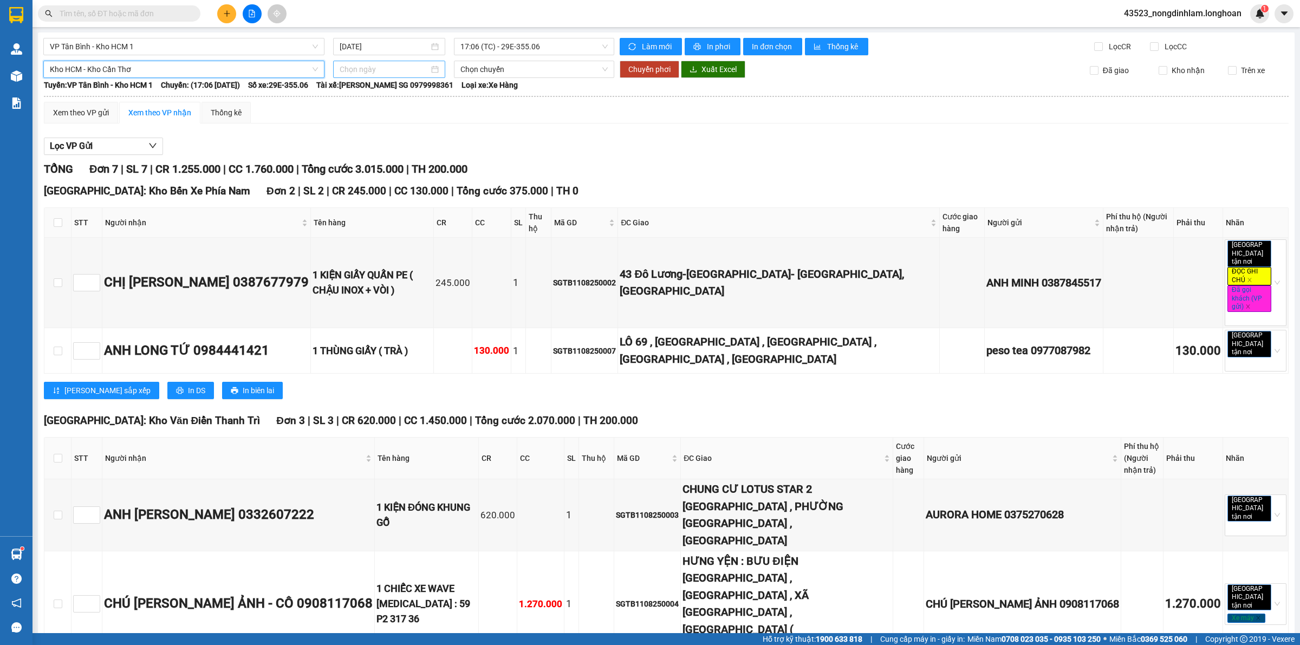
click at [367, 76] on div at bounding box center [389, 69] width 112 height 17
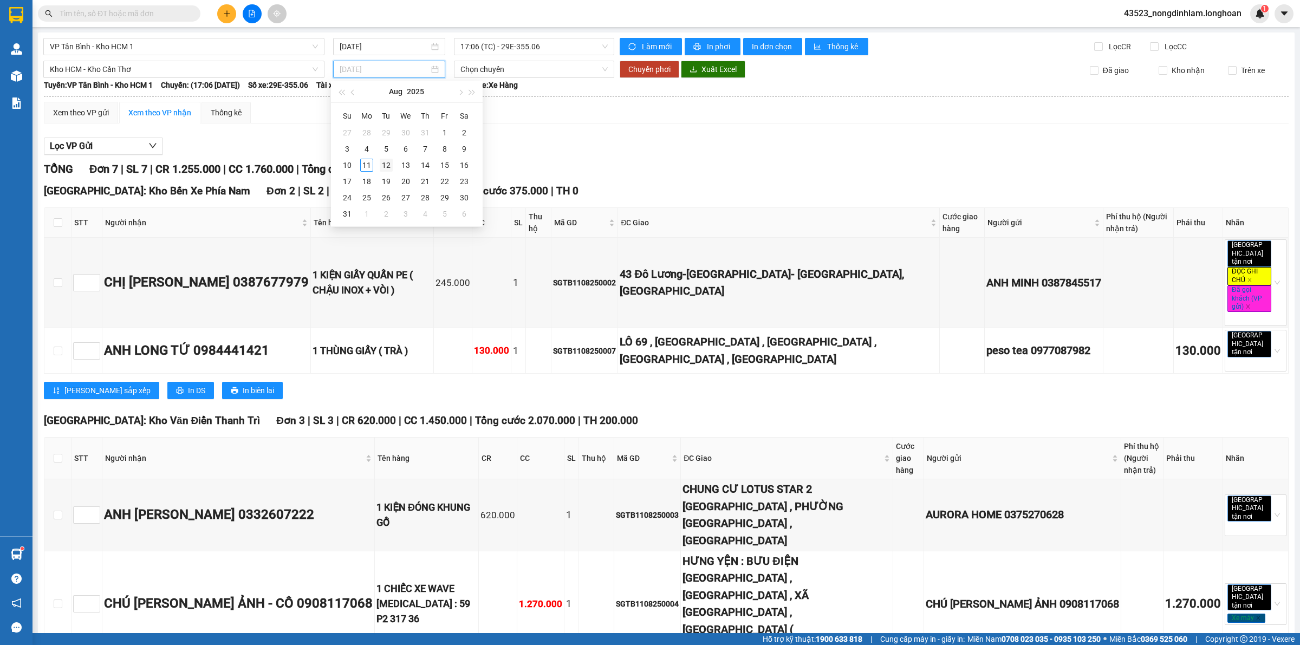
type input "12/08/2025"
drag, startPoint x: 385, startPoint y: 168, endPoint x: 401, endPoint y: 140, distance: 33.3
click at [385, 168] on div "12" at bounding box center [386, 165] width 13 height 13
type input "12/08/2025"
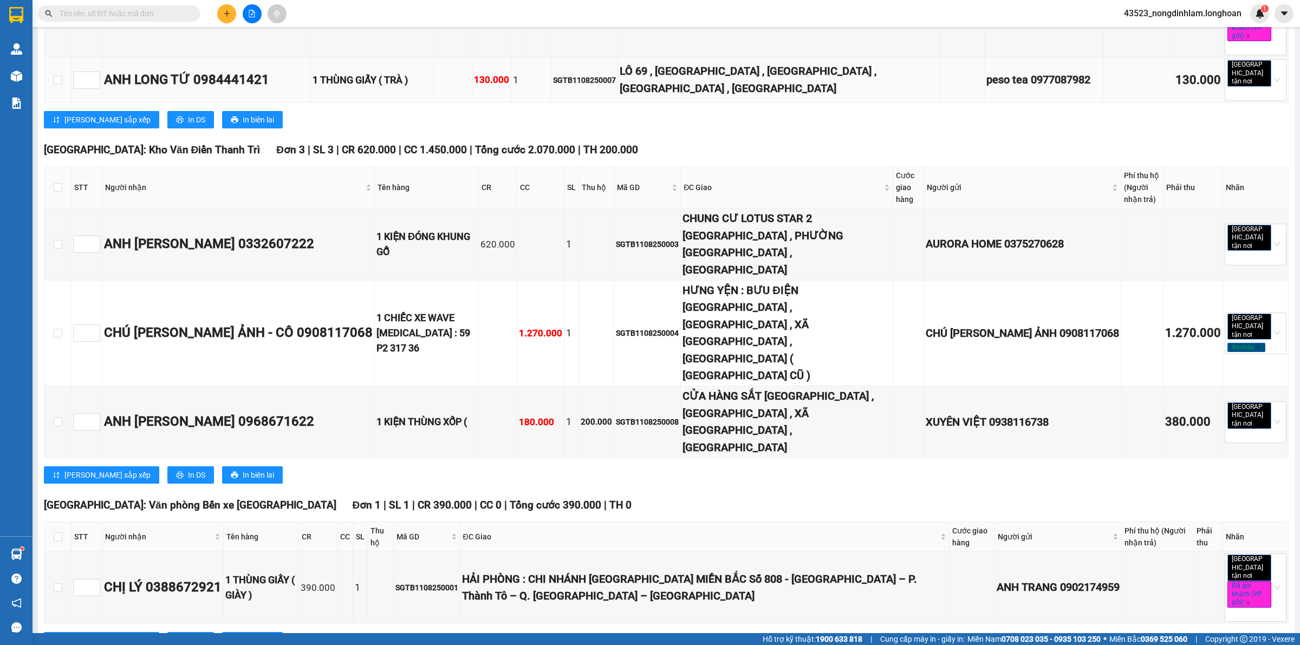
scroll to position [0, 0]
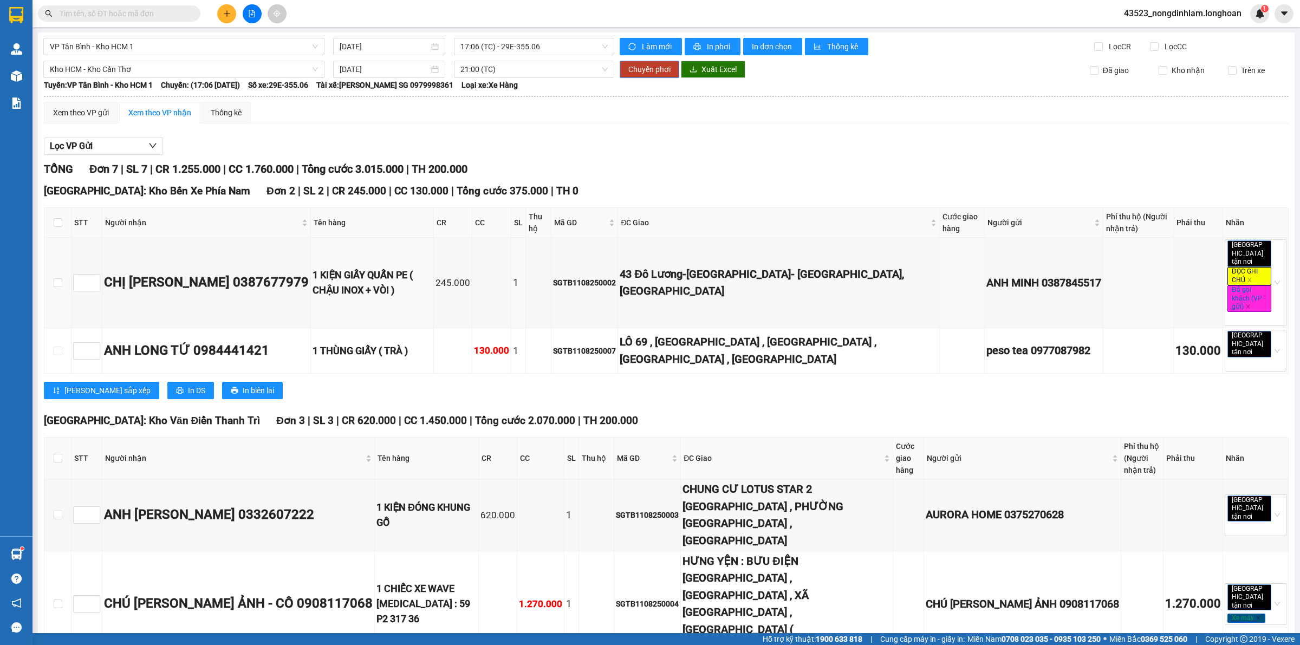
drag, startPoint x: 499, startPoint y: 239, endPoint x: 657, endPoint y: 69, distance: 232.2
click at [657, 69] on span "Chuyển phơi" at bounding box center [649, 69] width 42 height 12
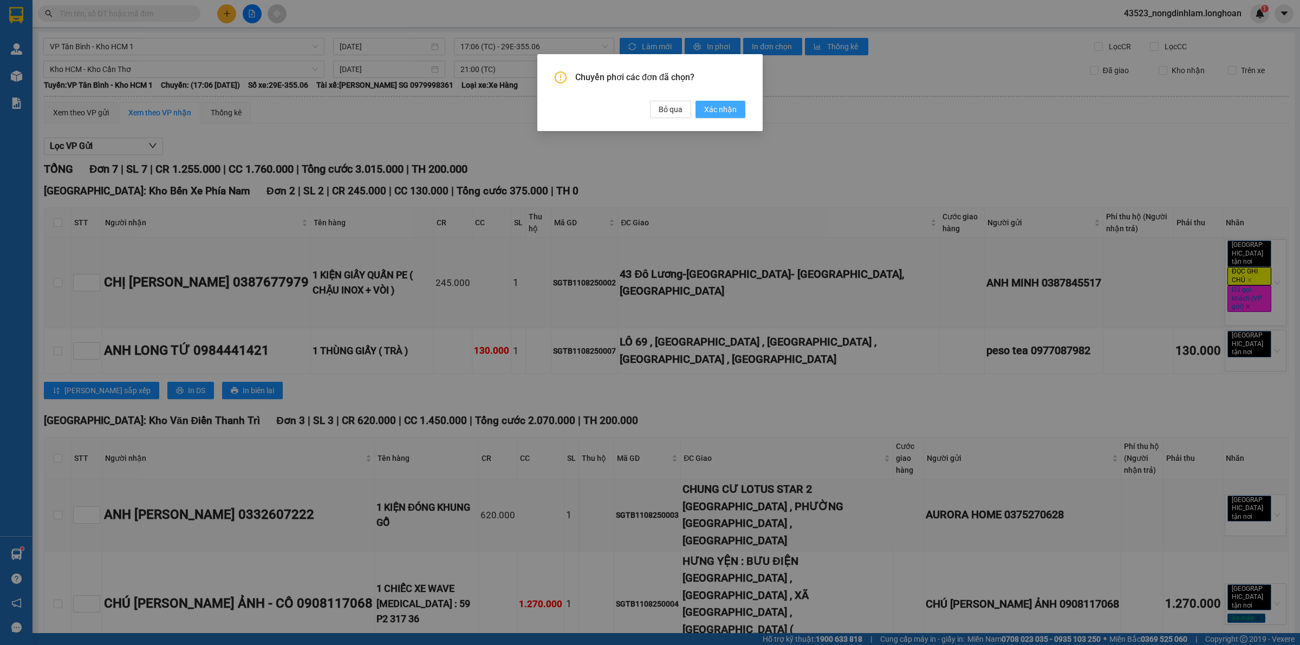
click at [710, 112] on span "Xác nhận" at bounding box center [720, 109] width 32 height 12
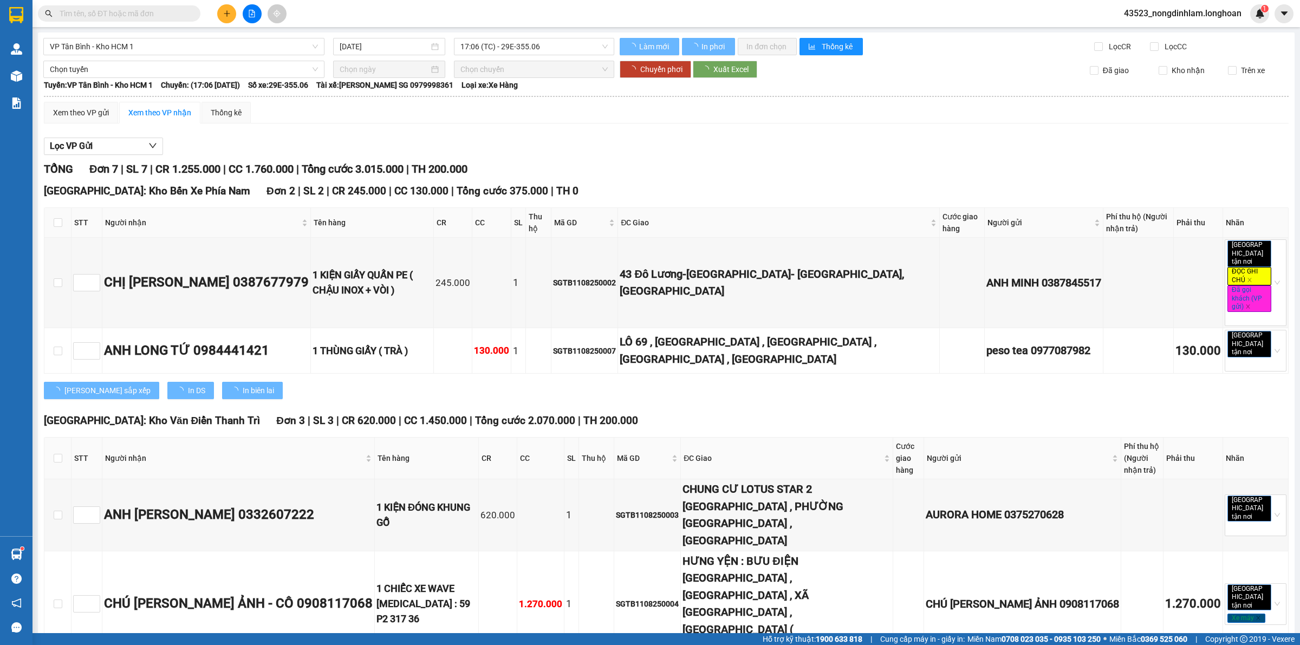
type input "12/08/2025"
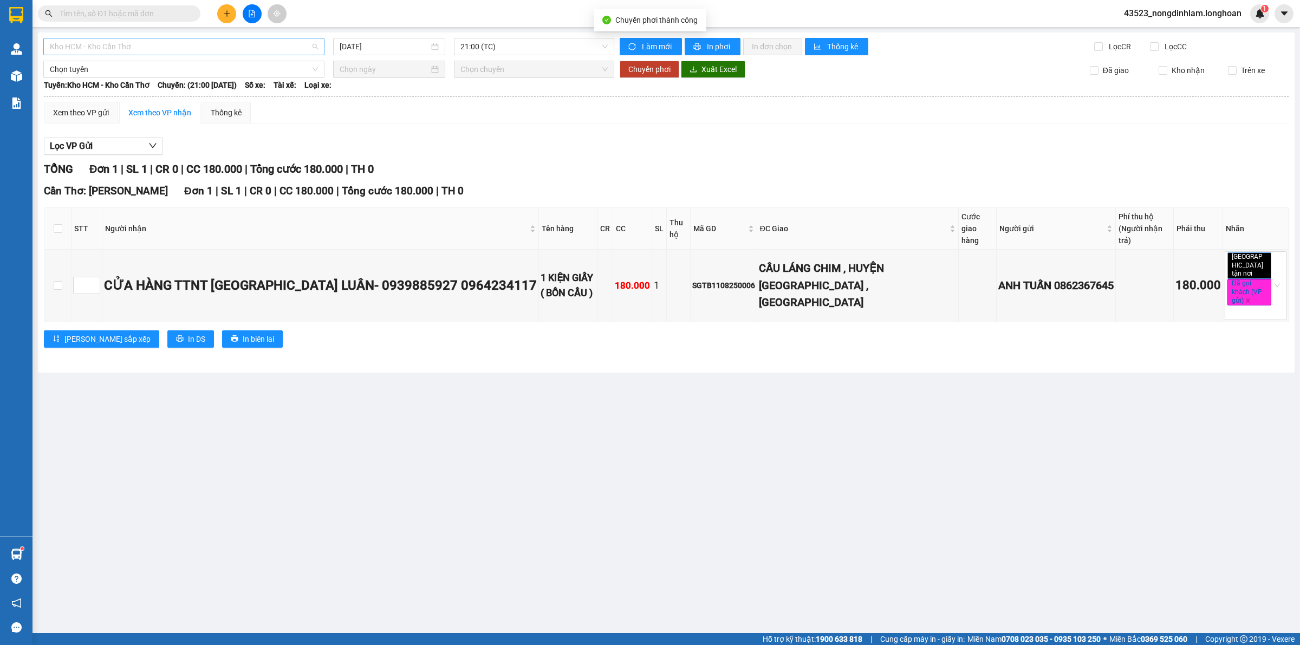
scroll to position [52, 0]
click at [155, 49] on span "Kho HCM - Kho Cần Thơ" at bounding box center [184, 46] width 268 height 16
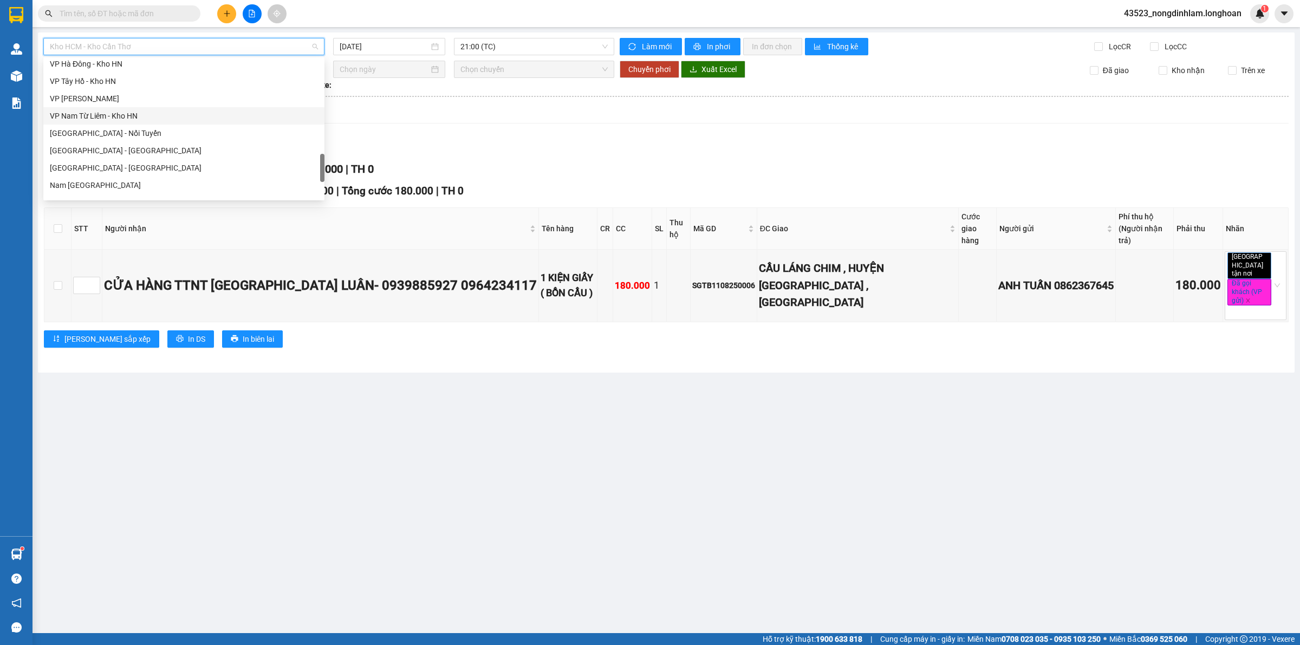
scroll to position [710, 0]
click at [117, 107] on div "Nam Trung Bắc QL1A" at bounding box center [184, 103] width 268 height 12
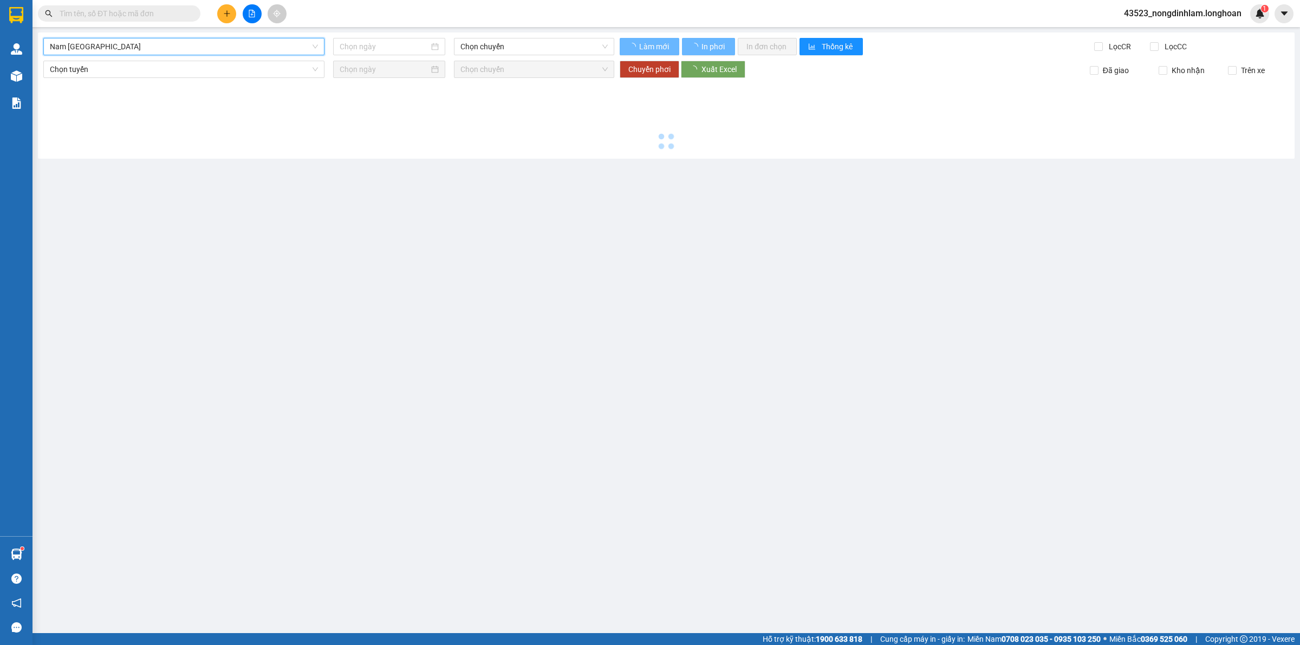
type input "11/08/2025"
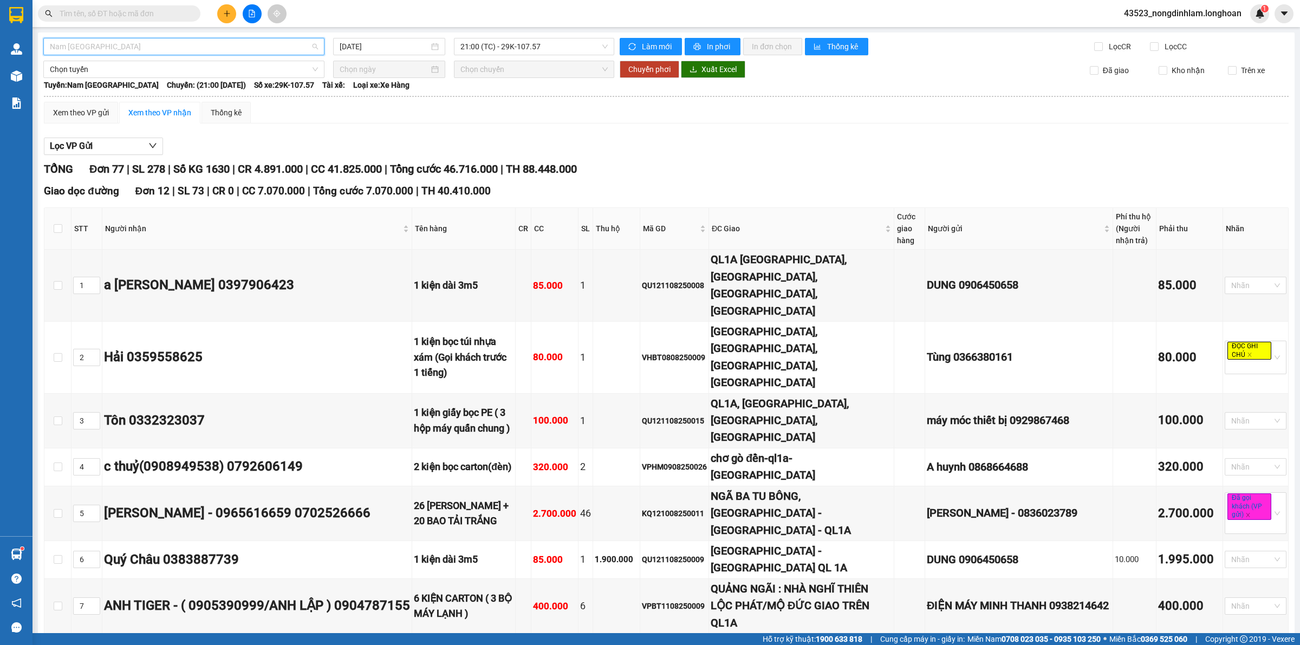
click at [232, 41] on span "Nam Trung Bắc QL1A" at bounding box center [184, 46] width 268 height 16
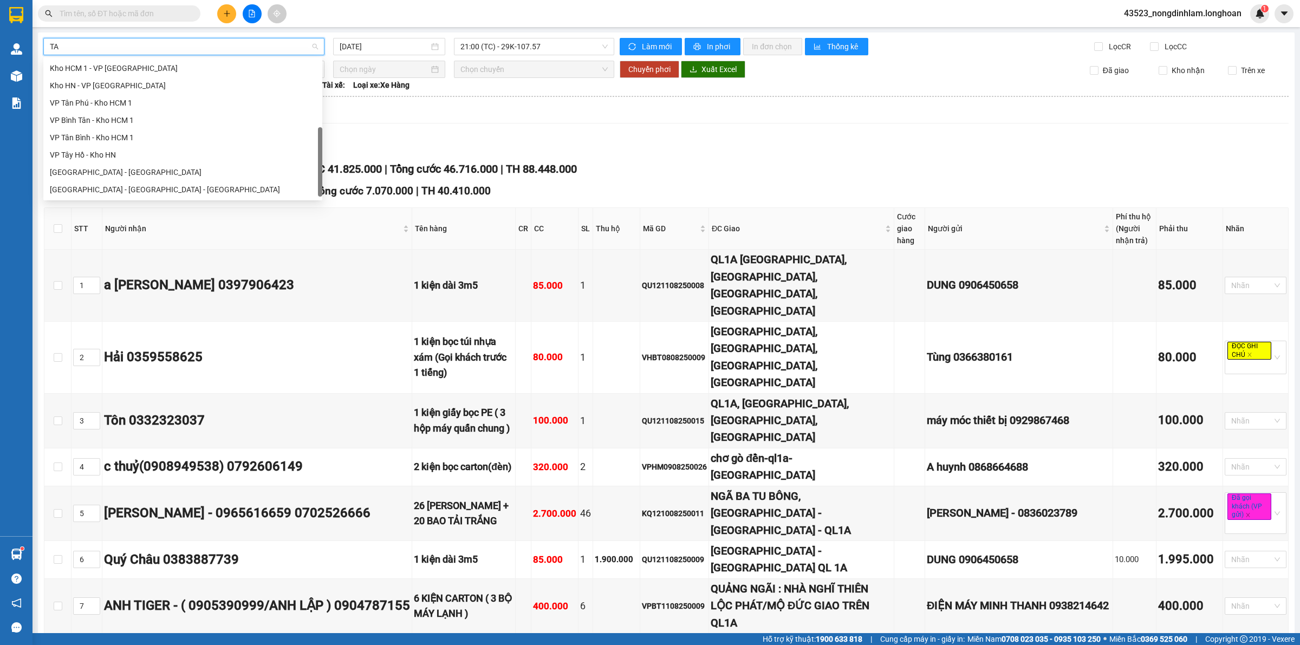
scroll to position [17, 0]
type input "TÂ"
click at [104, 142] on div "VP Tân Bình - Kho HCM 1" at bounding box center [183, 138] width 266 height 12
type input "11/08/2025"
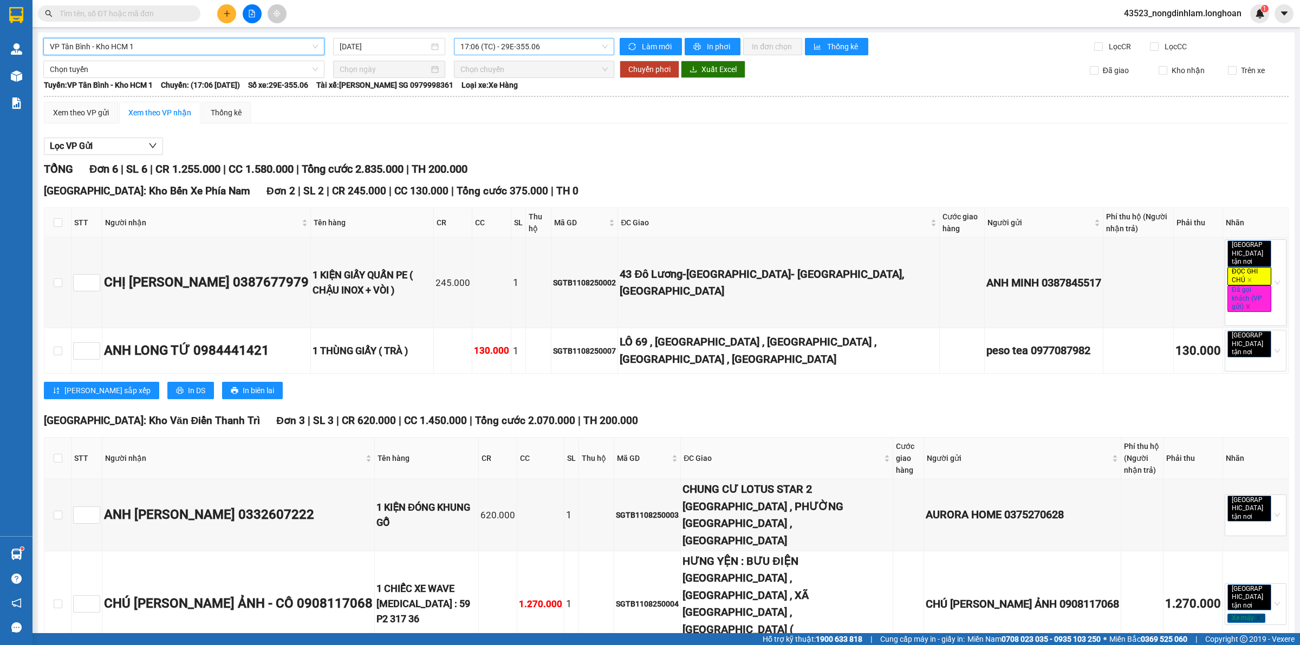
click at [516, 49] on span "17:06 (TC) - 29E-355.06" at bounding box center [533, 46] width 147 height 16
click at [229, 73] on span "Chọn tuyến" at bounding box center [184, 69] width 268 height 16
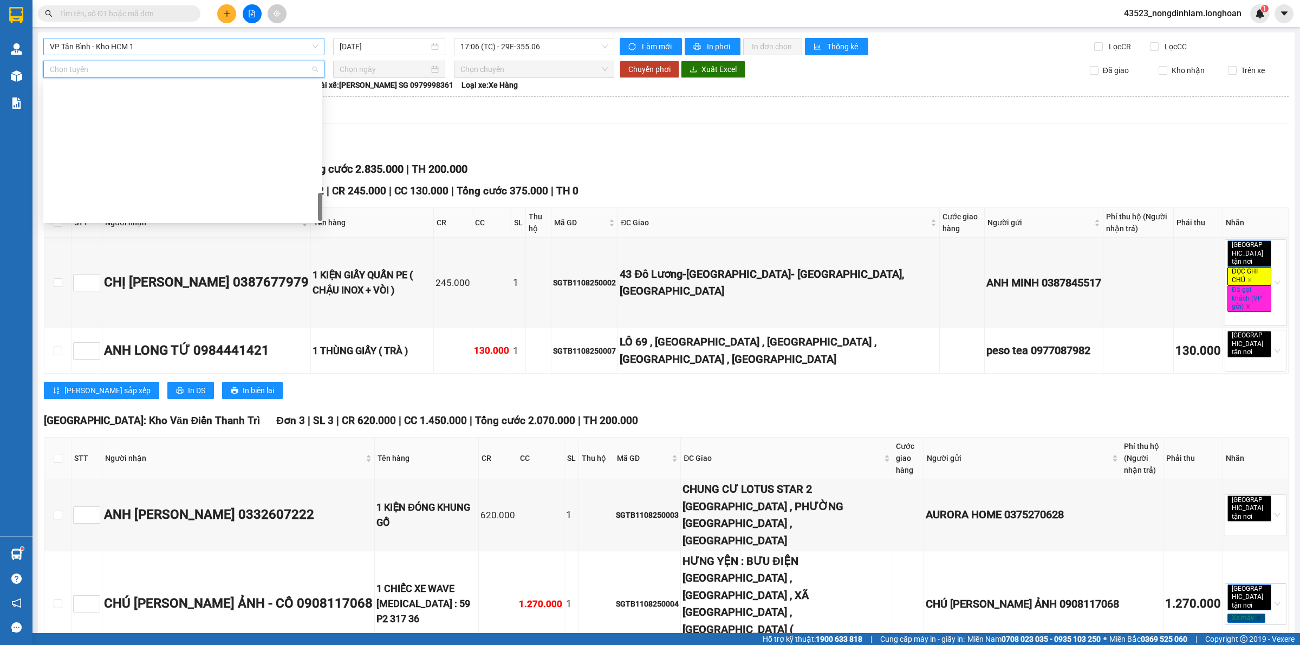
scroll to position [710, 0]
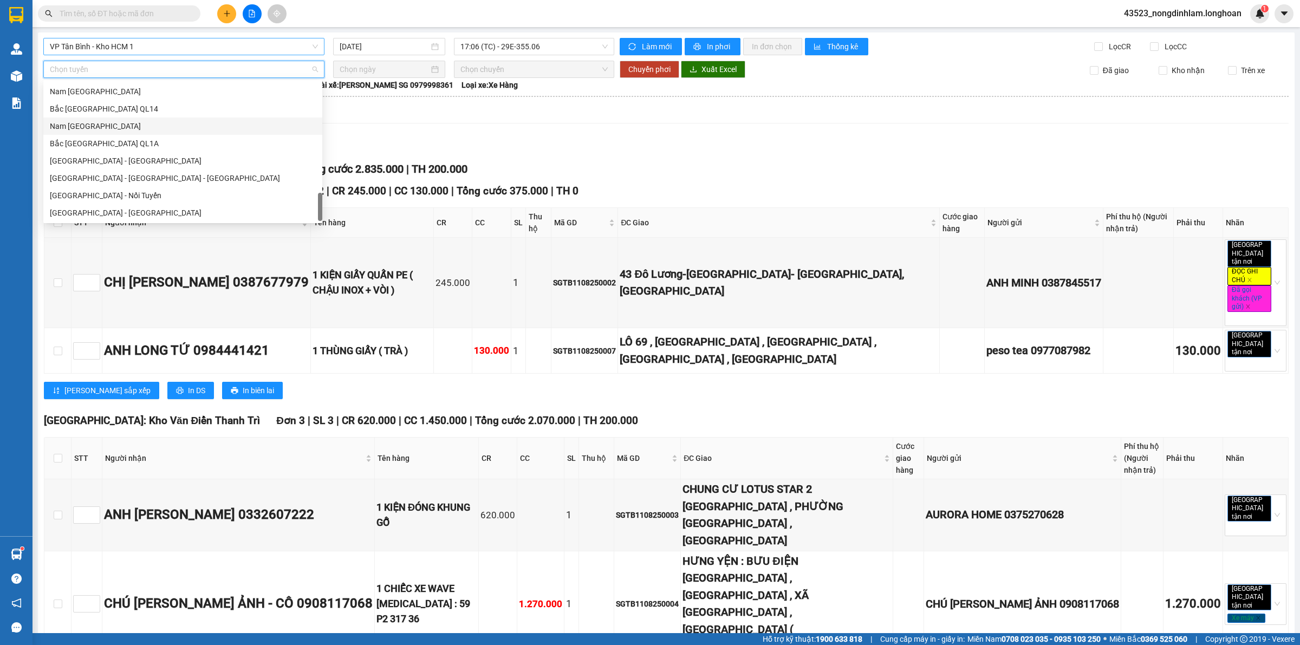
click at [114, 130] on div "Nam Trung Bắc QL1A" at bounding box center [183, 126] width 266 height 12
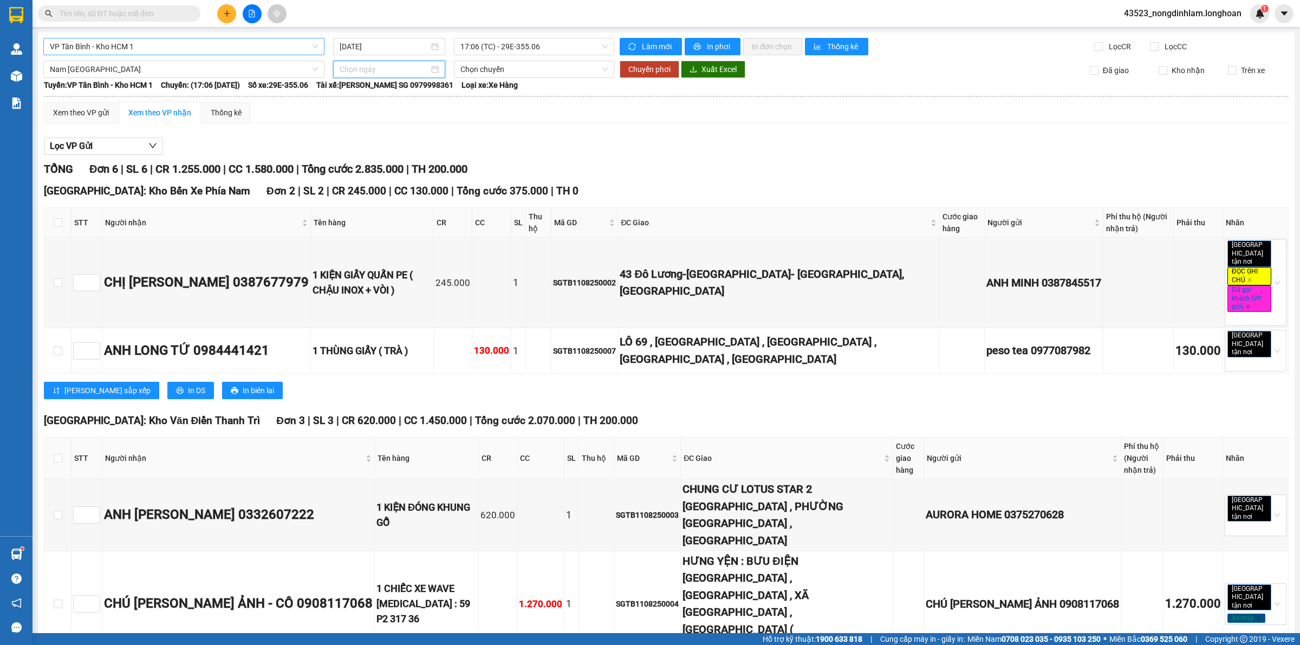
click at [413, 74] on input at bounding box center [384, 69] width 89 height 12
type input "11/08/2025"
click at [370, 166] on div "11" at bounding box center [366, 165] width 13 height 13
type input "11/08/2025"
click at [489, 74] on span "21:00 (TC) - 29K-107.57" at bounding box center [533, 69] width 147 height 16
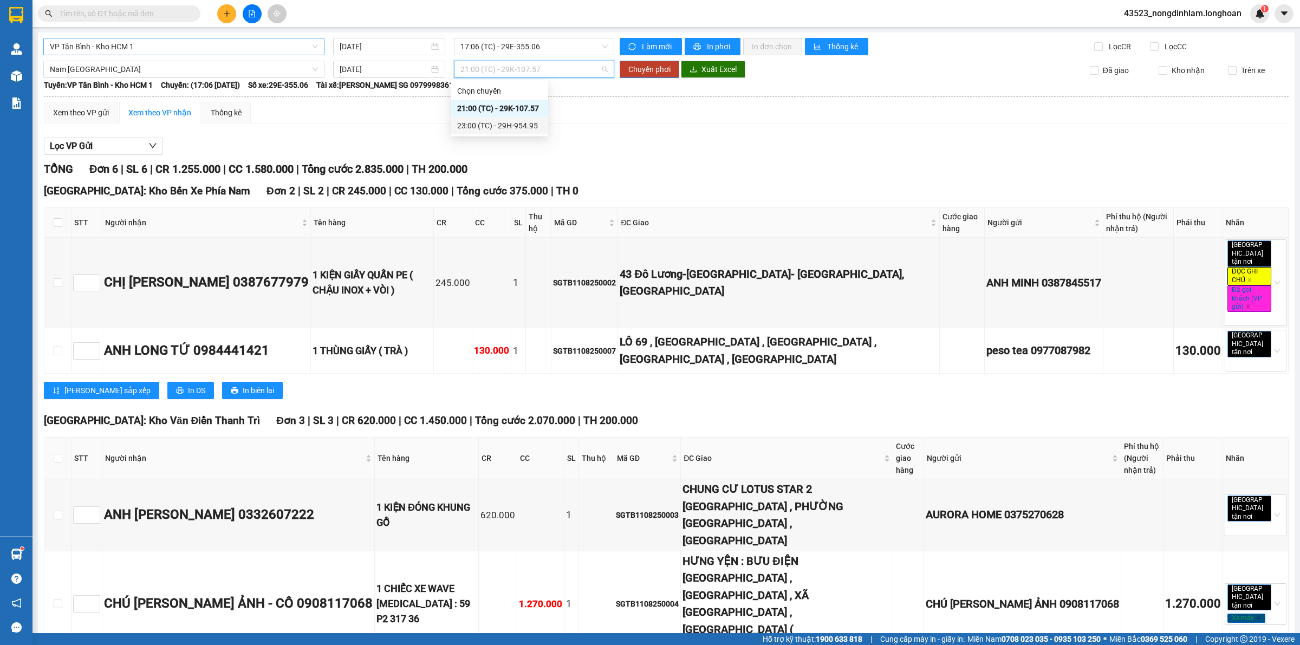
click at [500, 126] on div "23:00 (TC) - 29H-954.95" at bounding box center [499, 126] width 84 height 12
click at [648, 73] on span "Chuyển phơi" at bounding box center [649, 69] width 42 height 12
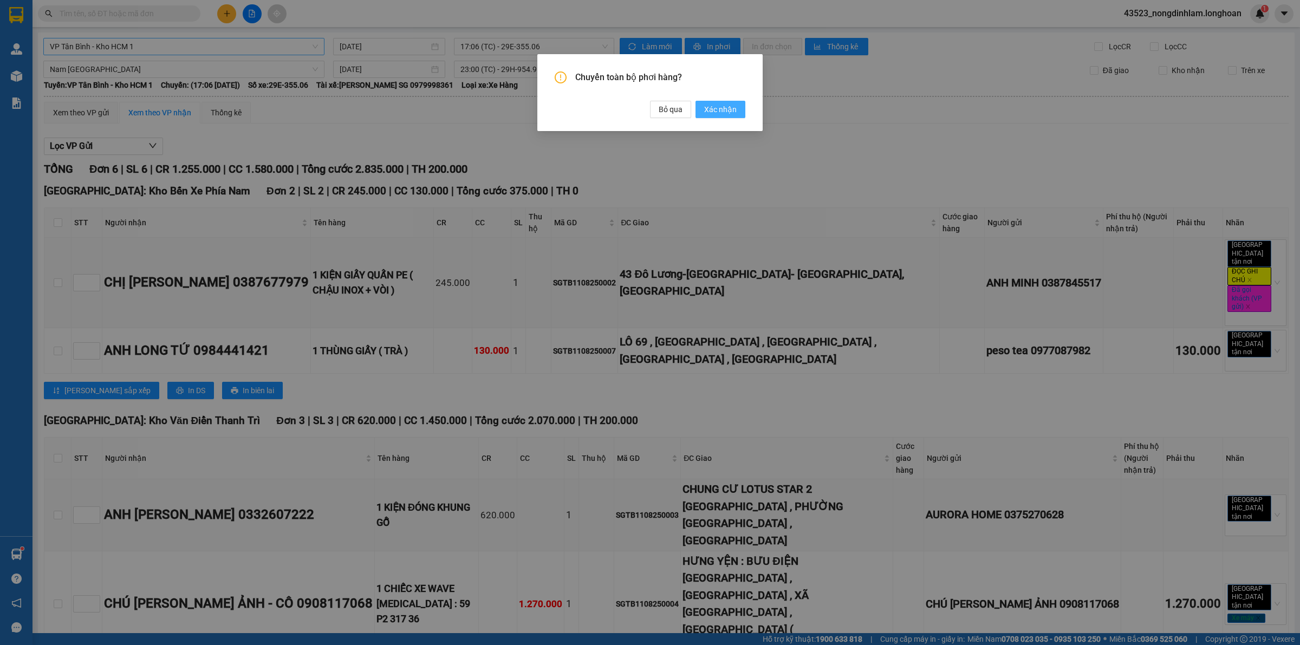
click at [714, 109] on span "Xác nhận" at bounding box center [720, 109] width 32 height 12
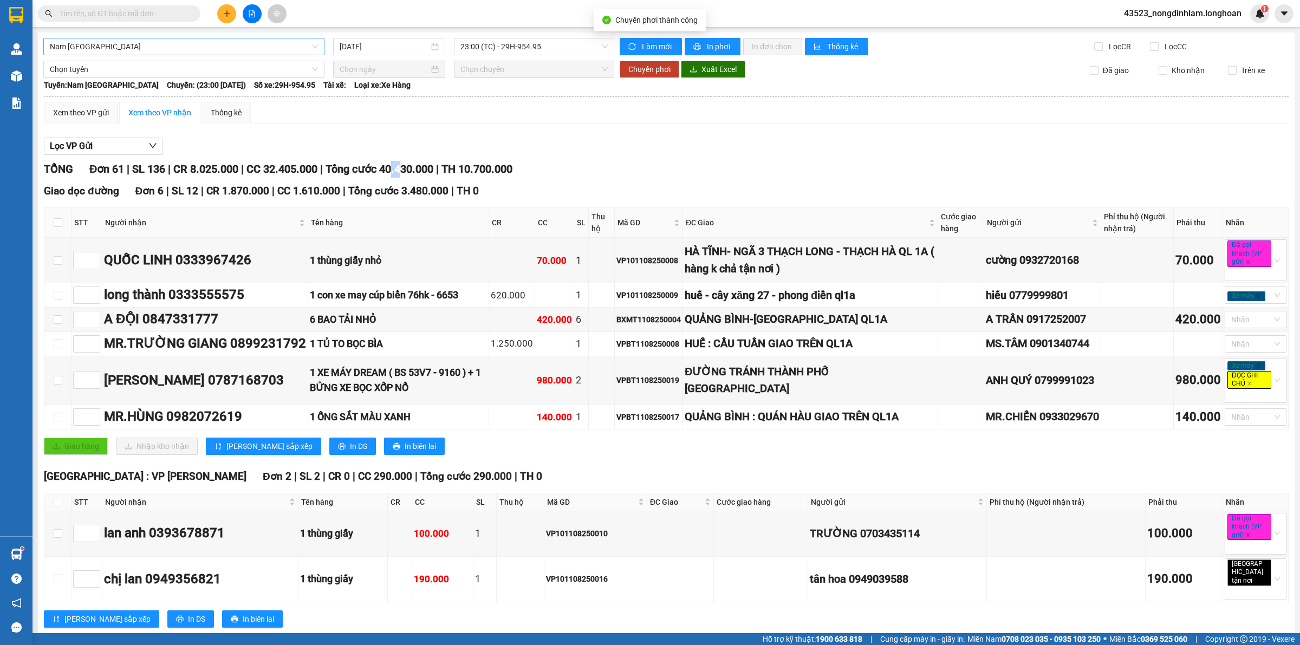
drag, startPoint x: 415, startPoint y: 172, endPoint x: 405, endPoint y: 172, distance: 9.7
click at [405, 172] on span "Tổng cước 40.430.000" at bounding box center [379, 168] width 108 height 13
click at [402, 172] on span "Tổng cước 40.430.000" at bounding box center [379, 168] width 108 height 13
click at [403, 173] on span "Tổng cước 40.430.000" at bounding box center [379, 168] width 108 height 13
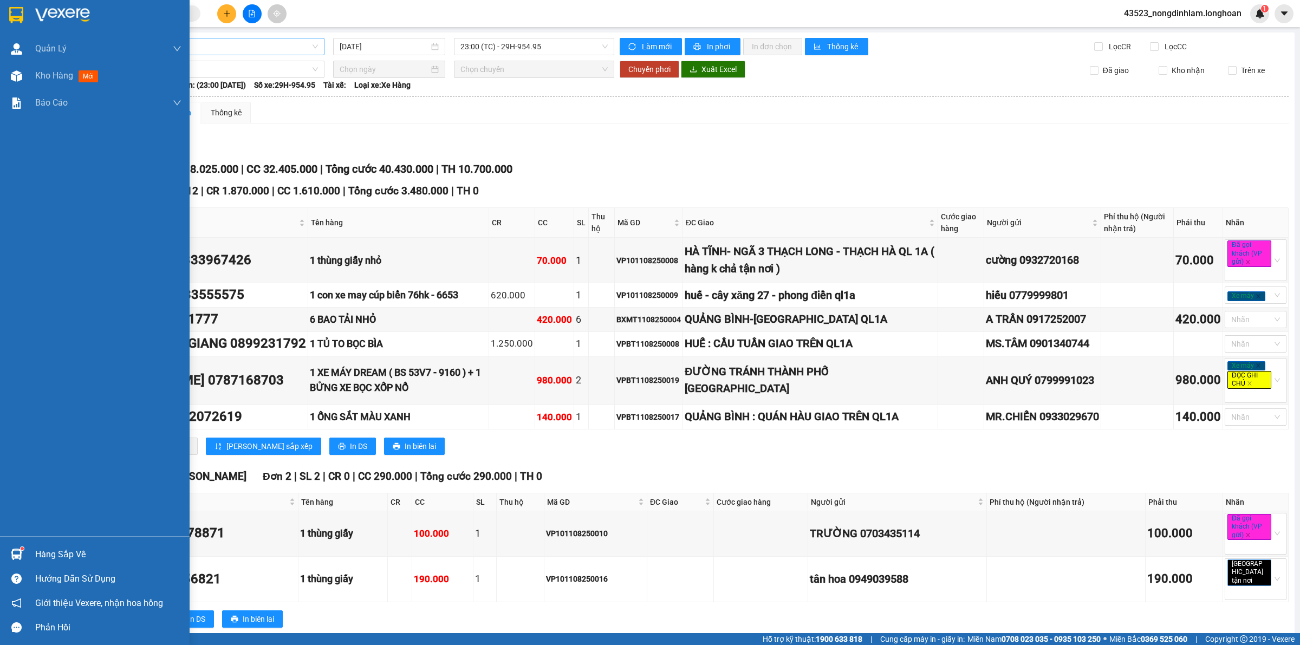
click at [31, 14] on div at bounding box center [95, 17] width 190 height 35
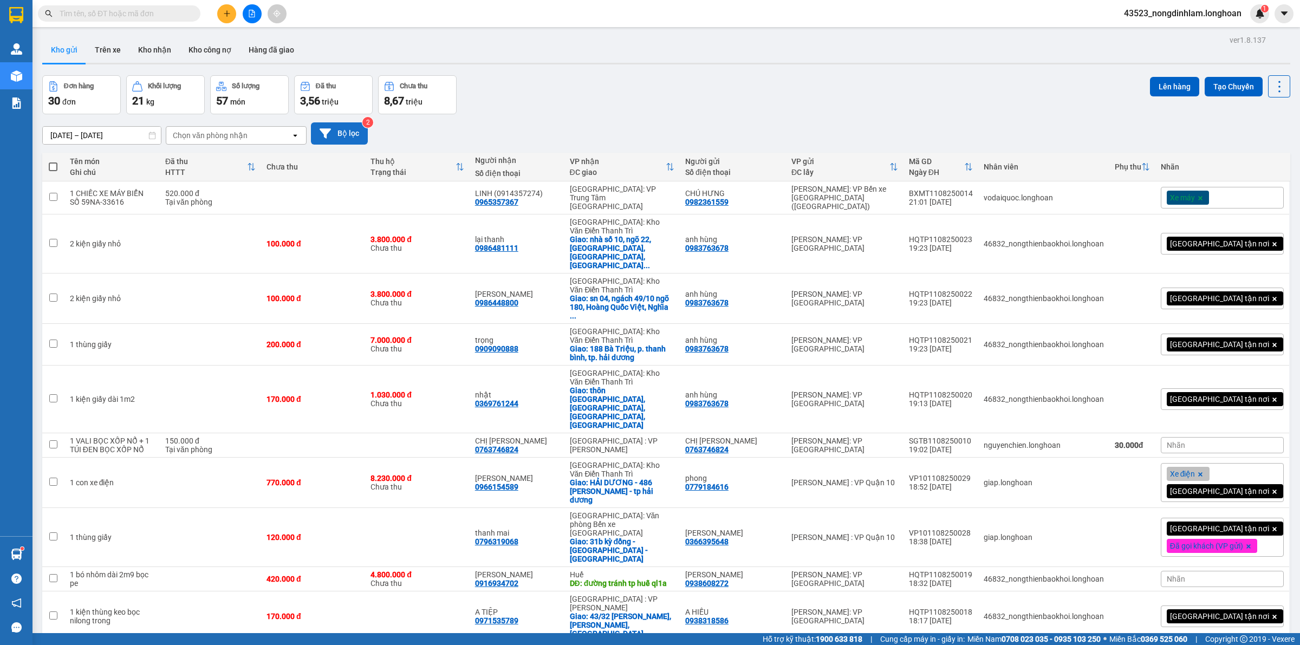
click at [348, 139] on button "Bộ lọc" at bounding box center [339, 133] width 57 height 22
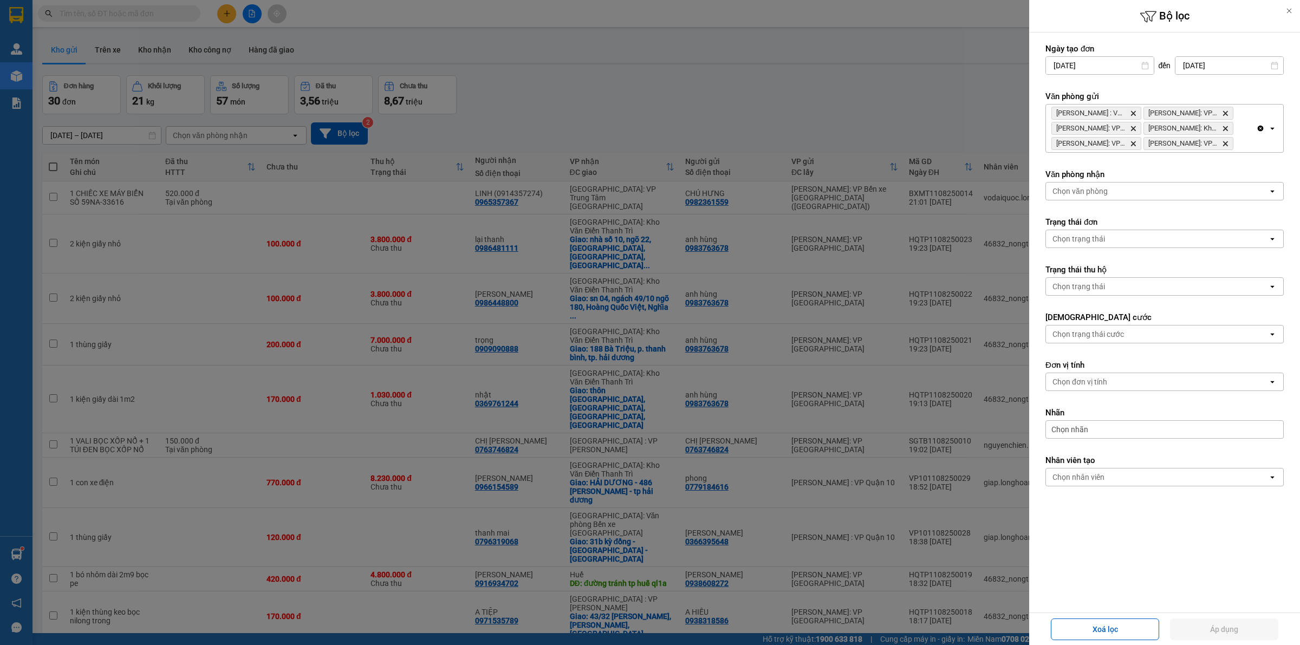
click at [1227, 114] on icon "Delete" at bounding box center [1225, 113] width 6 height 6
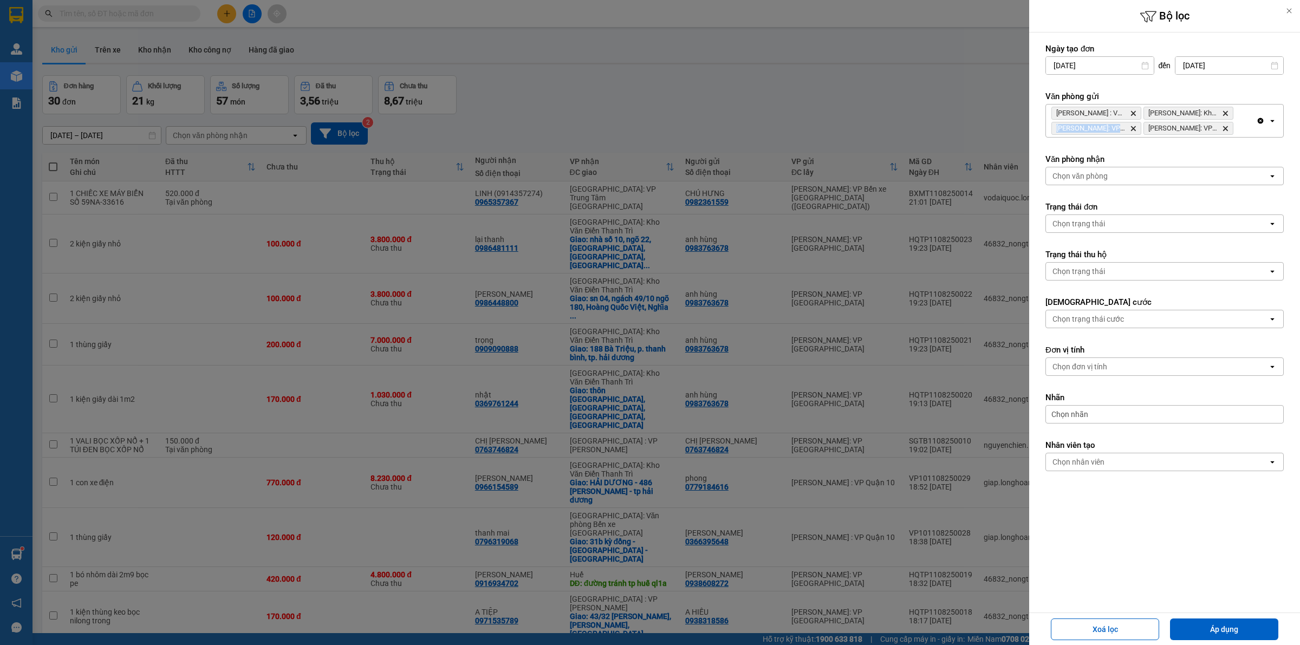
click at [1227, 114] on icon "Delete" at bounding box center [1225, 113] width 6 height 6
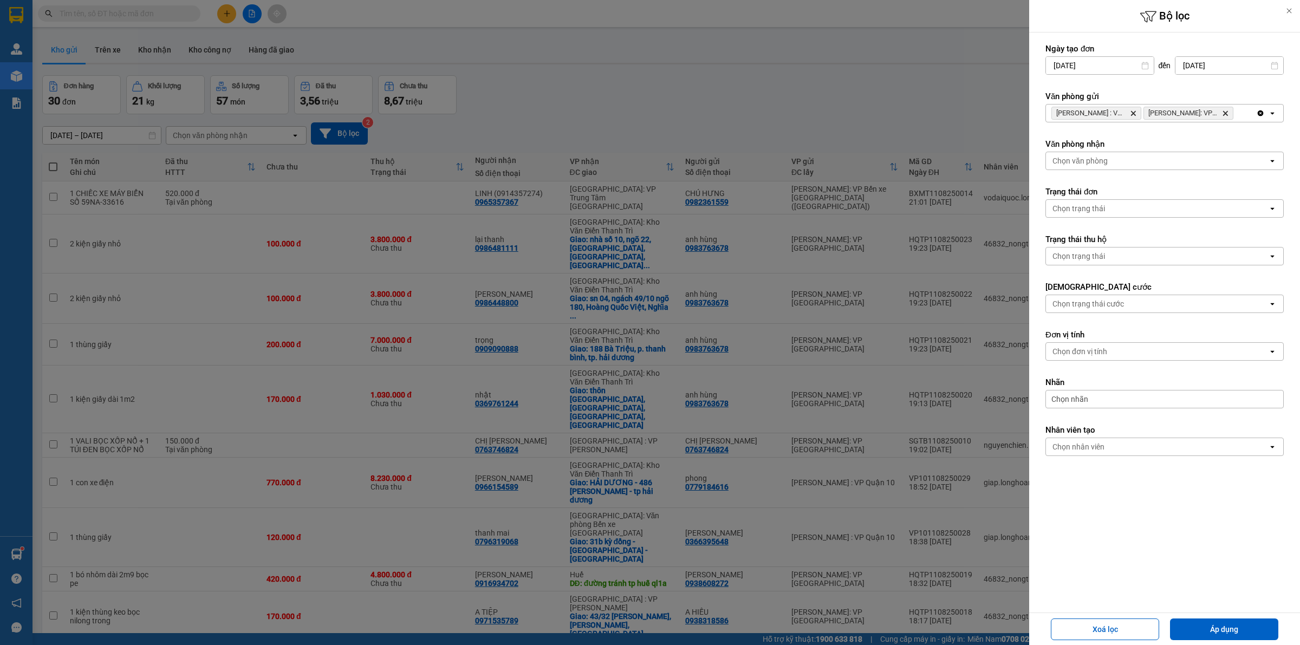
click at [1227, 114] on icon "Delete" at bounding box center [1225, 113] width 6 height 6
click at [1137, 114] on span "Hồ Chí Minh : VP Quận 10 Delete" at bounding box center [1096, 113] width 90 height 13
click at [1135, 114] on icon "Delete" at bounding box center [1133, 113] width 6 height 6
click at [1135, 114] on div "Chọn văn phòng" at bounding box center [1157, 113] width 222 height 17
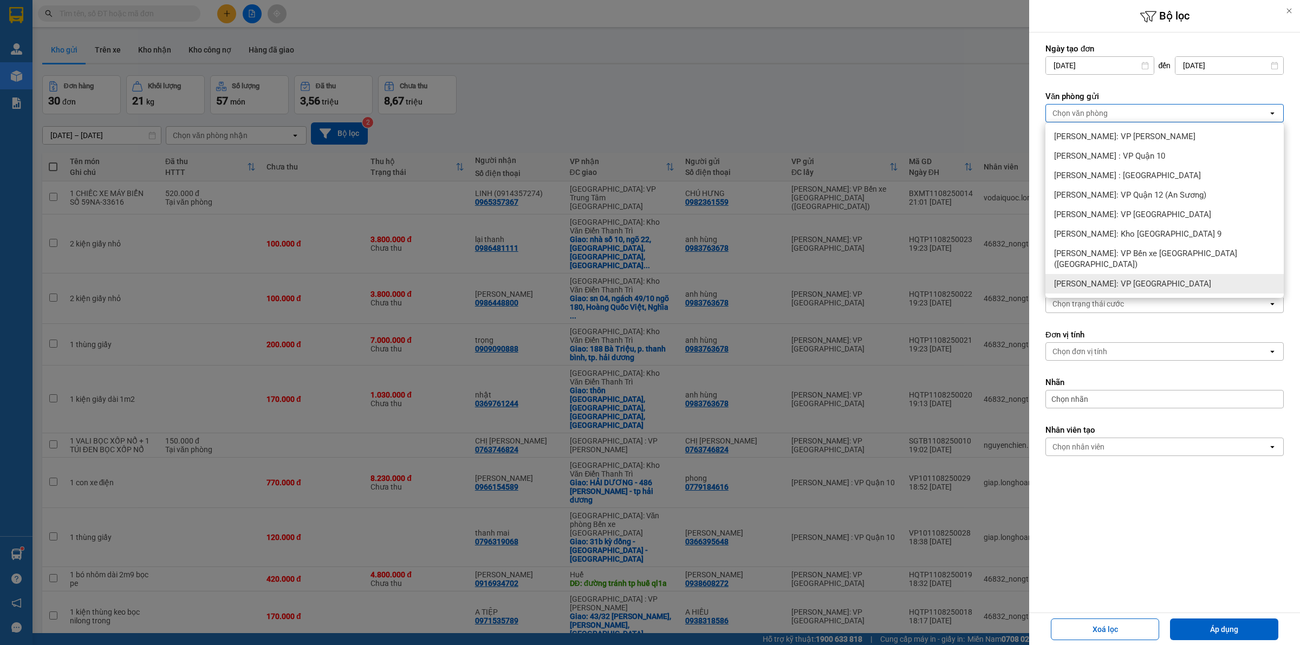
click at [1143, 278] on span "Hồ Chí Minh: VP Quận Tân Bình" at bounding box center [1132, 283] width 157 height 11
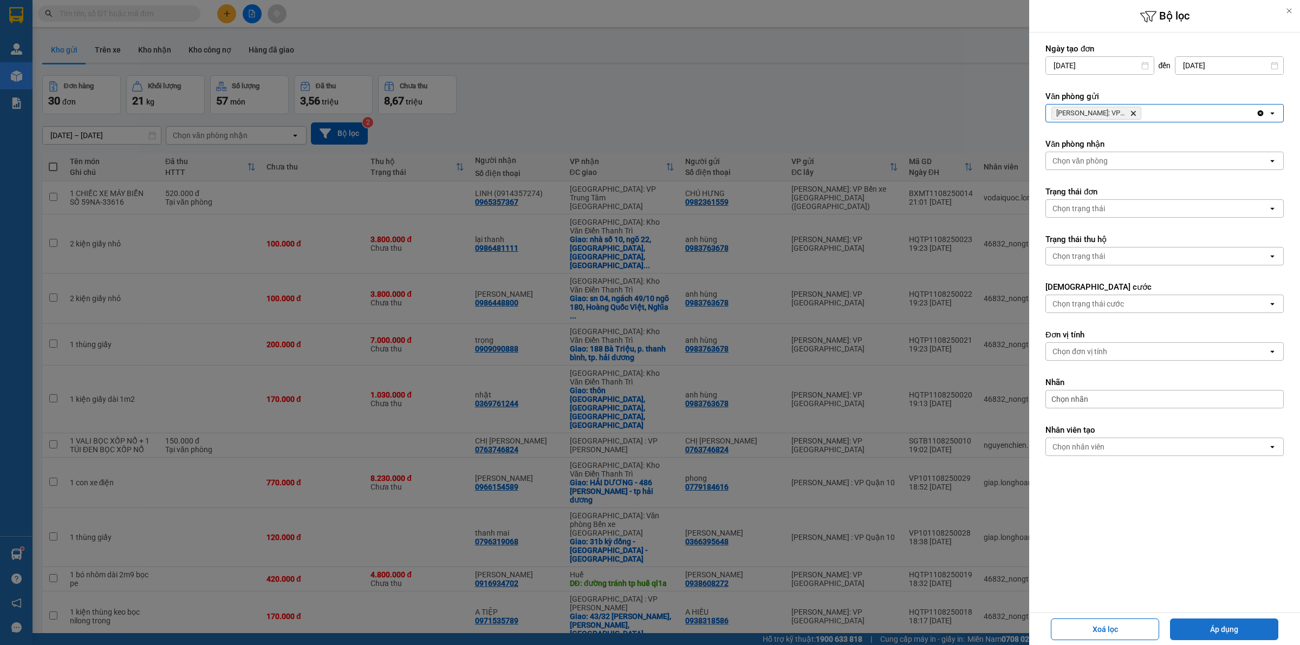
click at [1219, 631] on button "Áp dụng" at bounding box center [1224, 629] width 108 height 22
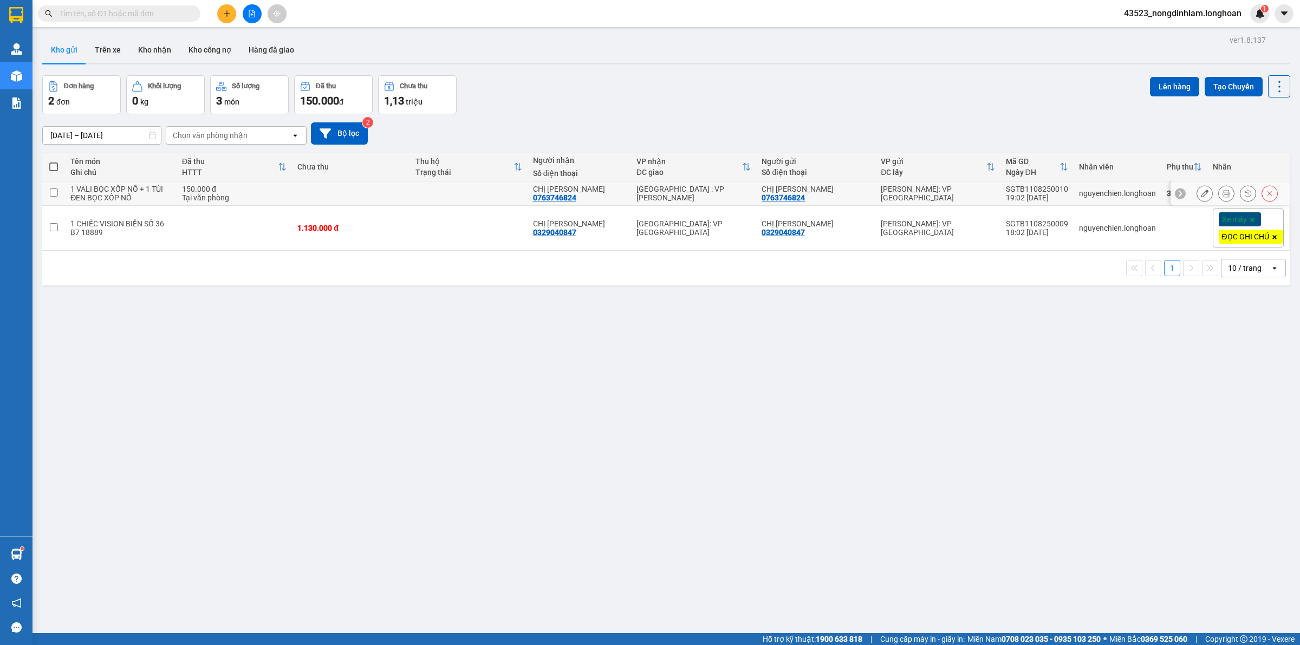
click at [61, 193] on td at bounding box center [53, 193] width 23 height 24
checkbox input "true"
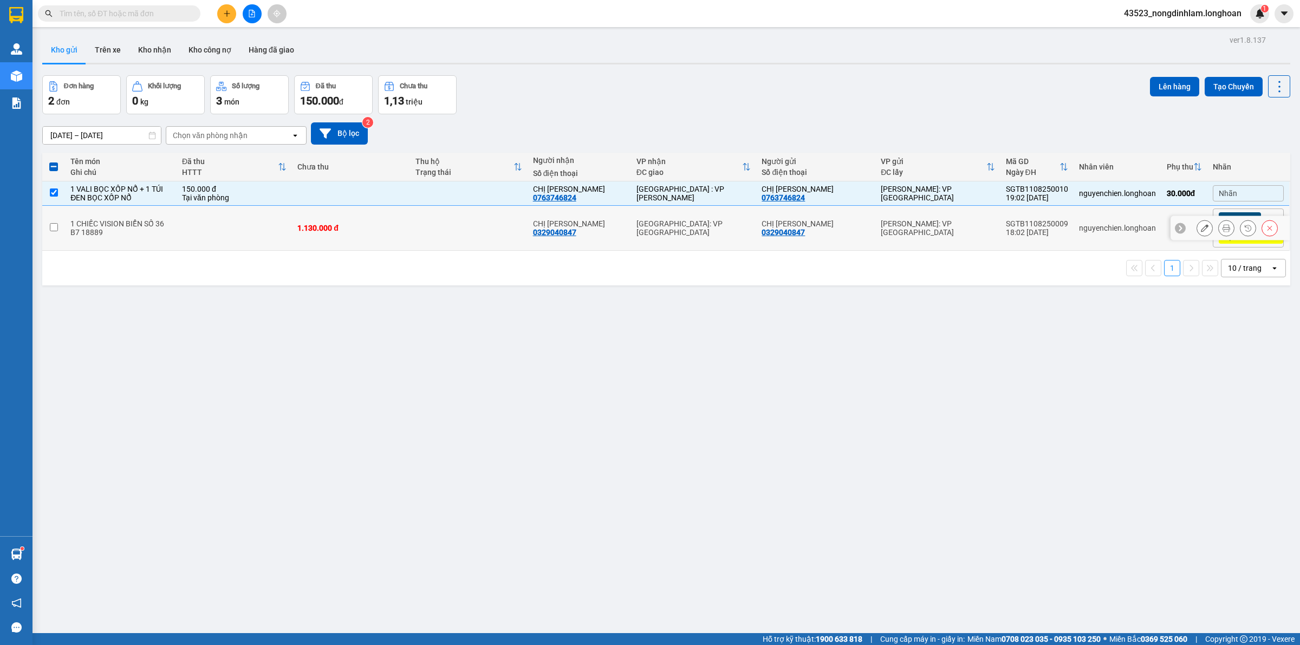
click at [64, 225] on td at bounding box center [53, 228] width 23 height 45
checkbox input "true"
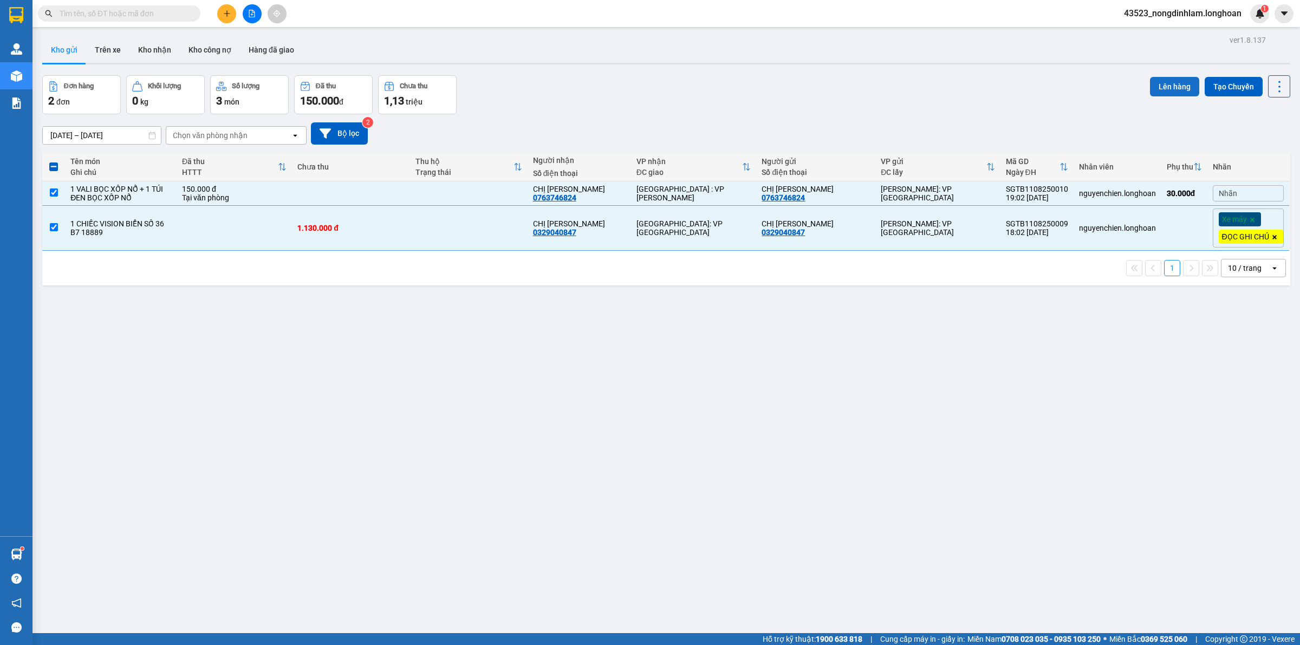
click at [1160, 86] on button "Lên hàng" at bounding box center [1174, 86] width 49 height 19
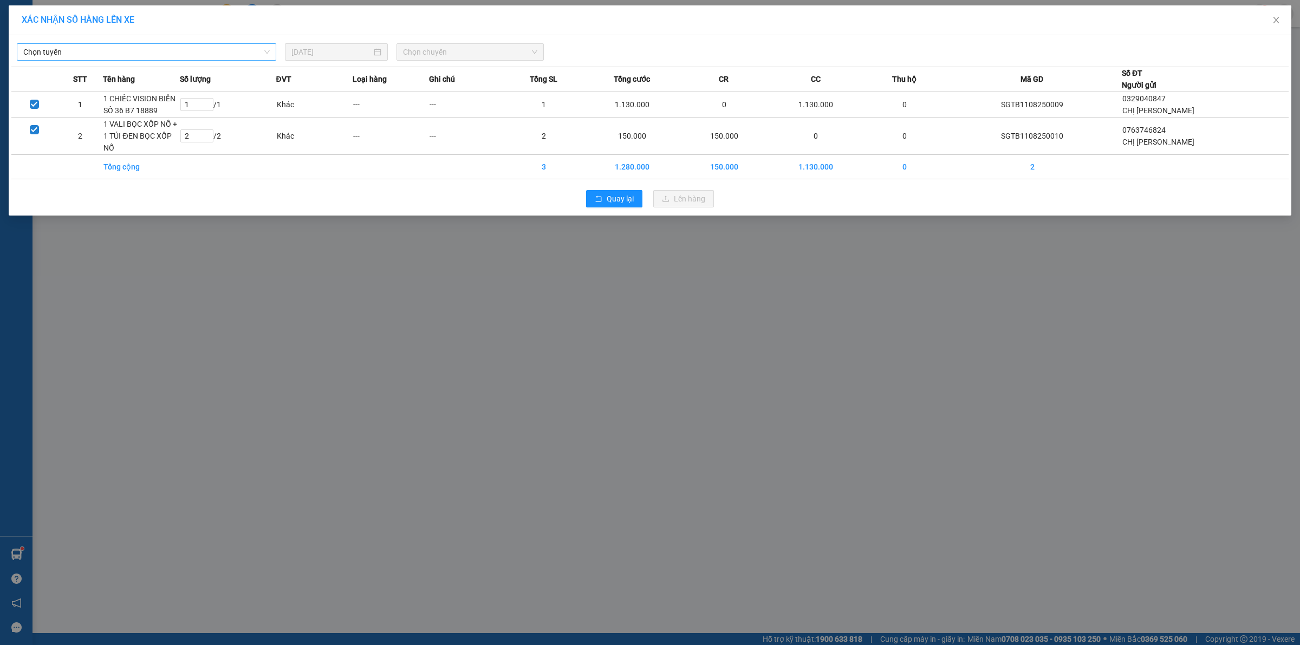
click at [164, 50] on span "Chọn tuyến" at bounding box center [146, 52] width 246 height 16
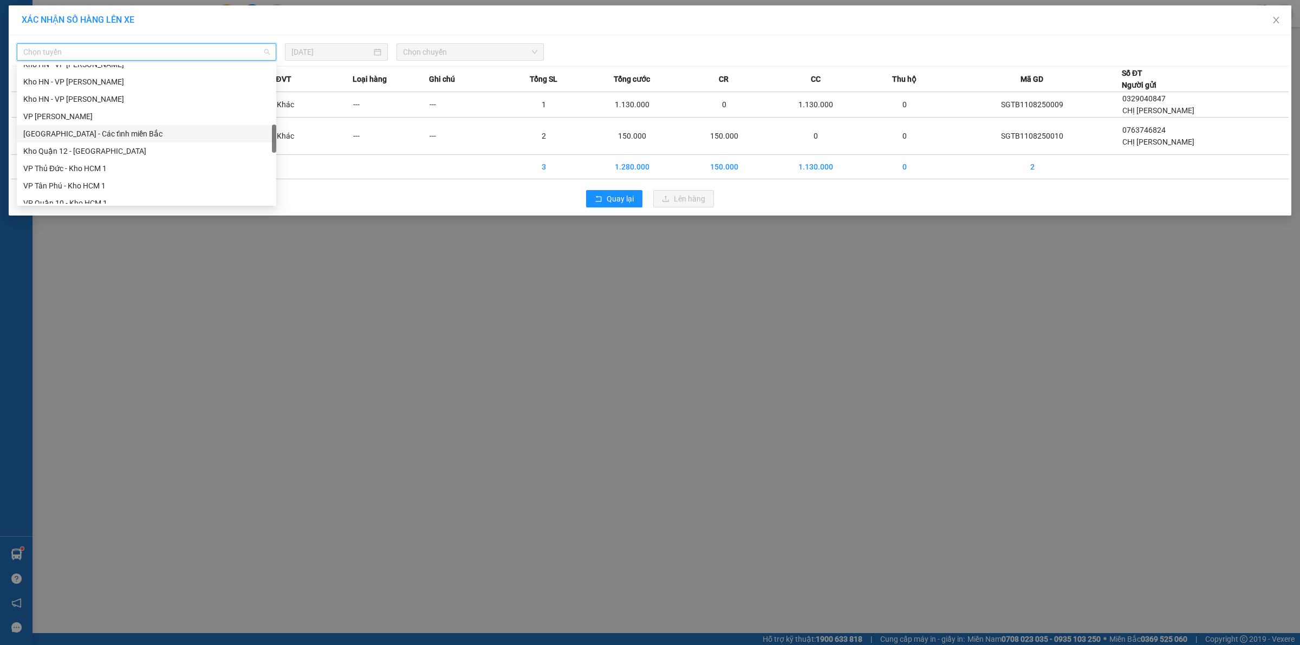
scroll to position [710, 0]
click at [120, 110] on div "Nam Trung Bắc QL1A" at bounding box center [146, 109] width 246 height 12
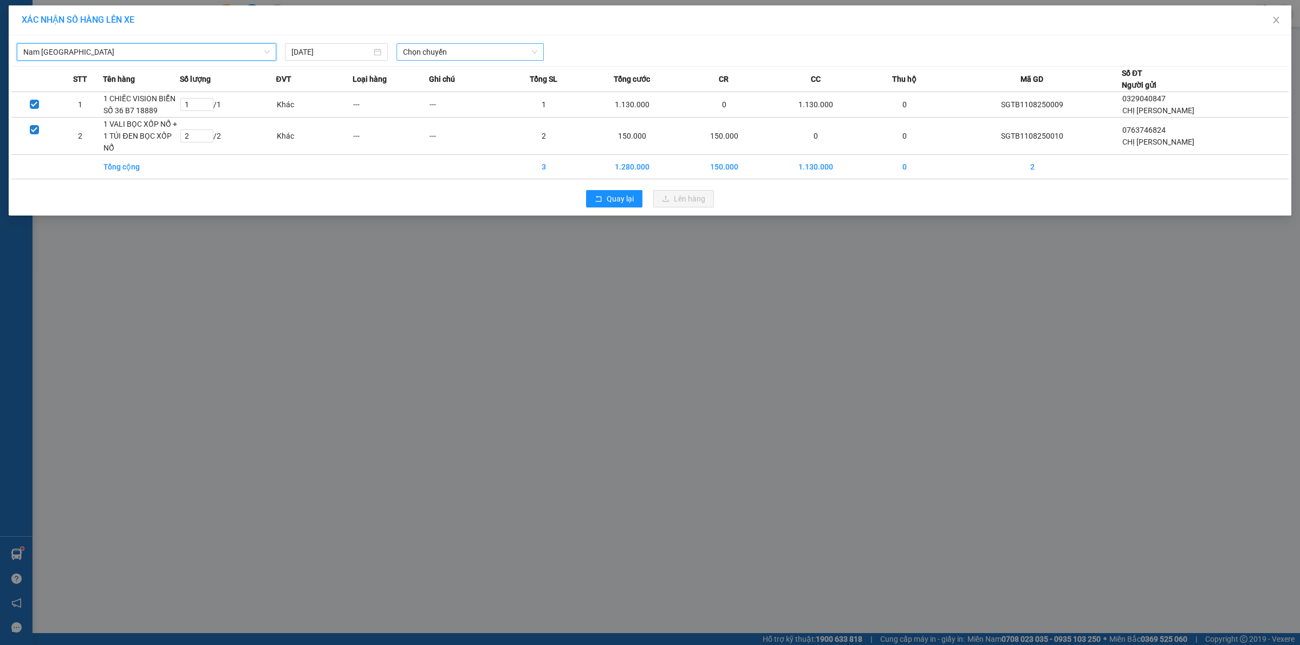
click at [409, 53] on span "Chọn chuyến" at bounding box center [470, 52] width 135 height 16
click at [432, 106] on div "23:00 (TC) - 29H-954.95" at bounding box center [445, 108] width 84 height 12
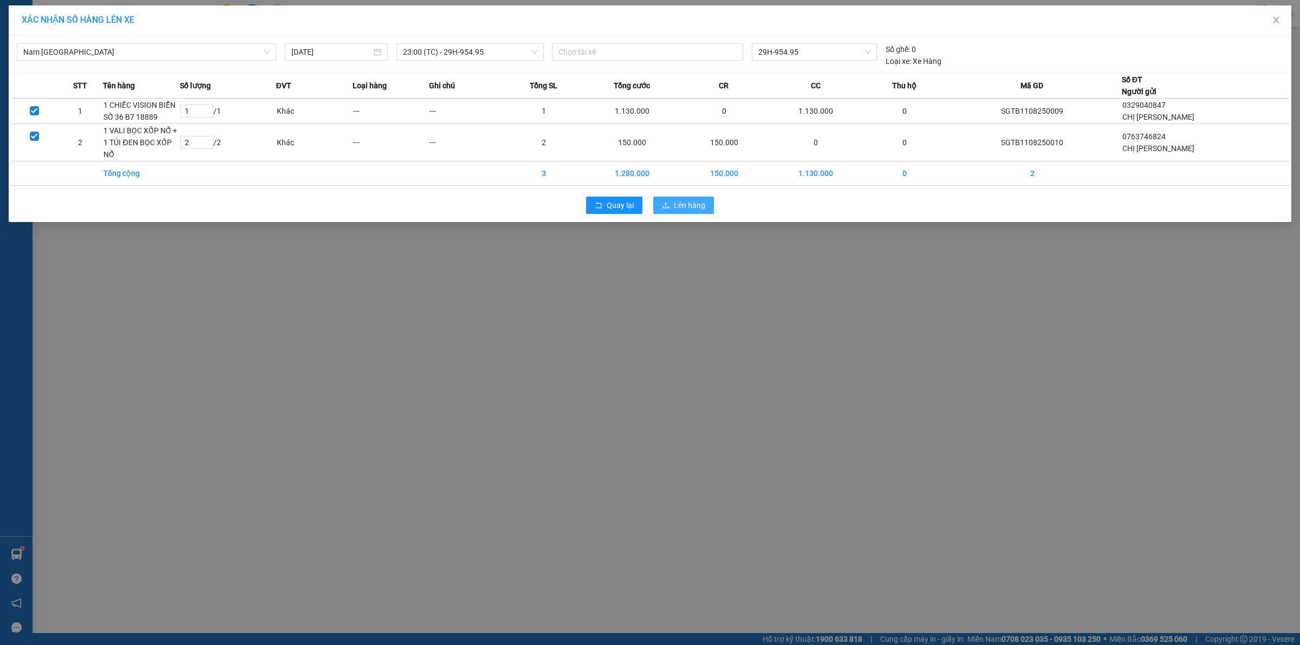
click at [683, 211] on span "Lên hàng" at bounding box center [689, 205] width 31 height 12
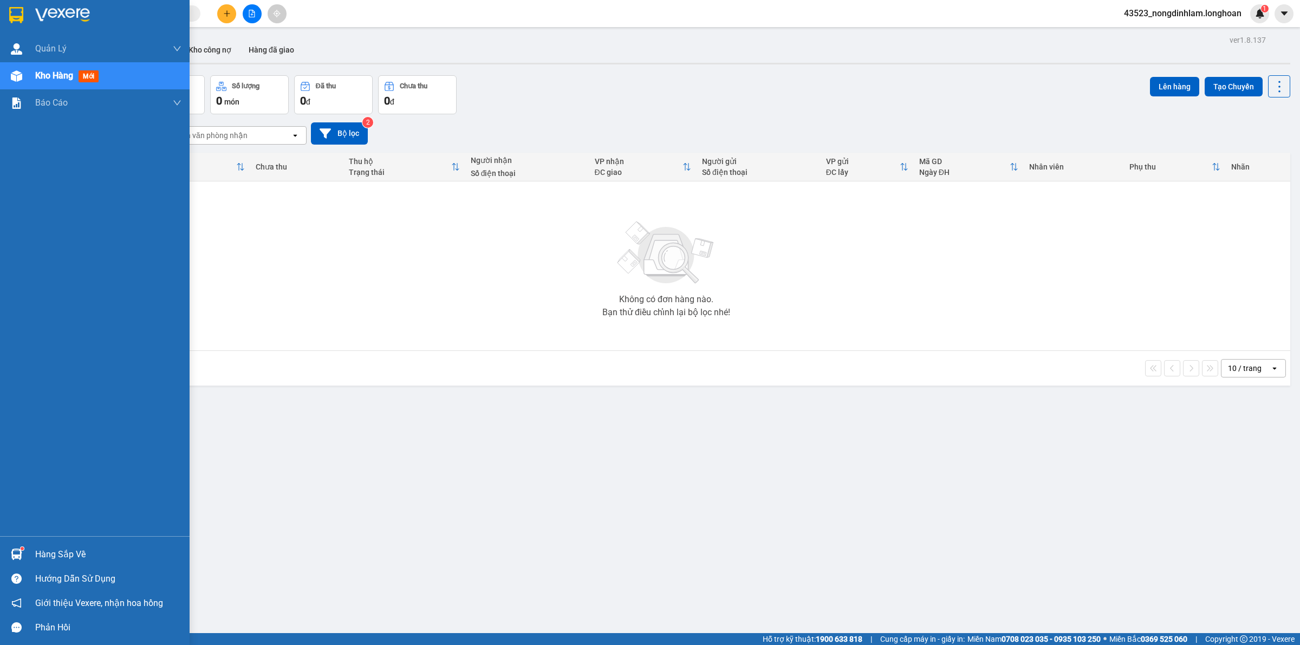
click at [25, 14] on div at bounding box center [16, 14] width 19 height 19
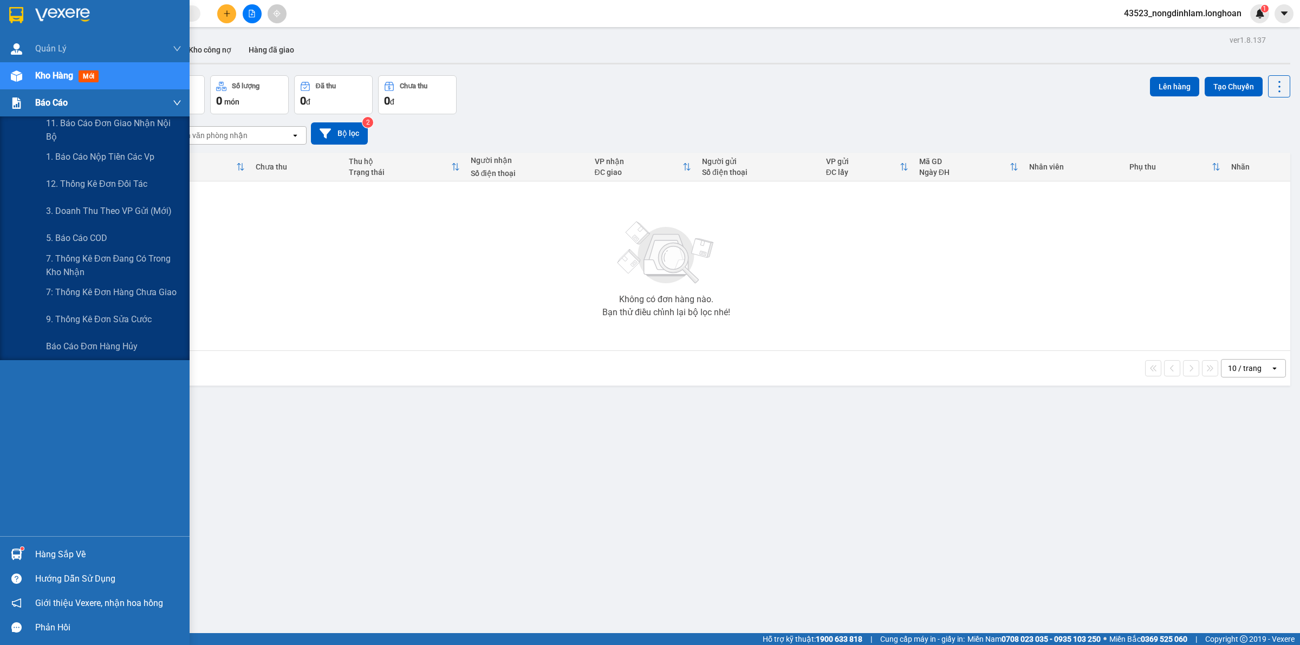
click at [25, 105] on div at bounding box center [16, 103] width 19 height 19
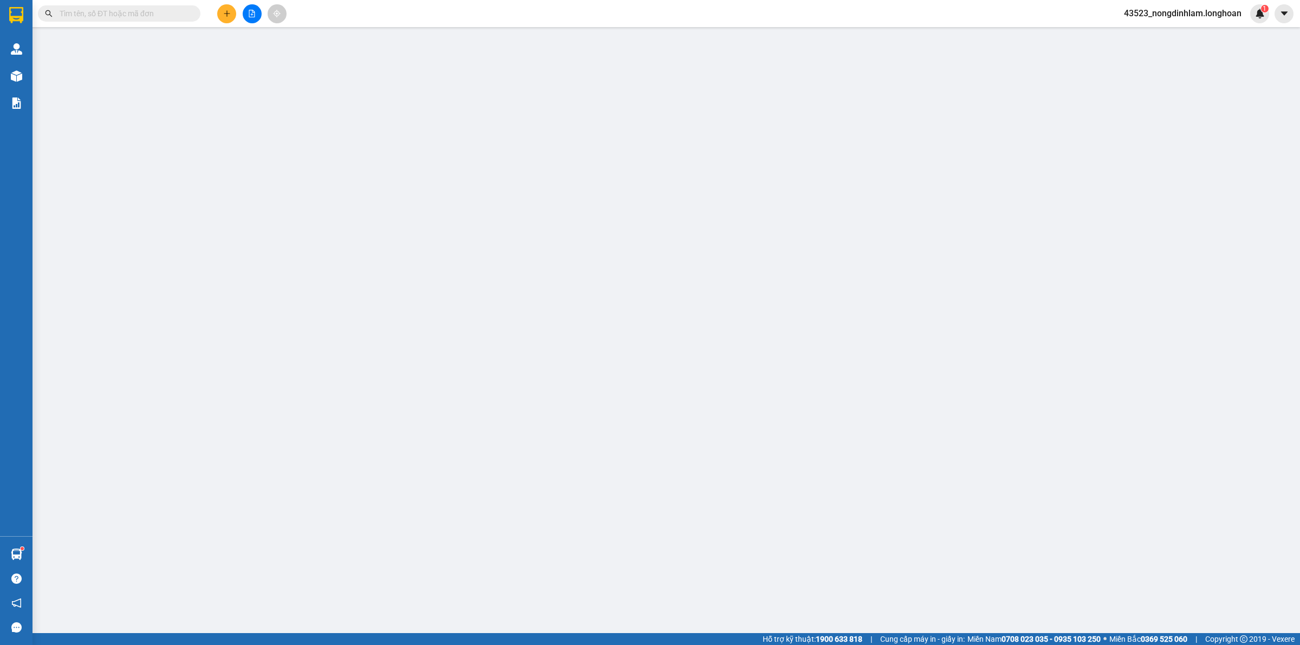
click at [253, 14] on icon "file-add" at bounding box center [252, 14] width 8 height 8
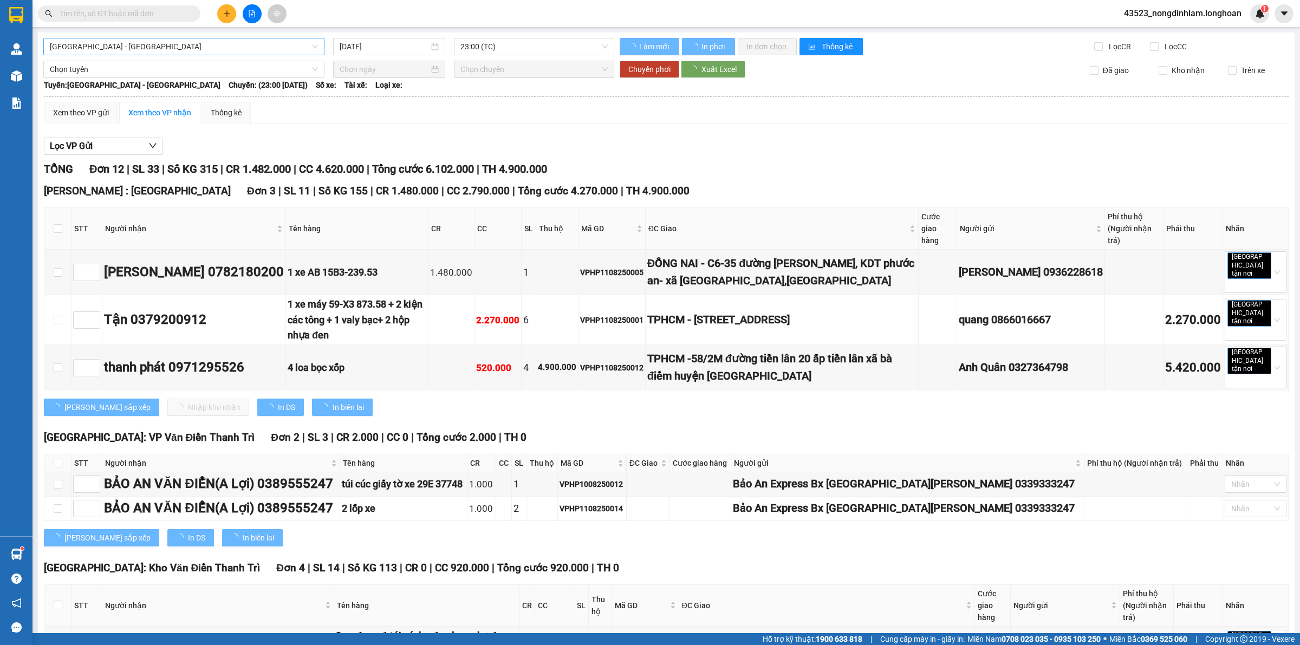
click at [199, 52] on span "Hải Phòng - Hà Nội" at bounding box center [184, 46] width 268 height 16
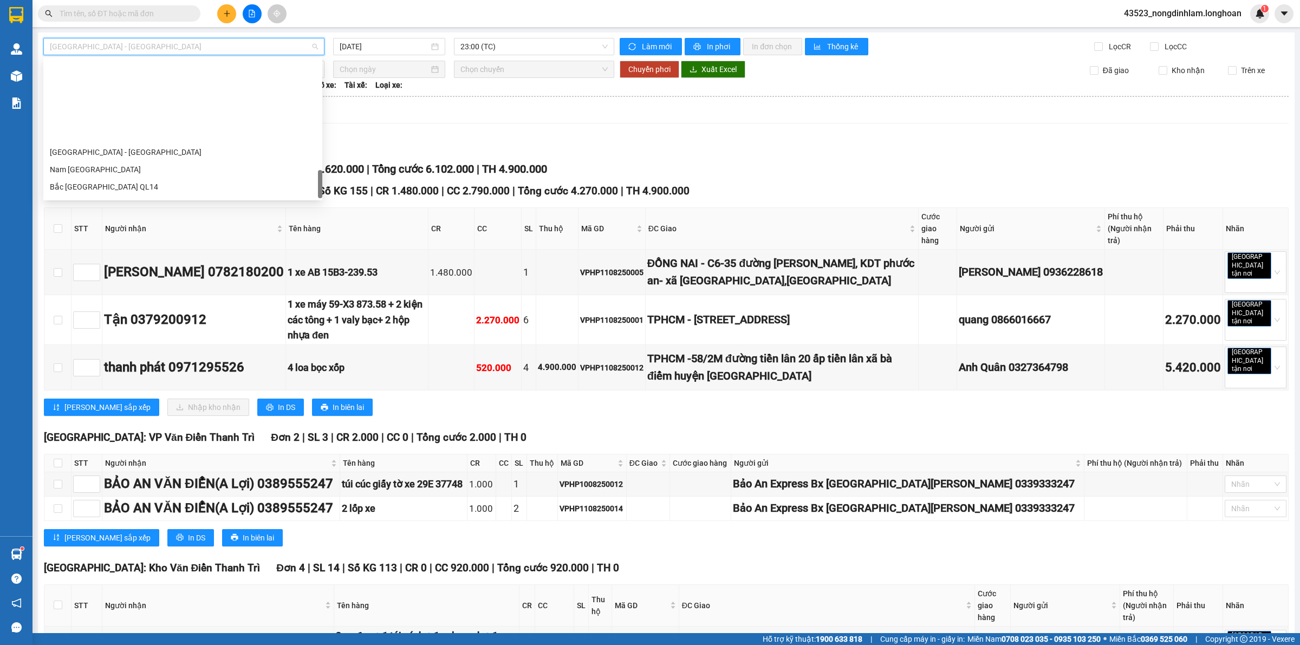
scroll to position [710, 0]
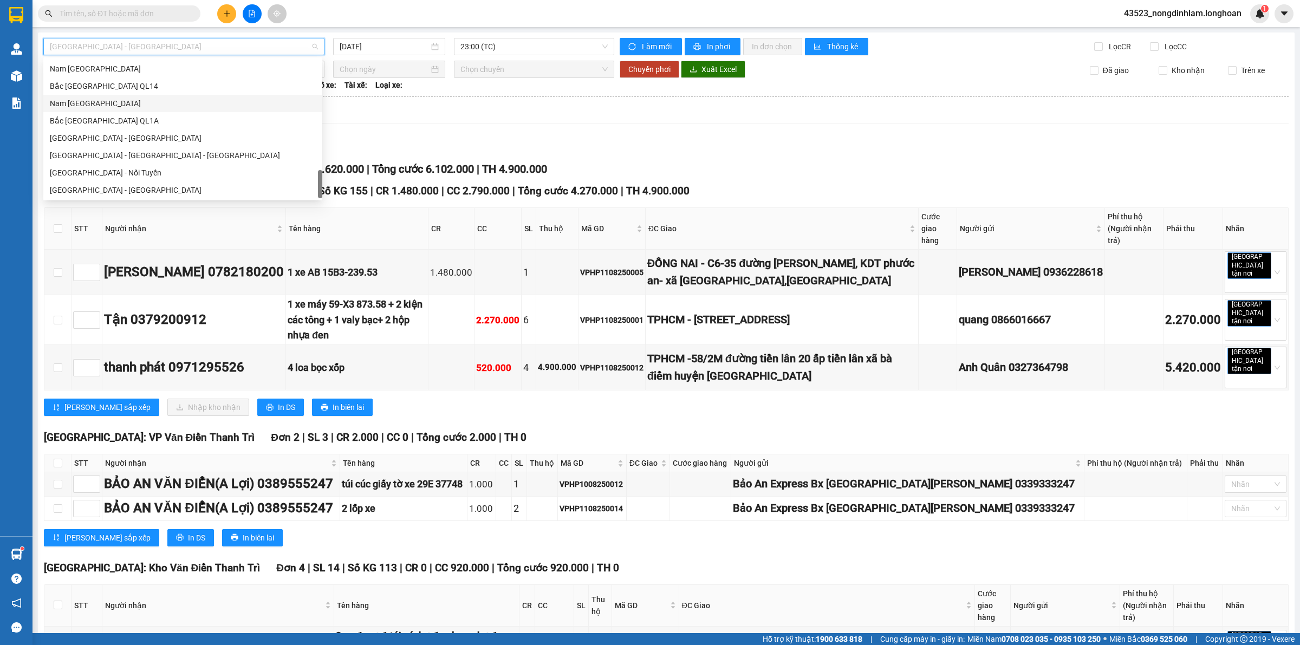
click at [120, 106] on div "Nam Trung Bắc QL1A" at bounding box center [183, 103] width 266 height 12
type input "11/08/2025"
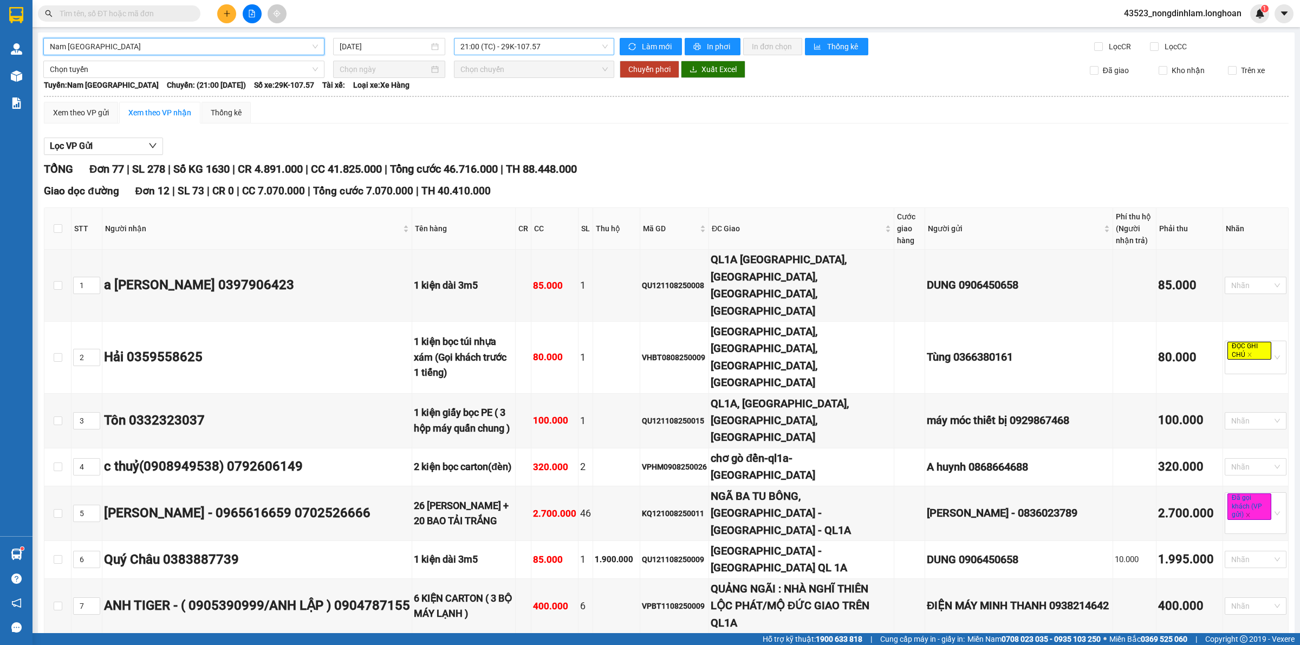
click at [489, 49] on span "21:00 (TC) - 29K-107.57" at bounding box center [533, 46] width 147 height 16
click at [507, 100] on div "23:00 (TC) - 29H-954.95" at bounding box center [499, 103] width 84 height 12
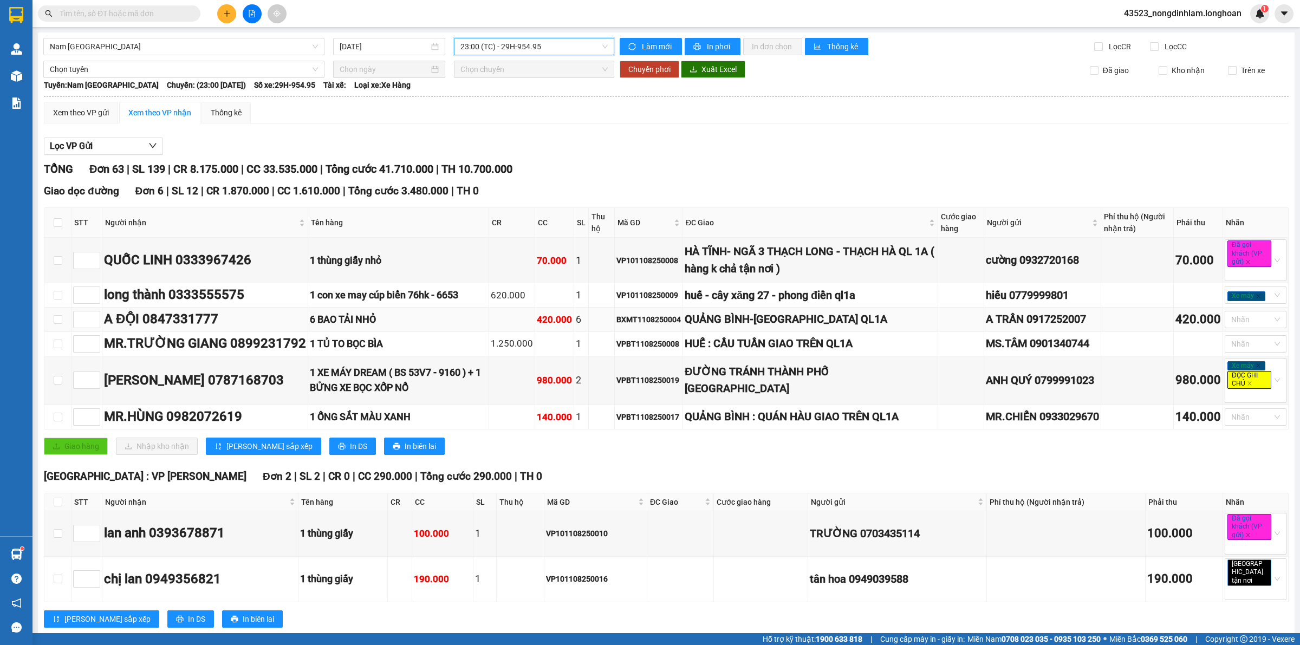
click at [375, 320] on div "6 BAO TẢI NHỎ" at bounding box center [398, 319] width 177 height 15
click at [651, 325] on div "BXMT1108250004" at bounding box center [648, 320] width 64 height 12
click at [662, 350] on div "VPBT1108250008" at bounding box center [648, 344] width 64 height 12
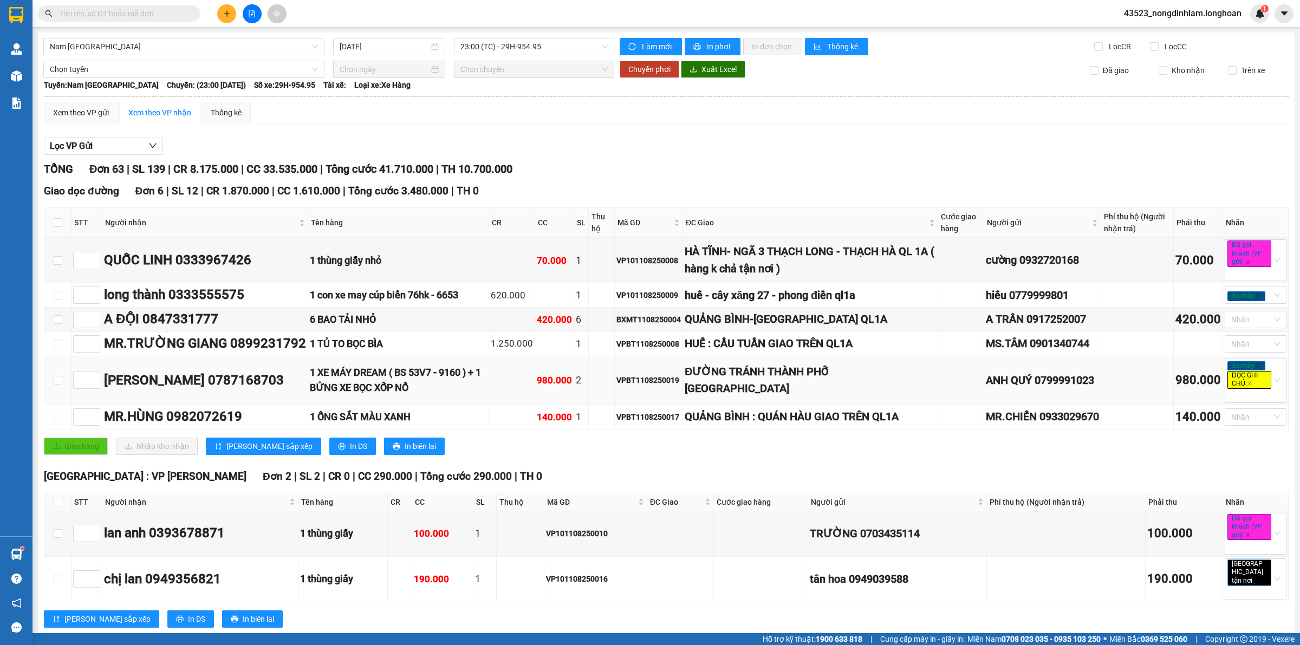
click at [644, 385] on div "VPBT1108250019" at bounding box center [648, 380] width 64 height 12
click at [646, 385] on div "VPBT1108250019" at bounding box center [648, 380] width 64 height 12
click at [648, 420] on div "VPBT1108250017" at bounding box center [648, 417] width 64 height 12
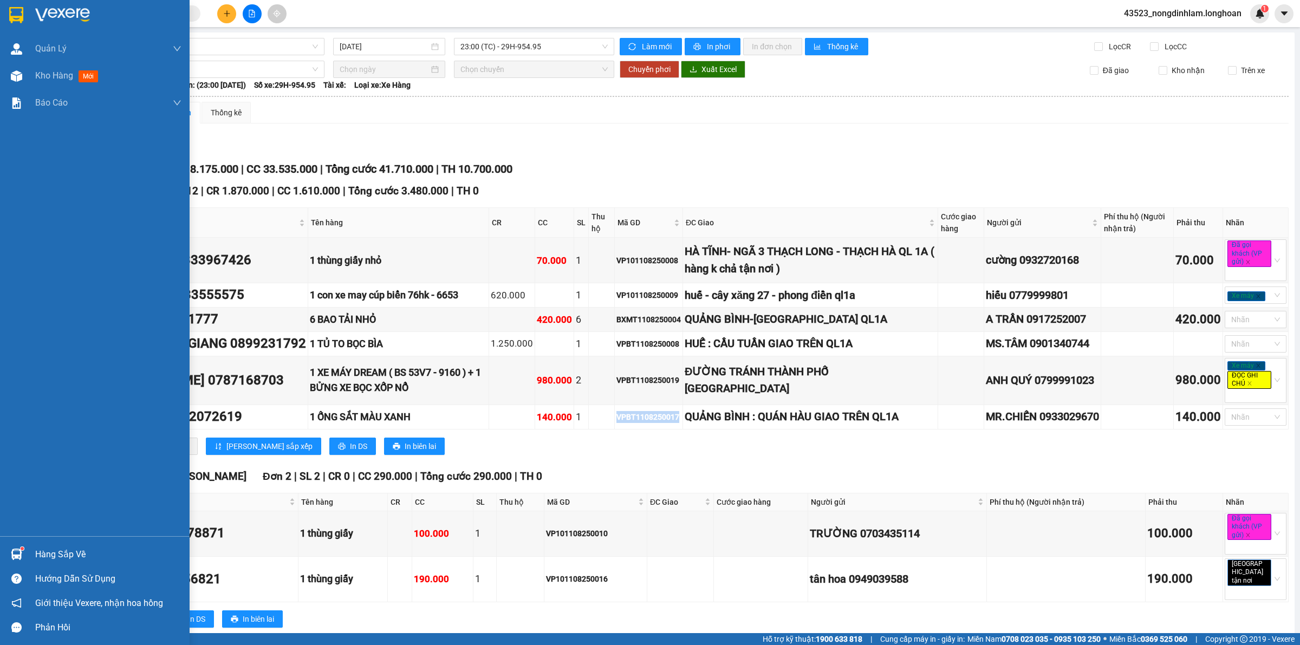
drag, startPoint x: 37, startPoint y: 14, endPoint x: 65, endPoint y: 16, distance: 28.3
click at [37, 14] on img at bounding box center [62, 15] width 55 height 16
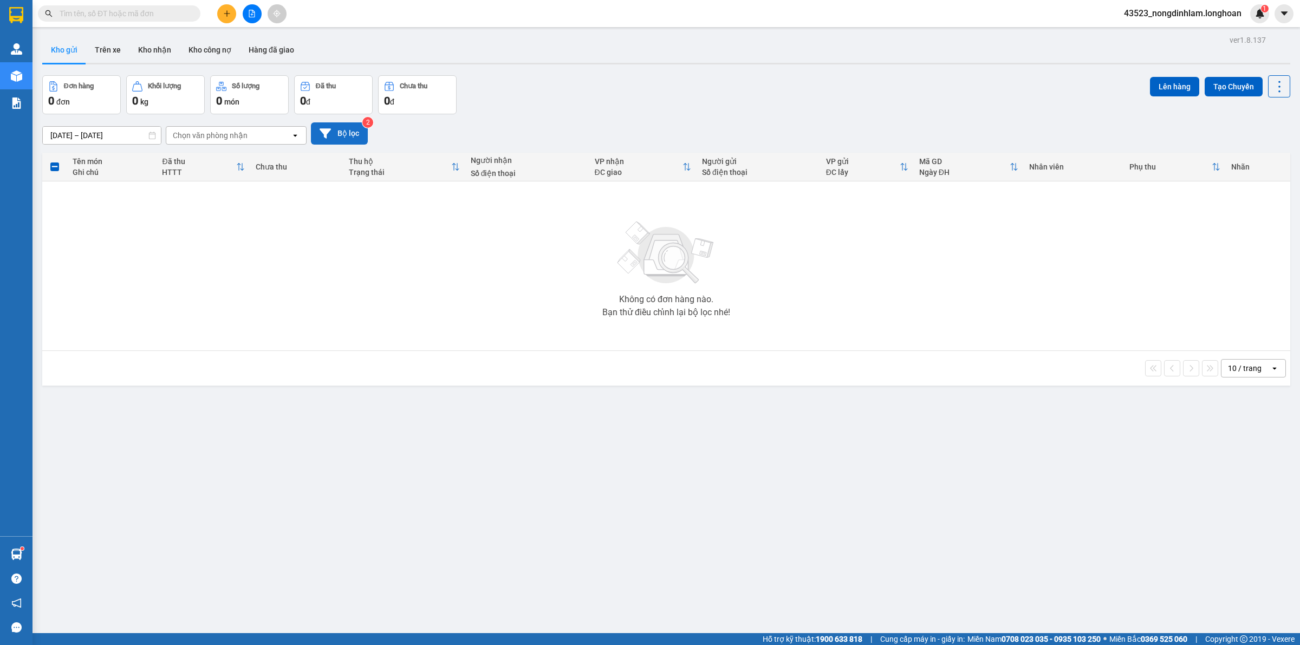
click at [355, 128] on button "Bộ lọc" at bounding box center [339, 133] width 57 height 22
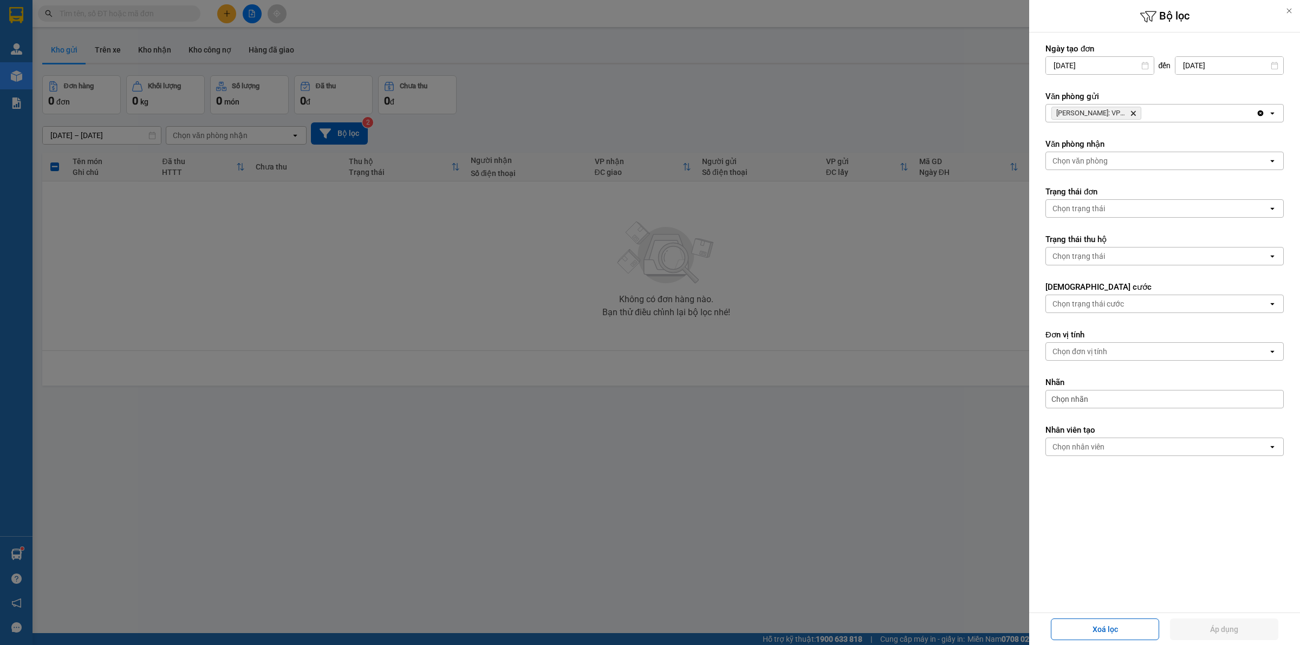
click at [1132, 114] on icon "Delete" at bounding box center [1133, 113] width 6 height 6
click at [1132, 114] on div "Chọn văn phòng" at bounding box center [1157, 113] width 222 height 17
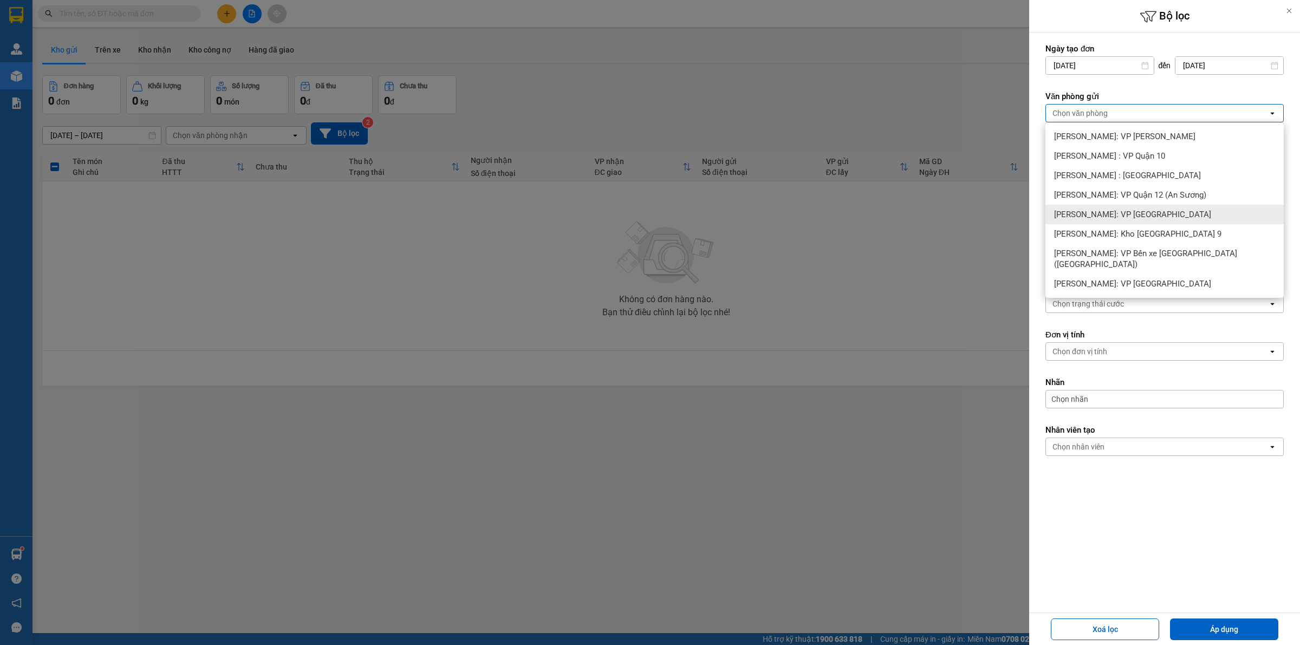
click at [1151, 212] on span "Hồ Chí Minh: VP Quận Tân Phú" at bounding box center [1132, 214] width 157 height 11
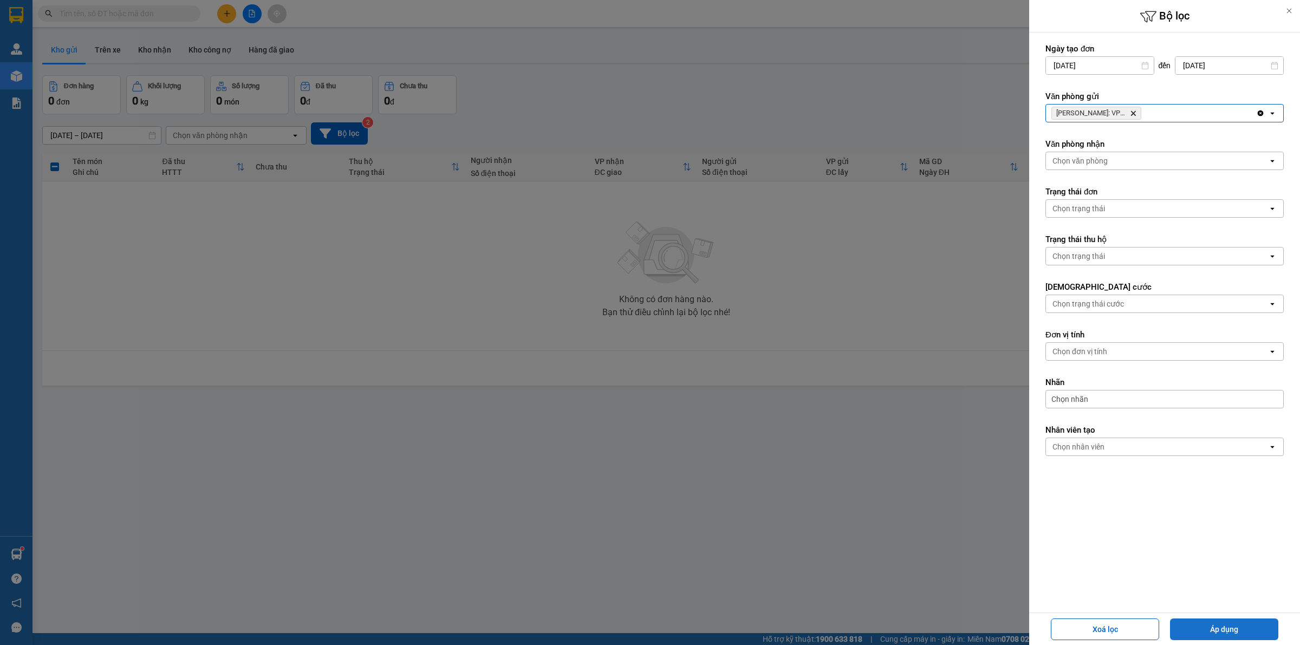
click at [1215, 627] on button "Áp dụng" at bounding box center [1224, 629] width 108 height 22
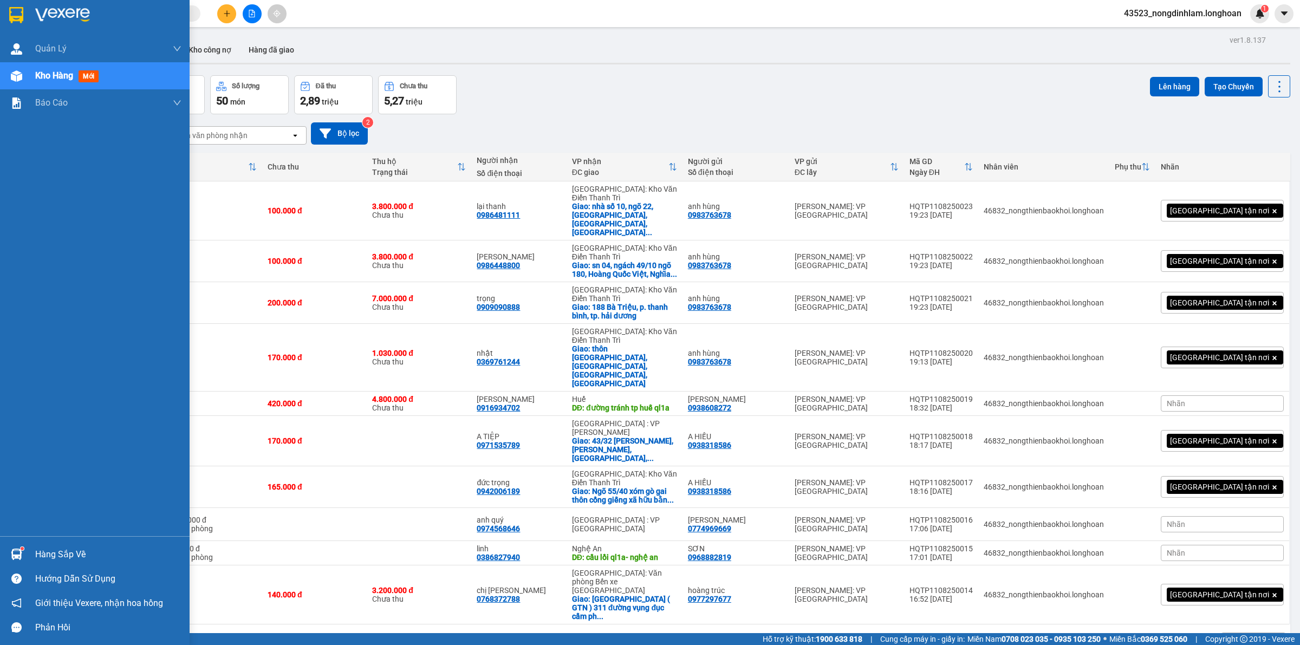
click at [12, 20] on img at bounding box center [16, 15] width 14 height 16
click at [9, 19] on img at bounding box center [16, 15] width 14 height 16
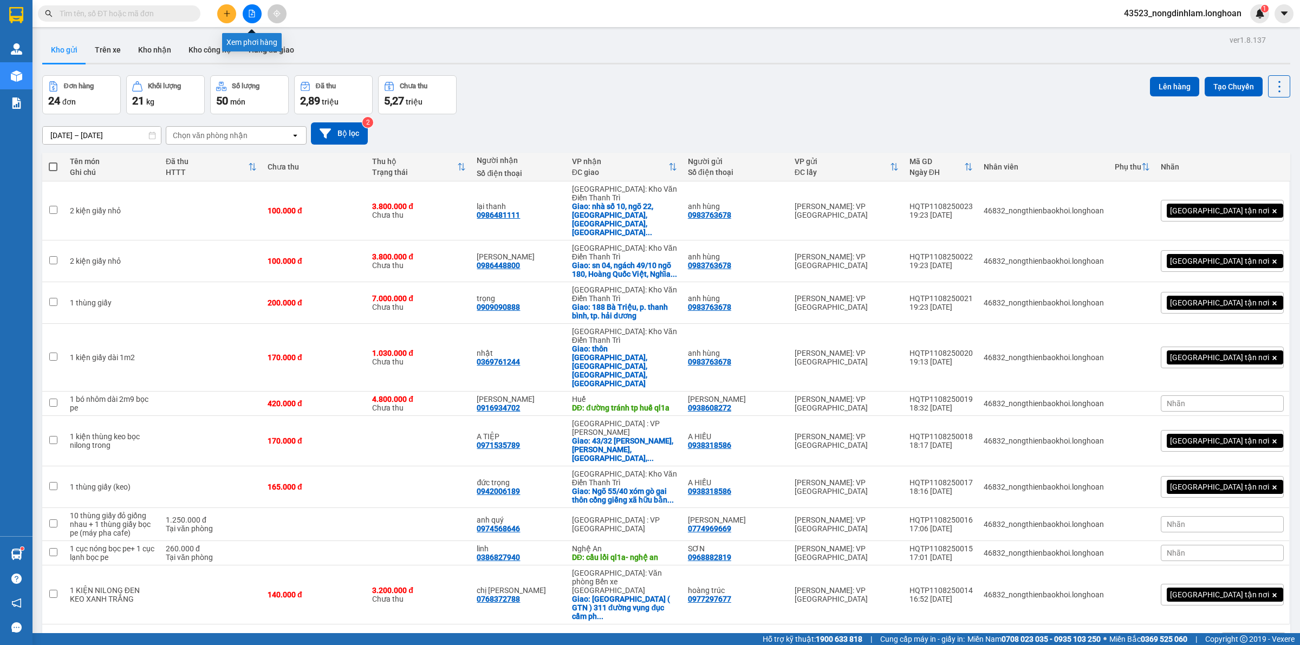
click at [250, 12] on icon "file-add" at bounding box center [252, 14] width 8 height 8
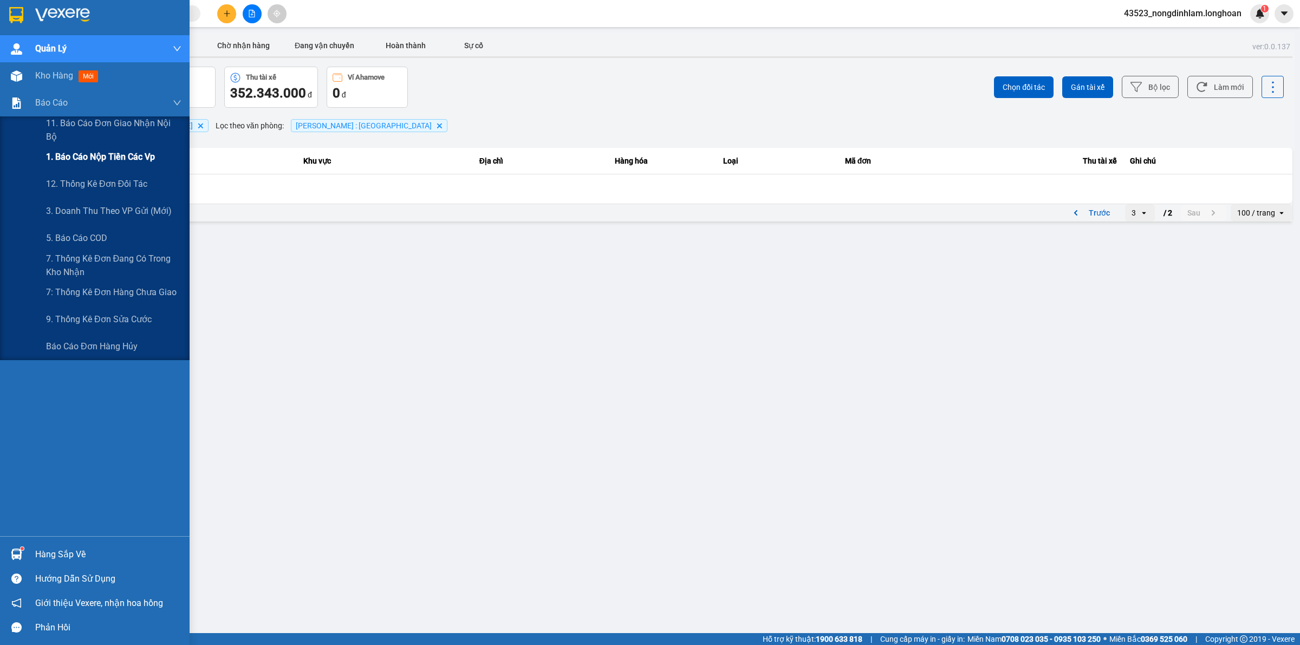
click at [121, 154] on span "1. Báo cáo nộp tiền các vp" at bounding box center [100, 157] width 109 height 14
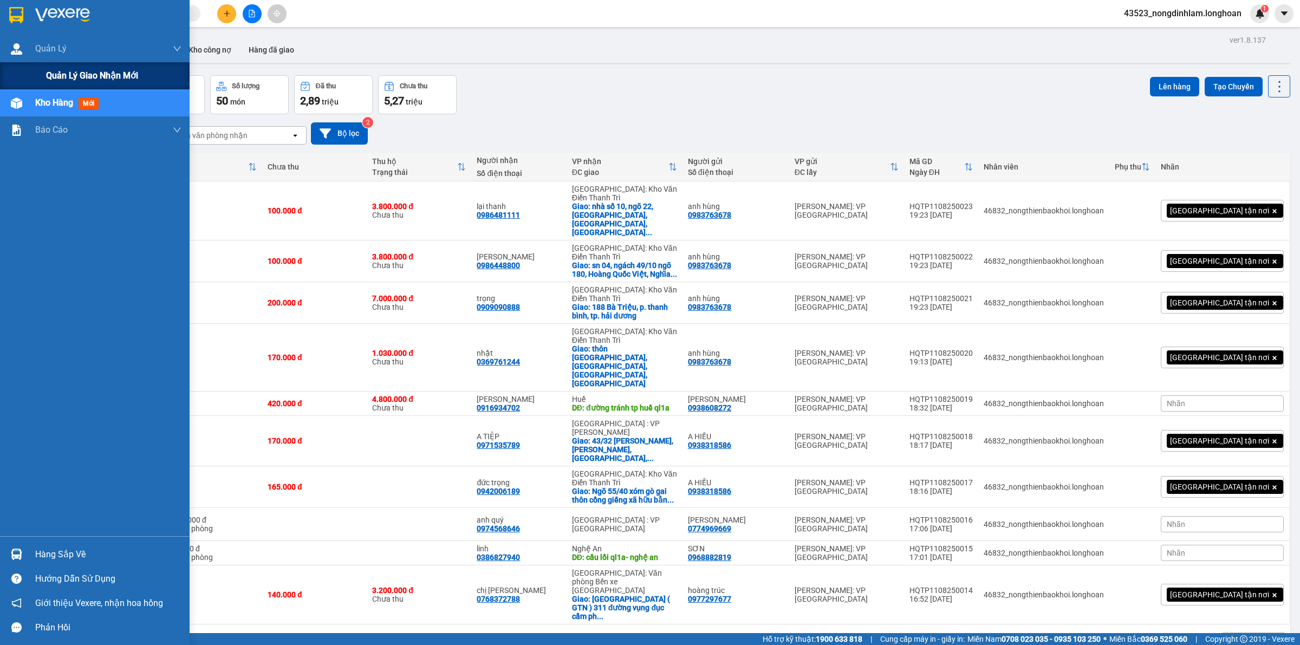
click at [37, 83] on div "Quản lý giao nhận mới" at bounding box center [95, 75] width 190 height 27
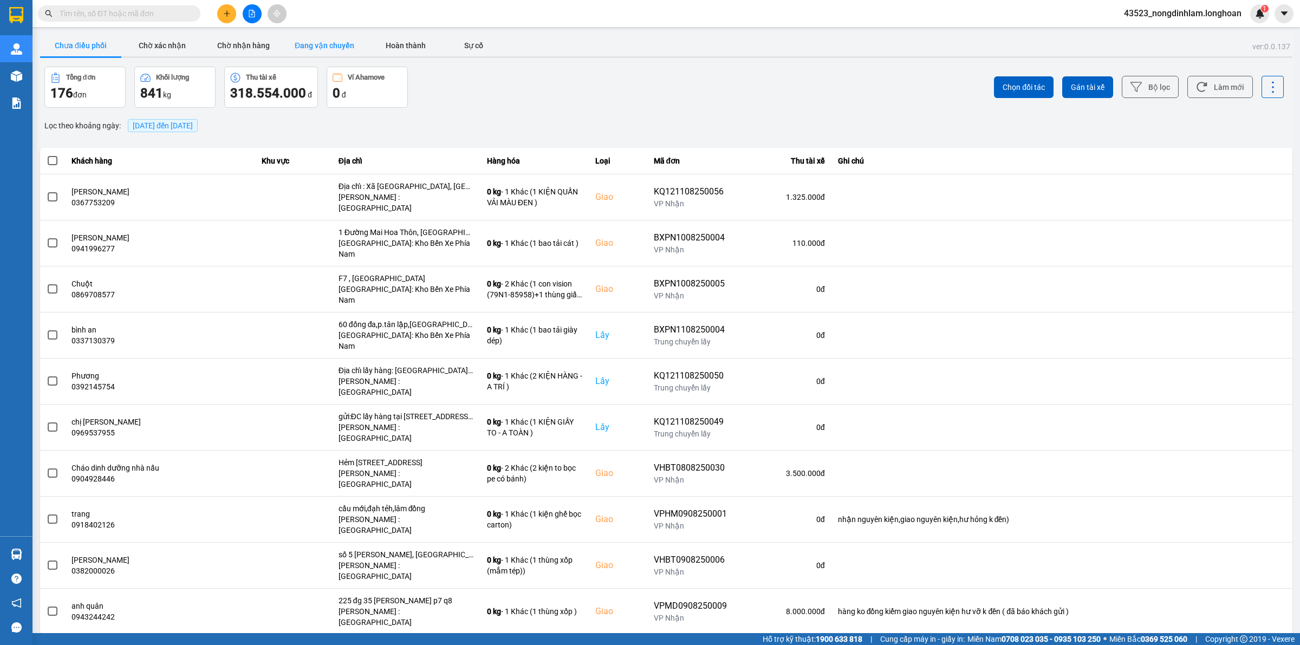
click at [302, 51] on button "Đang vận chuyển" at bounding box center [324, 46] width 81 height 22
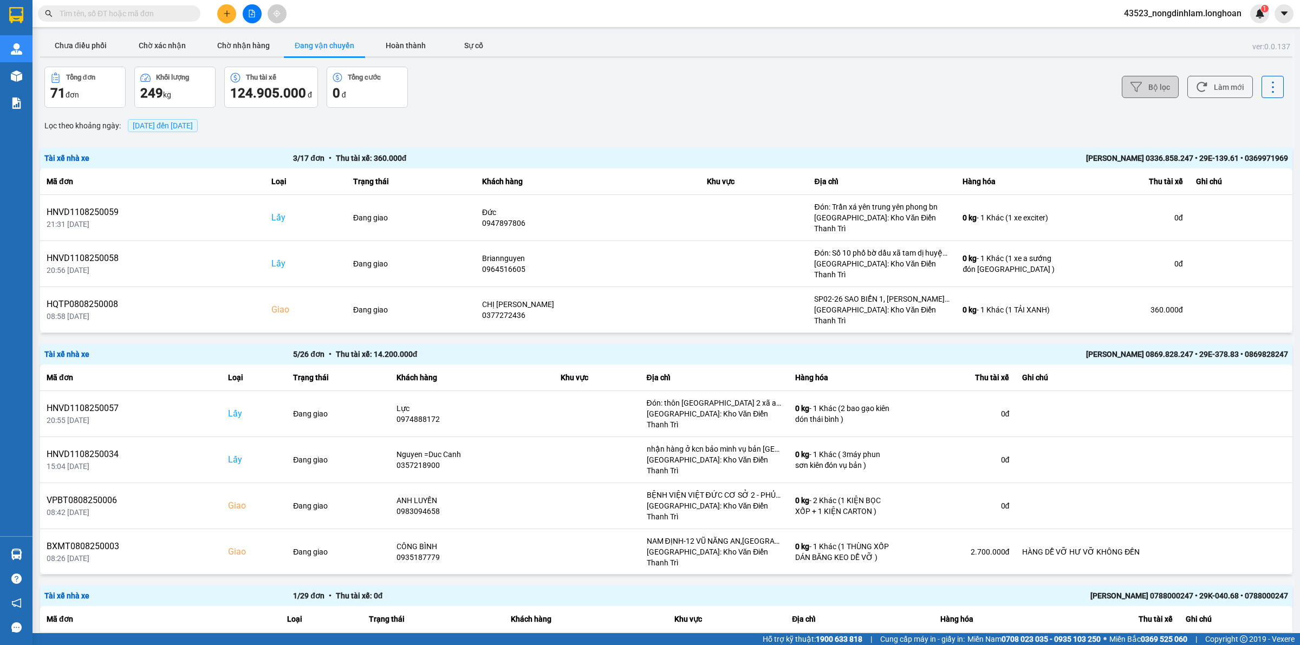
click at [1144, 83] on button "Bộ lọc" at bounding box center [1150, 87] width 57 height 22
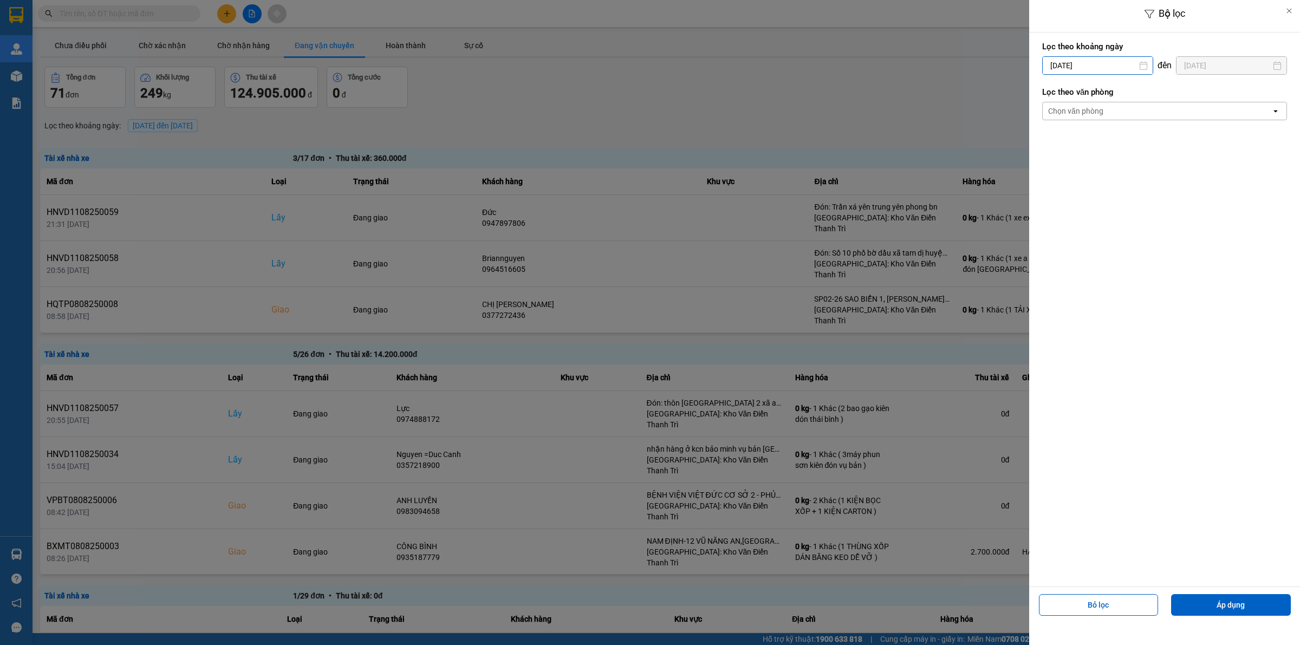
click at [1097, 66] on input "[DATE]" at bounding box center [1098, 65] width 110 height 17
click at [1046, 96] on icon "Arrow Left" at bounding box center [1047, 92] width 13 height 13
click at [1071, 142] on div "1" at bounding box center [1070, 144] width 15 height 13
type input "[DATE]"
click at [1152, 109] on div "Chọn văn phòng" at bounding box center [1157, 110] width 229 height 17
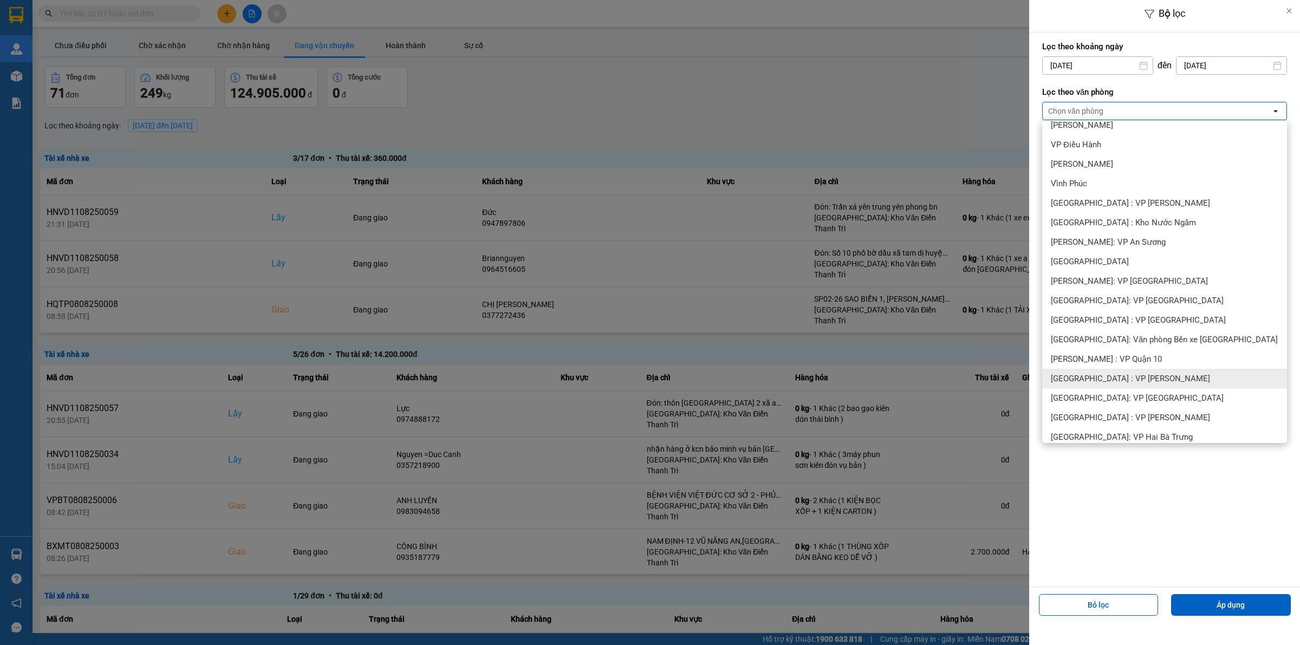
scroll to position [135, 0]
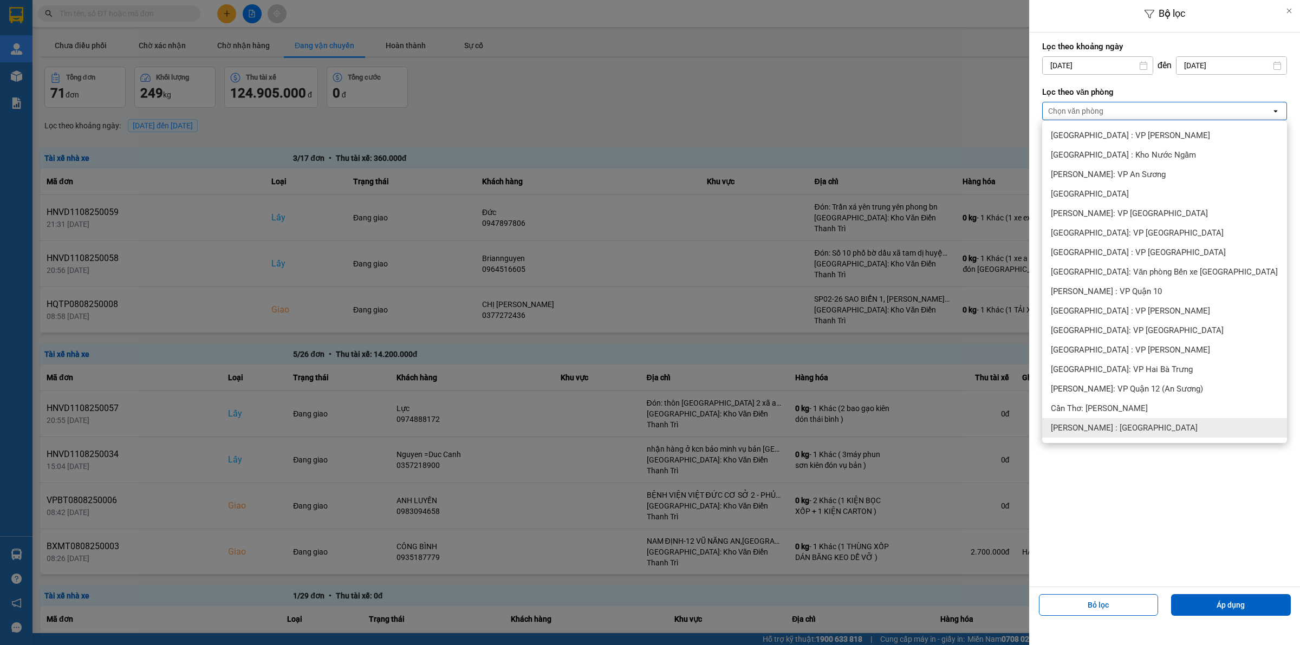
click at [1134, 424] on span "[PERSON_NAME] : [GEOGRAPHIC_DATA]" at bounding box center [1124, 427] width 147 height 11
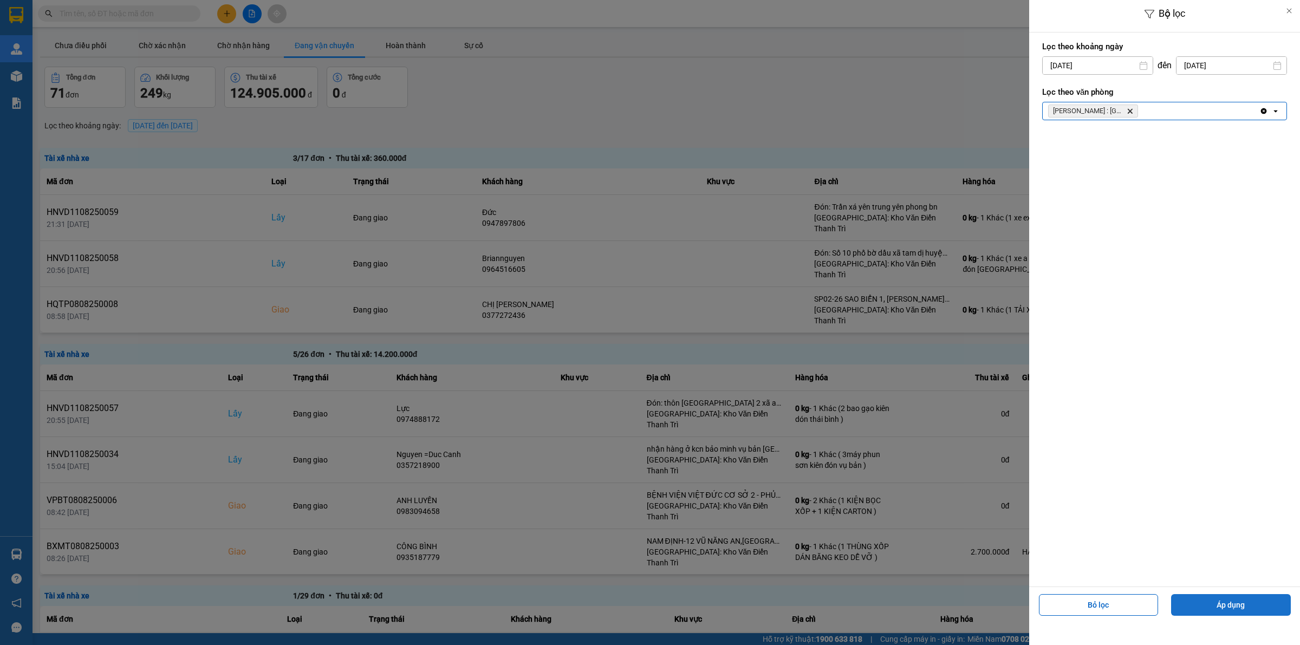
click at [1234, 610] on button "Áp dụng" at bounding box center [1231, 605] width 120 height 22
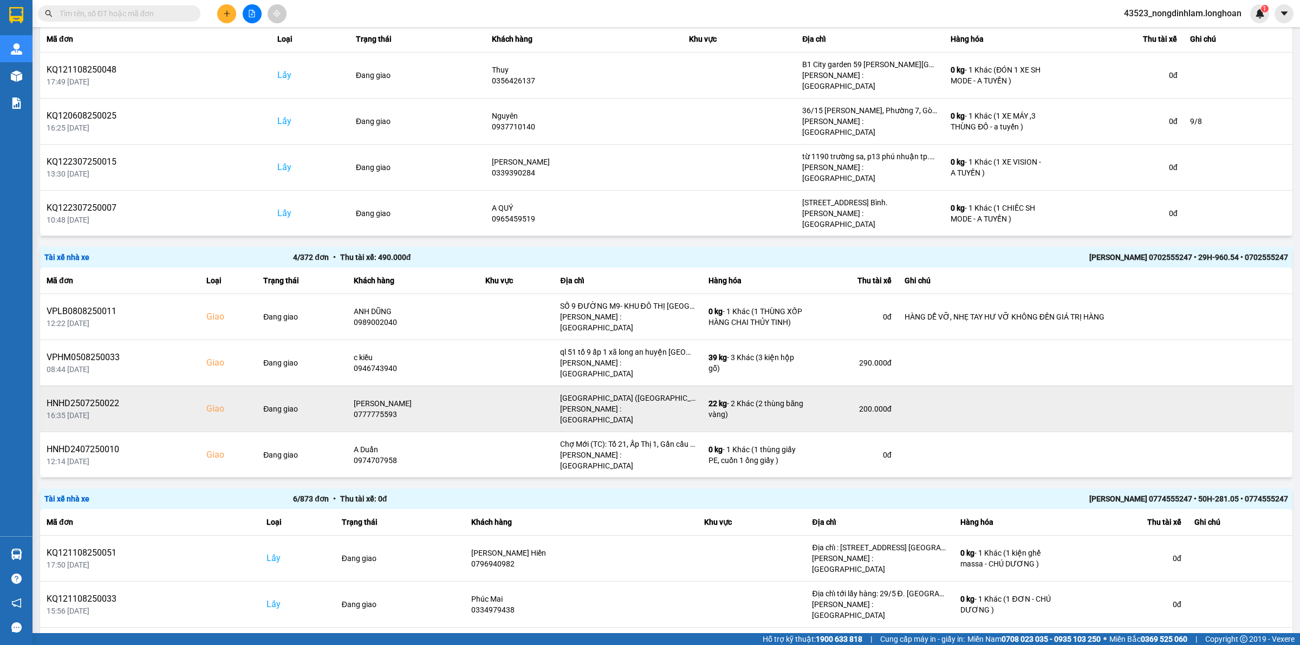
scroll to position [406, 0]
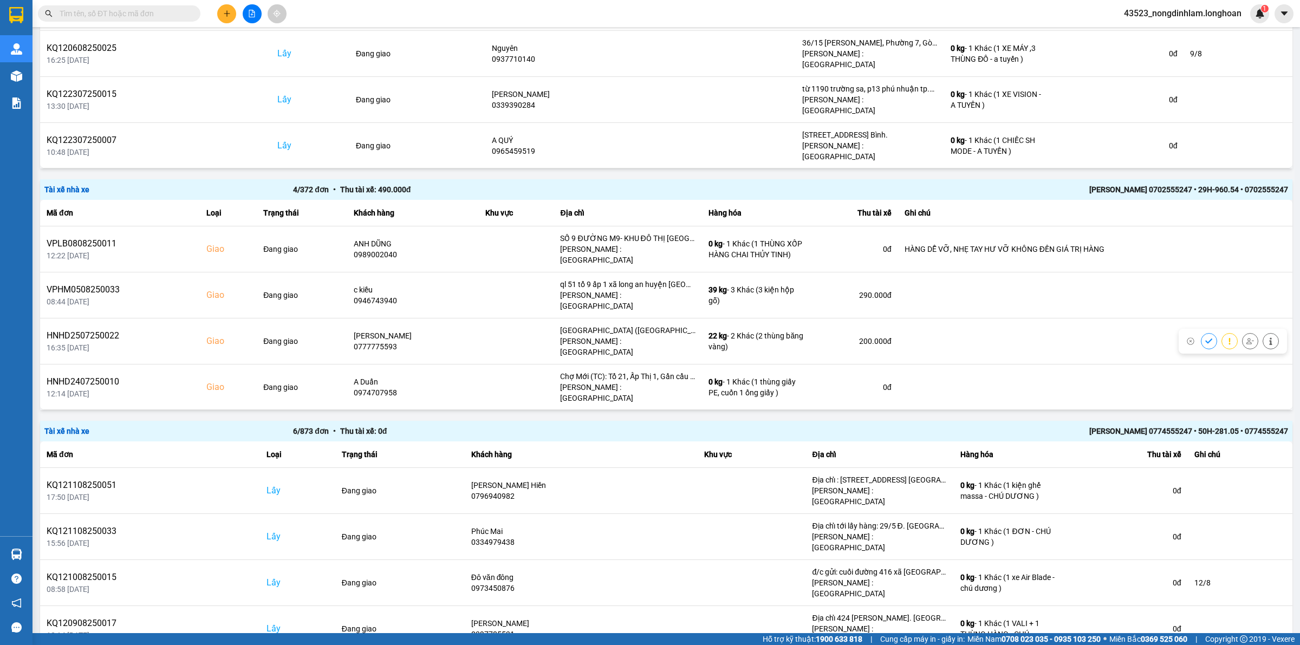
drag, startPoint x: 467, startPoint y: 277, endPoint x: 1124, endPoint y: 353, distance: 661.4
click at [1124, 353] on div "Tài xế nhà xe 3 / 545 đơn • Thu tài xế: 0 đ [PERSON_NAME] 0788000247 • 29K-040.…" at bounding box center [666, 405] width 1252 height 1326
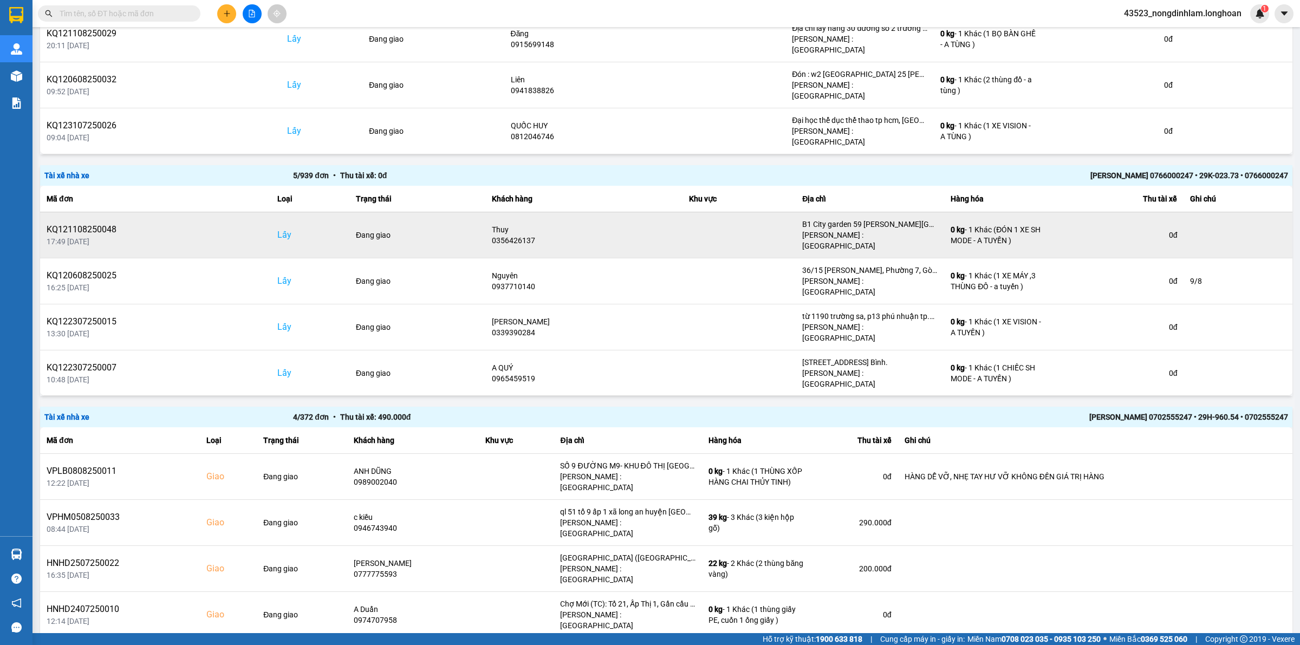
scroll to position [0, 0]
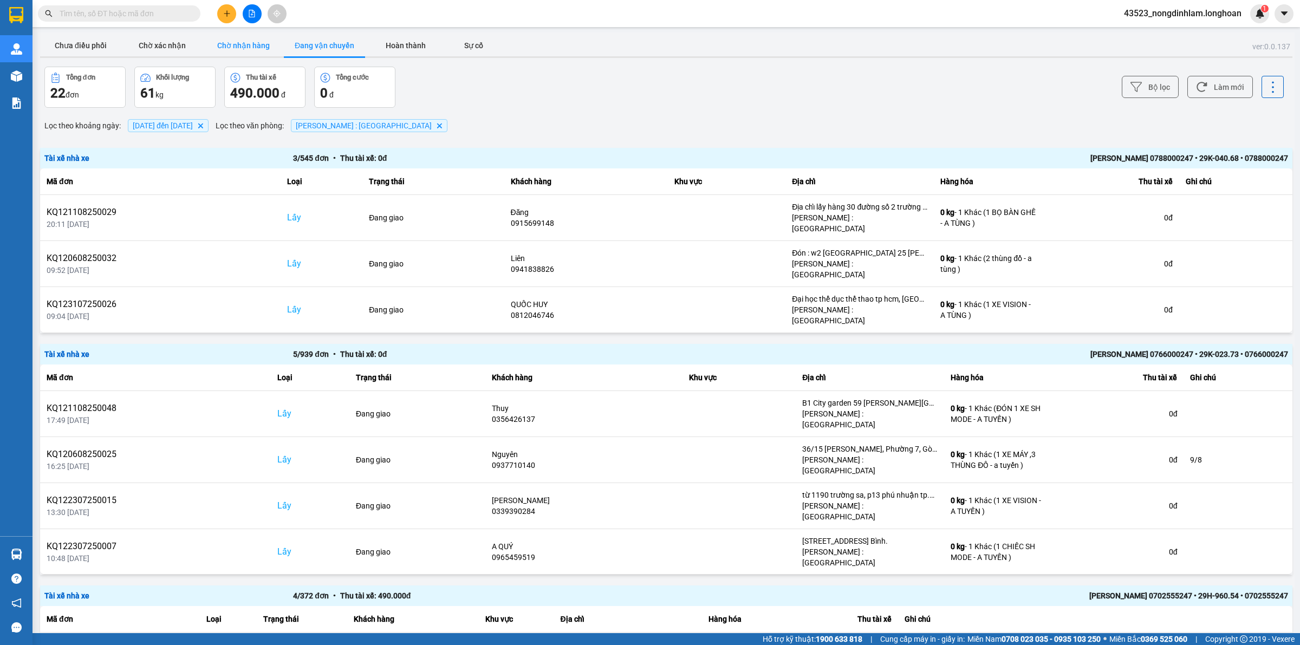
click at [236, 47] on button "Chờ nhận hàng" at bounding box center [243, 46] width 81 height 22
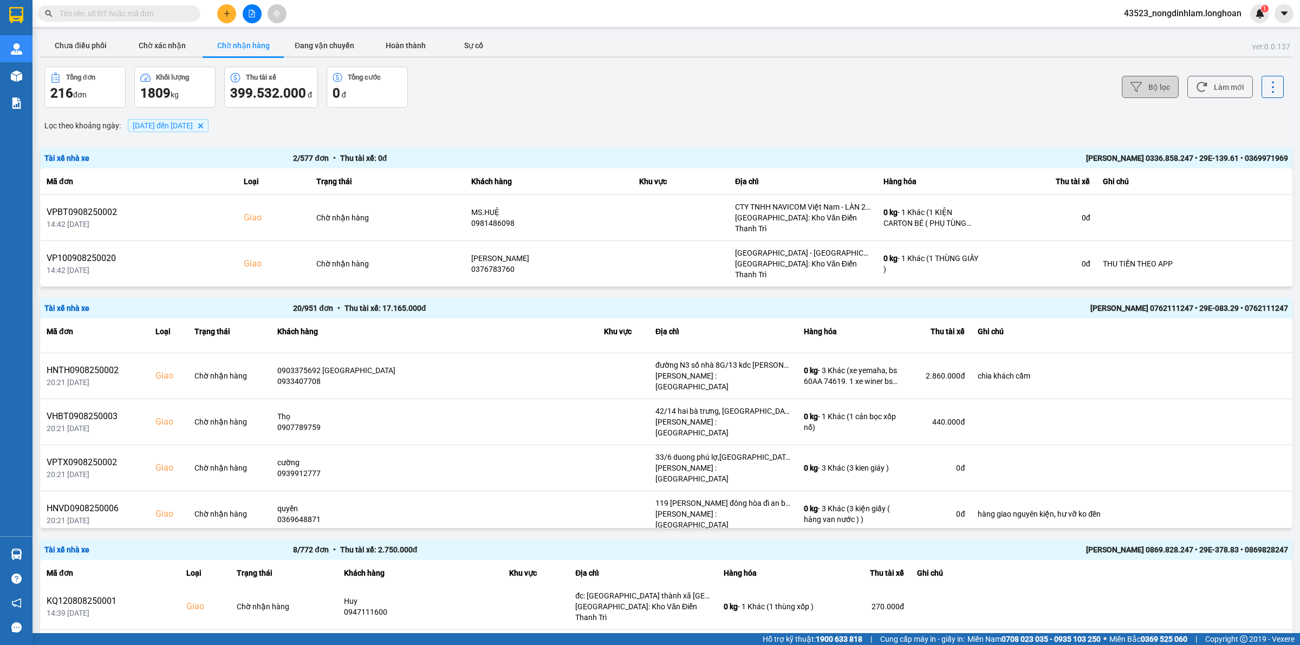
click at [1141, 84] on button "Bộ lọc" at bounding box center [1150, 87] width 57 height 22
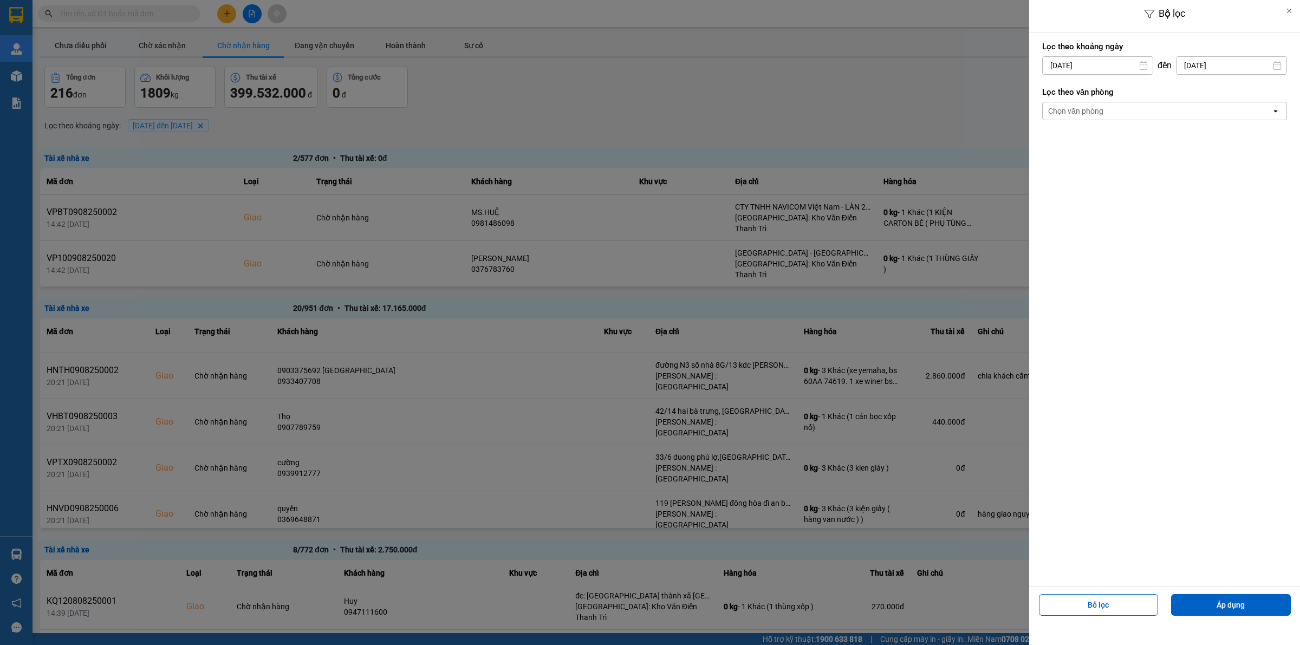
click at [1110, 116] on div "Chọn văn phòng" at bounding box center [1157, 110] width 229 height 17
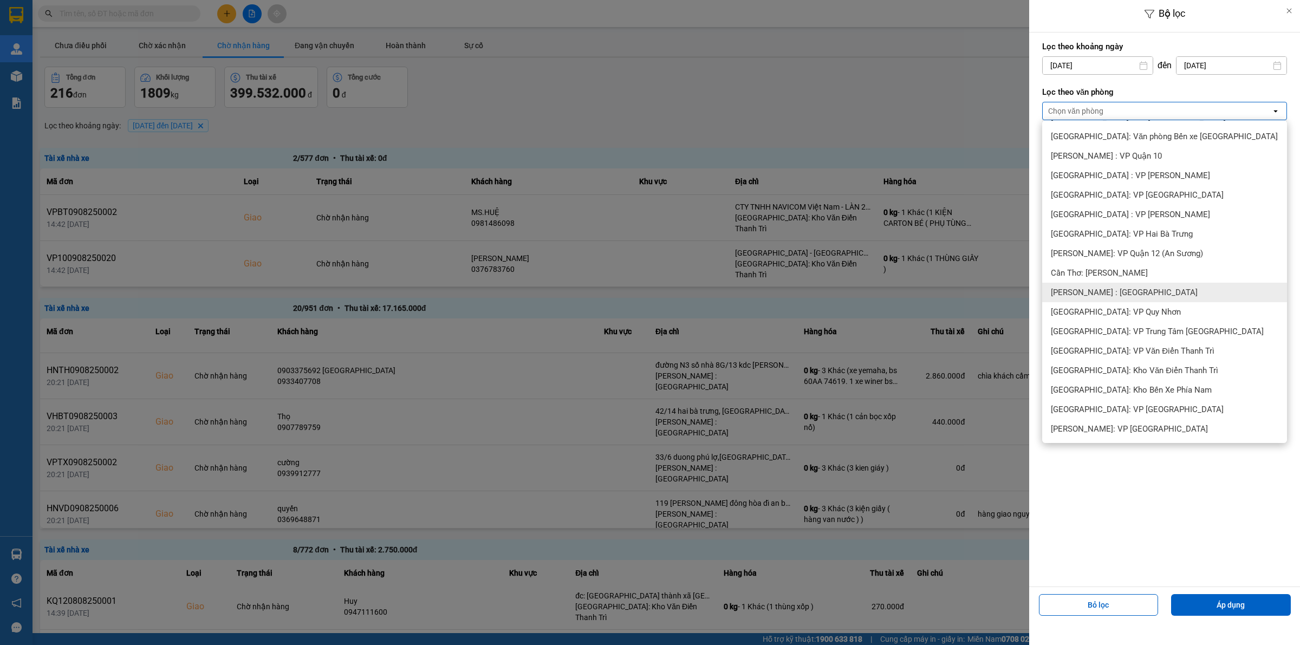
scroll to position [338, 0]
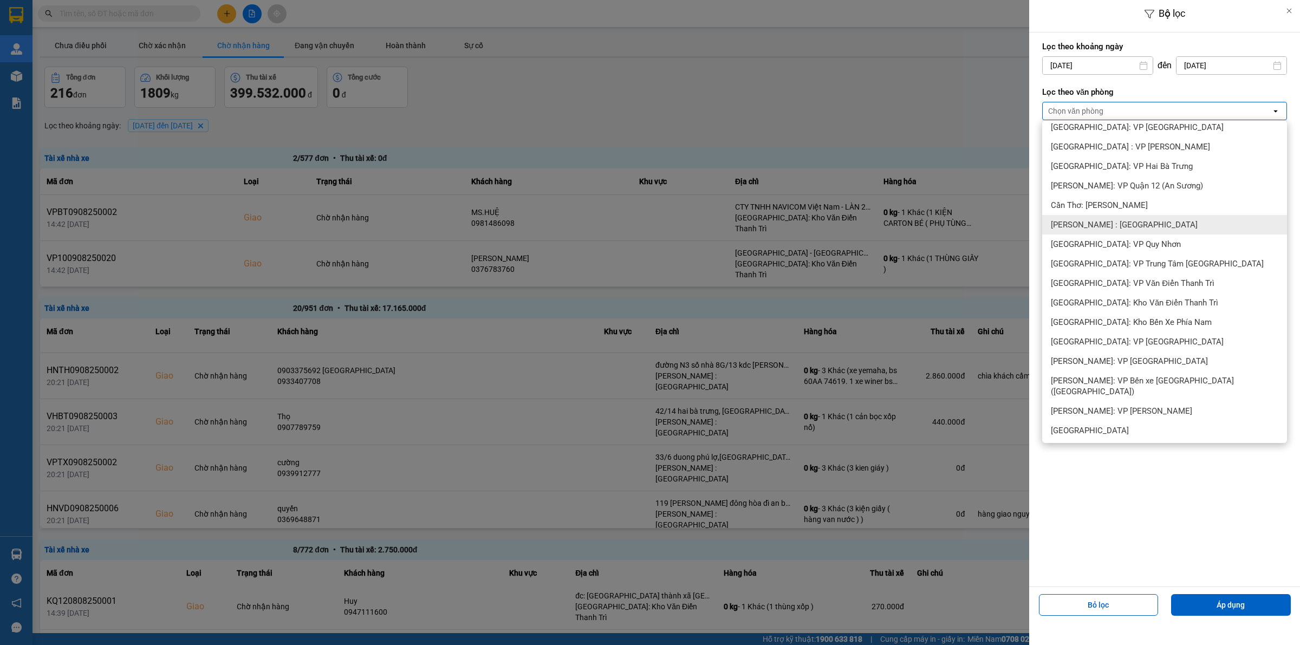
click at [1135, 223] on span "[PERSON_NAME] : [GEOGRAPHIC_DATA]" at bounding box center [1124, 224] width 147 height 11
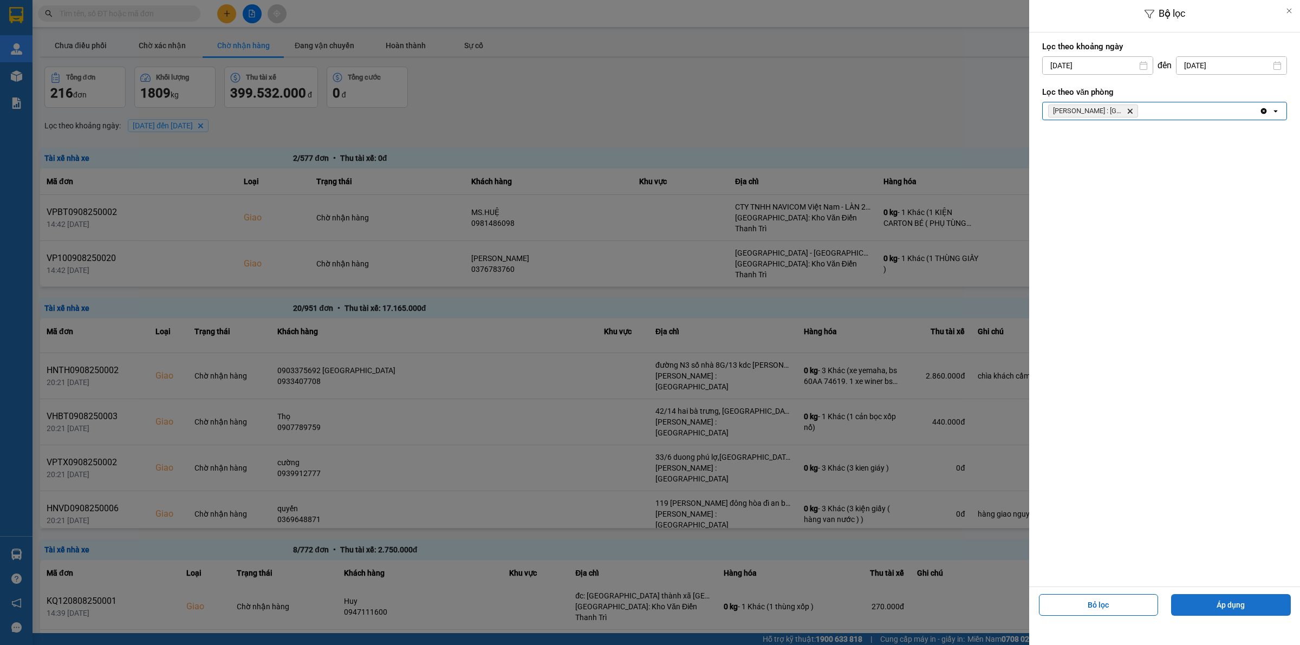
click at [1219, 605] on button "Áp dụng" at bounding box center [1231, 605] width 120 height 22
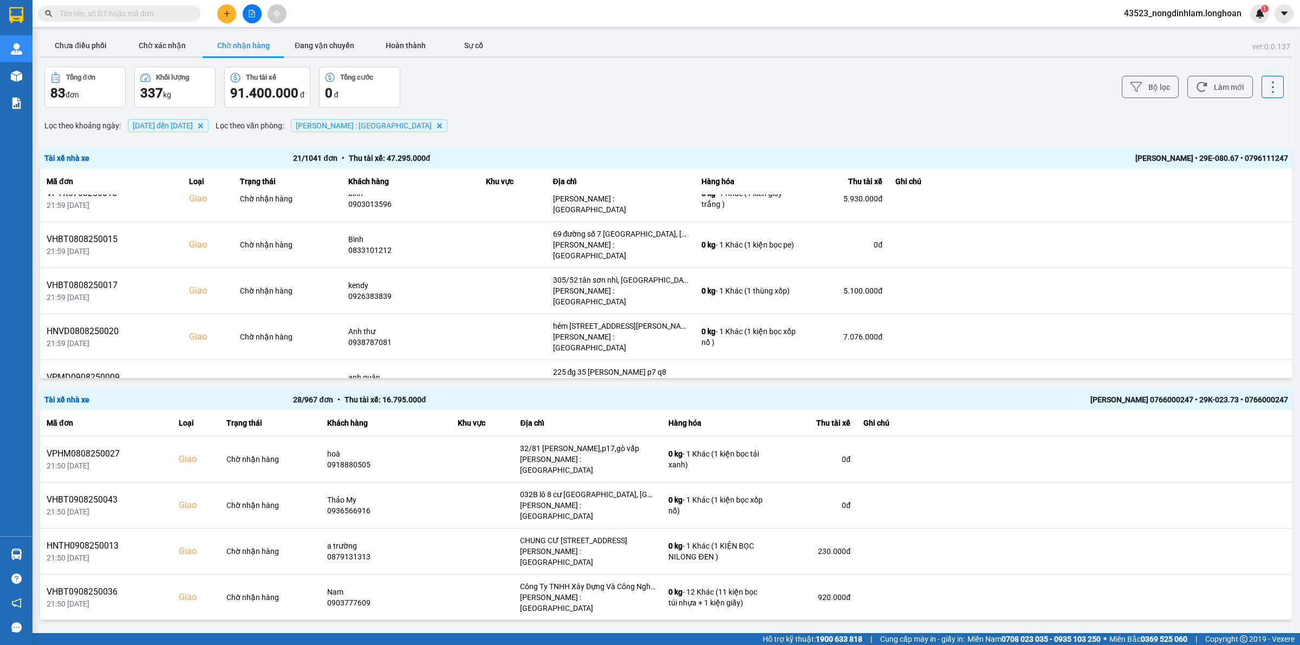
scroll to position [0, 0]
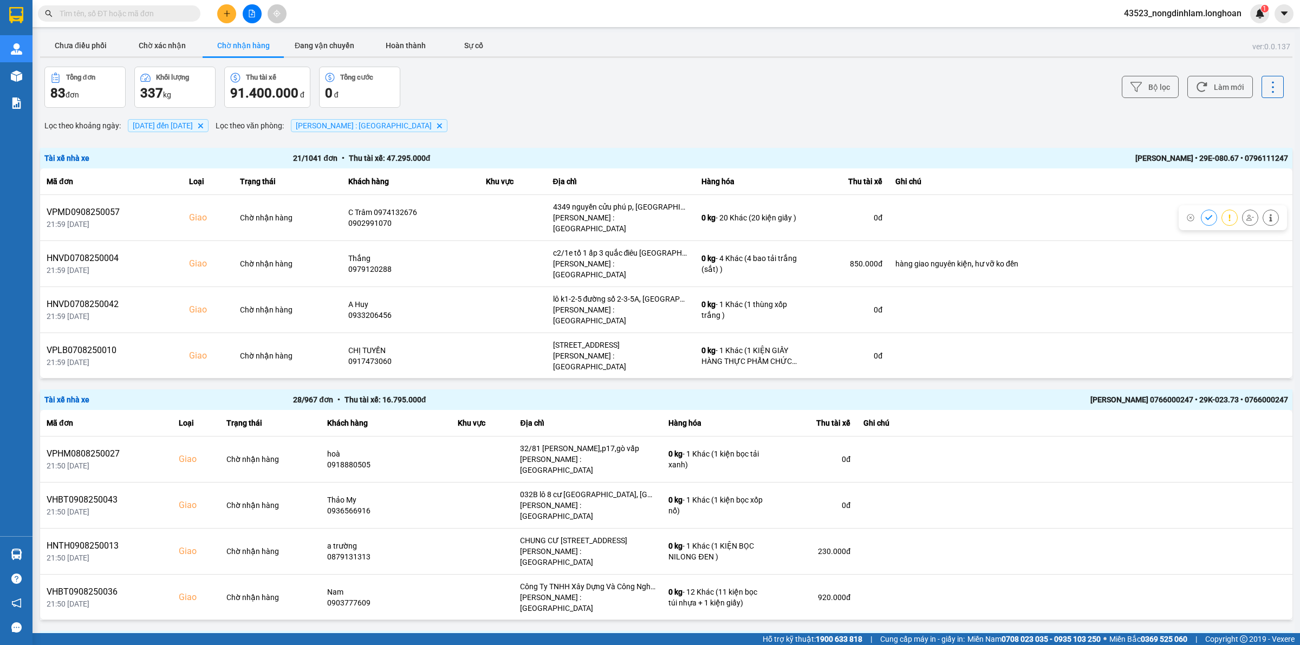
click at [1051, 122] on div "Lọc theo khoảng ngày : [DATE] đến [DATE] Delete Lọc theo văn phòng : [GEOGRAPHI…" at bounding box center [666, 125] width 1252 height 18
click at [1052, 120] on div "Lọc theo khoảng ngày : [DATE] đến [DATE] Delete Lọc theo văn phòng : [GEOGRAPHI…" at bounding box center [666, 125] width 1252 height 18
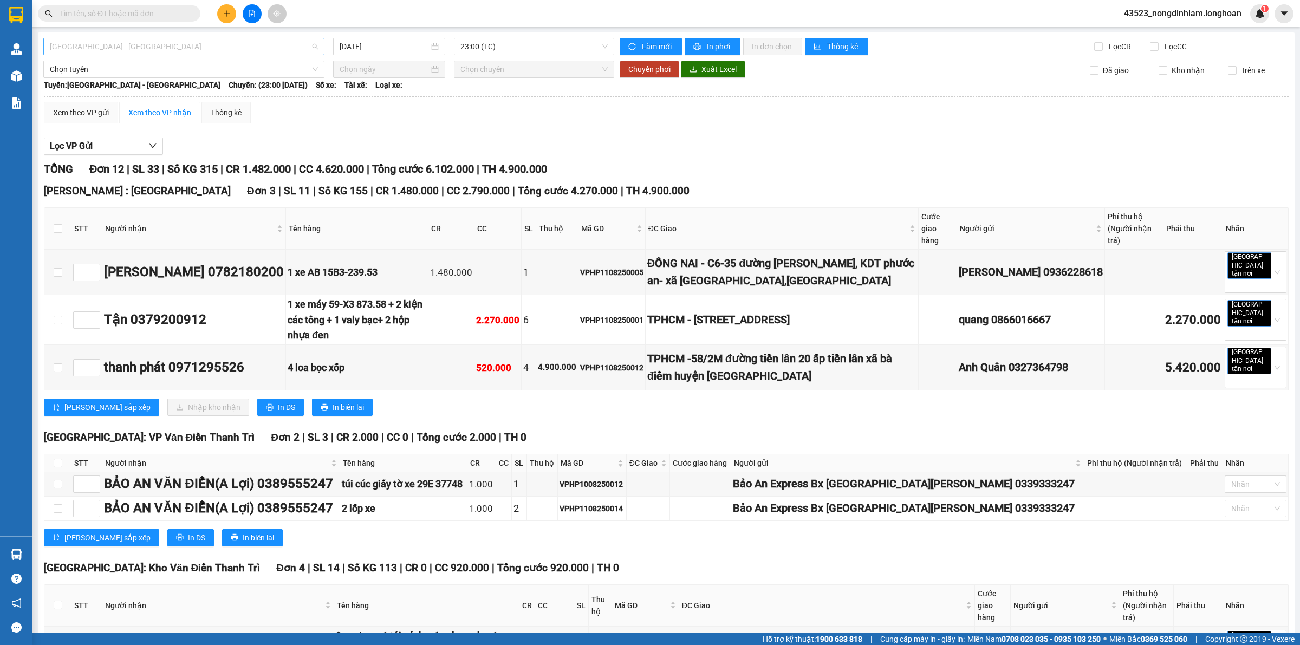
click at [190, 49] on span "[GEOGRAPHIC_DATA] - [GEOGRAPHIC_DATA]" at bounding box center [184, 46] width 268 height 16
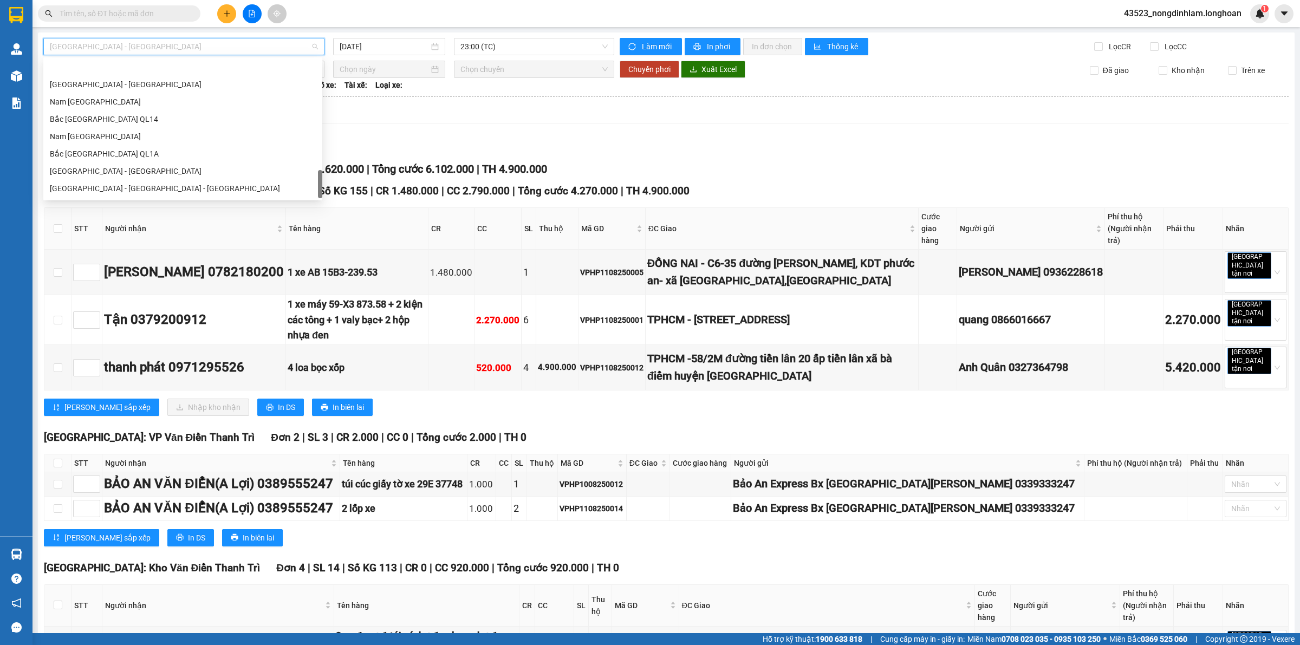
scroll to position [710, 0]
click at [133, 106] on div "Nam [GEOGRAPHIC_DATA]" at bounding box center [183, 103] width 266 height 12
type input "[DATE]"
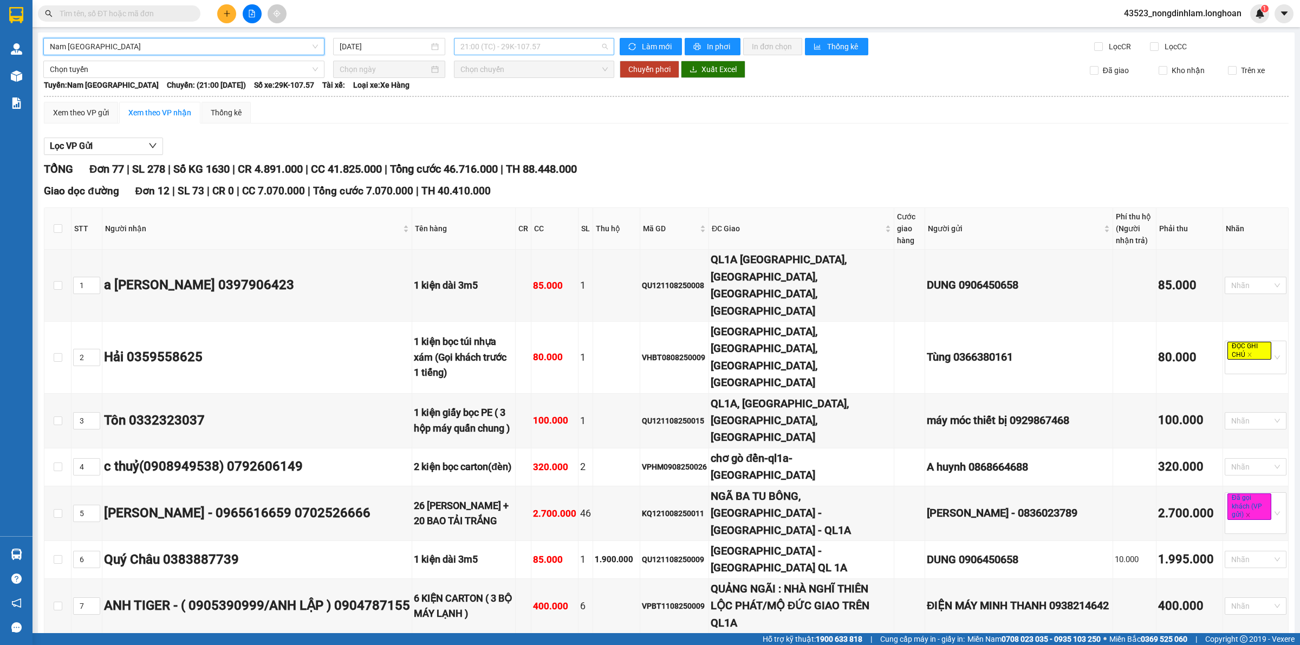
click at [503, 47] on span "21:00 (TC) - 29K-107.57" at bounding box center [533, 46] width 147 height 16
click at [508, 105] on div "23:00 (TC) - 29H-954.95" at bounding box center [499, 103] width 84 height 12
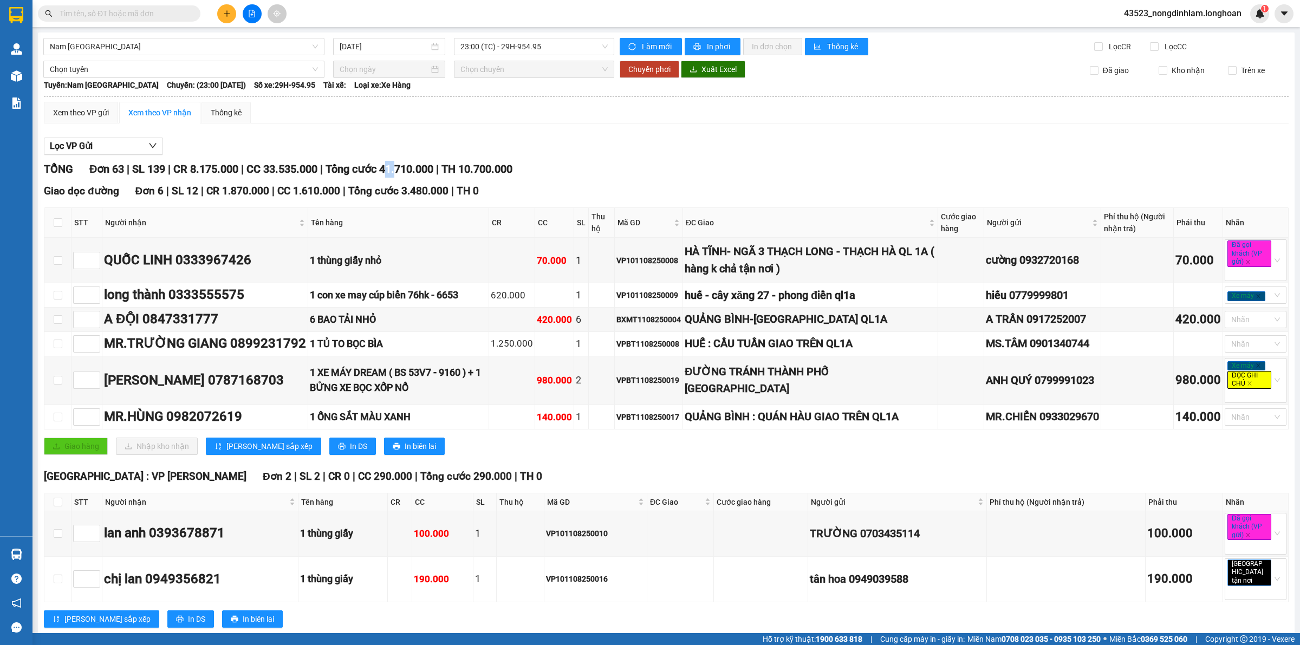
drag, startPoint x: 401, startPoint y: 166, endPoint x: 410, endPoint y: 165, distance: 9.3
click at [410, 165] on span "Tổng cước 41.710.000" at bounding box center [379, 168] width 108 height 13
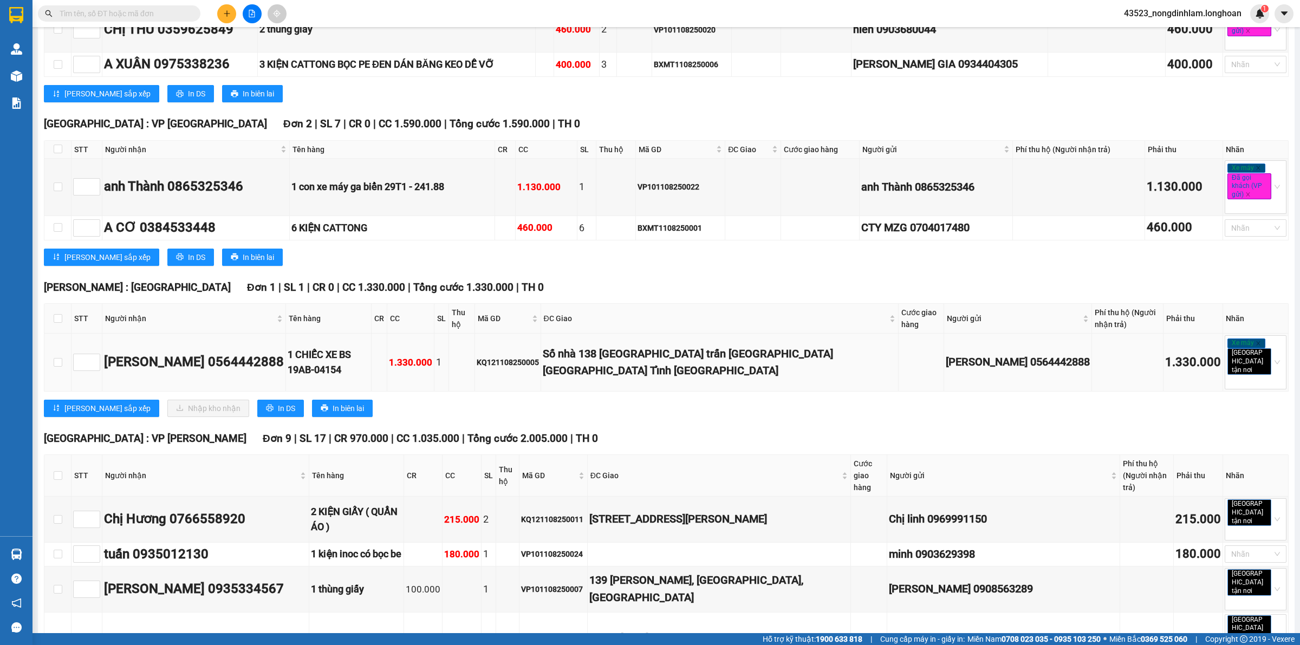
scroll to position [745, 0]
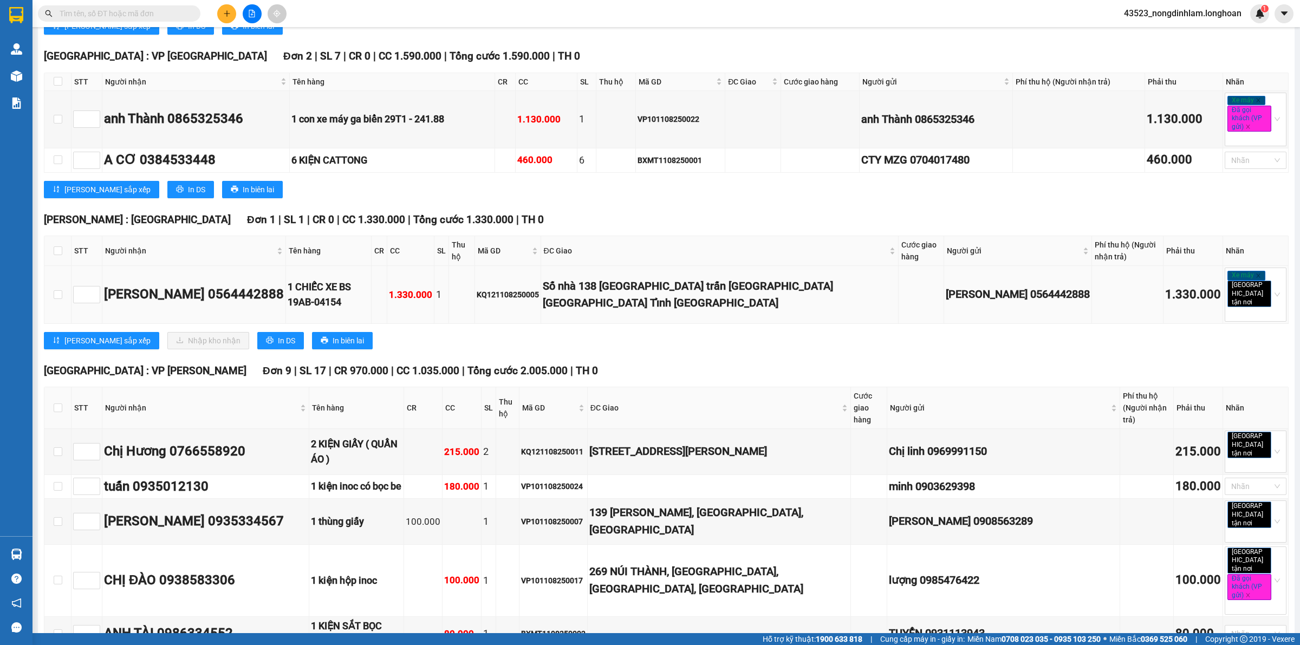
click at [529, 290] on div "KQ121108250005" at bounding box center [508, 295] width 62 height 12
click at [531, 291] on div "KQ121108250005" at bounding box center [508, 295] width 62 height 12
click at [79, 218] on span "[PERSON_NAME] : [GEOGRAPHIC_DATA]" at bounding box center [137, 219] width 187 height 12
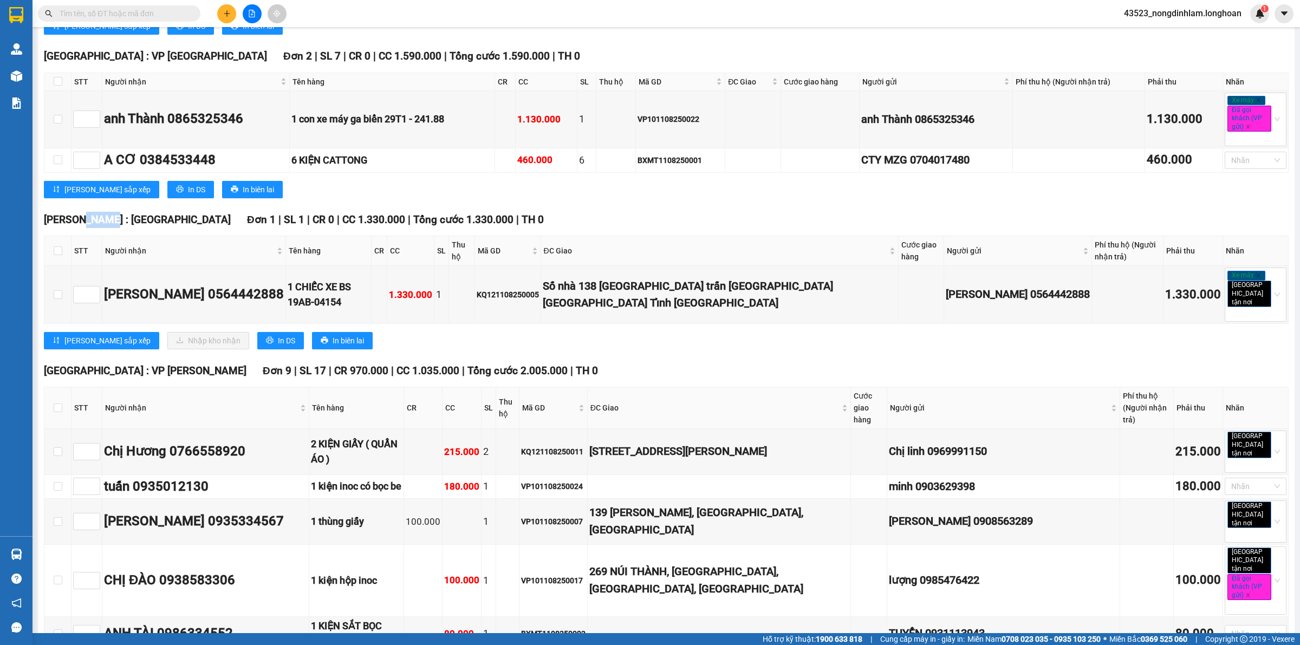
click at [79, 218] on span "[PERSON_NAME] : [GEOGRAPHIC_DATA]" at bounding box center [137, 219] width 187 height 12
click at [247, 220] on span "Đơn 1" at bounding box center [261, 219] width 29 height 12
click at [529, 294] on div "KQ121108250005" at bounding box center [508, 295] width 62 height 12
click at [529, 292] on div "KQ121108250005" at bounding box center [508, 295] width 62 height 12
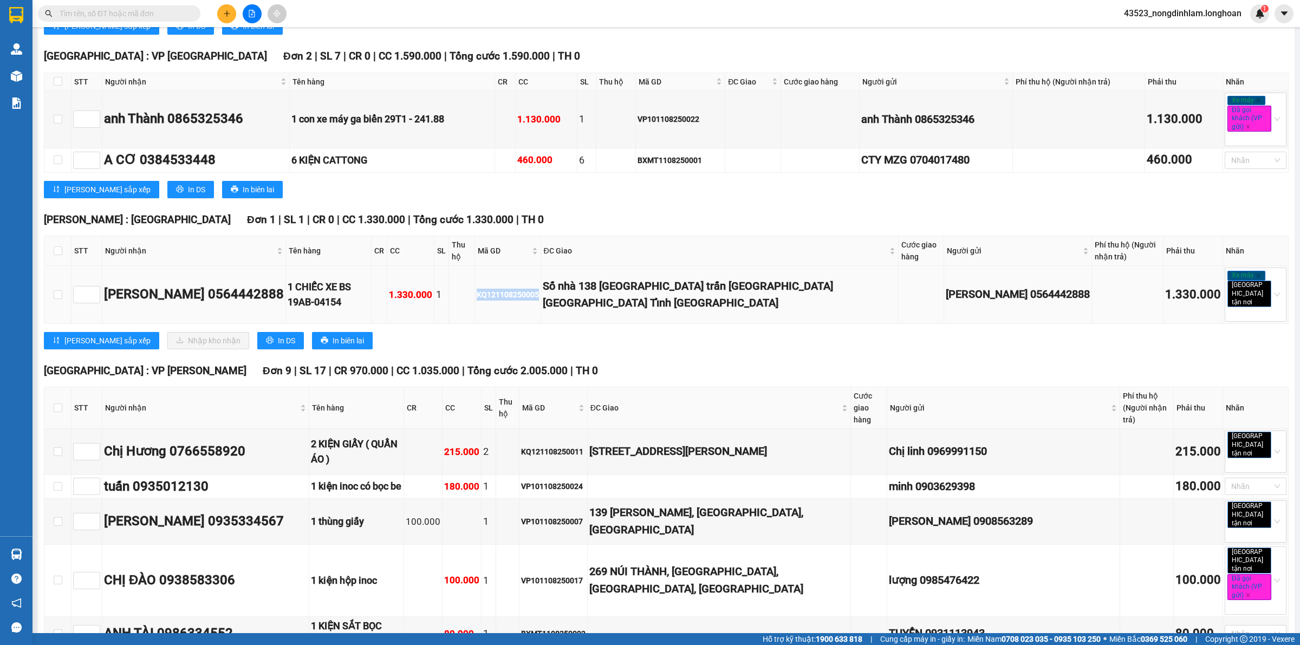
scroll to position [812, 0]
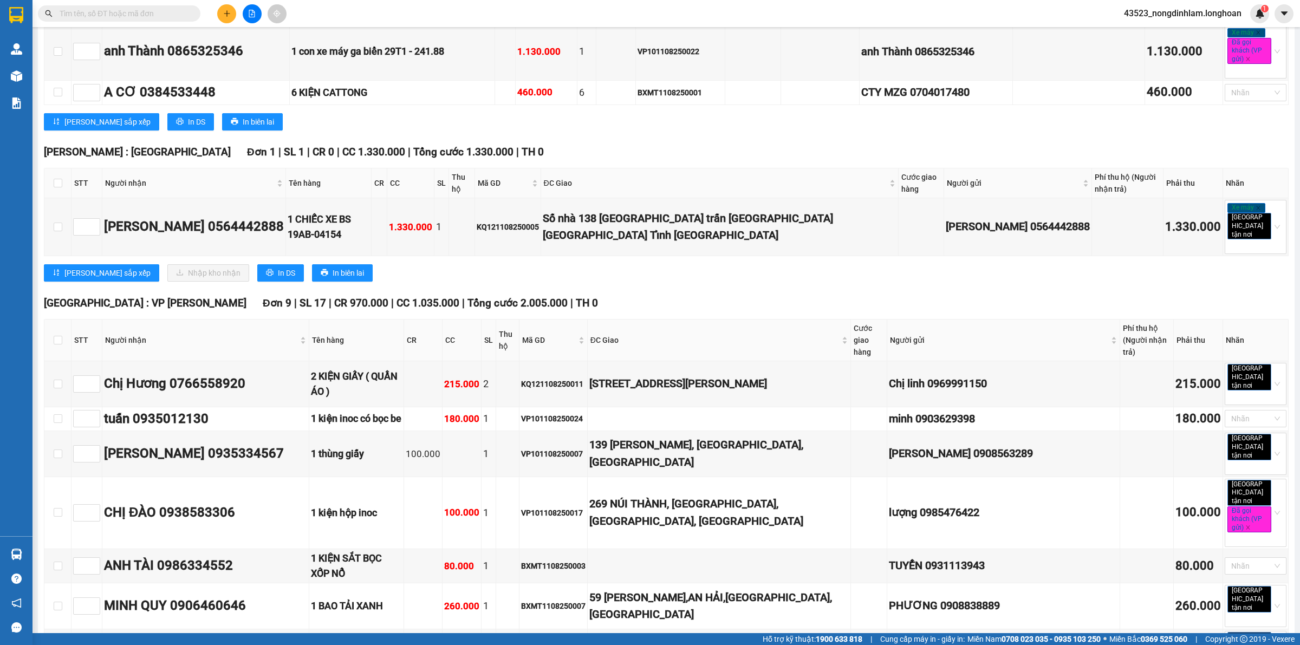
click at [764, 271] on div "Lưu sắp xếp Nhập kho nhận In DS In biên lai" at bounding box center [666, 272] width 1245 height 17
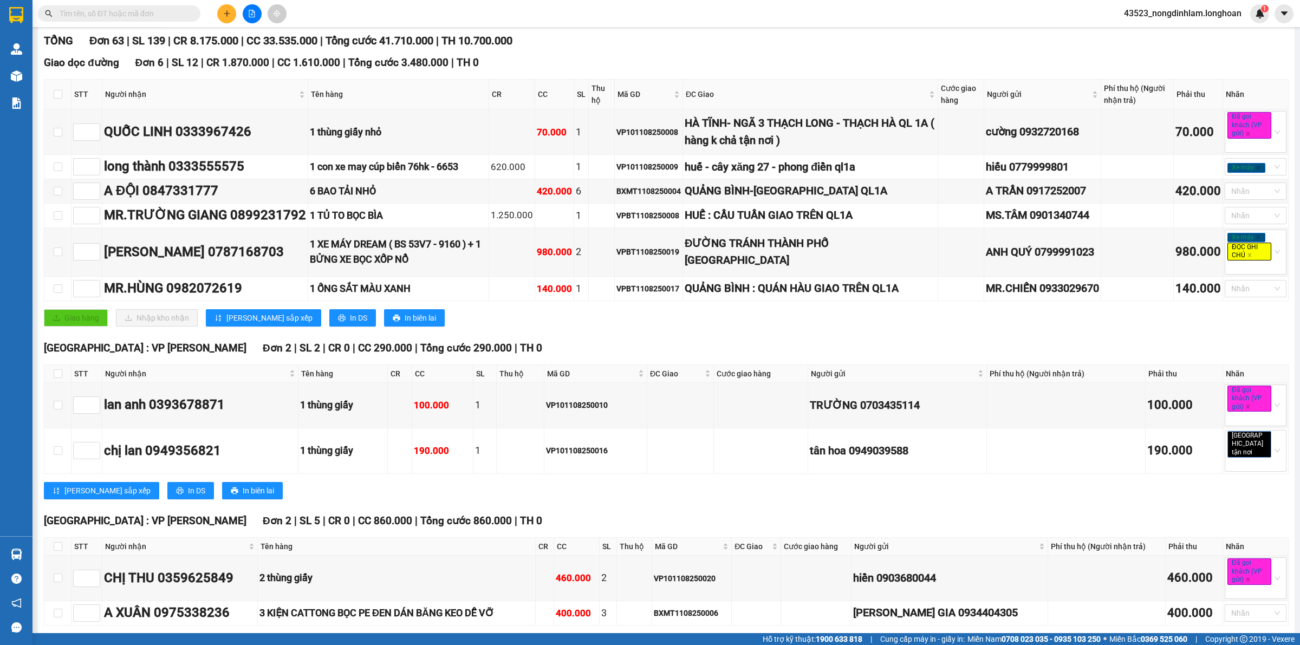
scroll to position [0, 0]
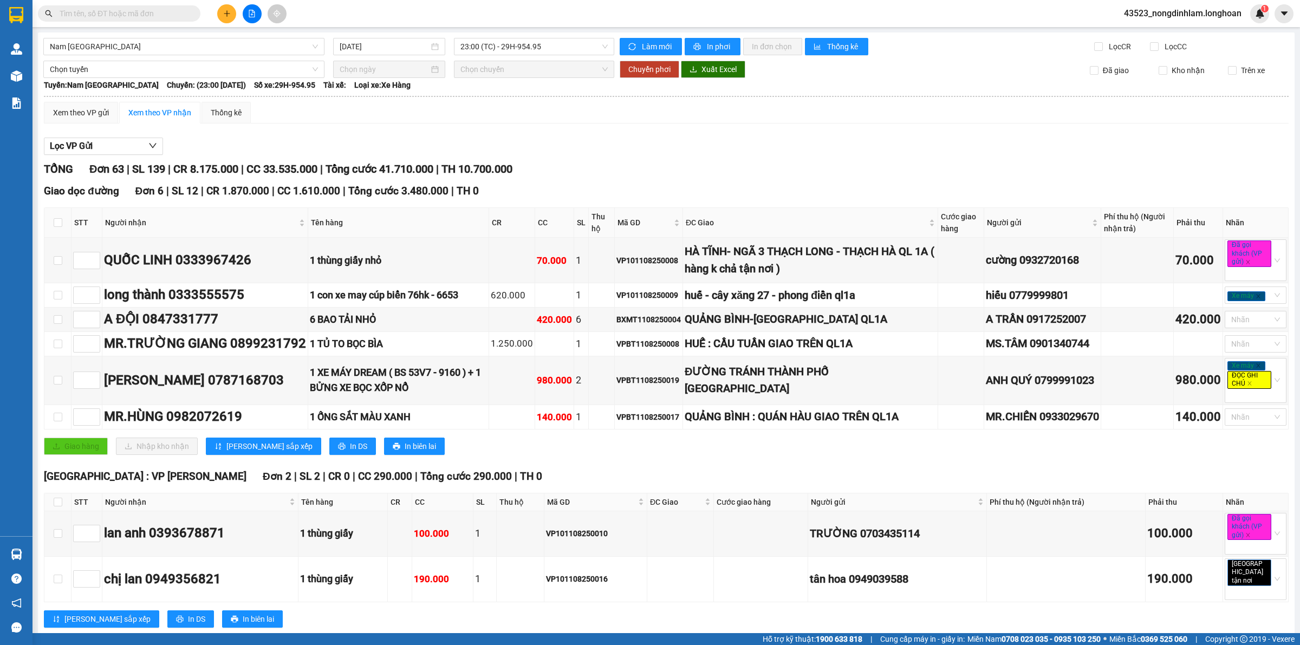
click at [534, 474] on div "Hà Nội : VP Hoàng Mai Đơn 2 | SL 2 | CR 0 | CC 290.000 | Tổng cước 290.000 | TH…" at bounding box center [666, 476] width 1245 height 16
click at [549, 489] on div "Hà Nội : VP Hoàng Mai Đơn 2 | SL 2 | CR 0 | CC 290.000 | Tổng cước 290.000 | TH…" at bounding box center [666, 551] width 1245 height 167
click at [390, 173] on span "Tổng cước 43.030.000" at bounding box center [379, 168] width 108 height 13
drag, startPoint x: 383, startPoint y: 164, endPoint x: 393, endPoint y: 164, distance: 9.7
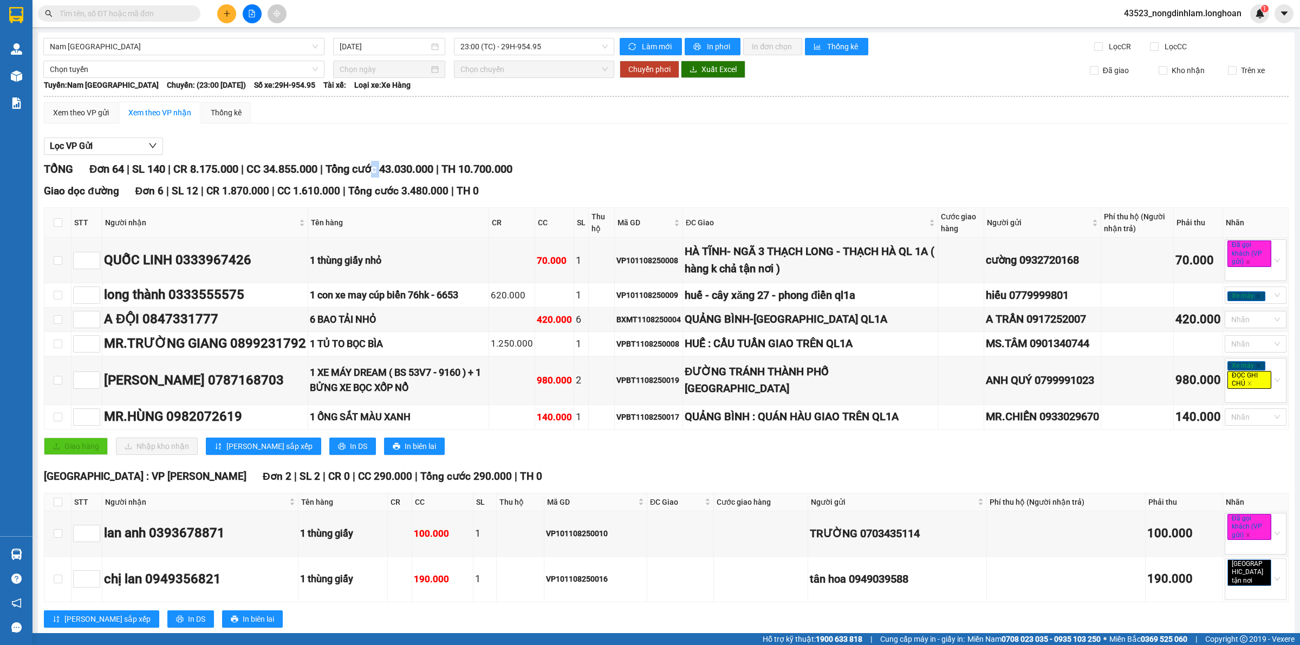
click at [393, 164] on span "Tổng cước 43.030.000" at bounding box center [379, 168] width 108 height 13
click at [394, 164] on span "Tổng cước 43.030.000" at bounding box center [379, 168] width 108 height 13
drag, startPoint x: 394, startPoint y: 165, endPoint x: 431, endPoint y: 168, distance: 37.0
click at [431, 168] on span "Tổng cước 43.030.000" at bounding box center [379, 168] width 108 height 13
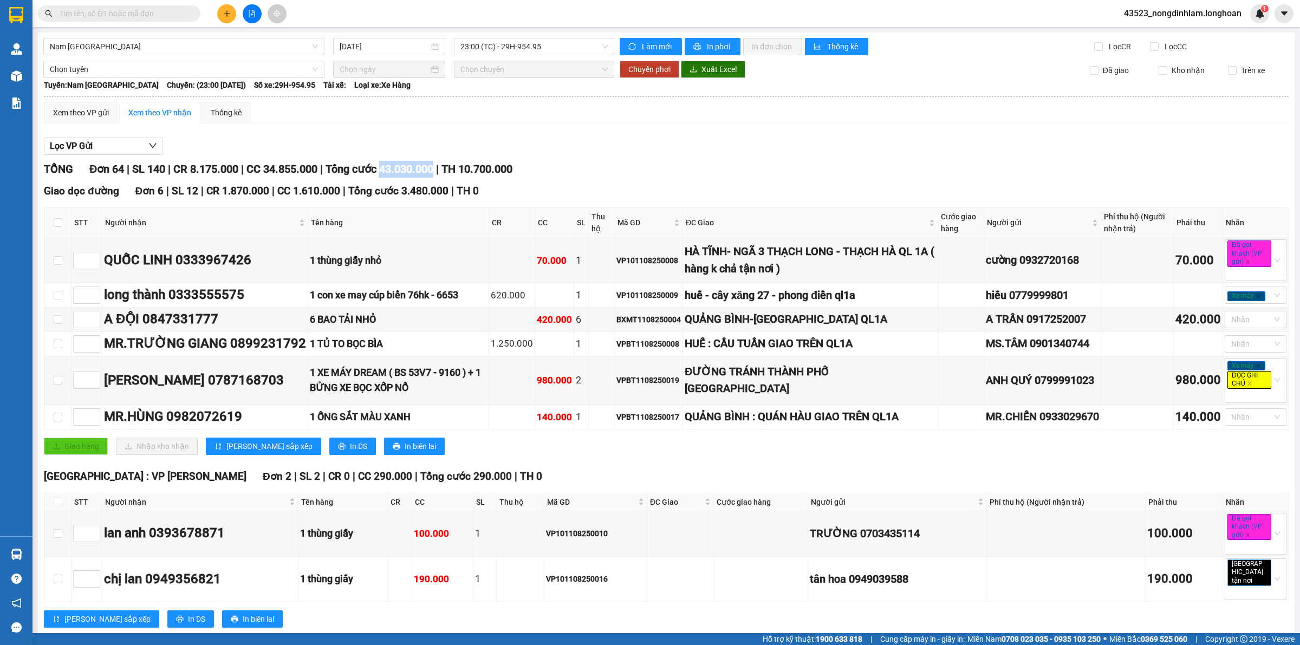
click at [431, 168] on span "Tổng cước 43.030.000" at bounding box center [379, 168] width 108 height 13
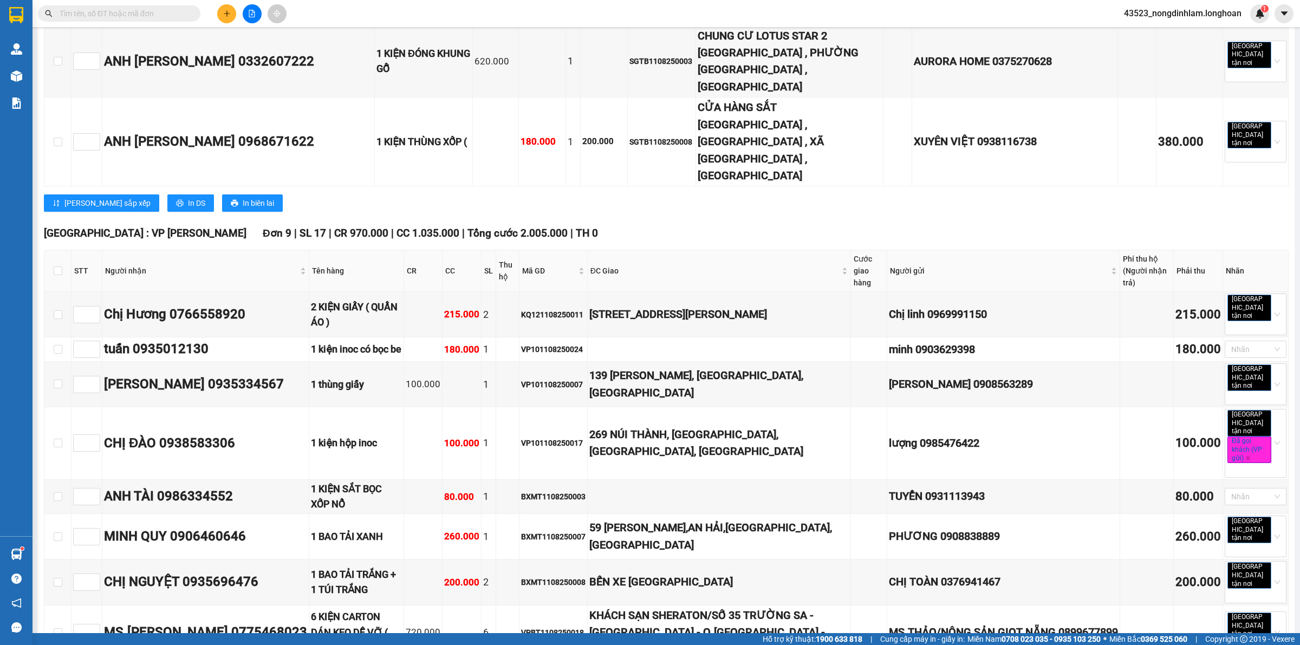
scroll to position [2662, 0]
